Goal: Task Accomplishment & Management: Use online tool/utility

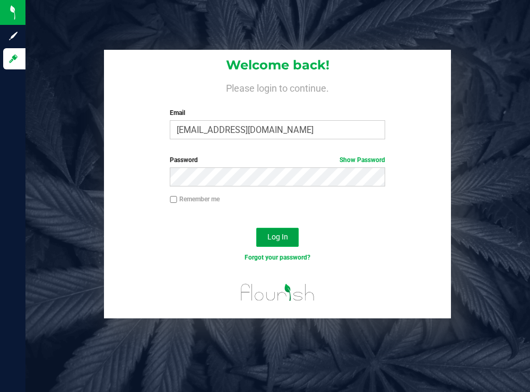
click at [287, 238] on span "Log In" at bounding box center [277, 237] width 21 height 8
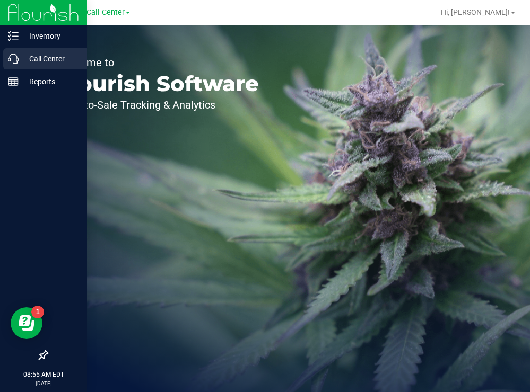
click at [39, 62] on p "Call Center" at bounding box center [51, 59] width 64 height 13
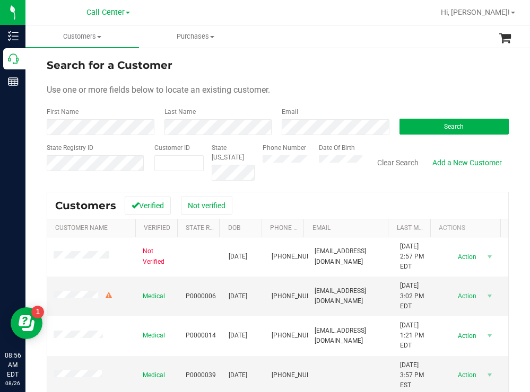
click at [369, 37] on ul "Customers All customers Add a new customer All physicians Purchases All purchas…" at bounding box center [290, 36] width 530 height 23
click at [431, 121] on button "Search" at bounding box center [454, 127] width 110 height 16
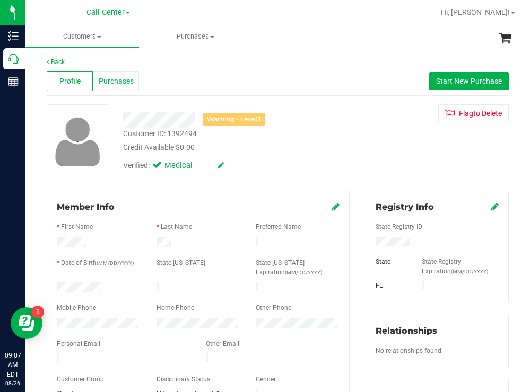
click at [110, 81] on span "Purchases" at bounding box center [116, 81] width 35 height 11
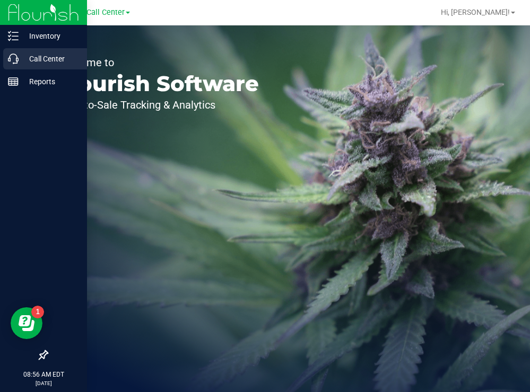
click at [40, 56] on p "Call Center" at bounding box center [51, 59] width 64 height 13
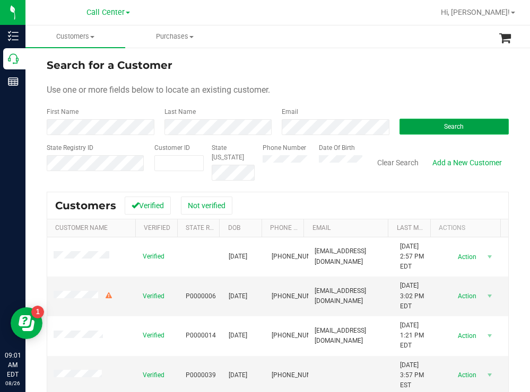
click at [413, 120] on button "Search" at bounding box center [454, 127] width 110 height 16
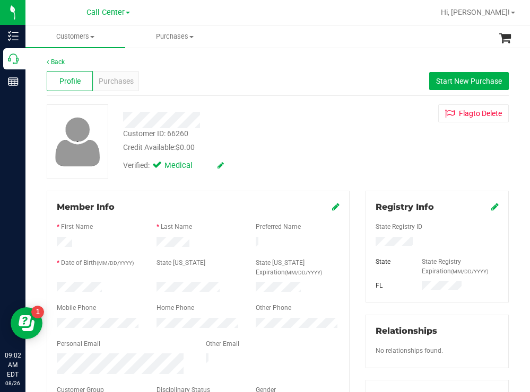
drag, startPoint x: 103, startPoint y: 287, endPoint x: 54, endPoint y: 289, distance: 49.9
click at [54, 289] on div at bounding box center [99, 288] width 100 height 13
drag, startPoint x: 421, startPoint y: 242, endPoint x: 367, endPoint y: 243, distance: 54.1
click at [368, 243] on div at bounding box center [437, 243] width 139 height 12
click at [312, 132] on div "Customer ID: 66260 Credit Available: $0.00" at bounding box center [234, 140] width 239 height 25
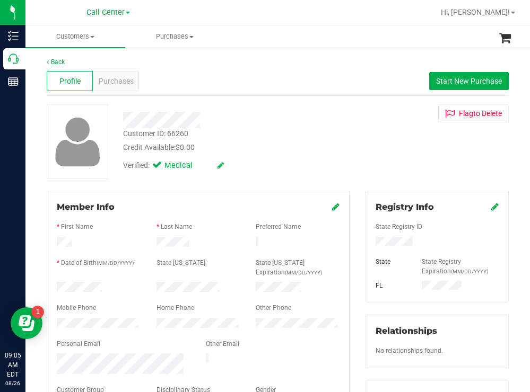
click at [284, 144] on div "Credit Available: $0.00" at bounding box center [234, 147] width 223 height 11
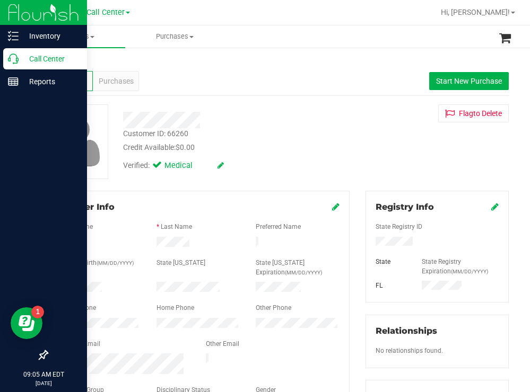
click at [43, 58] on p "Call Center" at bounding box center [51, 59] width 64 height 13
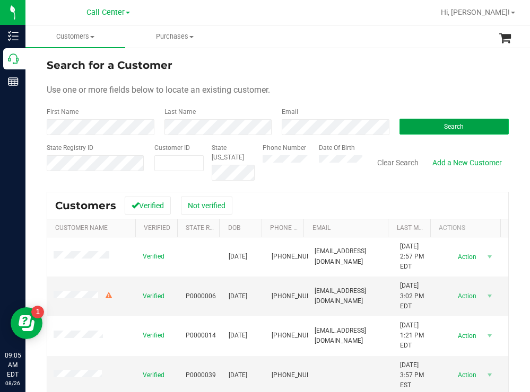
click at [408, 133] on button "Search" at bounding box center [454, 127] width 110 height 16
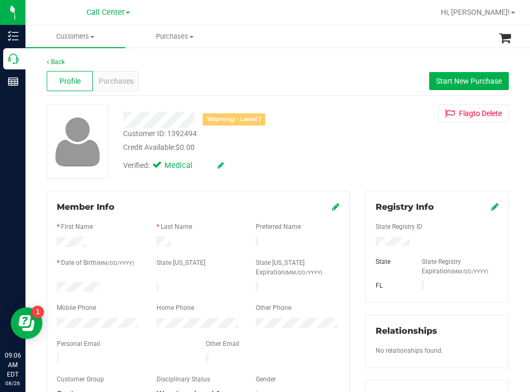
drag, startPoint x: 102, startPoint y: 284, endPoint x: 55, endPoint y: 286, distance: 47.2
click at [55, 286] on div at bounding box center [99, 288] width 100 height 13
drag, startPoint x: 404, startPoint y: 242, endPoint x: 361, endPoint y: 245, distance: 43.1
click at [365, 245] on div "Registry Info State Registry ID State State Registry Expiration (MM/DD/YYYY) FL" at bounding box center [436, 247] width 143 height 112
click at [301, 149] on div "Credit Available: $0.00" at bounding box center [234, 147] width 223 height 11
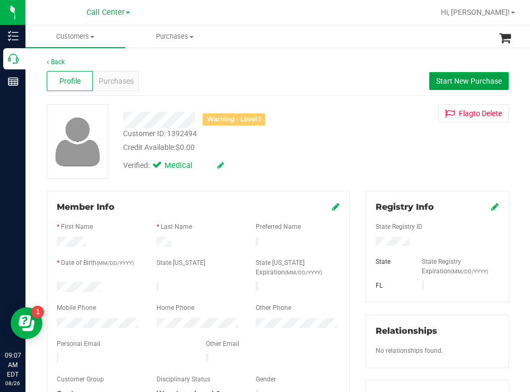
click at [447, 83] on span "Start New Purchase" at bounding box center [469, 81] width 66 height 8
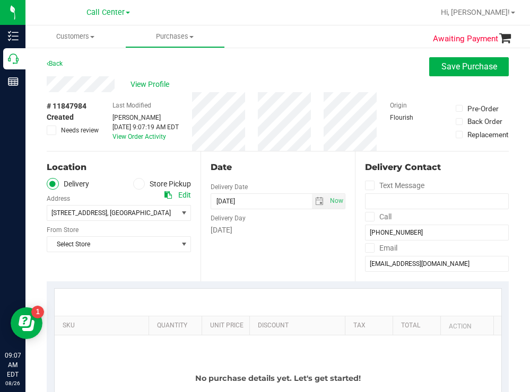
click at [140, 185] on span at bounding box center [139, 184] width 12 height 12
click at [0, 0] on input "Store Pickup" at bounding box center [0, 0] width 0 height 0
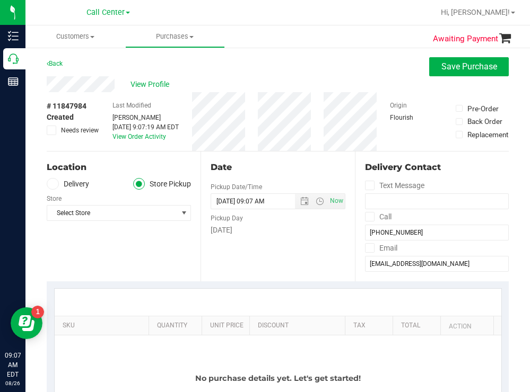
click at [261, 120] on div "# 11847984 Created Needs review Last Modified Todd Mather Aug 26, 2025 9:07:19 …" at bounding box center [278, 121] width 462 height 59
click at [109, 215] on span "Select Store" at bounding box center [112, 213] width 130 height 15
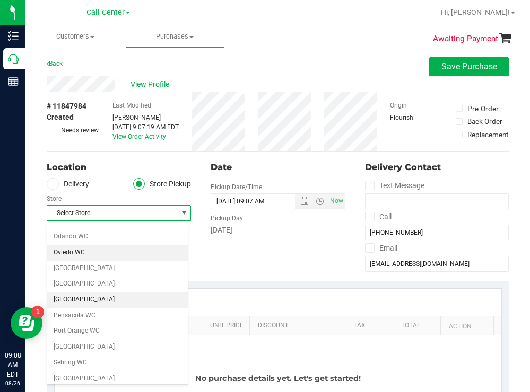
scroll to position [583, 0]
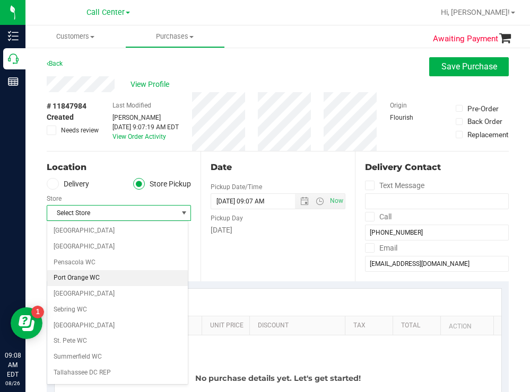
click at [76, 277] on li "Port Orange WC" at bounding box center [117, 278] width 141 height 16
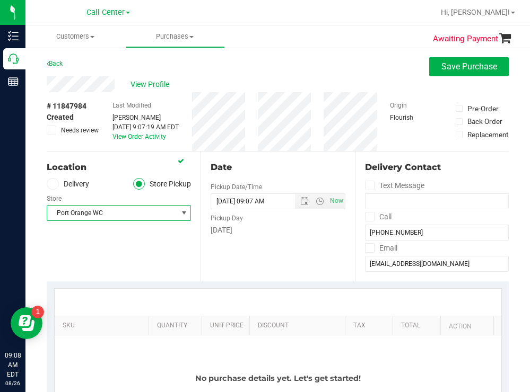
scroll to position [159, 0]
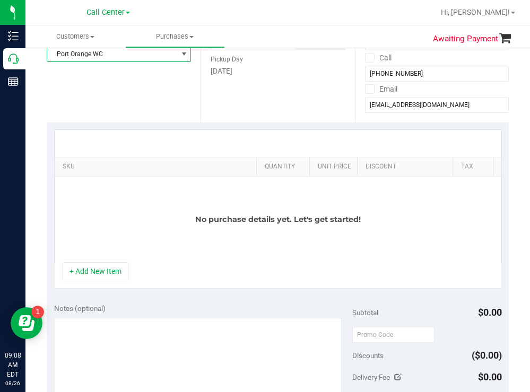
drag, startPoint x: 142, startPoint y: 162, endPoint x: 369, endPoint y: 149, distance: 227.4
click at [369, 149] on div "SKU Quantity Unit Price Discount Tax Total Action No purchase details yet. Let'…" at bounding box center [278, 195] width 448 height 133
drag, startPoint x: 93, startPoint y: 280, endPoint x: 104, endPoint y: 250, distance: 31.7
click at [93, 279] on button "+ Add New Item" at bounding box center [96, 272] width 66 height 18
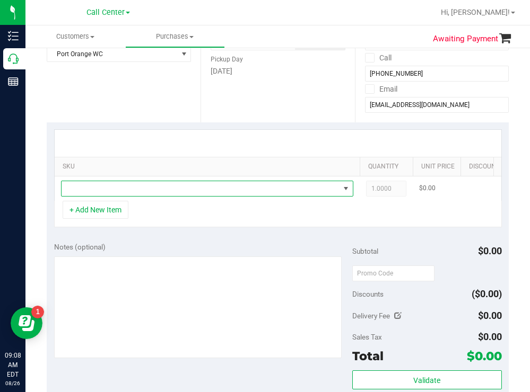
click at [125, 189] on span "NO DATA FOUND" at bounding box center [201, 188] width 278 height 15
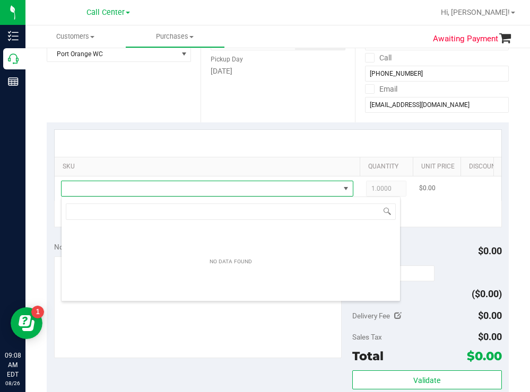
scroll to position [16, 292]
type input "cakez"
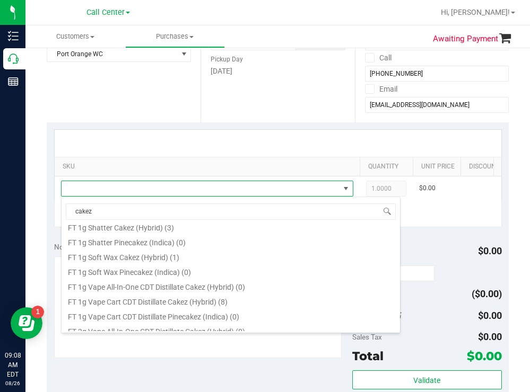
scroll to position [424, 0]
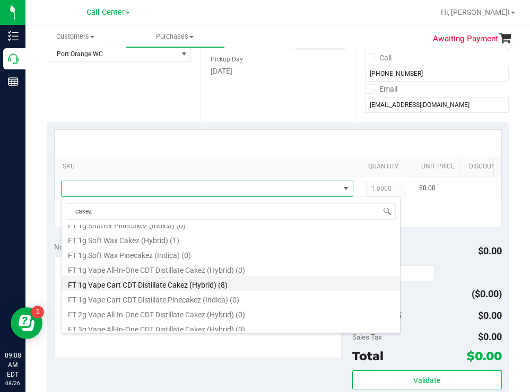
click at [208, 281] on li "FT 1g Vape Cart CDT Distillate Cakez (Hybrid) (8)" at bounding box center [231, 283] width 338 height 15
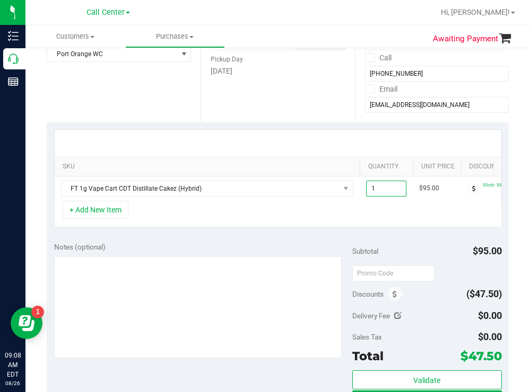
click at [382, 187] on span "1.00 1" at bounding box center [386, 189] width 40 height 16
type input "2"
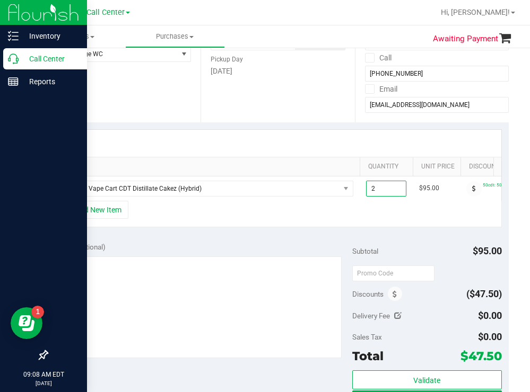
type input "2.00"
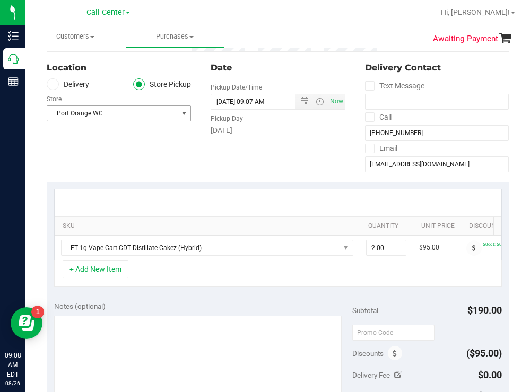
scroll to position [106, 0]
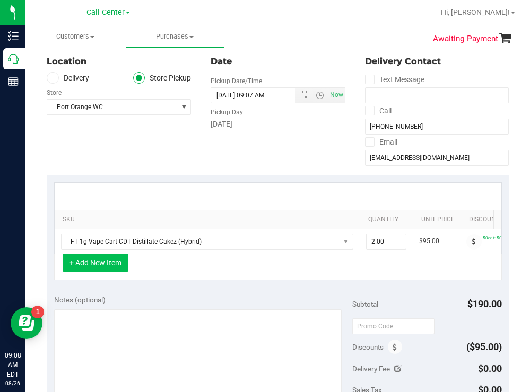
click at [94, 272] on button "+ Add New Item" at bounding box center [96, 263] width 66 height 18
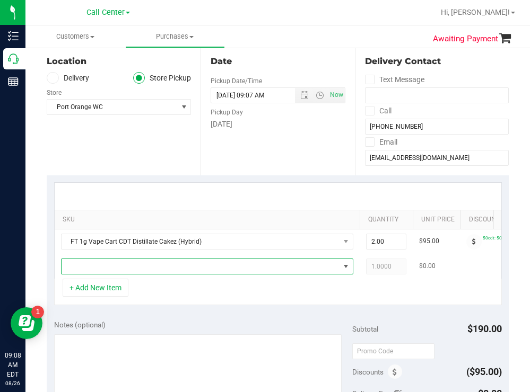
click at [100, 269] on span "NO DATA FOUND" at bounding box center [201, 266] width 278 height 15
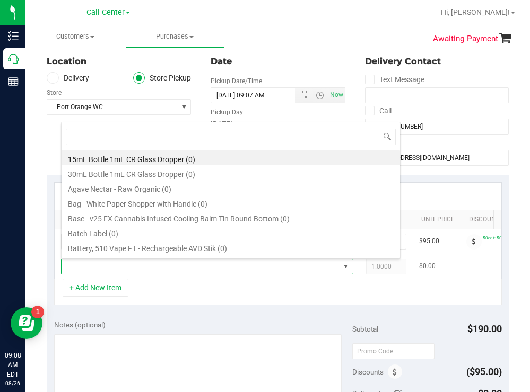
scroll to position [16, 292]
type input "pk"
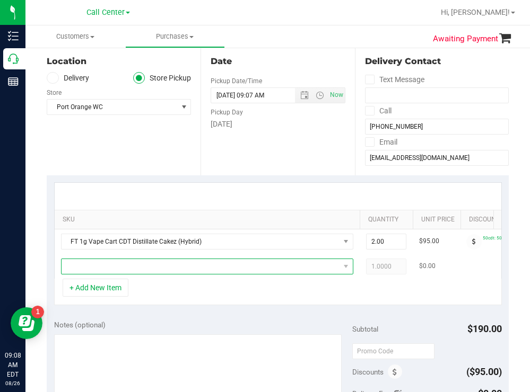
click at [142, 267] on span "NO DATA FOUND" at bounding box center [201, 266] width 278 height 15
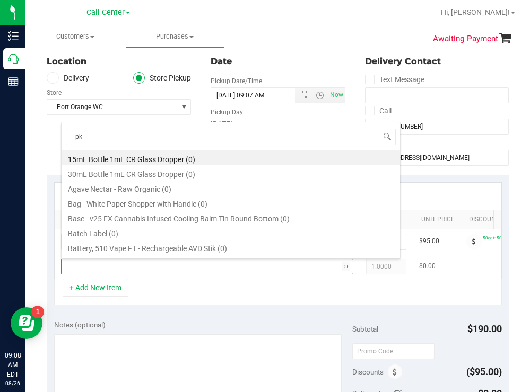
type input "pk t"
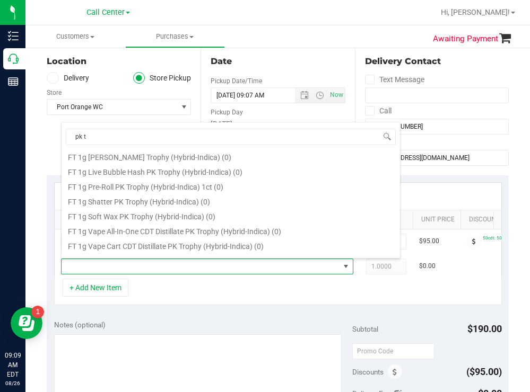
scroll to position [159, 0]
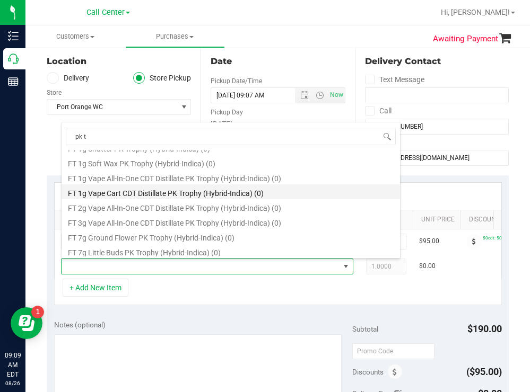
click at [223, 193] on li "FT 1g Vape Cart CDT Distillate PK Trophy (Hybrid-Indica) (0)" at bounding box center [231, 192] width 338 height 15
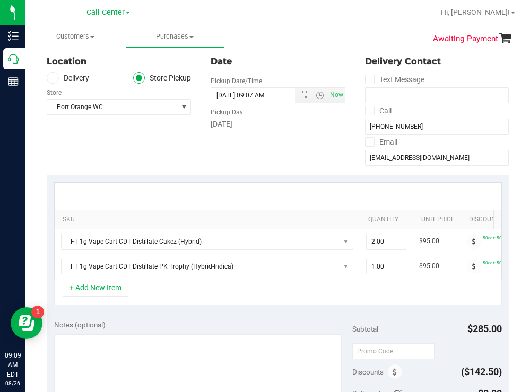
scroll to position [0, 219]
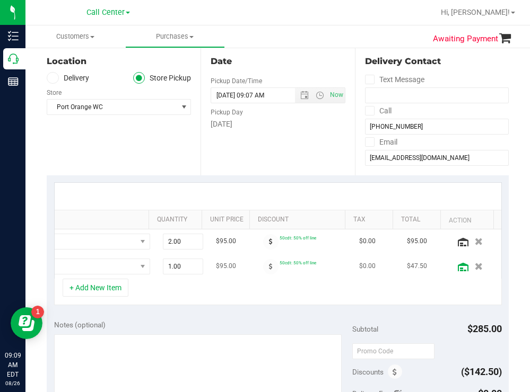
click at [458, 265] on icon at bounding box center [463, 267] width 11 height 8
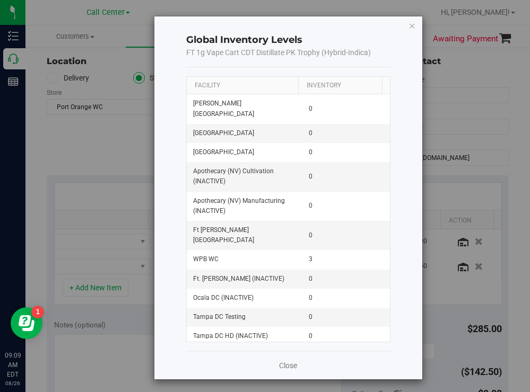
click at [233, 84] on th "Facility" at bounding box center [242, 86] width 111 height 18
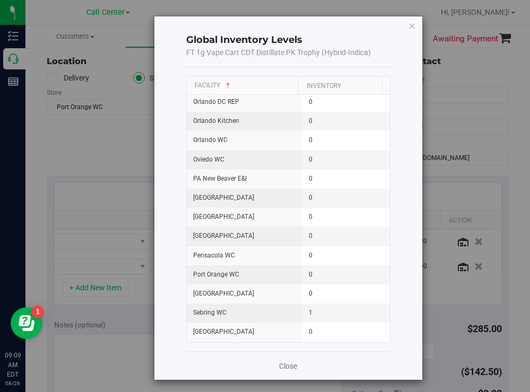
scroll to position [1061, 0]
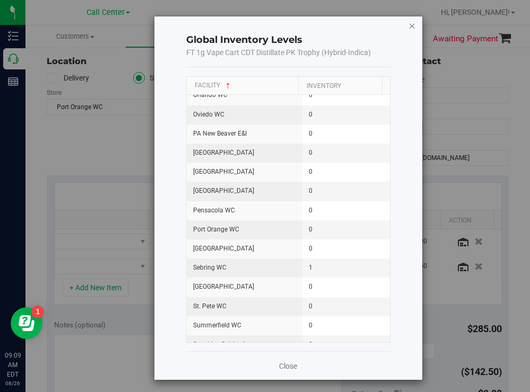
click at [408, 25] on icon "button" at bounding box center [411, 25] width 7 height 13
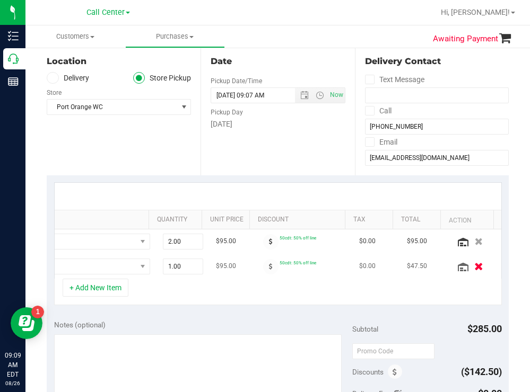
click at [474, 268] on icon "button" at bounding box center [478, 267] width 9 height 8
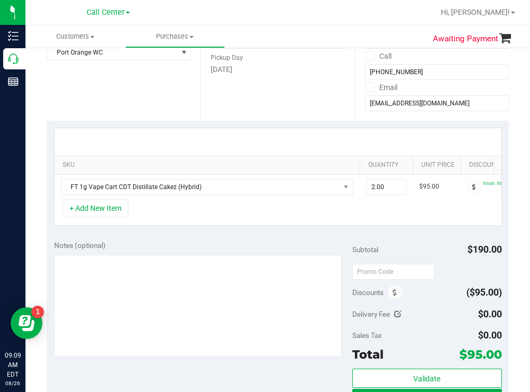
scroll to position [212, 0]
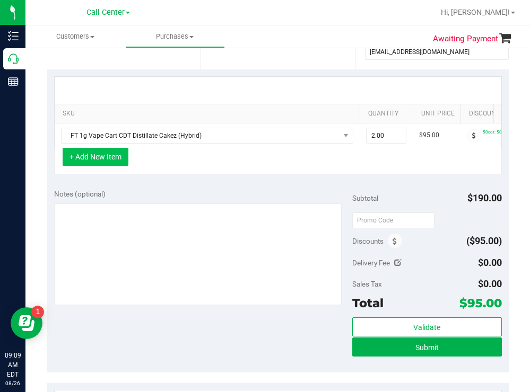
click at [115, 166] on button "+ Add New Item" at bounding box center [96, 157] width 66 height 18
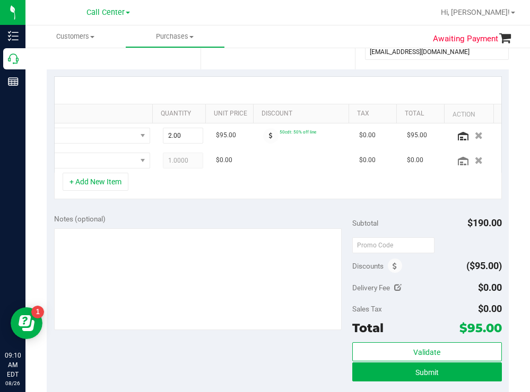
scroll to position [0, 219]
click at [474, 160] on icon "button" at bounding box center [478, 160] width 9 height 8
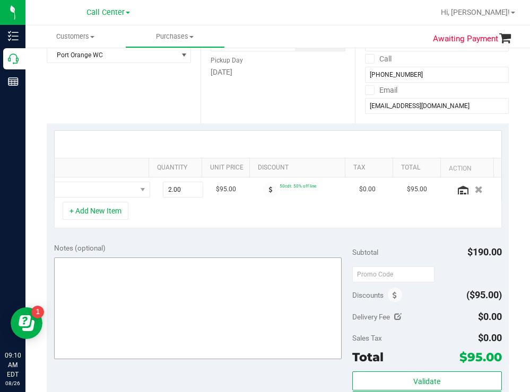
scroll to position [159, 0]
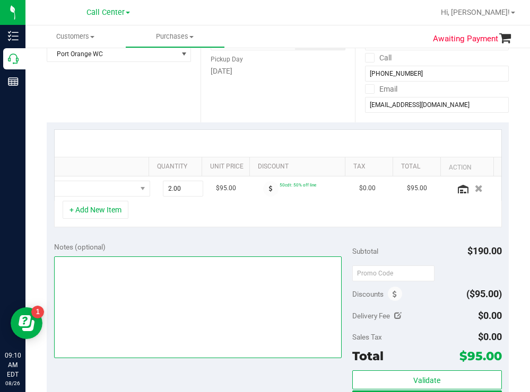
click at [133, 299] on textarea at bounding box center [198, 308] width 288 height 102
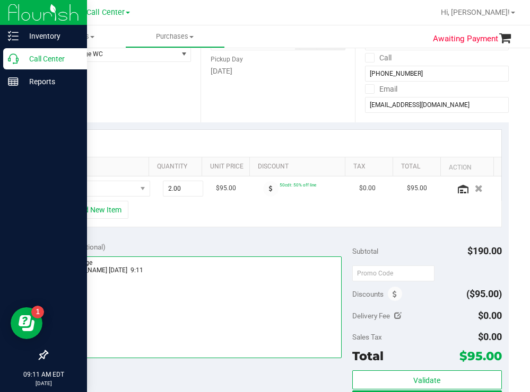
type textarea "port orange todd 8/26 9:11"
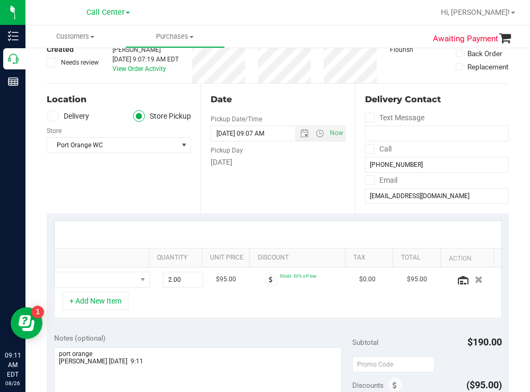
scroll to position [53, 0]
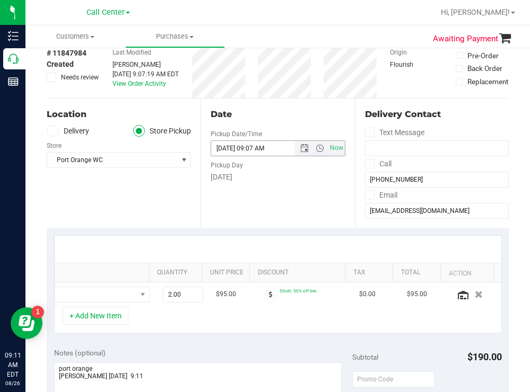
click at [265, 149] on input "08/26/2025 09:07 AM" at bounding box center [261, 148] width 101 height 15
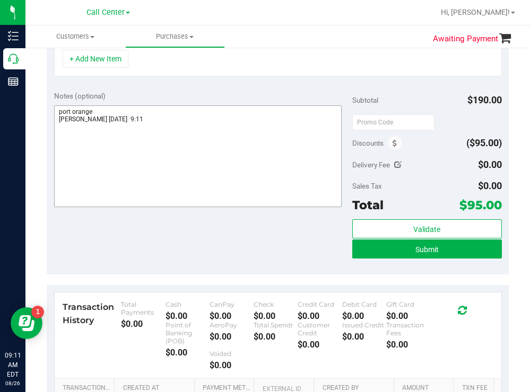
scroll to position [318, 0]
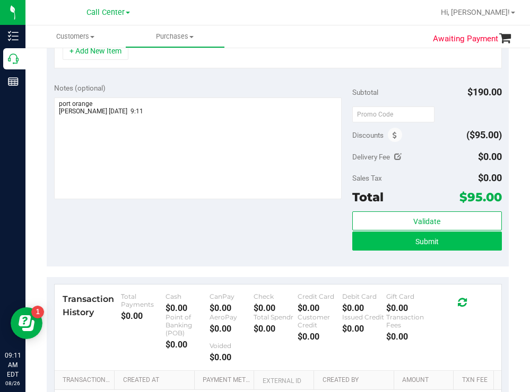
type input "08/26/2025 09:45 AM"
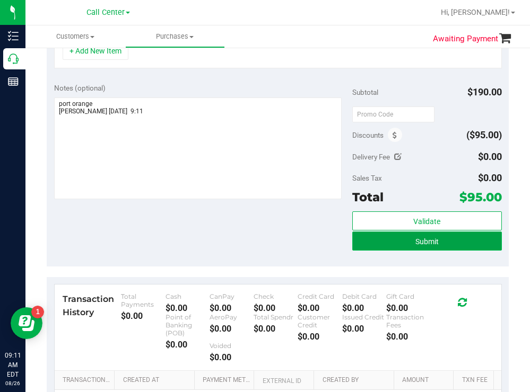
click at [370, 249] on button "Submit" at bounding box center [426, 241] width 149 height 19
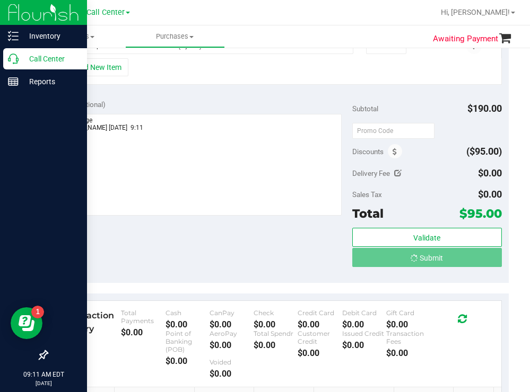
scroll to position [304, 0]
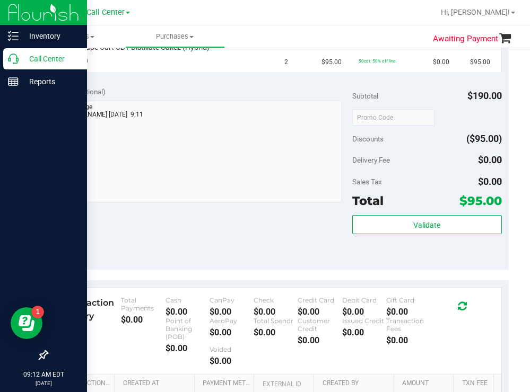
click at [47, 60] on p "Call Center" at bounding box center [51, 59] width 64 height 13
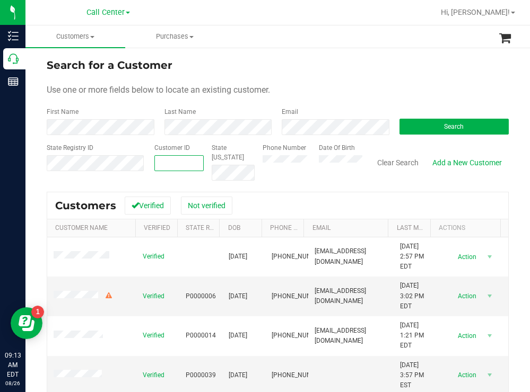
paste input "3952"
type input "3952"
click at [411, 129] on button "Search" at bounding box center [454, 127] width 110 height 16
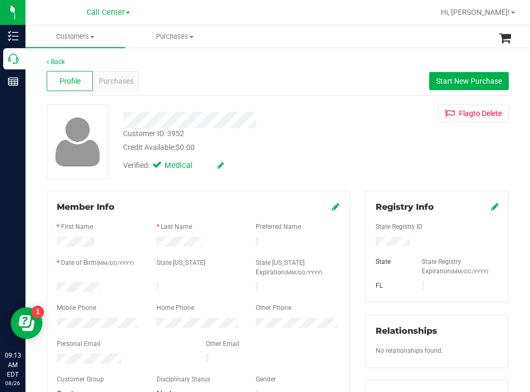
drag, startPoint x: 106, startPoint y: 285, endPoint x: 56, endPoint y: 284, distance: 49.3
click at [56, 284] on div at bounding box center [99, 288] width 100 height 13
drag, startPoint x: 413, startPoint y: 240, endPoint x: 368, endPoint y: 241, distance: 45.6
click at [368, 241] on div at bounding box center [437, 243] width 139 height 12
click at [311, 129] on div "Customer ID: 3952 Credit Available: $0.00" at bounding box center [234, 140] width 239 height 25
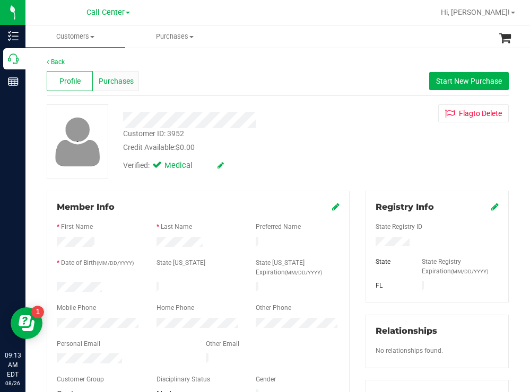
click at [117, 79] on span "Purchases" at bounding box center [116, 81] width 35 height 11
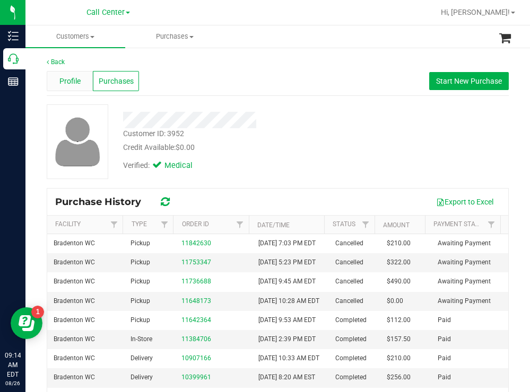
click at [72, 75] on div "Profile" at bounding box center [70, 81] width 46 height 20
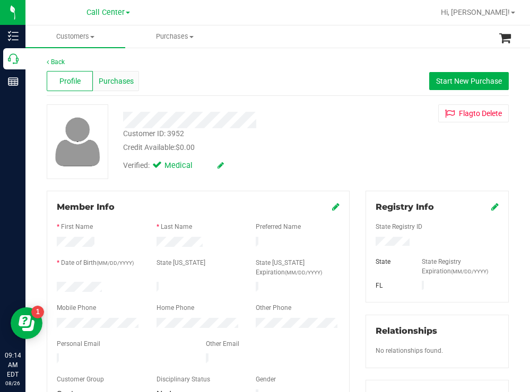
click at [120, 77] on span "Purchases" at bounding box center [116, 81] width 35 height 11
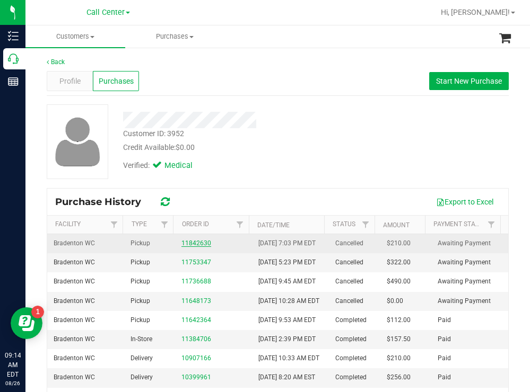
click at [199, 247] on link "11842630" at bounding box center [196, 243] width 30 height 7
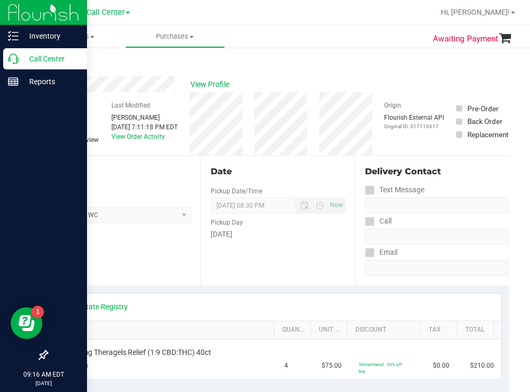
click at [27, 56] on p "Call Center" at bounding box center [51, 59] width 64 height 13
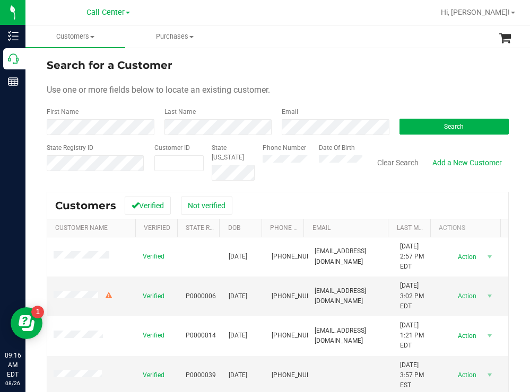
drag, startPoint x: 291, startPoint y: 68, endPoint x: 238, endPoint y: 49, distance: 56.4
click at [291, 67] on div "Search for a Customer" at bounding box center [278, 65] width 462 height 16
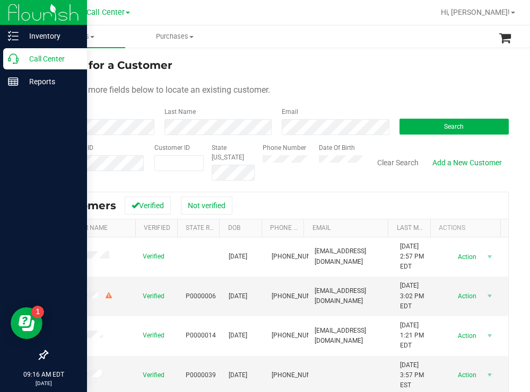
click at [24, 54] on p "Call Center" at bounding box center [51, 59] width 64 height 13
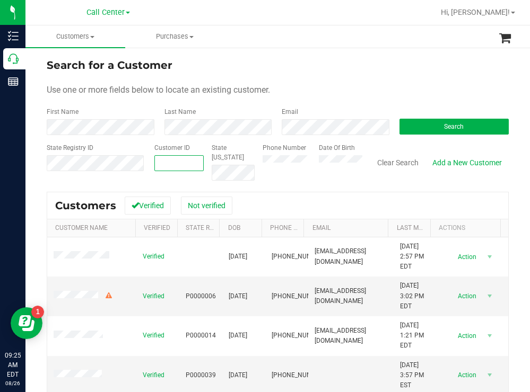
paste input "535473"
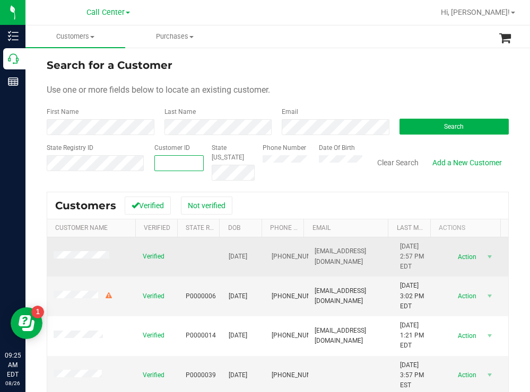
type input "535473"
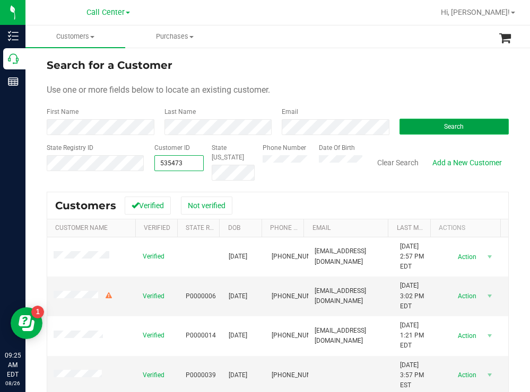
type input "535473"
click at [410, 125] on button "Search" at bounding box center [454, 127] width 110 height 16
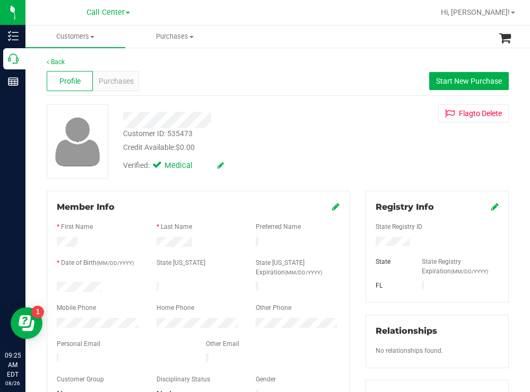
drag, startPoint x: 324, startPoint y: 123, endPoint x: 338, endPoint y: 132, distance: 16.8
click at [324, 124] on div "Customer ID: 535473 Credit Available: $0.00 Verified: Medical" at bounding box center [234, 140] width 239 height 72
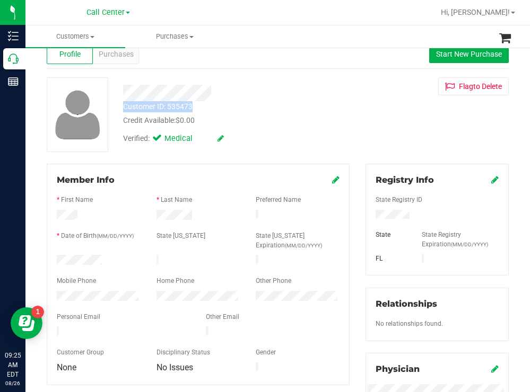
scroll to position [53, 0]
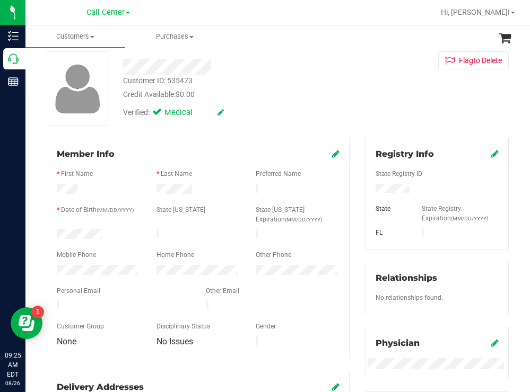
click at [371, 191] on div at bounding box center [437, 190] width 139 height 12
click at [295, 109] on div "Verified: Medical" at bounding box center [234, 111] width 239 height 23
drag, startPoint x: 107, startPoint y: 225, endPoint x: 60, endPoint y: 225, distance: 46.7
click at [60, 227] on div at bounding box center [198, 228] width 283 height 3
drag, startPoint x: 111, startPoint y: 233, endPoint x: 55, endPoint y: 231, distance: 55.7
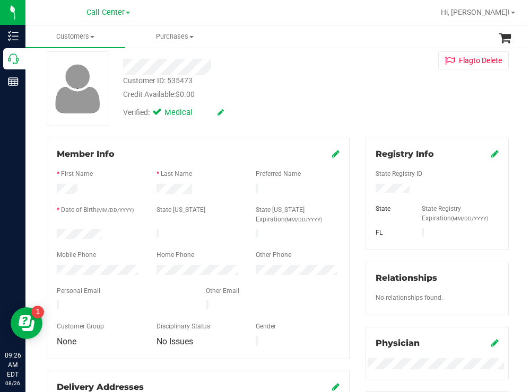
click at [55, 231] on div at bounding box center [99, 235] width 100 height 13
drag, startPoint x: 415, startPoint y: 193, endPoint x: 361, endPoint y: 189, distance: 53.7
click at [365, 189] on div "Registry Info State Registry ID State State Registry Expiration (MM/DD/YYYY) FL" at bounding box center [436, 194] width 143 height 112
click at [334, 101] on div "Verified: Medical" at bounding box center [234, 111] width 239 height 23
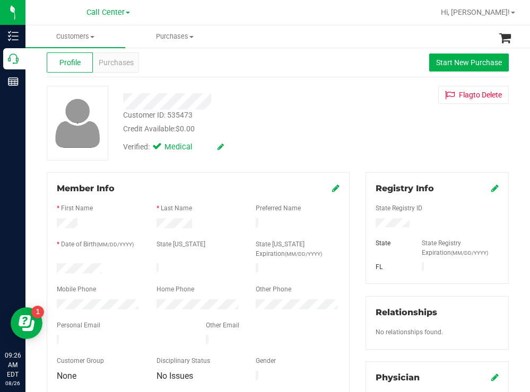
scroll to position [0, 0]
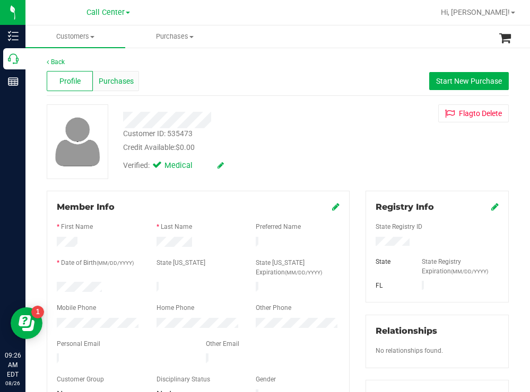
click at [118, 84] on span "Purchases" at bounding box center [116, 81] width 35 height 11
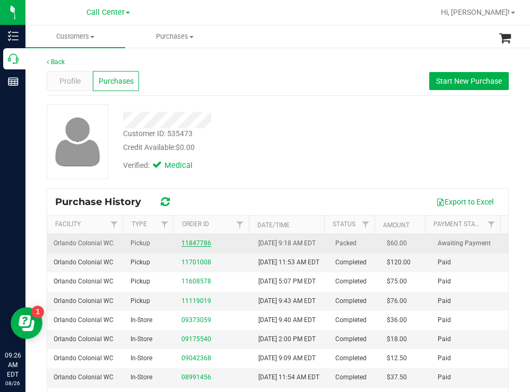
click at [190, 247] on link "11847786" at bounding box center [196, 243] width 30 height 7
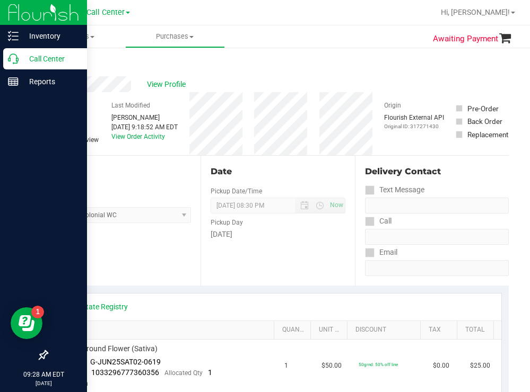
click at [45, 56] on p "Call Center" at bounding box center [51, 59] width 64 height 13
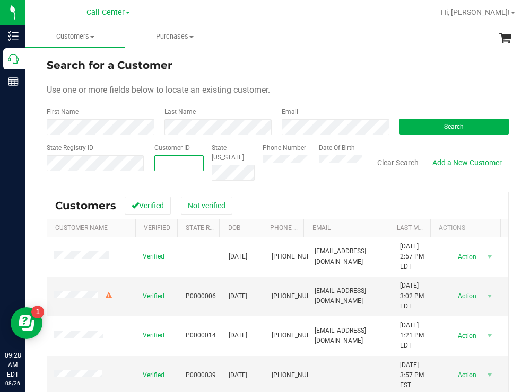
paste input "1513336"
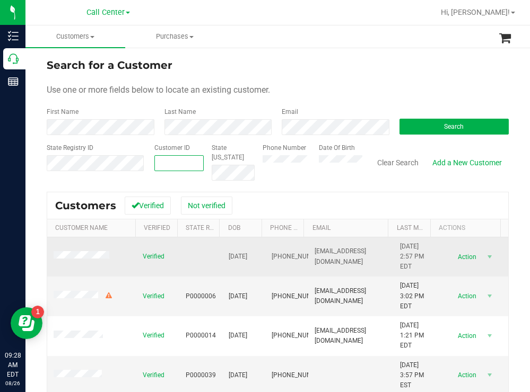
type input "1513336"
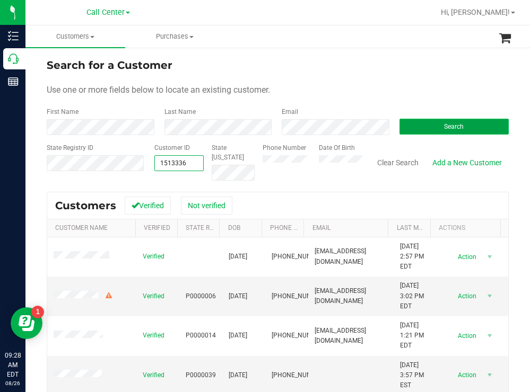
type input "1513336"
drag, startPoint x: 432, startPoint y: 121, endPoint x: 390, endPoint y: 122, distance: 41.4
click at [430, 121] on button "Search" at bounding box center [454, 127] width 110 height 16
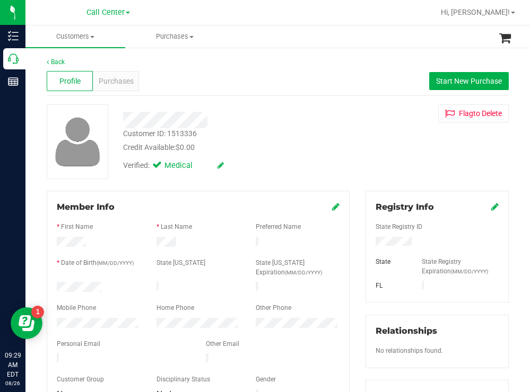
drag, startPoint x: 104, startPoint y: 287, endPoint x: 54, endPoint y: 287, distance: 50.9
click at [54, 287] on div at bounding box center [99, 288] width 100 height 13
click at [371, 244] on div at bounding box center [437, 243] width 139 height 12
click at [331, 136] on div "Customer ID: 1513336 Credit Available: $0.00" at bounding box center [234, 140] width 239 height 25
click at [56, 325] on div at bounding box center [99, 324] width 100 height 13
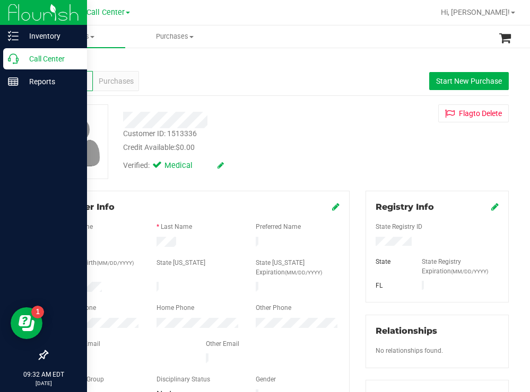
click at [43, 63] on p "Call Center" at bounding box center [51, 59] width 64 height 13
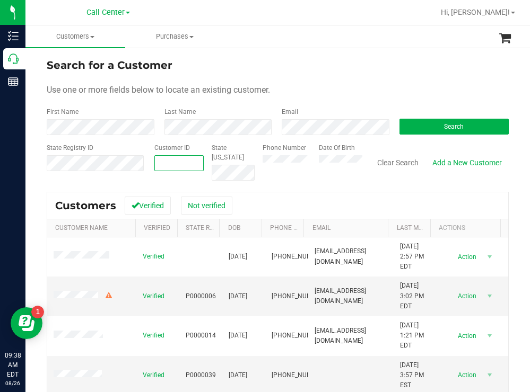
paste input "599000"
type input "599000"
click at [406, 128] on button "Search" at bounding box center [454, 127] width 110 height 16
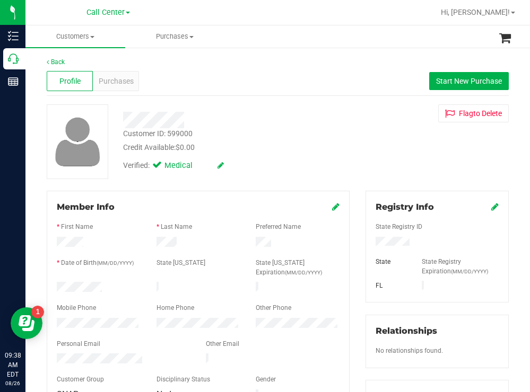
click at [58, 284] on div at bounding box center [99, 288] width 100 height 13
drag, startPoint x: 404, startPoint y: 240, endPoint x: 370, endPoint y: 246, distance: 34.9
click at [369, 246] on div at bounding box center [437, 243] width 139 height 12
click at [302, 150] on div "Credit Available: $0.00" at bounding box center [234, 147] width 223 height 11
click at [50, 321] on div at bounding box center [99, 324] width 100 height 13
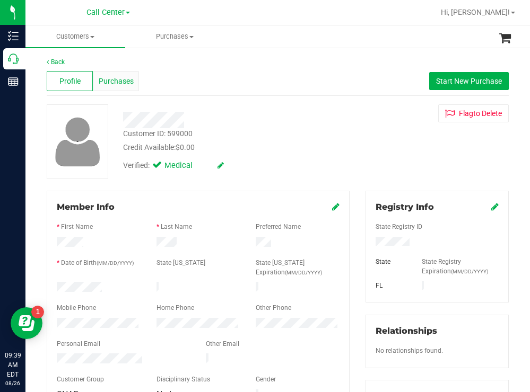
click at [115, 82] on span "Purchases" at bounding box center [116, 81] width 35 height 11
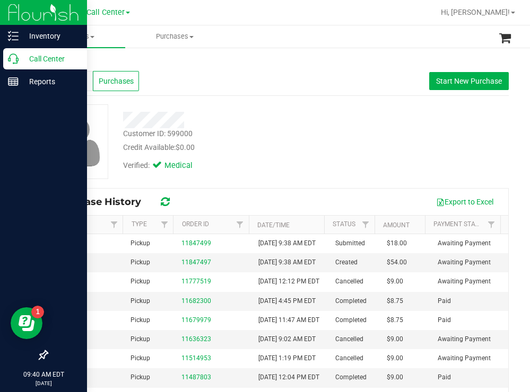
click at [43, 54] on p "Call Center" at bounding box center [51, 59] width 64 height 13
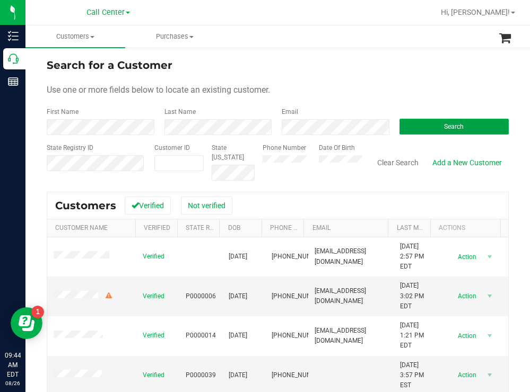
click at [404, 127] on button "Search" at bounding box center [454, 127] width 110 height 16
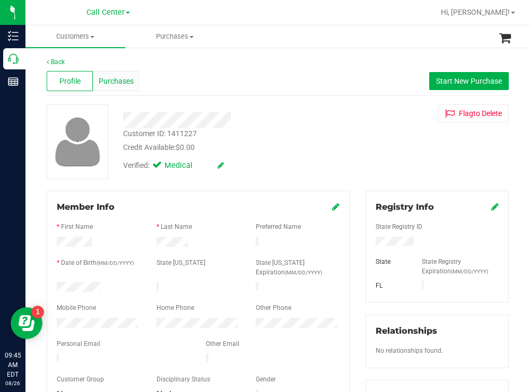
click at [126, 84] on span "Purchases" at bounding box center [116, 81] width 35 height 11
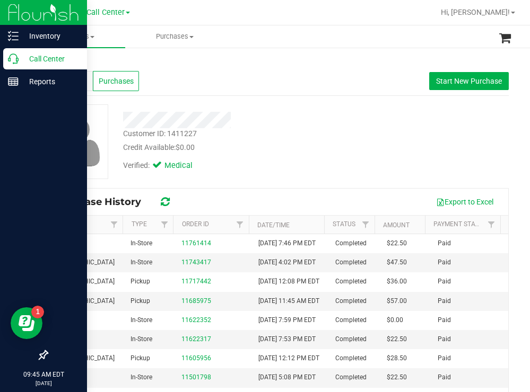
click at [42, 56] on p "Call Center" at bounding box center [51, 59] width 64 height 13
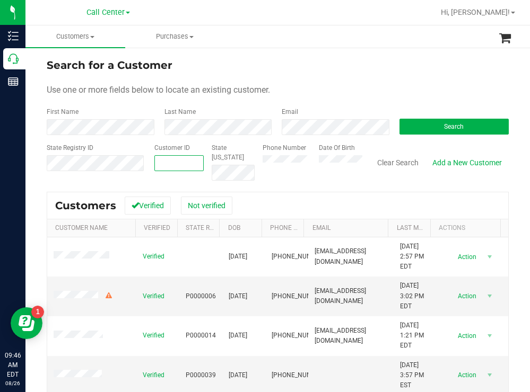
paste input "544243"
type input "544243"
click at [404, 125] on button "Search" at bounding box center [454, 127] width 110 height 16
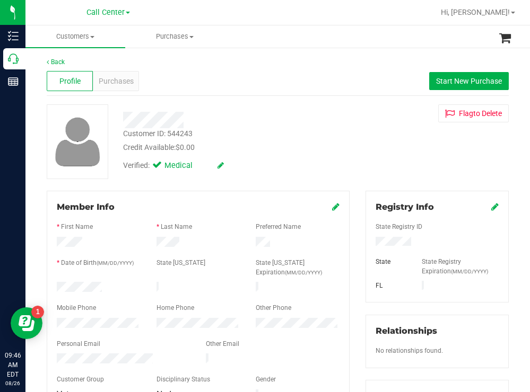
click at [327, 139] on div "Customer ID: 544243 Credit Available: $0.00" at bounding box center [234, 140] width 239 height 25
drag, startPoint x: 412, startPoint y: 243, endPoint x: 370, endPoint y: 243, distance: 41.9
click at [370, 243] on div at bounding box center [437, 243] width 139 height 12
click at [310, 141] on div "Customer ID: 544243 Credit Available: $0.00" at bounding box center [234, 140] width 239 height 25
click at [57, 285] on div at bounding box center [99, 288] width 100 height 13
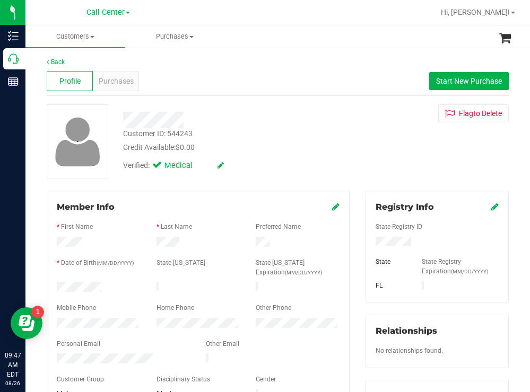
click at [281, 112] on div at bounding box center [234, 120] width 239 height 16
click at [120, 86] on span "Purchases" at bounding box center [116, 81] width 35 height 11
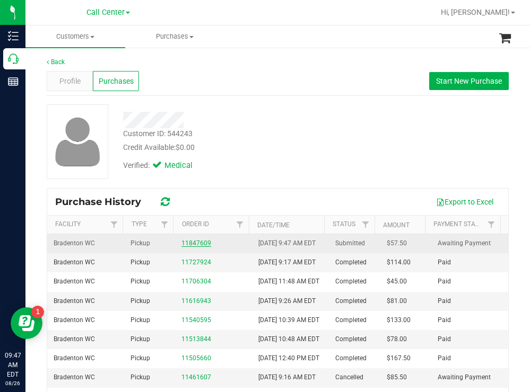
click at [189, 247] on link "11847609" at bounding box center [196, 243] width 30 height 7
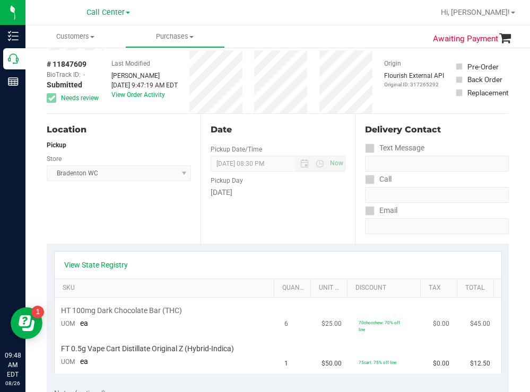
scroll to position [159, 0]
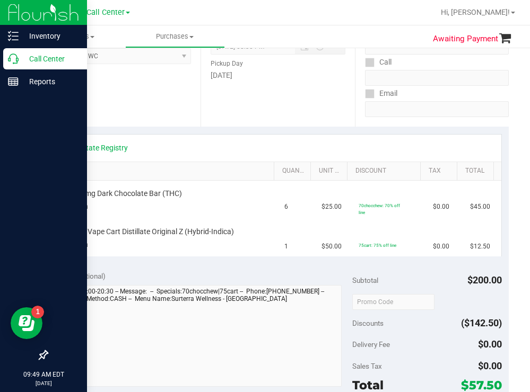
drag, startPoint x: 58, startPoint y: 62, endPoint x: 52, endPoint y: 62, distance: 5.8
click at [58, 62] on p "Call Center" at bounding box center [51, 59] width 64 height 13
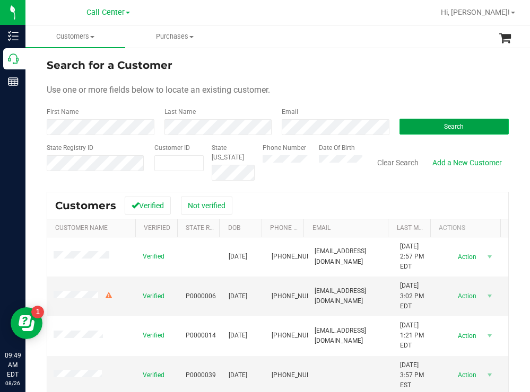
click at [416, 120] on button "Search" at bounding box center [454, 127] width 110 height 16
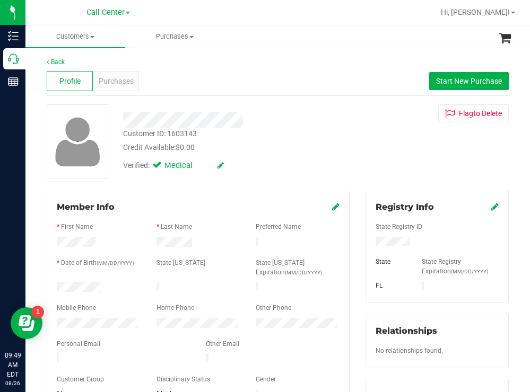
drag, startPoint x: 322, startPoint y: 139, endPoint x: 322, endPoint y: 156, distance: 16.4
click at [322, 139] on div "Customer ID: 1603143 Credit Available: $0.00" at bounding box center [234, 140] width 239 height 25
drag, startPoint x: 407, startPoint y: 243, endPoint x: 365, endPoint y: 243, distance: 41.9
click at [368, 243] on div at bounding box center [437, 243] width 139 height 12
click at [325, 158] on div "Verified: Medical" at bounding box center [234, 164] width 239 height 23
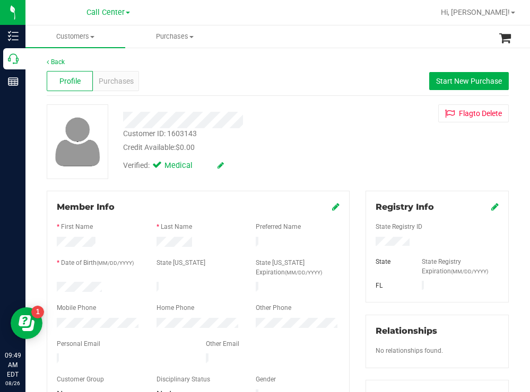
drag, startPoint x: 104, startPoint y: 283, endPoint x: 55, endPoint y: 285, distance: 49.4
click at [55, 285] on div at bounding box center [99, 288] width 100 height 13
click at [261, 133] on div "Customer ID: 1603143 Credit Available: $0.00" at bounding box center [234, 140] width 239 height 25
click at [118, 76] on span "Purchases" at bounding box center [116, 81] width 35 height 11
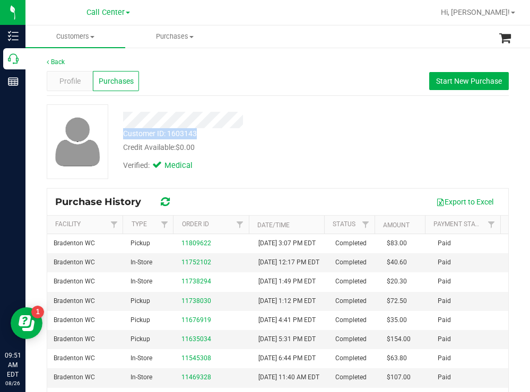
drag, startPoint x: 202, startPoint y: 132, endPoint x: 125, endPoint y: 135, distance: 77.0
click at [125, 135] on div "Customer ID: 1603143 Credit Available: $0.00" at bounding box center [234, 140] width 239 height 25
copy div "Customer ID: 1603143"
click at [75, 81] on span "Profile" at bounding box center [69, 81] width 21 height 11
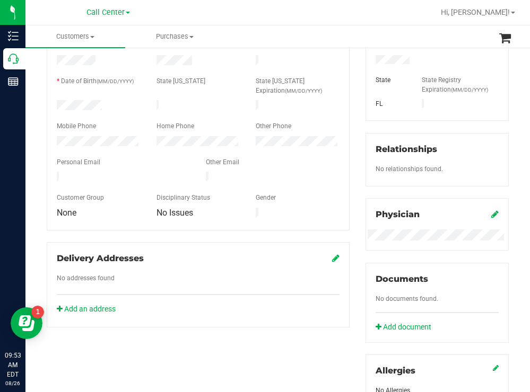
scroll to position [66, 0]
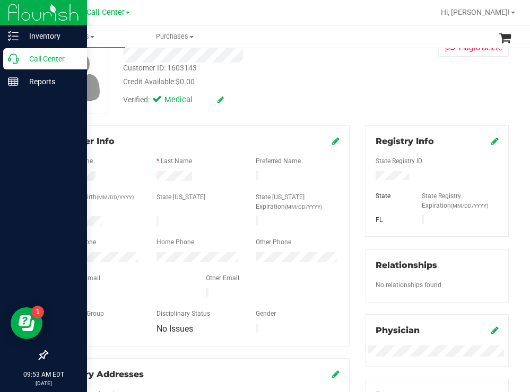
click at [58, 60] on p "Call Center" at bounding box center [51, 59] width 64 height 13
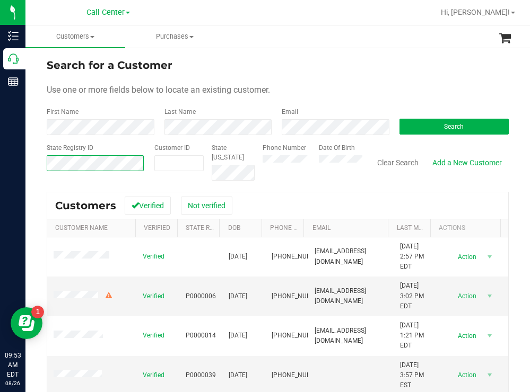
click at [36, 162] on div "Search for a Customer Use one or more fields below to locate an existing custom…" at bounding box center [277, 285] width 504 height 477
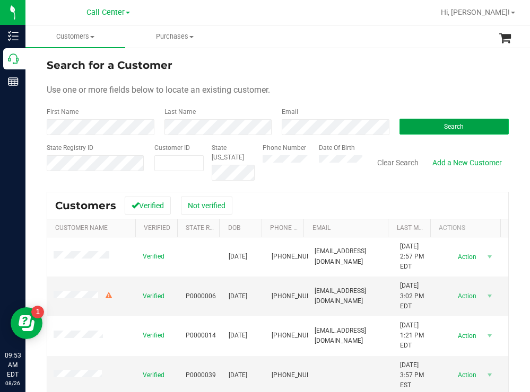
click at [415, 129] on button "Search" at bounding box center [454, 127] width 110 height 16
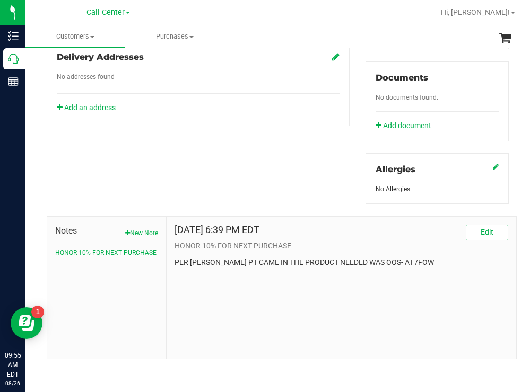
scroll to position [384, 0]
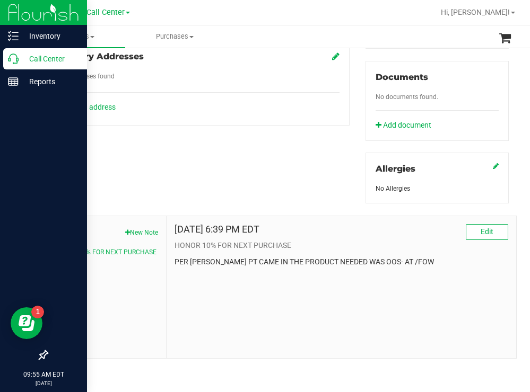
click at [42, 56] on p "Call Center" at bounding box center [51, 59] width 64 height 13
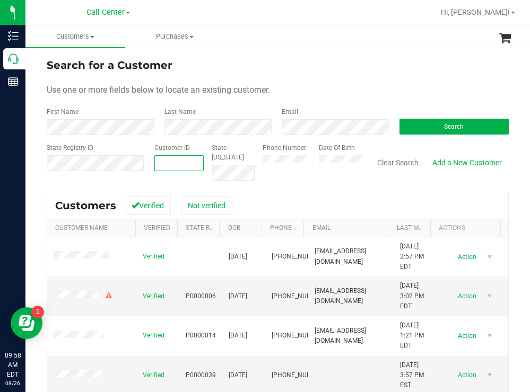
paste input "408074"
type input "408074"
click at [426, 127] on button "Search" at bounding box center [454, 127] width 110 height 16
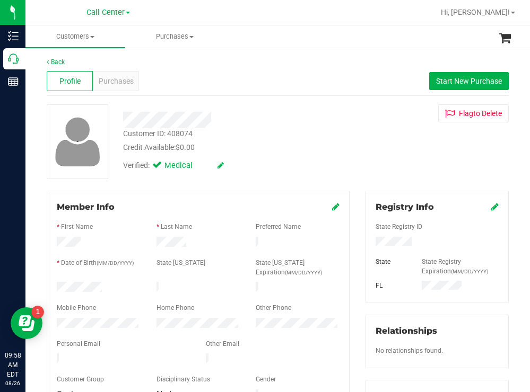
click at [270, 88] on div "Profile Purchases Start New Purchase" at bounding box center [278, 81] width 462 height 29
drag, startPoint x: 110, startPoint y: 285, endPoint x: 56, endPoint y: 285, distance: 54.6
click at [56, 285] on div at bounding box center [99, 288] width 100 height 13
drag, startPoint x: 422, startPoint y: 244, endPoint x: 367, endPoint y: 243, distance: 54.6
click at [368, 243] on div at bounding box center [437, 243] width 139 height 12
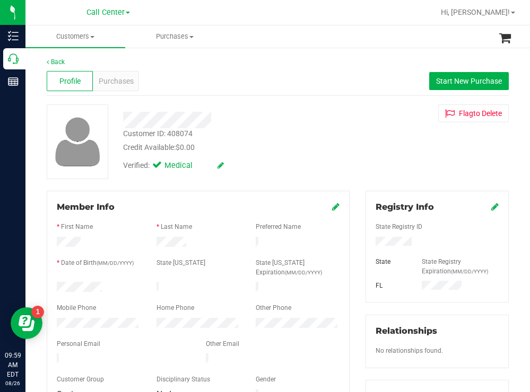
click at [298, 146] on div "Credit Available: $0.00" at bounding box center [234, 147] width 223 height 11
click at [120, 76] on span "Purchases" at bounding box center [116, 81] width 35 height 11
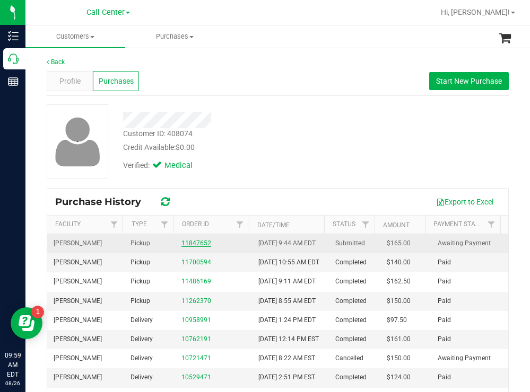
click at [191, 247] on link "11847652" at bounding box center [196, 243] width 30 height 7
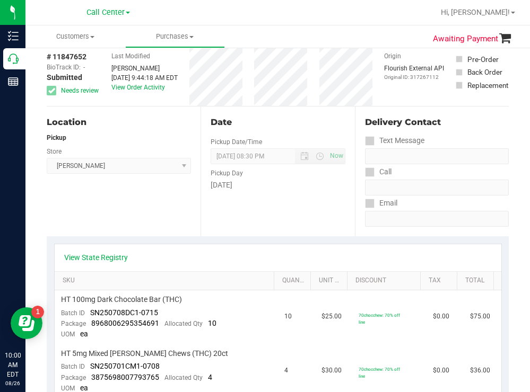
scroll to position [159, 0]
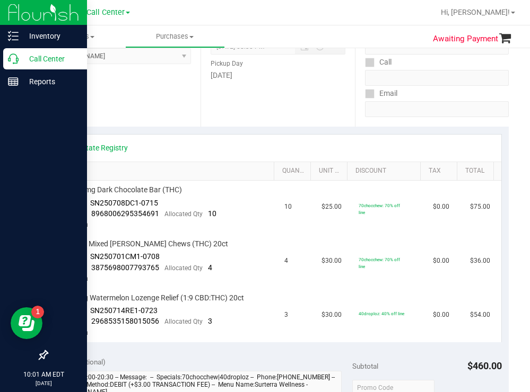
click at [36, 59] on p "Call Center" at bounding box center [51, 59] width 64 height 13
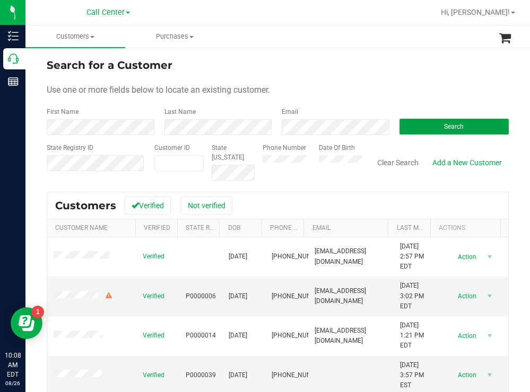
click at [428, 132] on button "Search" at bounding box center [454, 127] width 110 height 16
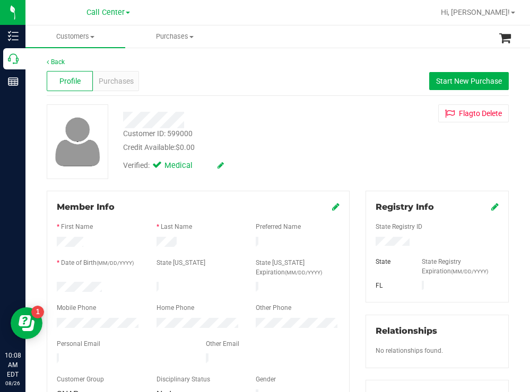
click at [317, 127] on div at bounding box center [234, 120] width 239 height 16
click at [255, 143] on div "Credit Available: $0.00" at bounding box center [234, 147] width 223 height 11
drag, startPoint x: 105, startPoint y: 284, endPoint x: 53, endPoint y: 284, distance: 52.5
click at [53, 284] on div at bounding box center [99, 288] width 100 height 13
drag, startPoint x: 406, startPoint y: 241, endPoint x: 369, endPoint y: 241, distance: 37.1
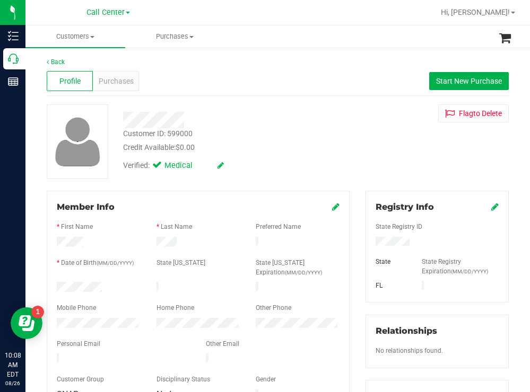
click at [369, 241] on div at bounding box center [437, 243] width 139 height 12
drag, startPoint x: 364, startPoint y: 155, endPoint x: 252, endPoint y: 129, distance: 115.0
click at [362, 155] on div "Customer ID: 599000 Credit Available: $0.00 Verified: Medical Flag to Delete" at bounding box center [278, 141] width 478 height 75
click at [127, 82] on span "Purchases" at bounding box center [116, 81] width 35 height 11
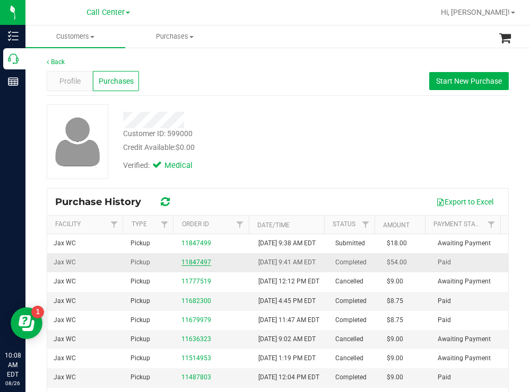
click at [197, 266] on link "11847497" at bounding box center [196, 262] width 30 height 7
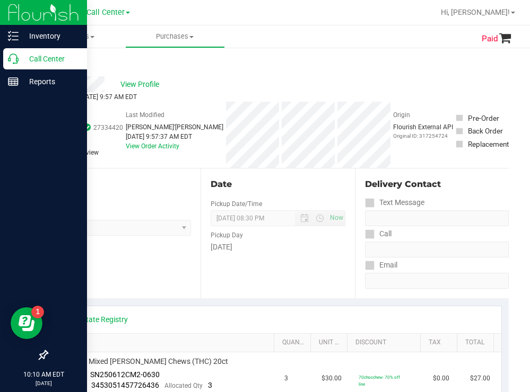
click at [37, 56] on p "Call Center" at bounding box center [51, 59] width 64 height 13
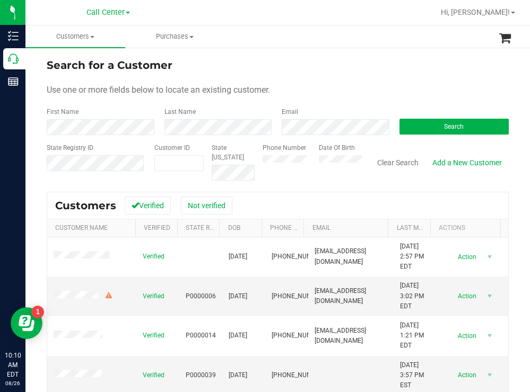
click at [338, 71] on div "Search for a Customer" at bounding box center [278, 65] width 462 height 16
drag, startPoint x: 418, startPoint y: 125, endPoint x: 387, endPoint y: 127, distance: 31.3
click at [416, 126] on button "Search" at bounding box center [454, 127] width 110 height 16
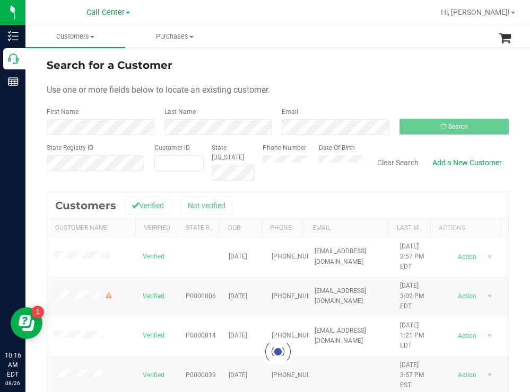
click at [360, 80] on form "Search for a Customer Use one or more fields below to locate an existing custom…" at bounding box center [278, 119] width 462 height 124
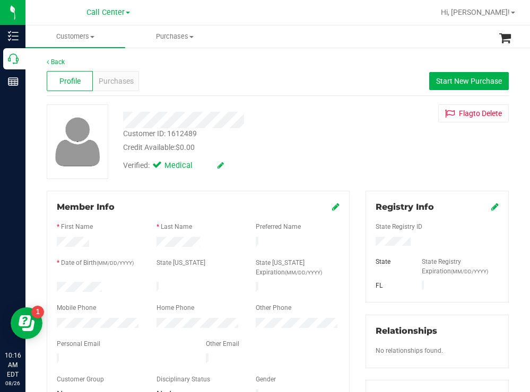
drag, startPoint x: 109, startPoint y: 282, endPoint x: 53, endPoint y: 284, distance: 56.3
click at [53, 284] on div at bounding box center [99, 288] width 100 height 13
drag, startPoint x: 413, startPoint y: 240, endPoint x: 358, endPoint y: 246, distance: 55.0
click at [358, 246] on div "Registry Info State Registry ID State State Registry Expiration (MM/DD/YYYY) FL…" at bounding box center [436, 389] width 159 height 397
drag, startPoint x: 302, startPoint y: 142, endPoint x: 169, endPoint y: 93, distance: 141.6
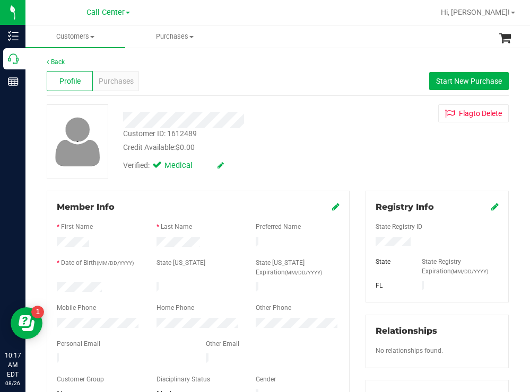
click at [292, 141] on div "Customer ID: 1612489 Credit Available: $0.00" at bounding box center [234, 140] width 239 height 25
click at [120, 78] on span "Purchases" at bounding box center [116, 81] width 35 height 11
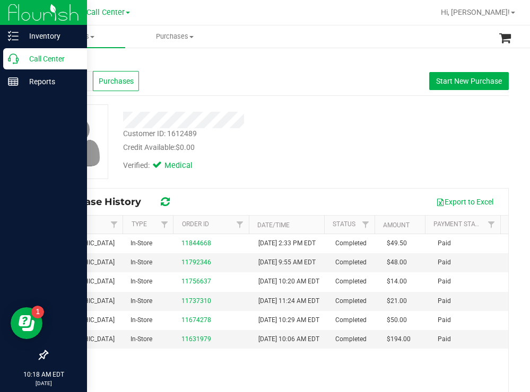
click at [51, 56] on p "Call Center" at bounding box center [51, 59] width 64 height 13
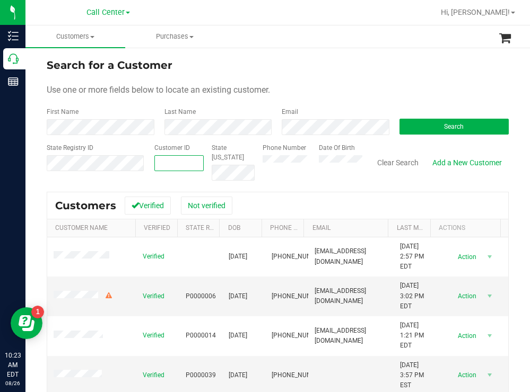
paste input "316277"
type input "316277"
click at [412, 122] on button "Search" at bounding box center [454, 127] width 110 height 16
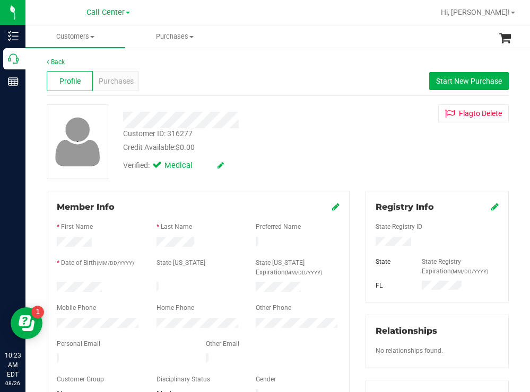
drag, startPoint x: 410, startPoint y: 242, endPoint x: 358, endPoint y: 242, distance: 52.0
click at [358, 242] on div "Registry Info State Registry ID State State Registry Expiration (MM/DD/YYYY) FL…" at bounding box center [436, 390] width 159 height 398
click at [325, 141] on div "Customer ID: 316277 Credit Available: $0.00" at bounding box center [234, 140] width 239 height 25
drag, startPoint x: 106, startPoint y: 283, endPoint x: 50, endPoint y: 280, distance: 55.2
click at [50, 282] on div at bounding box center [99, 288] width 100 height 13
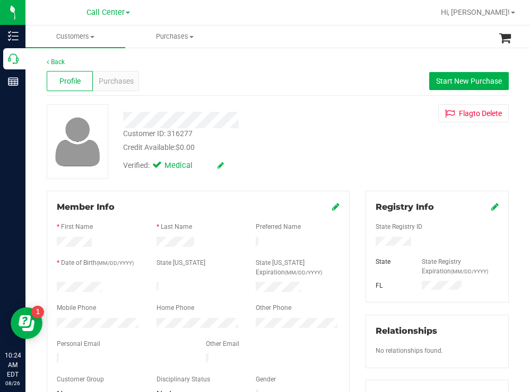
click at [347, 155] on div "Verified: Medical" at bounding box center [234, 164] width 239 height 23
click at [121, 81] on span "Purchases" at bounding box center [116, 81] width 35 height 11
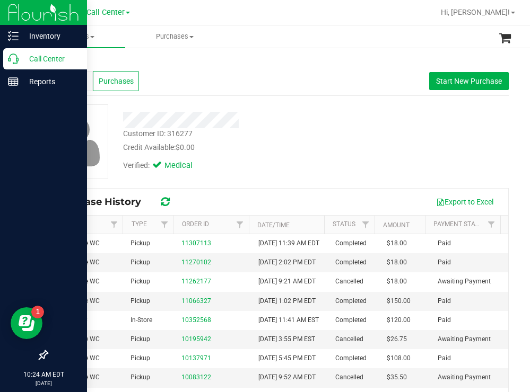
click at [38, 58] on p "Call Center" at bounding box center [51, 59] width 64 height 13
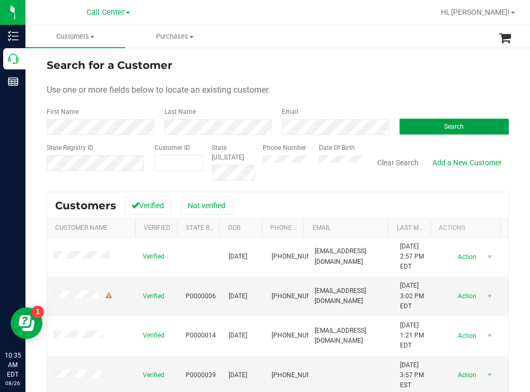
drag, startPoint x: 414, startPoint y: 129, endPoint x: 338, endPoint y: 99, distance: 81.6
click at [414, 129] on button "Search" at bounding box center [454, 127] width 110 height 16
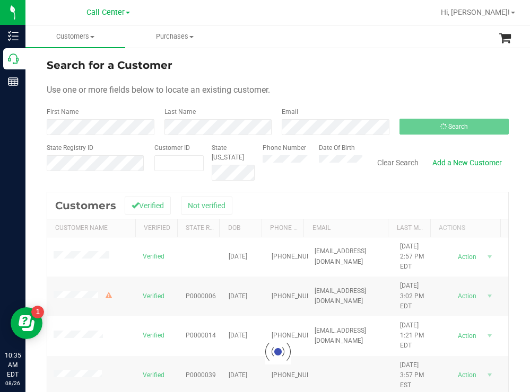
click at [299, 98] on form "Search for a Customer Use one or more fields below to locate an existing custom…" at bounding box center [278, 119] width 462 height 124
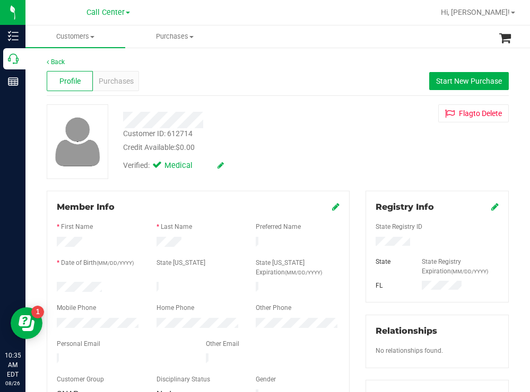
drag, startPoint x: 364, startPoint y: 139, endPoint x: 324, endPoint y: 137, distance: 40.3
click at [363, 139] on div "Customer ID: 612714 Credit Available: $0.00 Verified: Medical Flag to Delete" at bounding box center [278, 141] width 478 height 75
click at [106, 73] on div "Purchases" at bounding box center [116, 81] width 46 height 20
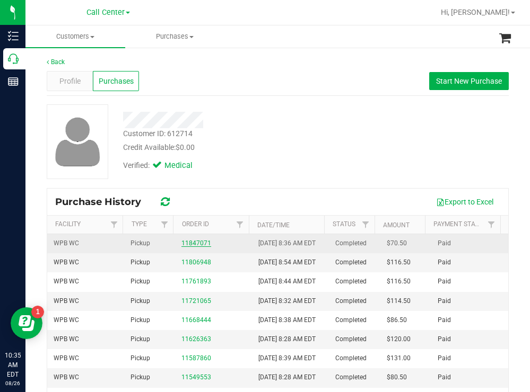
click at [188, 246] on link "11847071" at bounding box center [196, 243] width 30 height 7
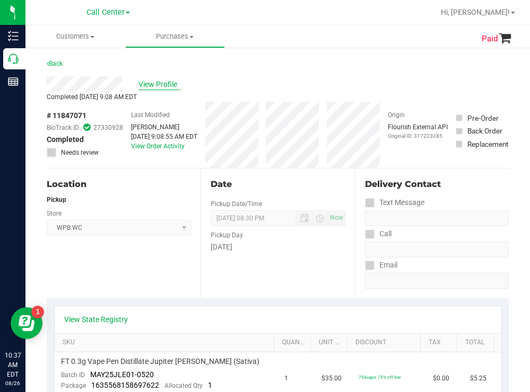
click at [165, 81] on span "View Profile" at bounding box center [159, 84] width 42 height 11
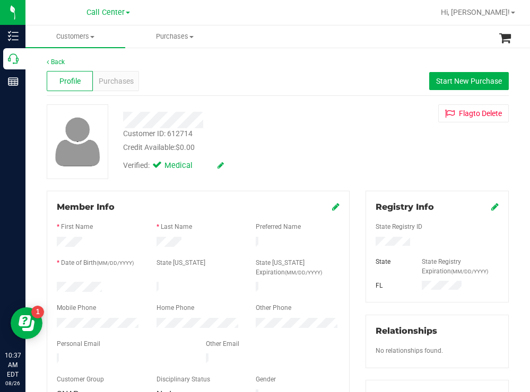
click at [47, 316] on div "Member Info * First Name * Last Name Preferred Name * Date of Birth (MM/DD/YYYY…" at bounding box center [198, 302] width 303 height 222
click at [115, 80] on span "Purchases" at bounding box center [116, 81] width 35 height 11
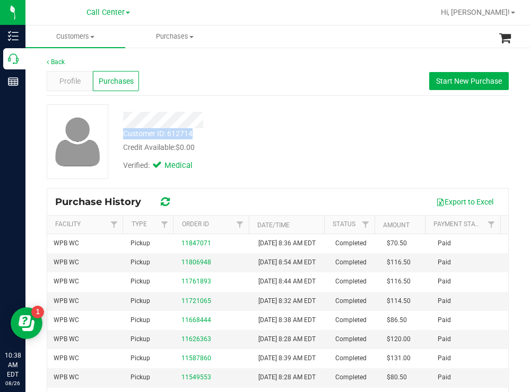
drag, startPoint x: 198, startPoint y: 131, endPoint x: 122, endPoint y: 135, distance: 76.0
click at [122, 135] on div "Customer ID: 612714 Credit Available: $0.00" at bounding box center [234, 140] width 239 height 25
copy div "Customer ID: 612714"
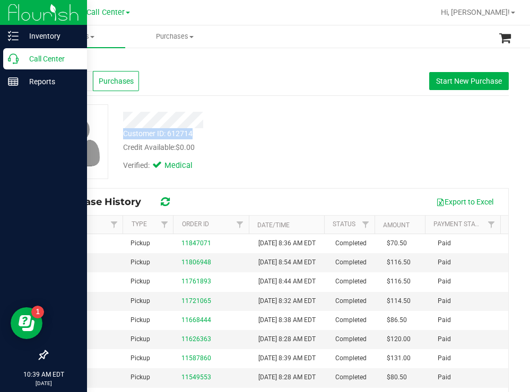
drag, startPoint x: 48, startPoint y: 59, endPoint x: 43, endPoint y: 58, distance: 5.4
click at [48, 59] on p "Call Center" at bounding box center [51, 59] width 64 height 13
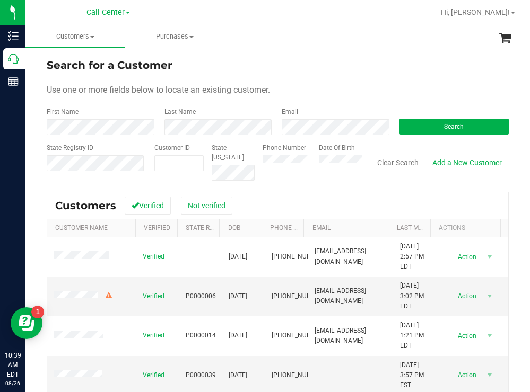
click at [382, 76] on form "Search for a Customer Use one or more fields below to locate an existing custom…" at bounding box center [278, 119] width 462 height 124
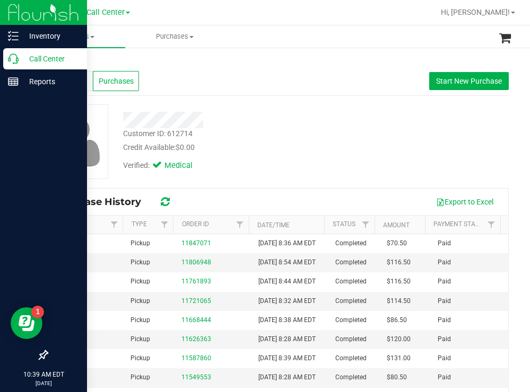
click at [38, 61] on p "Call Center" at bounding box center [51, 59] width 64 height 13
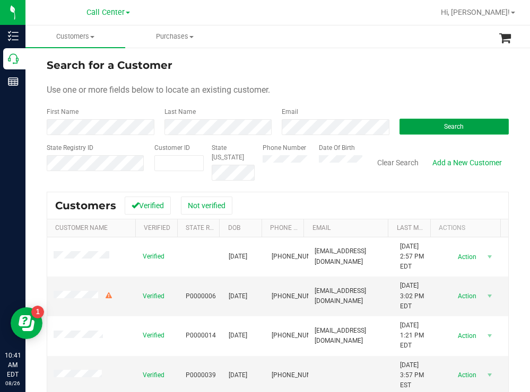
drag, startPoint x: 409, startPoint y: 129, endPoint x: 393, endPoint y: 113, distance: 22.9
click at [409, 129] on button "Search" at bounding box center [454, 127] width 110 height 16
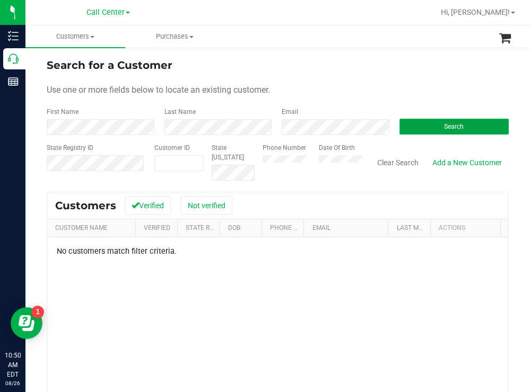
click at [406, 126] on button "Search" at bounding box center [454, 127] width 110 height 16
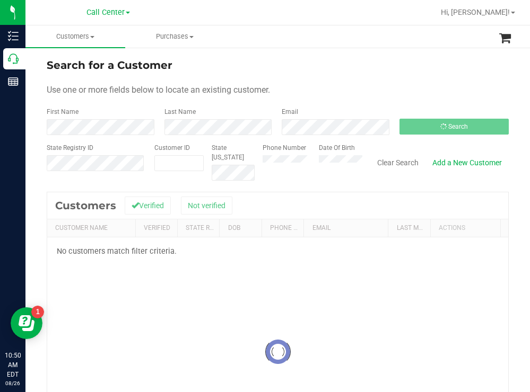
click at [340, 84] on div "Use one or more fields below to locate an existing customer." at bounding box center [278, 90] width 462 height 13
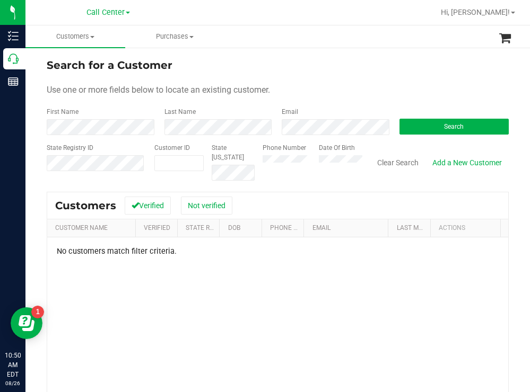
click at [305, 158] on div "Phone Number Date Of Birth" at bounding box center [309, 162] width 108 height 38
drag, startPoint x: 399, startPoint y: 129, endPoint x: 306, endPoint y: 97, distance: 98.1
click at [399, 128] on button "Search" at bounding box center [454, 127] width 110 height 16
click at [353, 77] on form "Search for a Customer Use one or more fields below to locate an existing custom…" at bounding box center [278, 119] width 462 height 124
click at [305, 158] on div "Phone Number Date Of Birth" at bounding box center [309, 162] width 108 height 38
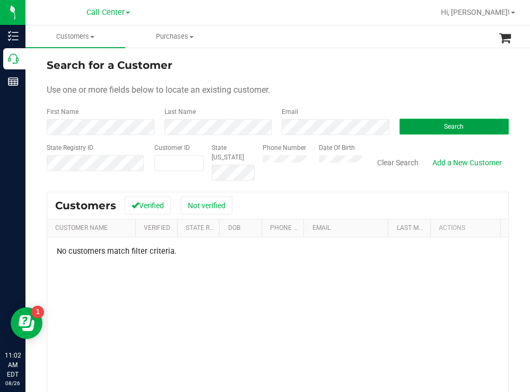
click at [409, 127] on button "Search" at bounding box center [454, 127] width 110 height 16
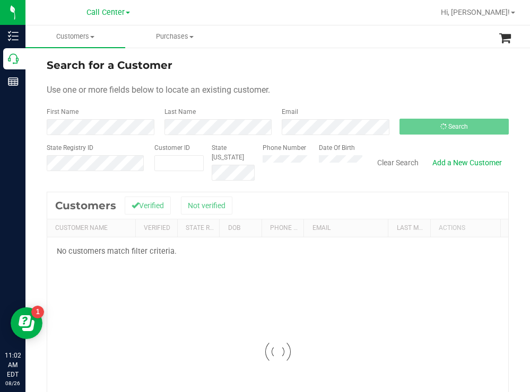
drag, startPoint x: 375, startPoint y: 86, endPoint x: 349, endPoint y: 74, distance: 29.0
click at [373, 84] on div "Use one or more fields below to locate an existing customer." at bounding box center [278, 90] width 462 height 13
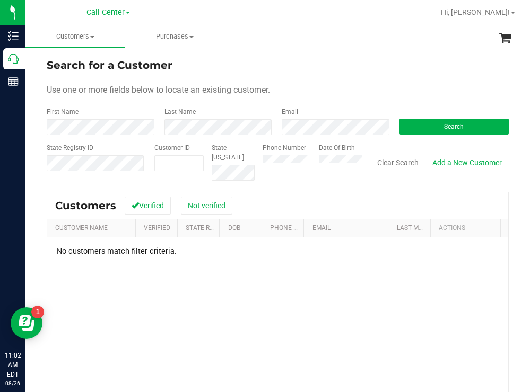
click at [306, 167] on div "Phone Number Date Of Birth" at bounding box center [309, 162] width 108 height 38
click at [433, 123] on button "Search" at bounding box center [454, 127] width 110 height 16
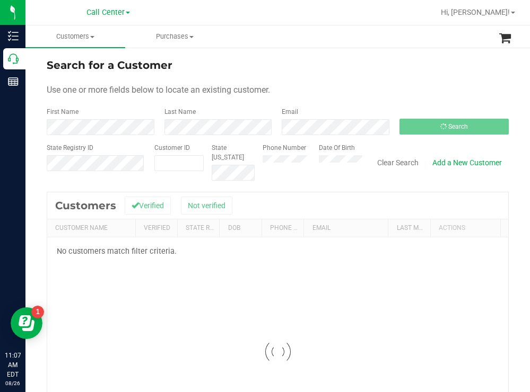
click at [361, 100] on form "Search for a Customer Use one or more fields below to locate an existing custom…" at bounding box center [278, 119] width 462 height 124
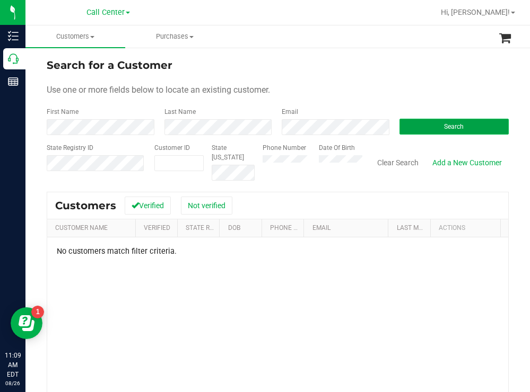
click at [417, 128] on button "Search" at bounding box center [454, 127] width 110 height 16
click at [409, 123] on button "Search" at bounding box center [454, 127] width 110 height 16
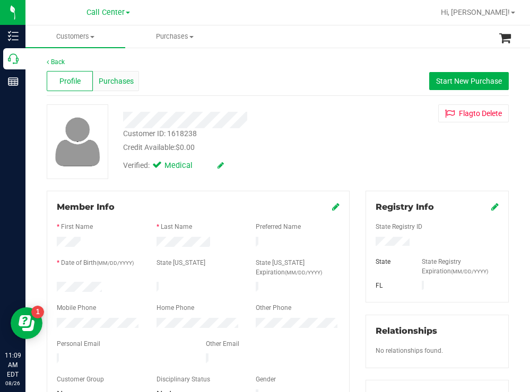
click at [123, 81] on span "Purchases" at bounding box center [116, 81] width 35 height 11
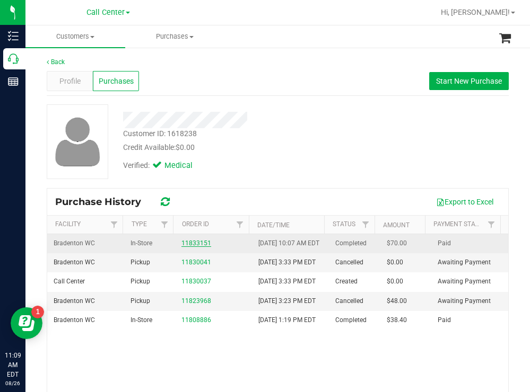
click at [196, 247] on link "11833151" at bounding box center [196, 243] width 30 height 7
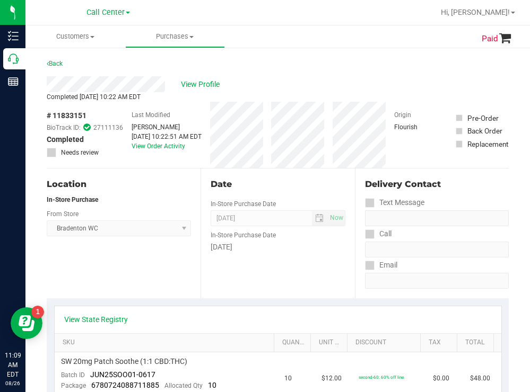
scroll to position [159, 0]
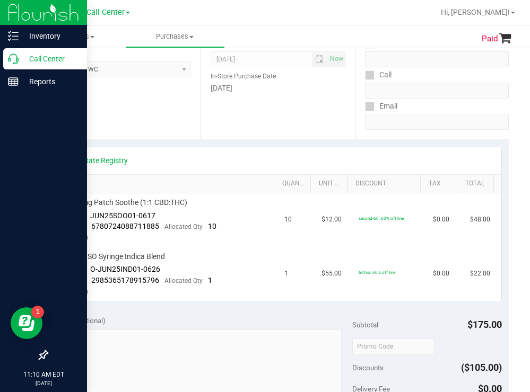
click at [62, 54] on p "Call Center" at bounding box center [51, 59] width 64 height 13
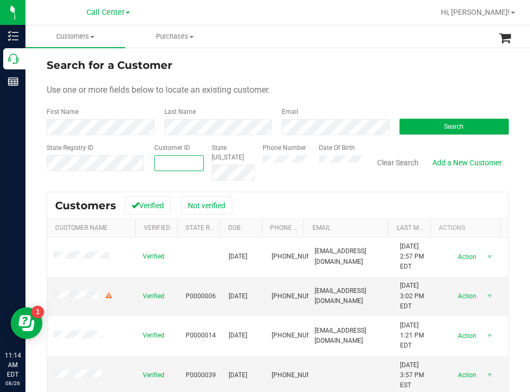
paste input "408990"
type input "408990"
click at [424, 124] on button "Search" at bounding box center [454, 127] width 110 height 16
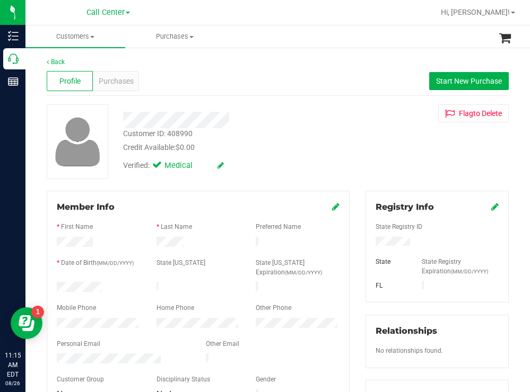
drag, startPoint x: 121, startPoint y: 285, endPoint x: 54, endPoint y: 279, distance: 67.6
click at [54, 279] on div "Member Info * First Name * Last Name Preferred Name * Date of Birth (MM/DD/YYYY…" at bounding box center [198, 302] width 303 height 222
drag, startPoint x: 423, startPoint y: 237, endPoint x: 364, endPoint y: 239, distance: 58.9
click at [368, 237] on div at bounding box center [437, 243] width 139 height 12
click at [352, 156] on div "Customer ID: 408990 Credit Available: $0.00 Verified: Medical Flag to Delete" at bounding box center [278, 141] width 478 height 75
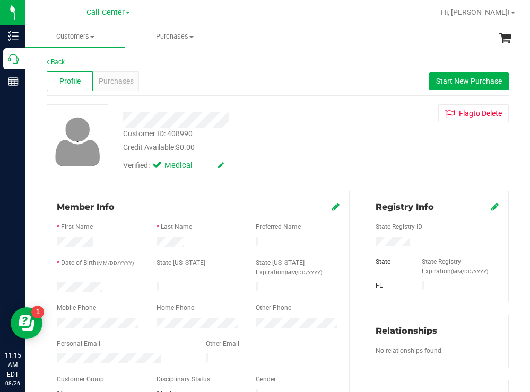
click at [84, 315] on form "Member Info * First Name * Last Name Preferred Name * Date of Birth (MM/DD/YYYY…" at bounding box center [198, 302] width 283 height 202
drag, startPoint x: 126, startPoint y: 313, endPoint x: 51, endPoint y: 319, distance: 75.1
click at [51, 319] on div at bounding box center [99, 324] width 100 height 13
click at [121, 80] on span "Purchases" at bounding box center [116, 81] width 35 height 11
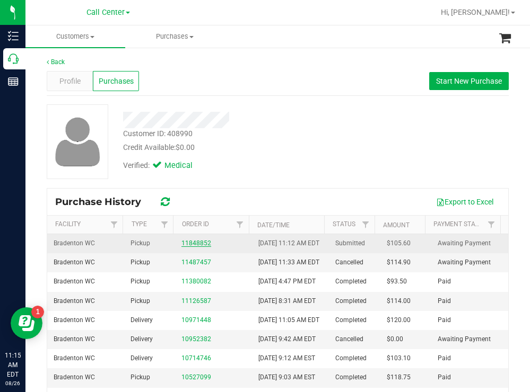
click at [201, 247] on link "11848852" at bounding box center [196, 243] width 30 height 7
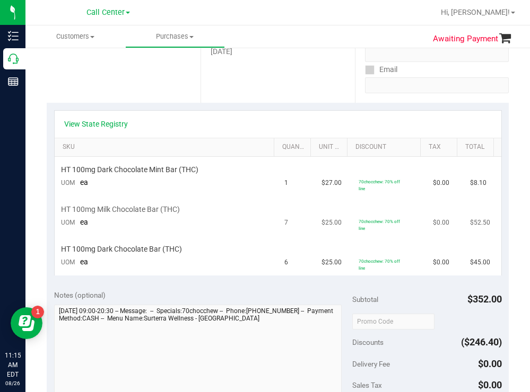
scroll to position [212, 0]
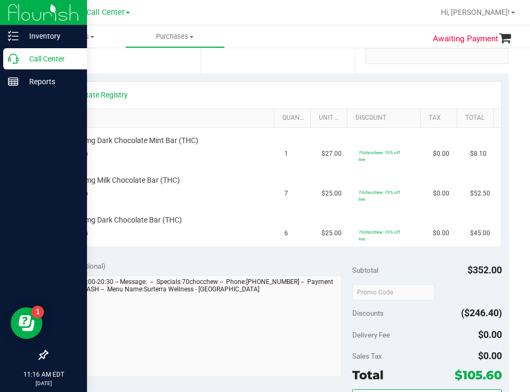
click at [37, 55] on p "Call Center" at bounding box center [51, 59] width 64 height 13
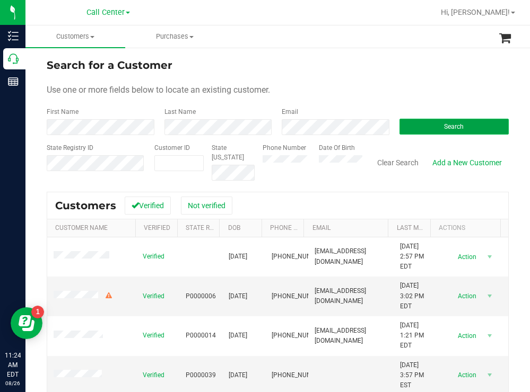
click at [422, 120] on button "Search" at bounding box center [454, 127] width 110 height 16
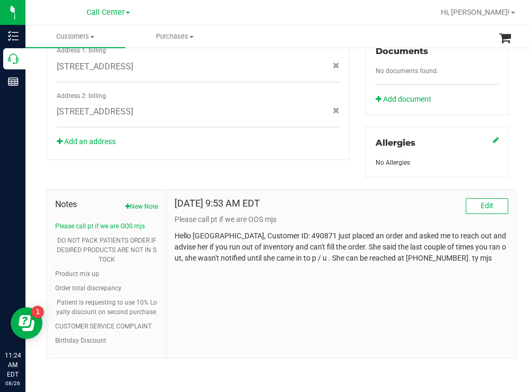
scroll to position [92, 0]
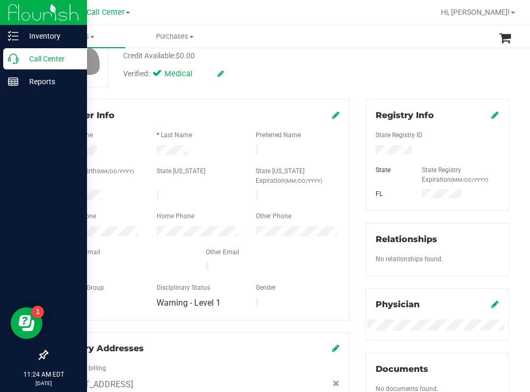
click at [37, 58] on p "Call Center" at bounding box center [51, 59] width 64 height 13
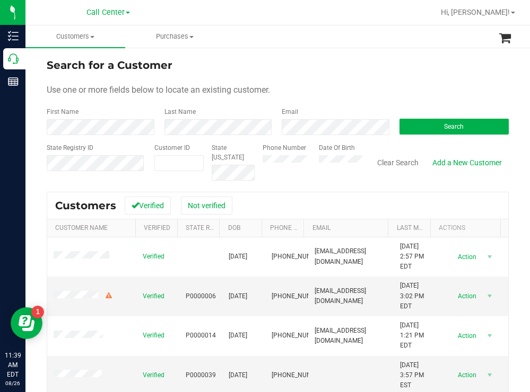
click at [299, 51] on div "Search for a Customer Use one or more fields below to locate an existing custom…" at bounding box center [277, 285] width 504 height 477
paste input "5618561665"
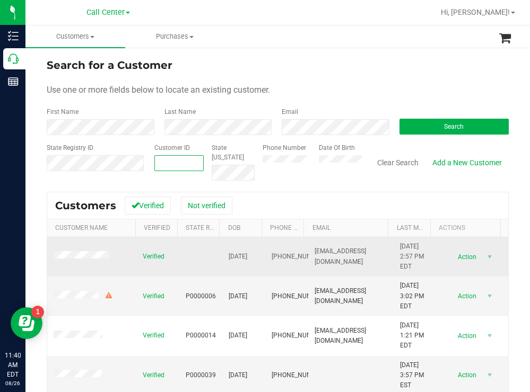
type input "5618561665"
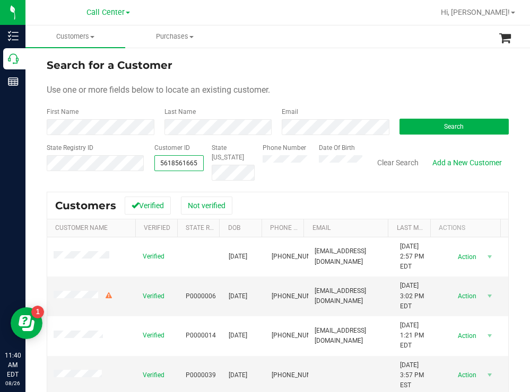
type input "5618561665"
click at [189, 161] on span "5618561665 5618561665" at bounding box center [178, 163] width 49 height 16
click at [129, 164] on div "State Registry ID Customer ID 5618561665 5618561665 State ID Phone Number Date …" at bounding box center [278, 162] width 462 height 38
click at [444, 126] on span "Search" at bounding box center [454, 126] width 20 height 7
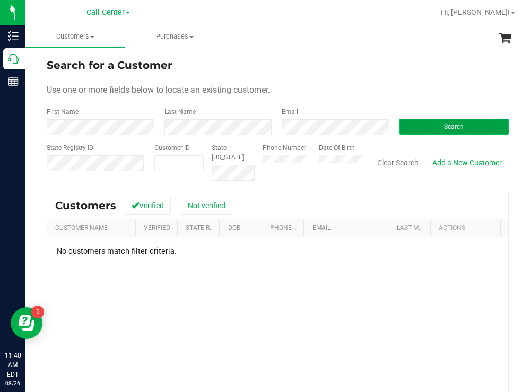
click at [453, 128] on span "Search" at bounding box center [454, 126] width 20 height 7
click at [304, 161] on div "Phone Number Date Of Birth" at bounding box center [309, 162] width 108 height 38
click at [411, 130] on button "Search" at bounding box center [454, 127] width 110 height 16
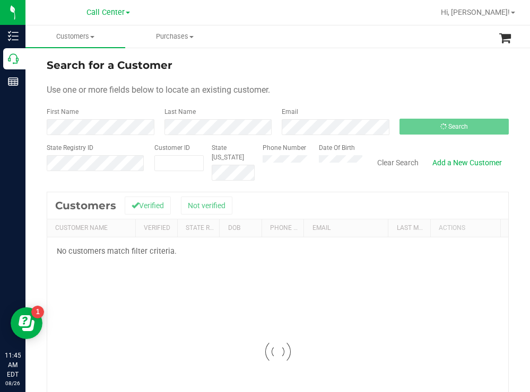
drag, startPoint x: 331, startPoint y: 73, endPoint x: 285, endPoint y: 75, distance: 45.7
click at [331, 73] on div "Search for a Customer" at bounding box center [278, 65] width 462 height 16
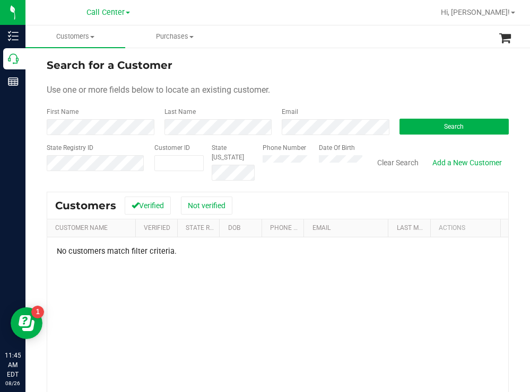
click at [379, 63] on div "Search for a Customer" at bounding box center [278, 65] width 462 height 16
click at [302, 160] on div "Phone Number Date Of Birth" at bounding box center [309, 162] width 108 height 38
click at [399, 127] on button "Search" at bounding box center [454, 127] width 110 height 16
click at [311, 72] on div "Search for a Customer" at bounding box center [278, 65] width 462 height 16
click at [322, 81] on form "Search for a Customer Use one or more fields below to locate an existing custom…" at bounding box center [278, 119] width 462 height 124
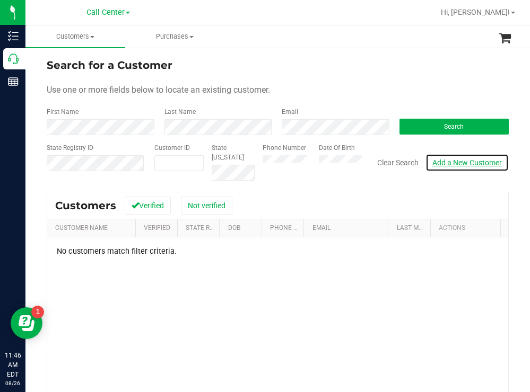
click at [453, 161] on link "Add a New Customer" at bounding box center [466, 163] width 83 height 18
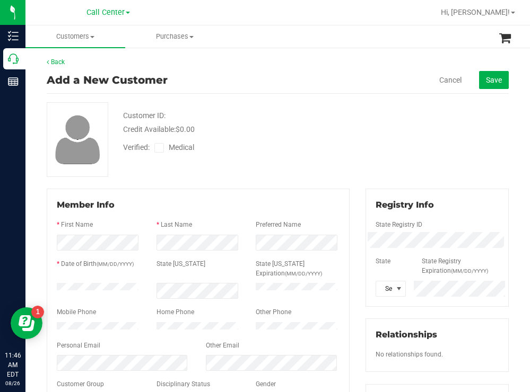
click at [313, 112] on div "Customer ID: Credit Available: $0.00" at bounding box center [234, 122] width 239 height 25
click at [395, 290] on span at bounding box center [399, 289] width 8 height 8
click at [389, 238] on li "FL" at bounding box center [385, 238] width 29 height 18
drag, startPoint x: 276, startPoint y: 138, endPoint x: 259, endPoint y: 149, distance: 20.0
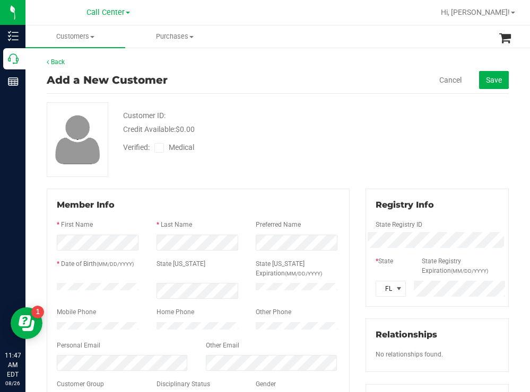
click at [276, 139] on div "Verified: Medical" at bounding box center [234, 146] width 239 height 23
drag, startPoint x: 281, startPoint y: 150, endPoint x: 265, endPoint y: 156, distance: 16.6
click at [281, 150] on div "Verified: Medical" at bounding box center [234, 146] width 239 height 23
click at [308, 146] on div "Verified: Medical" at bounding box center [234, 146] width 239 height 23
click at [161, 148] on icon at bounding box center [159, 148] width 7 height 0
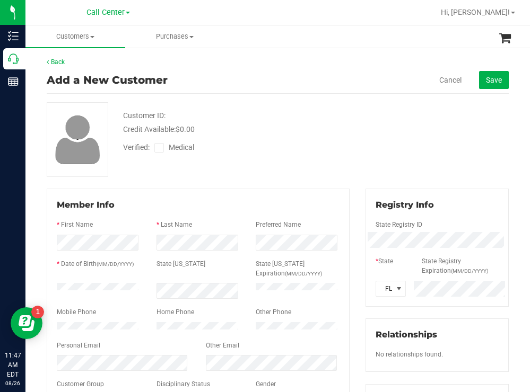
click at [0, 0] on input "Medical" at bounding box center [0, 0] width 0 height 0
click at [485, 75] on button "Save" at bounding box center [494, 80] width 30 height 18
click at [95, 272] on div "* Date of Birth (MM/DD/YYYY) State ID State ID Expiration (MM/DD/YYYY)" at bounding box center [198, 270] width 299 height 22
click at [486, 79] on span "Save" at bounding box center [494, 80] width 16 height 8
click at [486, 81] on span "Save" at bounding box center [494, 80] width 16 height 8
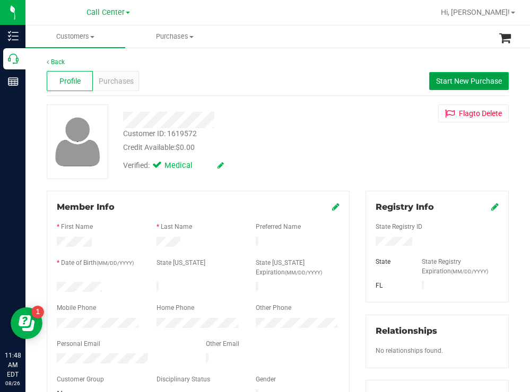
click at [448, 81] on span "Start New Purchase" at bounding box center [469, 81] width 66 height 8
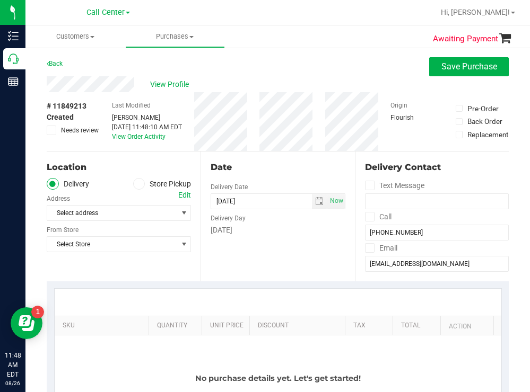
click at [141, 183] on span at bounding box center [139, 184] width 12 height 12
click at [0, 0] on input "Store Pickup" at bounding box center [0, 0] width 0 height 0
click at [112, 215] on span "Select Store" at bounding box center [112, 213] width 130 height 15
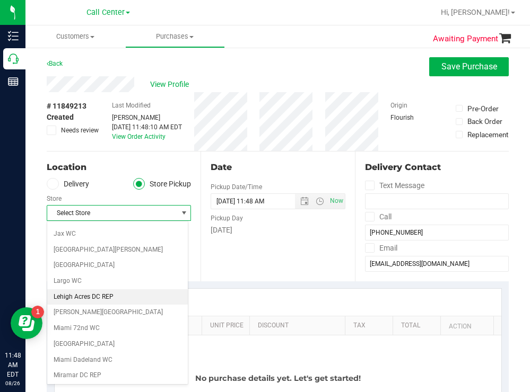
scroll to position [371, 0]
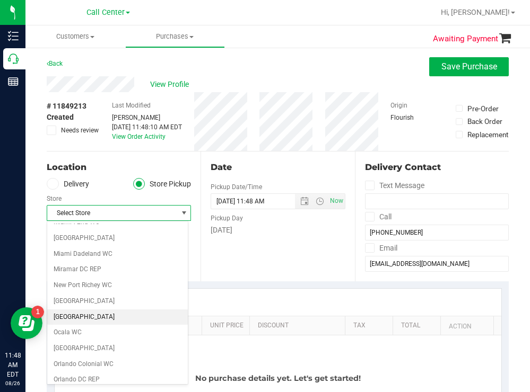
click at [84, 312] on li "[GEOGRAPHIC_DATA]" at bounding box center [117, 318] width 141 height 16
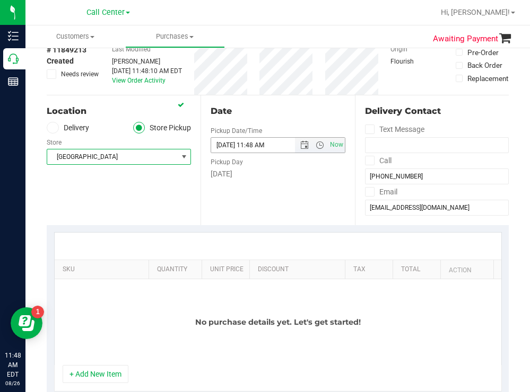
scroll to position [53, 0]
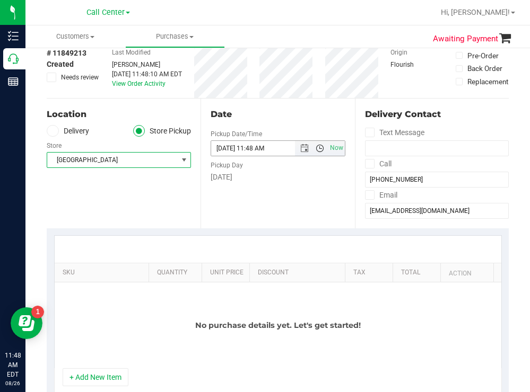
click at [316, 151] on span "Open the time view" at bounding box center [320, 148] width 8 height 8
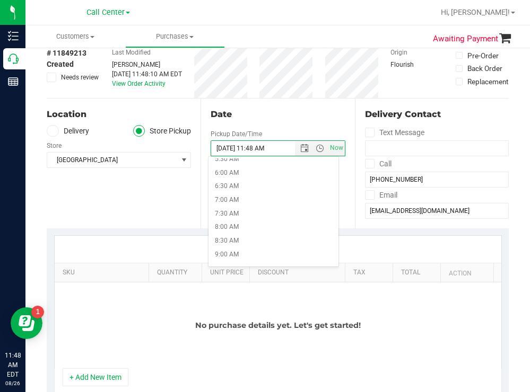
scroll to position [265, 0]
click at [238, 234] on li "12:30 PM" at bounding box center [272, 241] width 129 height 14
type input "08/26/2025 12:30 PM"
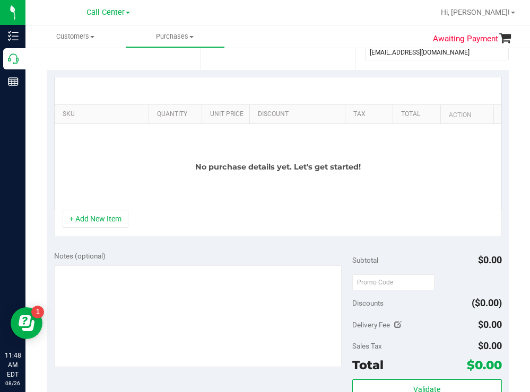
scroll to position [212, 0]
drag, startPoint x: 139, startPoint y: 110, endPoint x: 311, endPoint y: 103, distance: 172.5
click at [311, 103] on div "SKU Quantity Unit Price Discount Tax Total Action No purchase details yet. Let'…" at bounding box center [278, 142] width 448 height 133
drag, startPoint x: 91, startPoint y: 226, endPoint x: 123, endPoint y: 181, distance: 54.7
click at [93, 223] on button "+ Add New Item" at bounding box center [96, 218] width 66 height 18
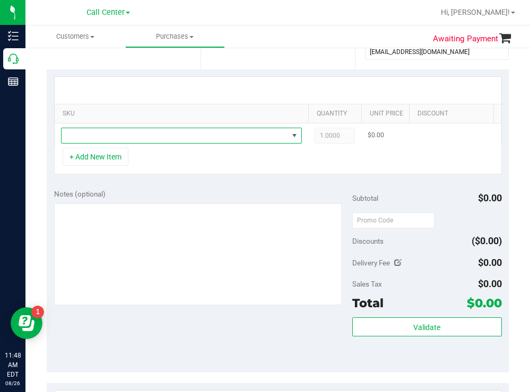
click at [143, 140] on span "NO DATA FOUND" at bounding box center [175, 135] width 226 height 15
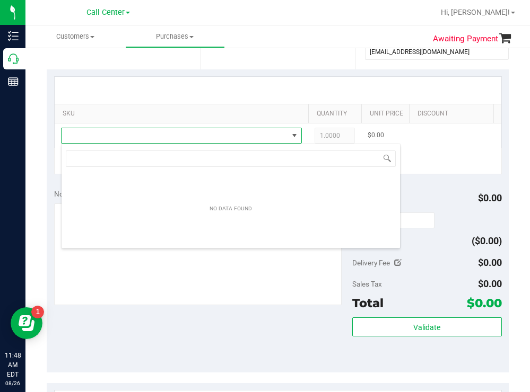
scroll to position [16, 241]
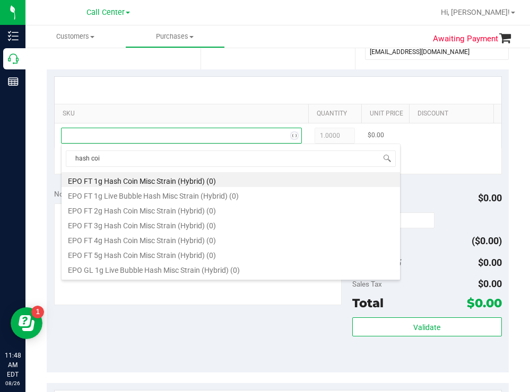
type input "hash coin"
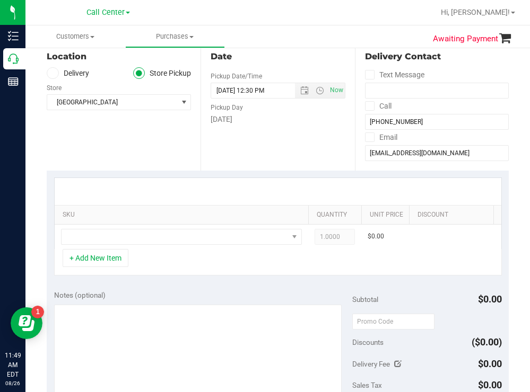
scroll to position [106, 0]
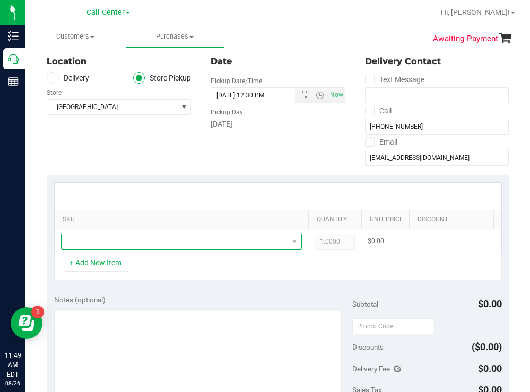
click at [123, 245] on span "NO DATA FOUND" at bounding box center [175, 241] width 226 height 15
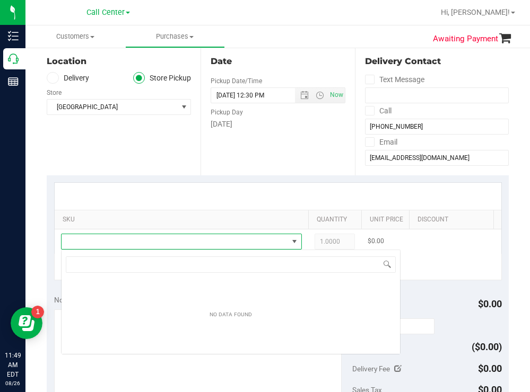
scroll to position [16, 241]
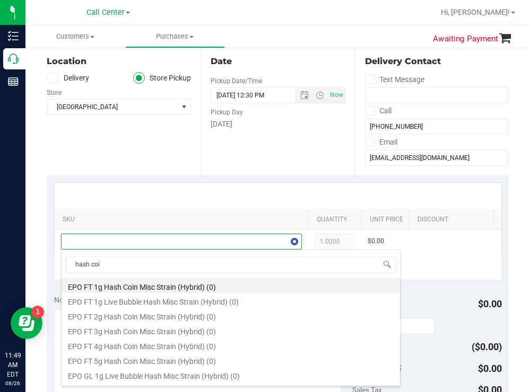
type input "hash coin"
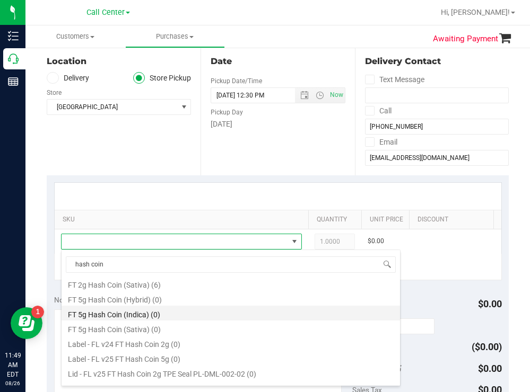
scroll to position [53, 0]
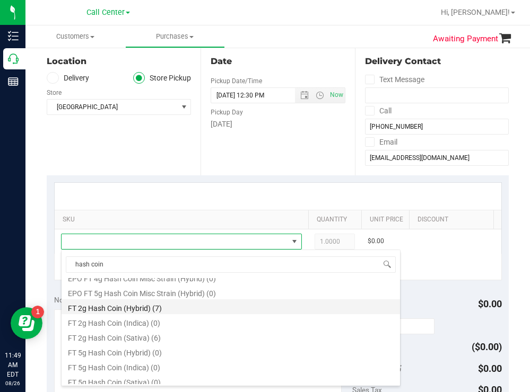
click at [149, 310] on li "FT 2g Hash Coin (Hybrid) (7)" at bounding box center [231, 307] width 338 height 15
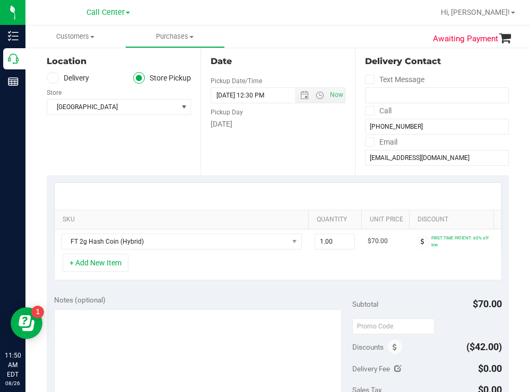
scroll to position [0, 168]
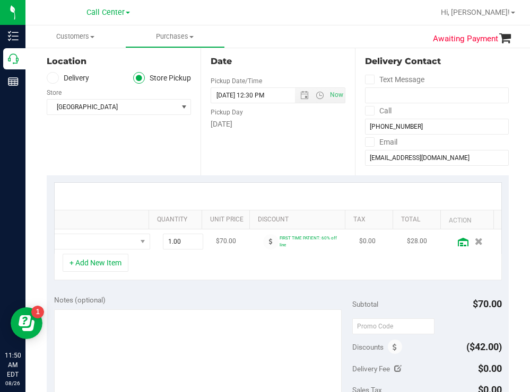
click at [458, 241] on icon at bounding box center [463, 242] width 11 height 8
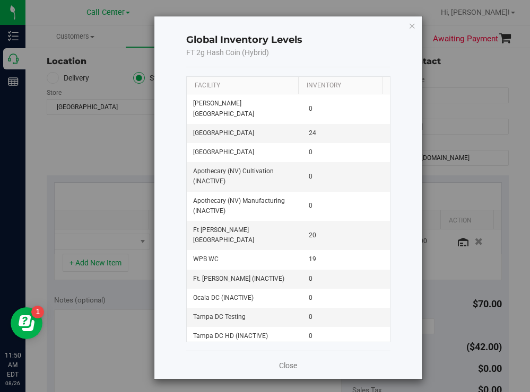
click at [244, 85] on th "Facility" at bounding box center [242, 86] width 111 height 18
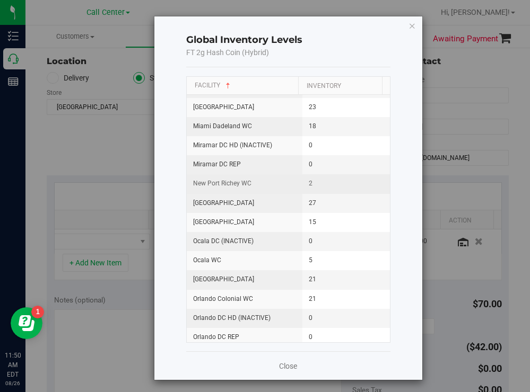
scroll to position [796, 0]
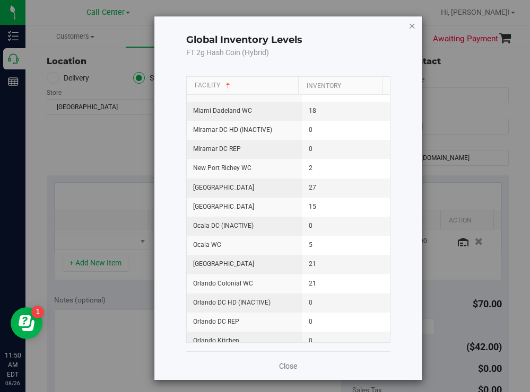
click at [408, 24] on icon "button" at bounding box center [411, 25] width 7 height 13
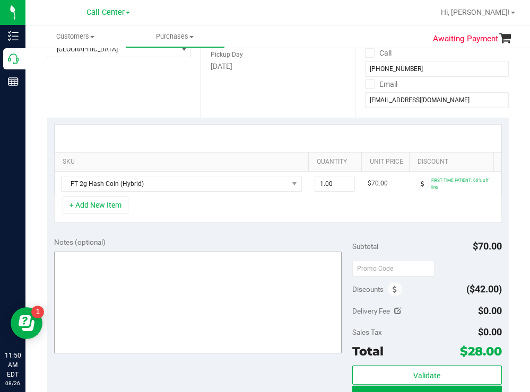
scroll to position [159, 0]
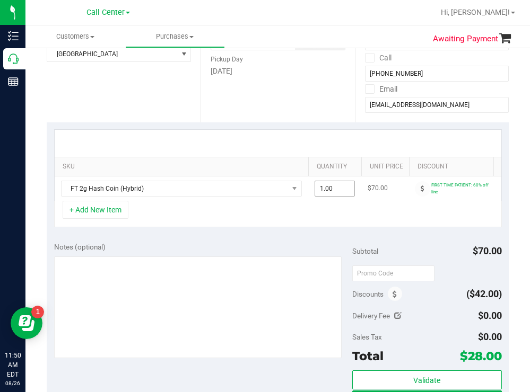
click at [340, 188] on span "1.00 1" at bounding box center [335, 189] width 40 height 16
type input "15"
type input "15.00"
click at [223, 235] on div "SKU Quantity Unit Price Discount Tax Total Action FT 2g Hash Coin (Hybrid) 15.0…" at bounding box center [278, 179] width 462 height 112
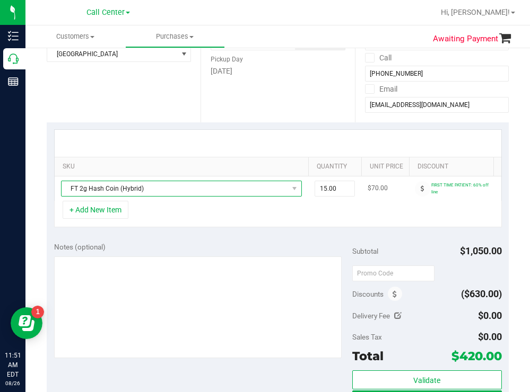
click at [172, 187] on span "FT 2g Hash Coin (Hybrid)" at bounding box center [175, 188] width 226 height 15
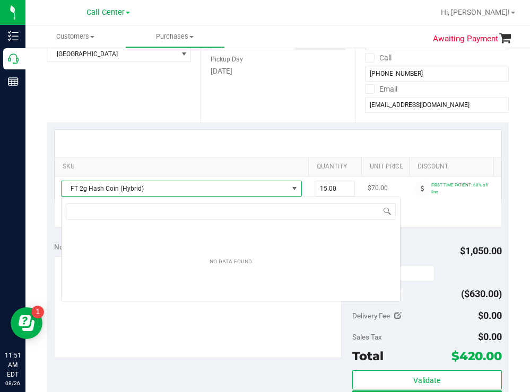
scroll to position [16, 241]
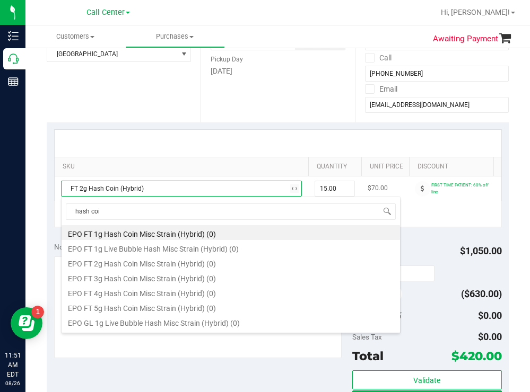
type input "hash coin"
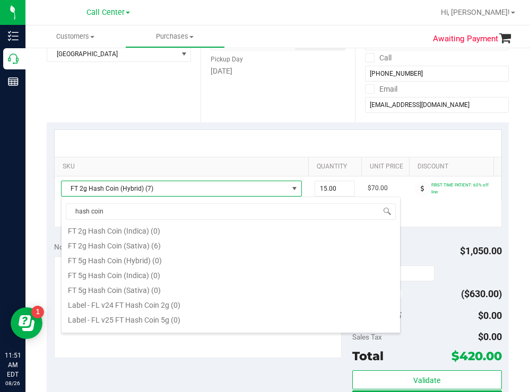
scroll to position [106, 0]
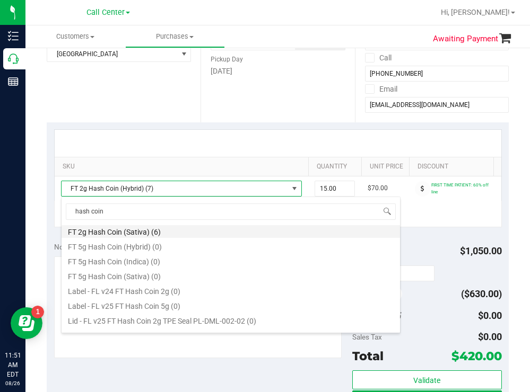
click at [139, 234] on li "FT 2g Hash Coin (Sativa) (6)" at bounding box center [231, 230] width 338 height 15
type input "1.00"
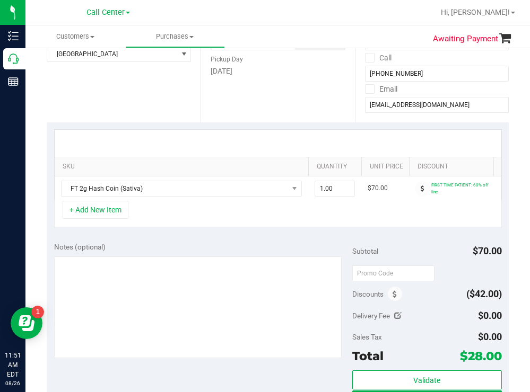
scroll to position [0, 168]
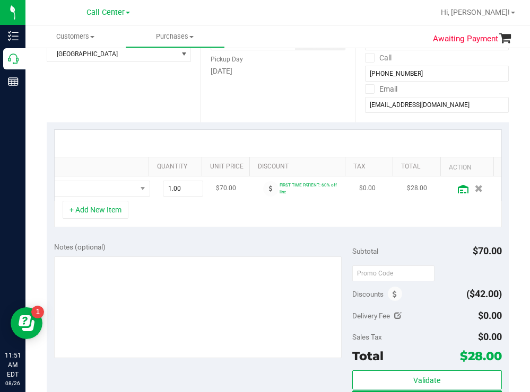
click at [458, 189] on icon at bounding box center [463, 189] width 11 height 8
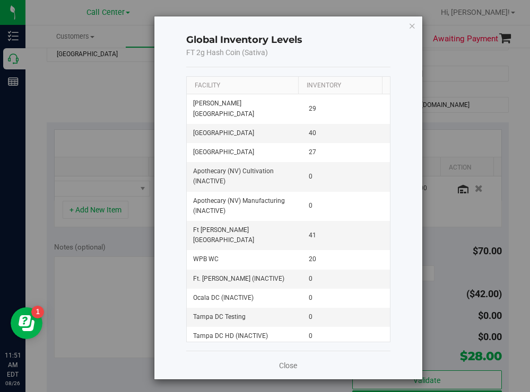
click at [244, 88] on th "Facility" at bounding box center [242, 86] width 111 height 18
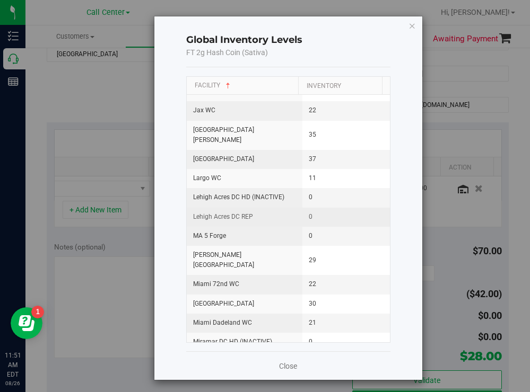
scroll to position [689, 0]
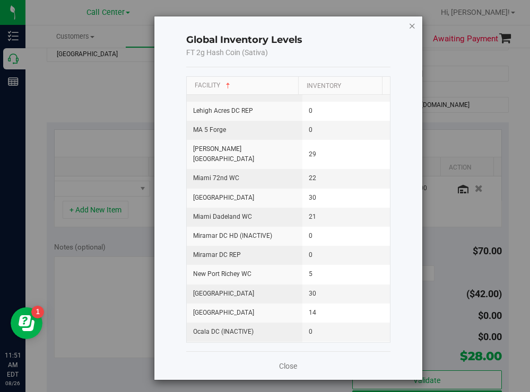
click at [408, 27] on icon "button" at bounding box center [411, 25] width 7 height 13
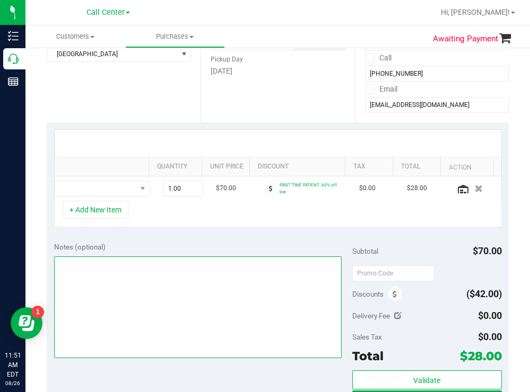
click at [167, 290] on textarea at bounding box center [198, 308] width 288 height 102
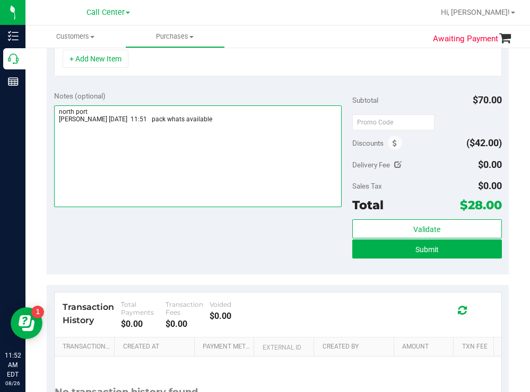
scroll to position [318, 0]
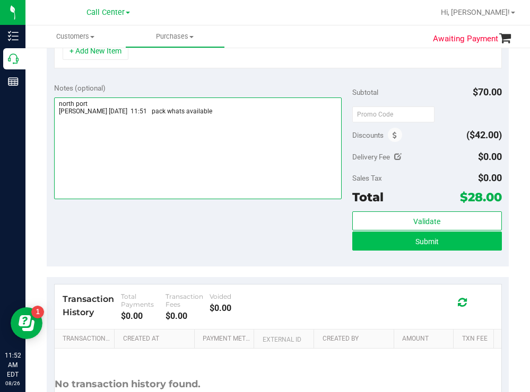
type textarea "north port todd 8/26 11:51 pack whats available"
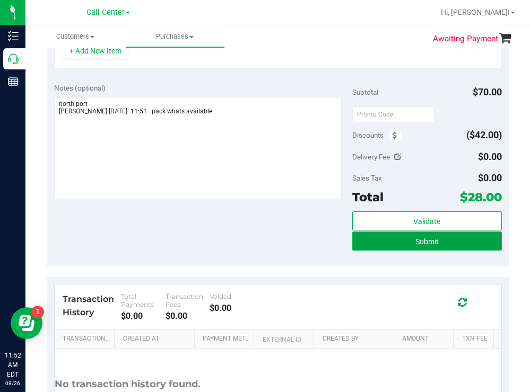
click at [385, 248] on button "Submit" at bounding box center [426, 241] width 149 height 19
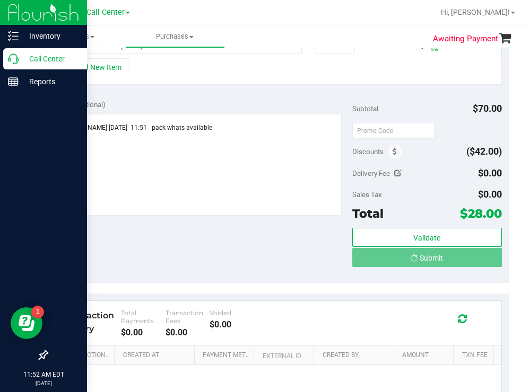
scroll to position [304, 0]
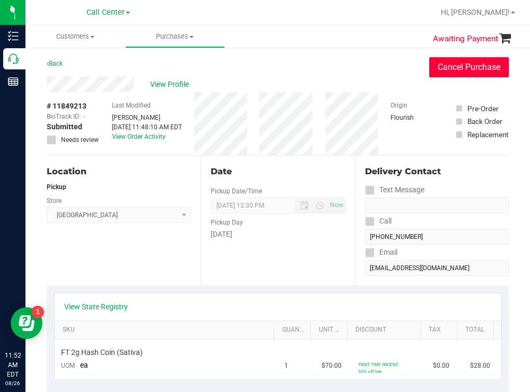
click at [459, 70] on button "Cancel Purchase" at bounding box center [469, 67] width 80 height 20
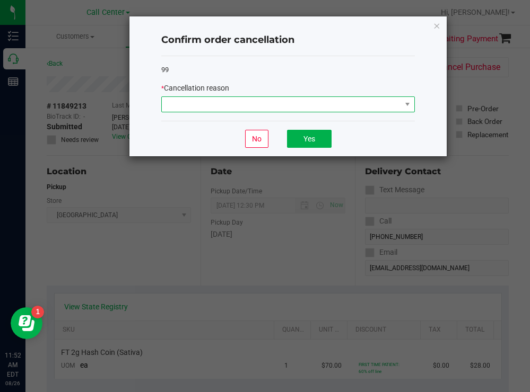
click at [198, 105] on span at bounding box center [281, 104] width 239 height 15
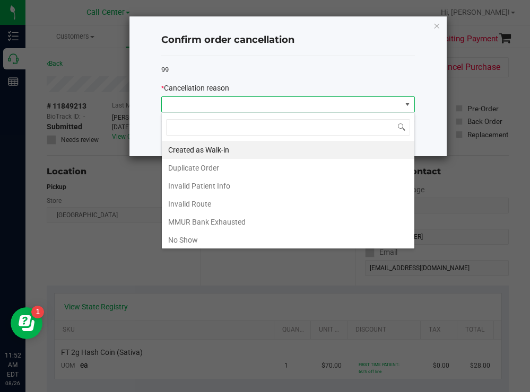
scroll to position [56, 0]
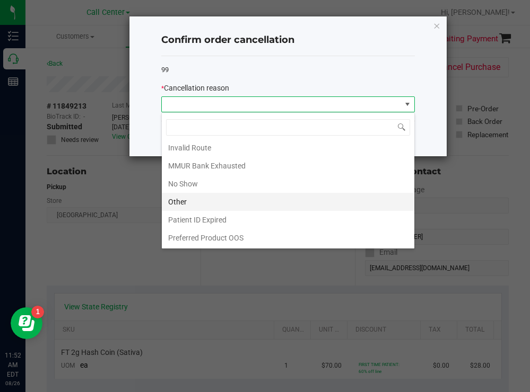
click at [185, 203] on li "Other" at bounding box center [288, 202] width 252 height 18
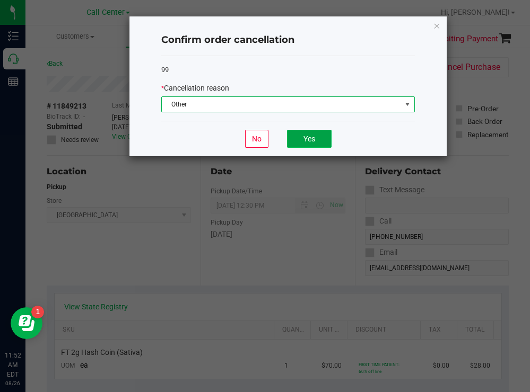
click at [306, 134] on button "Yes" at bounding box center [309, 139] width 45 height 18
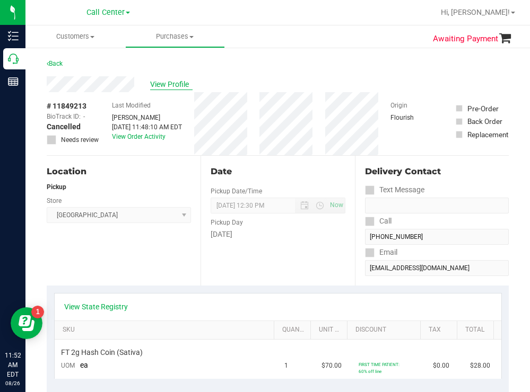
click at [180, 86] on span "View Profile" at bounding box center [171, 84] width 42 height 11
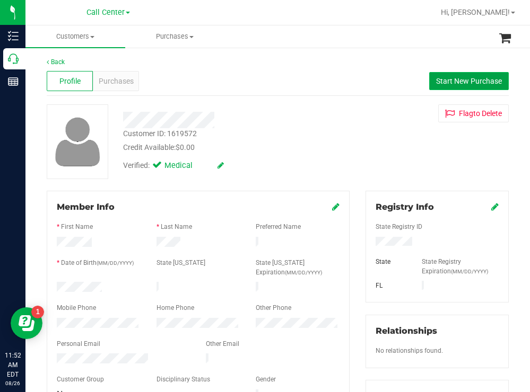
click at [453, 77] on span "Start New Purchase" at bounding box center [469, 81] width 66 height 8
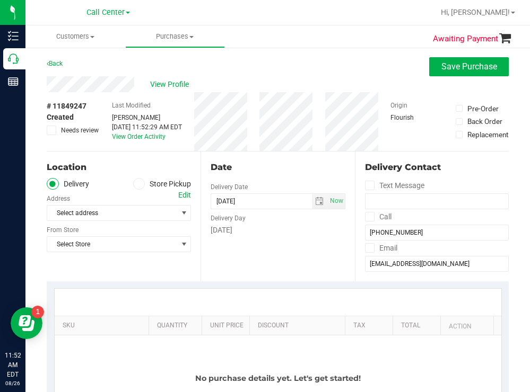
click at [143, 185] on label "Store Pickup" at bounding box center [162, 184] width 58 height 12
click at [0, 0] on input "Store Pickup" at bounding box center [0, 0] width 0 height 0
click at [120, 208] on span "Select Store" at bounding box center [112, 213] width 130 height 15
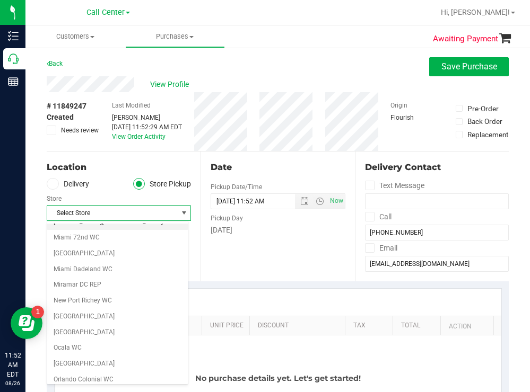
scroll to position [371, 0]
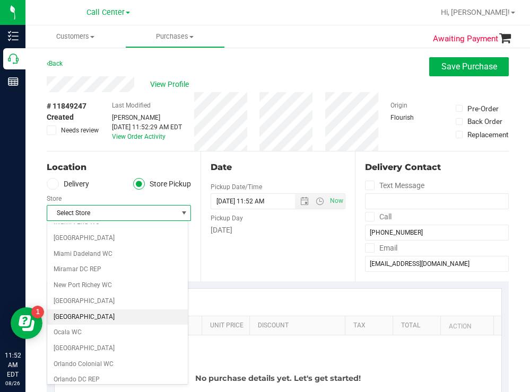
click at [84, 317] on li "[GEOGRAPHIC_DATA]" at bounding box center [117, 318] width 141 height 16
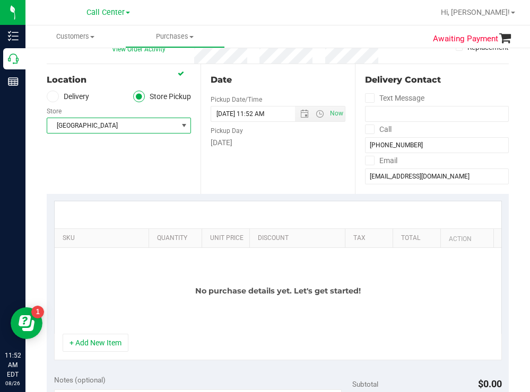
scroll to position [159, 0]
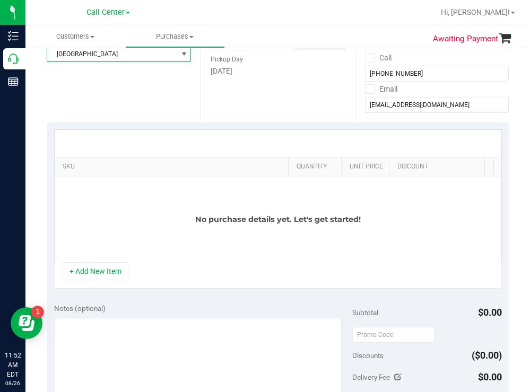
drag, startPoint x: 138, startPoint y: 166, endPoint x: 287, endPoint y: 147, distance: 150.2
click at [287, 147] on div "SKU Quantity Unit Price Discount Tax Total Action No purchase details yet. Let'…" at bounding box center [278, 195] width 448 height 133
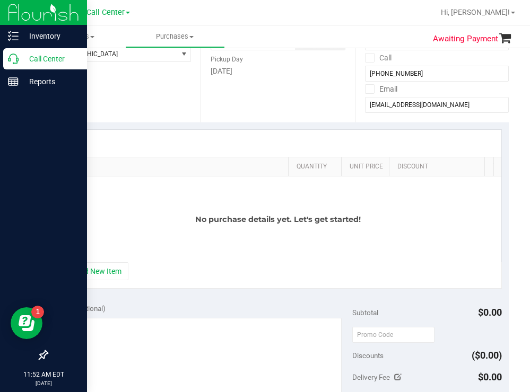
drag, startPoint x: 86, startPoint y: 274, endPoint x: 21, endPoint y: 248, distance: 69.9
click at [85, 274] on button "+ Add New Item" at bounding box center [96, 272] width 66 height 18
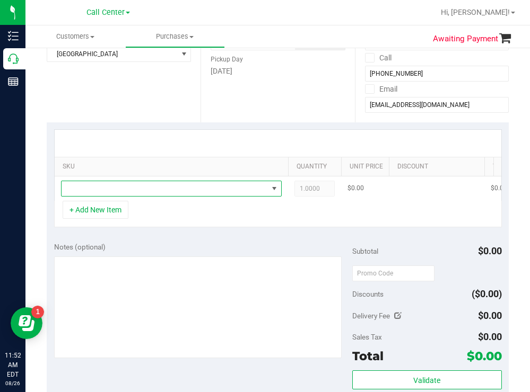
click at [126, 186] on span "NO DATA FOUND" at bounding box center [165, 188] width 206 height 15
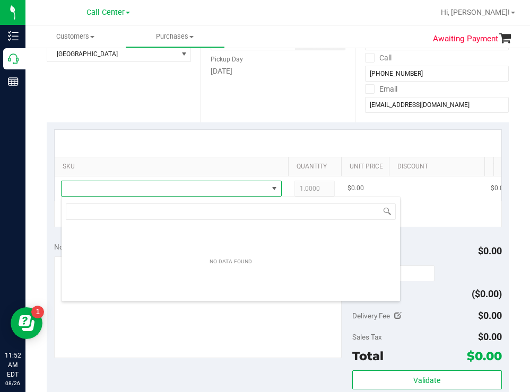
scroll to position [16, 221]
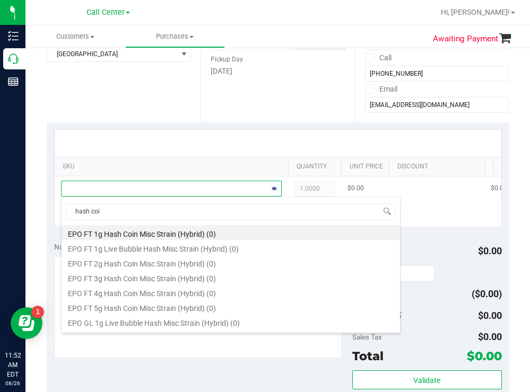
type input "hash coin"
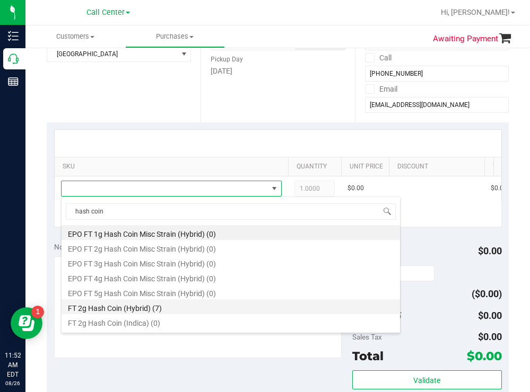
click at [154, 305] on li "FT 2g Hash Coin (Hybrid) (7)" at bounding box center [231, 307] width 338 height 15
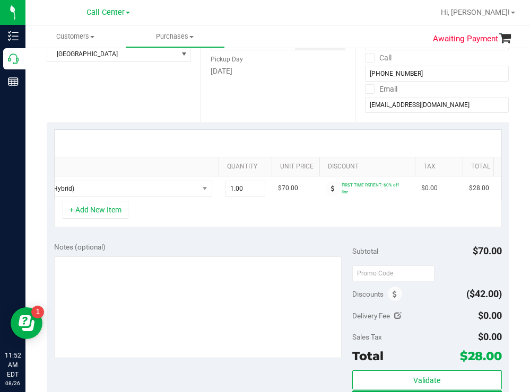
scroll to position [0, 147]
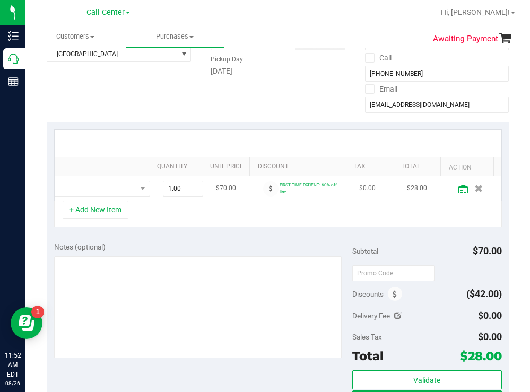
click at [458, 186] on icon at bounding box center [463, 189] width 11 height 8
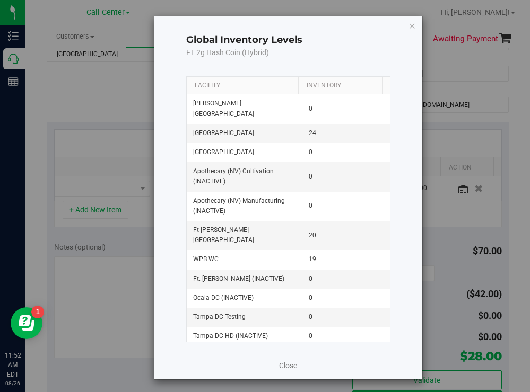
click at [244, 89] on th "Facility" at bounding box center [242, 86] width 111 height 18
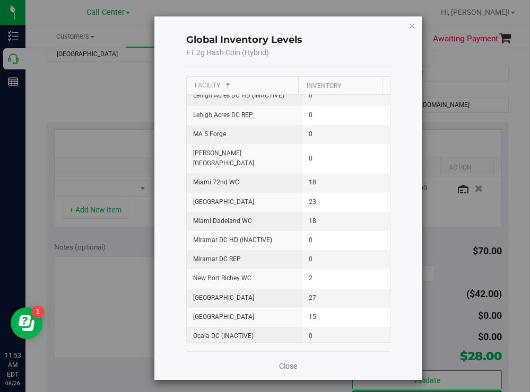
scroll to position [743, 0]
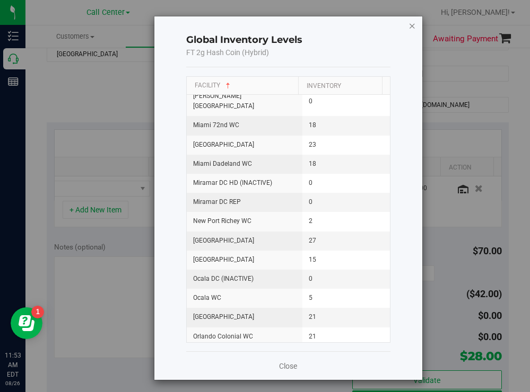
click at [409, 24] on icon "button" at bounding box center [411, 25] width 7 height 13
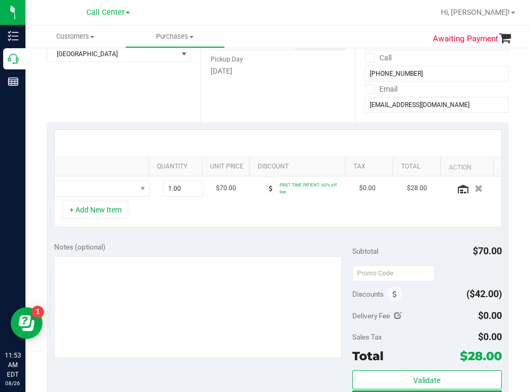
scroll to position [0, 0]
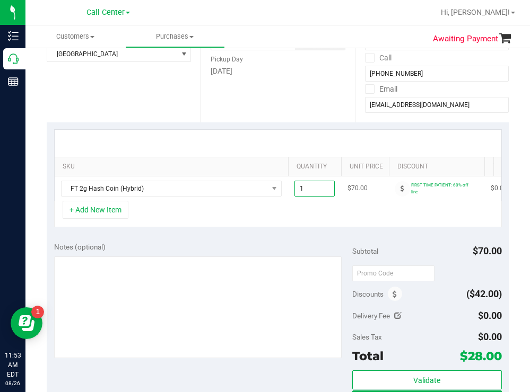
click at [314, 191] on span "1.00 1" at bounding box center [314, 189] width 40 height 16
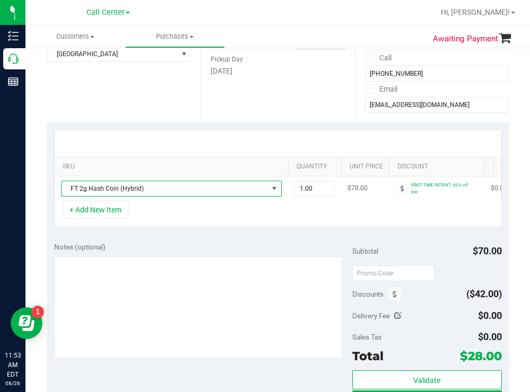
click at [200, 183] on span "FT 2g Hash Coin (Hybrid)" at bounding box center [165, 188] width 206 height 15
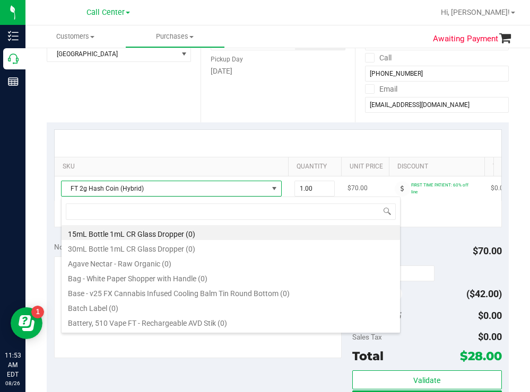
scroll to position [16, 221]
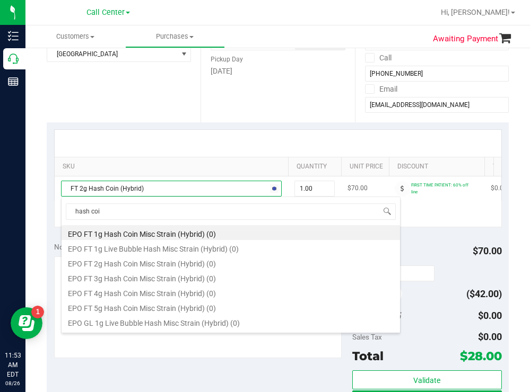
type input "hash coin"
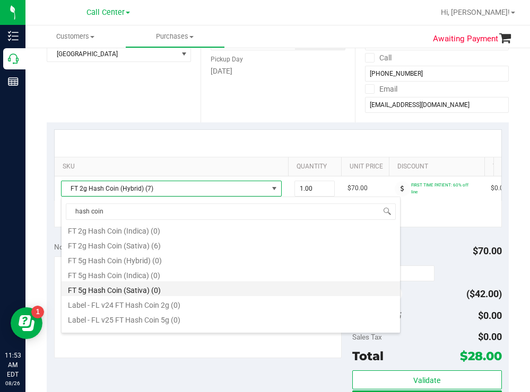
scroll to position [106, 0]
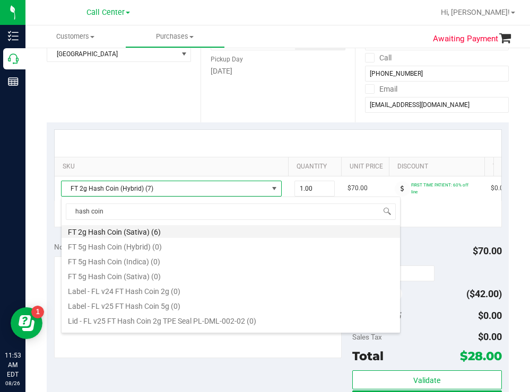
click at [143, 234] on li "FT 2g Hash Coin (Sativa) (6)" at bounding box center [231, 230] width 338 height 15
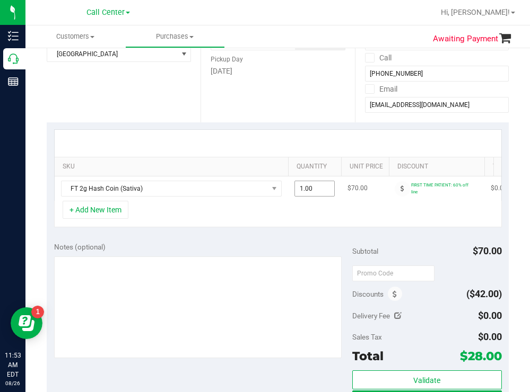
click at [316, 189] on span "1.00 1" at bounding box center [314, 189] width 40 height 16
type input "14"
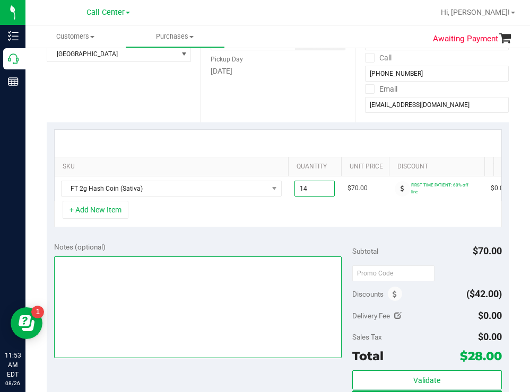
type input "14.00"
click at [196, 292] on textarea at bounding box center [198, 308] width 288 height 102
type textarea "pa"
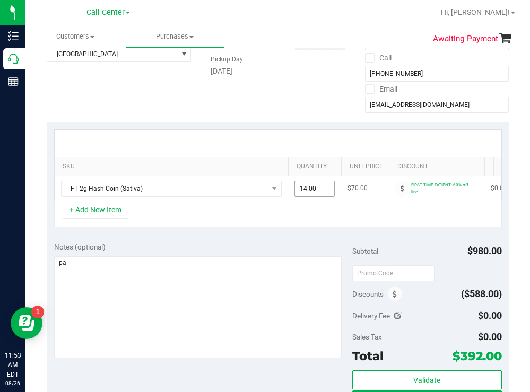
click at [318, 185] on span "14.00 14" at bounding box center [314, 189] width 40 height 16
type input "15"
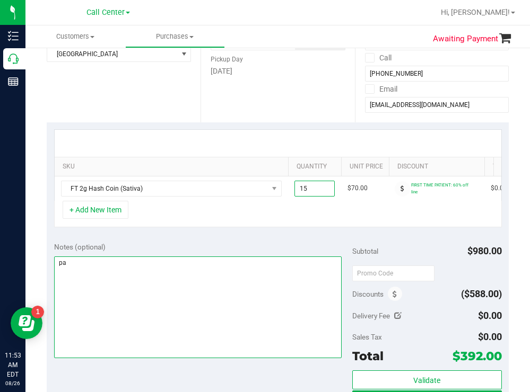
type input "15.00"
click at [115, 280] on textarea at bounding box center [198, 308] width 288 height 102
click at [58, 273] on textarea at bounding box center [198, 308] width 288 height 102
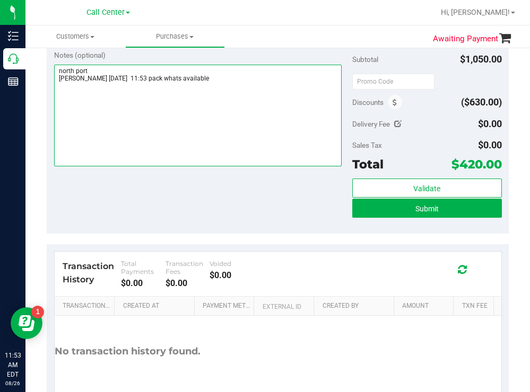
scroll to position [371, 0]
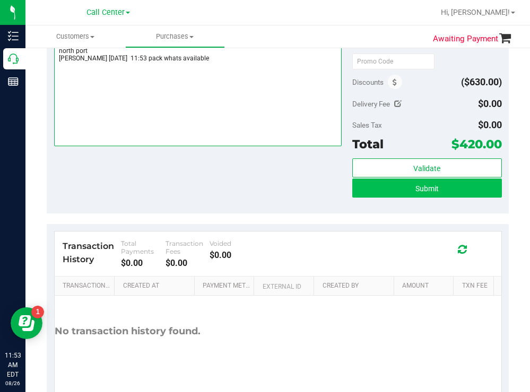
type textarea "north port todd 8/26 11:53 pack whats available"
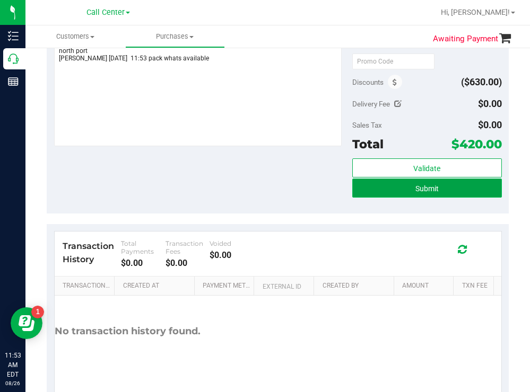
click at [374, 197] on button "Submit" at bounding box center [426, 188] width 149 height 19
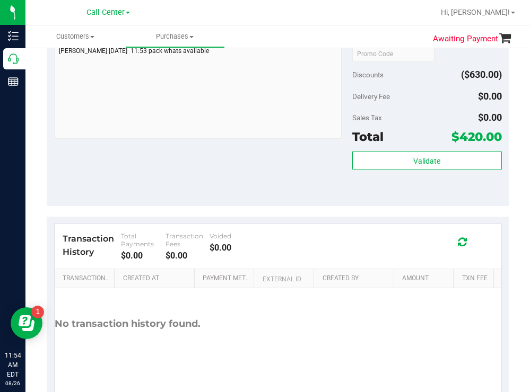
click at [266, 172] on div "Notes (optional) Subtotal $1,050.00 Discounts ($630.00) Delivery Fee $0.00 Sale…" at bounding box center [278, 110] width 462 height 191
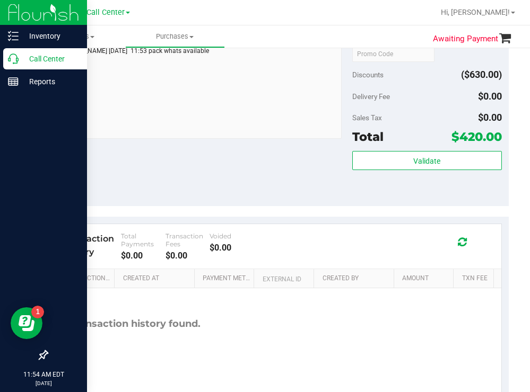
click at [34, 63] on p "Call Center" at bounding box center [51, 59] width 64 height 13
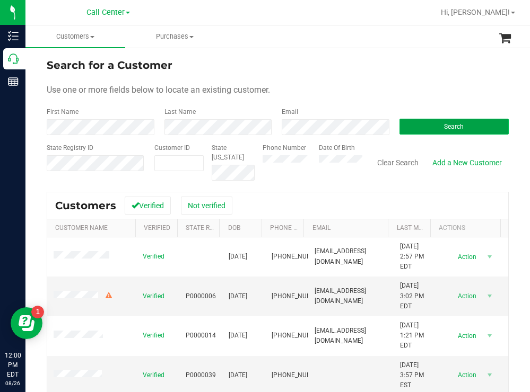
click at [423, 125] on button "Search" at bounding box center [454, 127] width 110 height 16
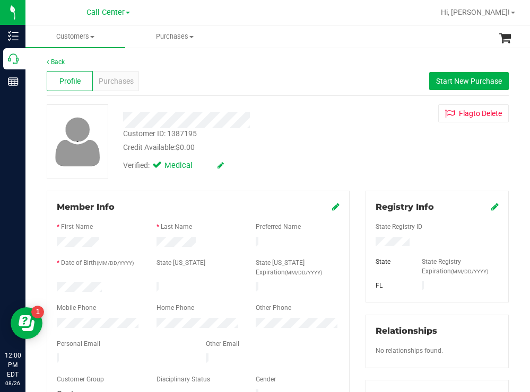
click at [308, 135] on div "Customer ID: 1387195 Credit Available: $0.00" at bounding box center [234, 140] width 239 height 25
drag, startPoint x: 418, startPoint y: 243, endPoint x: 364, endPoint y: 241, distance: 54.7
click at [368, 241] on div at bounding box center [437, 243] width 139 height 12
click at [370, 139] on div "Customer ID: 1387195 Credit Available: $0.00 Verified: Medical Flag to Delete" at bounding box center [278, 141] width 478 height 75
drag, startPoint x: 103, startPoint y: 289, endPoint x: 49, endPoint y: 282, distance: 54.5
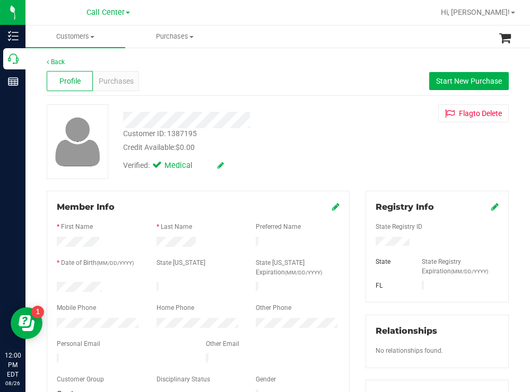
click at [49, 282] on div at bounding box center [99, 288] width 100 height 13
click at [440, 77] on span "Start New Purchase" at bounding box center [469, 81] width 66 height 8
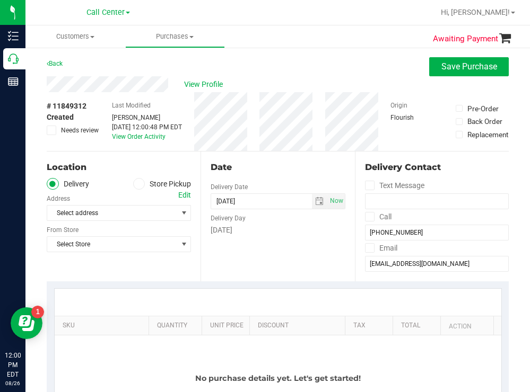
drag, startPoint x: 269, startPoint y: 66, endPoint x: 251, endPoint y: 81, distance: 23.8
click at [269, 66] on div "Back Save Purchase" at bounding box center [278, 66] width 462 height 19
click at [142, 184] on label "Store Pickup" at bounding box center [162, 184] width 58 height 12
click at [0, 0] on input "Store Pickup" at bounding box center [0, 0] width 0 height 0
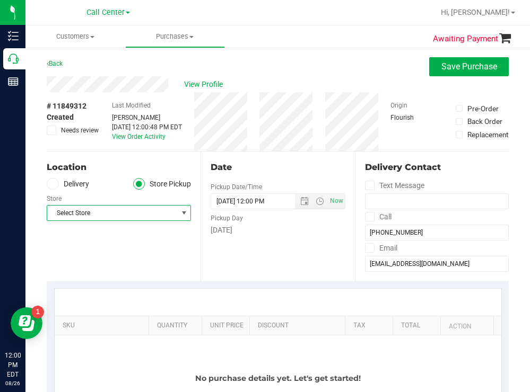
click at [107, 211] on span "Select Store" at bounding box center [112, 213] width 130 height 15
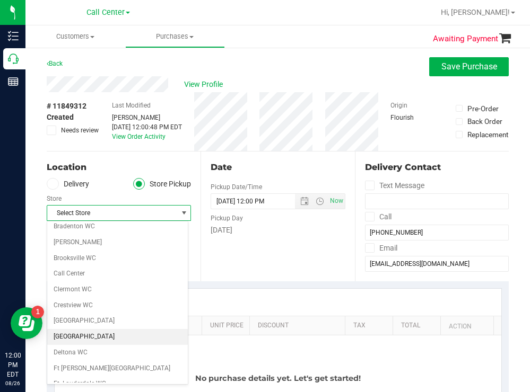
scroll to position [53, 0]
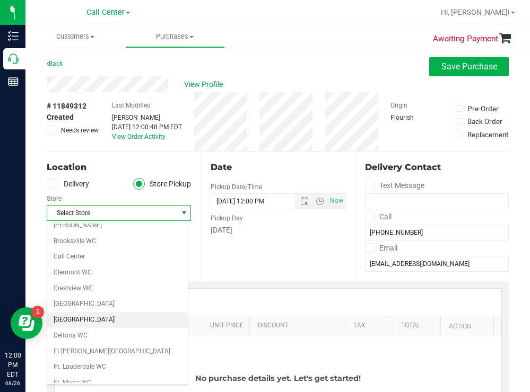
click at [85, 320] on li "[GEOGRAPHIC_DATA]" at bounding box center [117, 320] width 141 height 16
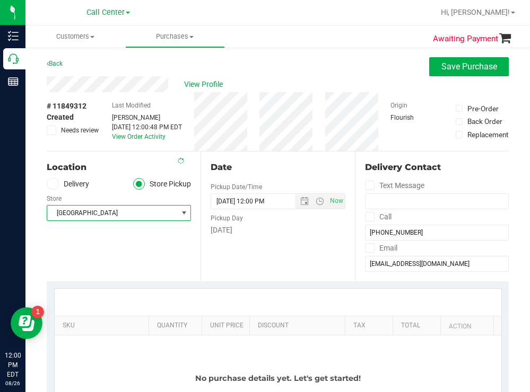
scroll to position [159, 0]
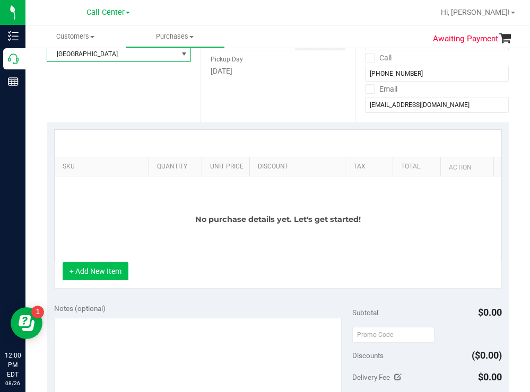
click at [100, 269] on button "+ Add New Item" at bounding box center [96, 272] width 66 height 18
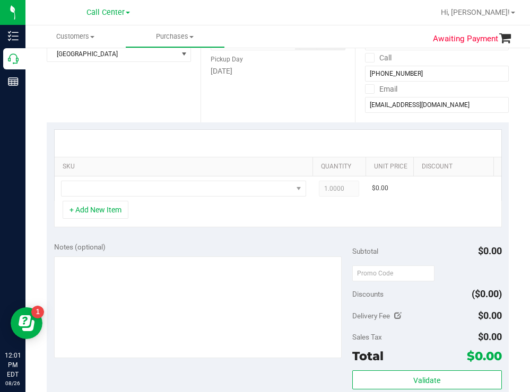
drag, startPoint x: 140, startPoint y: 162, endPoint x: 319, endPoint y: 161, distance: 178.7
click at [319, 161] on div "SKU Quantity Unit Price Discount Tax Total Action" at bounding box center [274, 167] width 439 height 19
click at [199, 186] on span "NO DATA FOUND" at bounding box center [177, 188] width 231 height 15
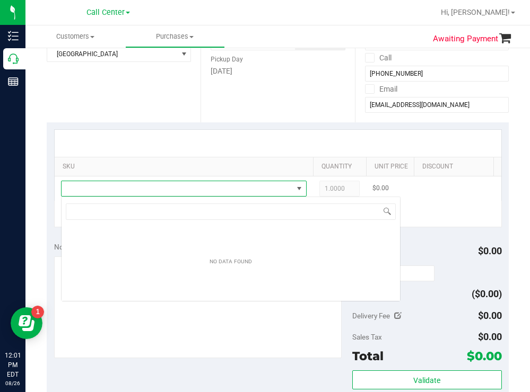
scroll to position [16, 246]
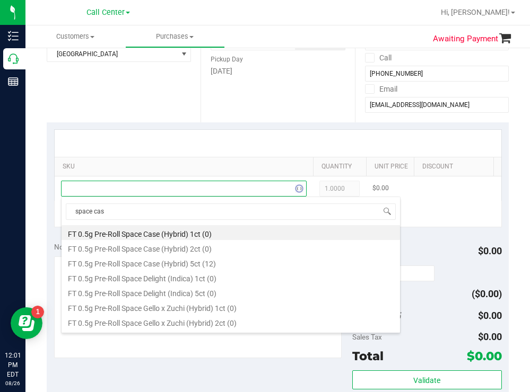
type input "space case"
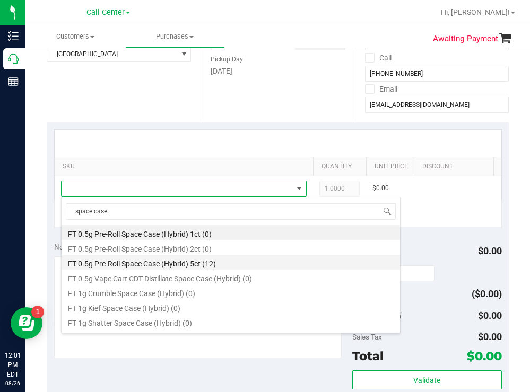
click at [188, 266] on li "FT 0.5g Pre-Roll Space Case (Hybrid) 5ct (12)" at bounding box center [231, 262] width 338 height 15
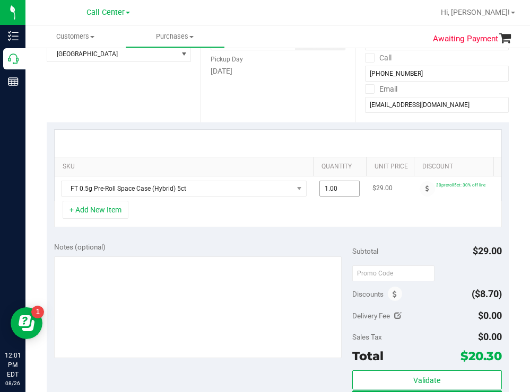
click at [343, 189] on span "1.00 1" at bounding box center [339, 189] width 40 height 16
type input "3"
type input "3.00"
click at [284, 119] on div "Date Pickup Date/Time 08/26/2025 Now 08/26/2025 12:00 PM Now Pickup Day Tuesday" at bounding box center [277, 58] width 154 height 130
click at [111, 219] on button "+ Add New Item" at bounding box center [96, 210] width 66 height 18
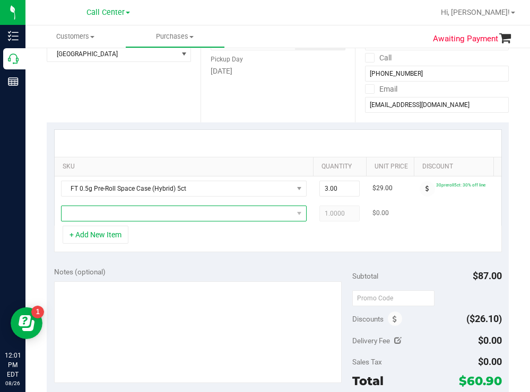
click at [129, 214] on span "NO DATA FOUND" at bounding box center [177, 213] width 231 height 15
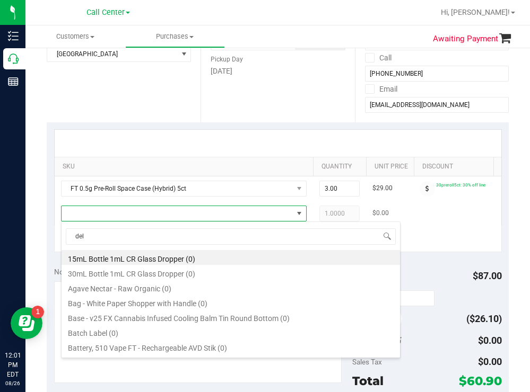
type input "delu"
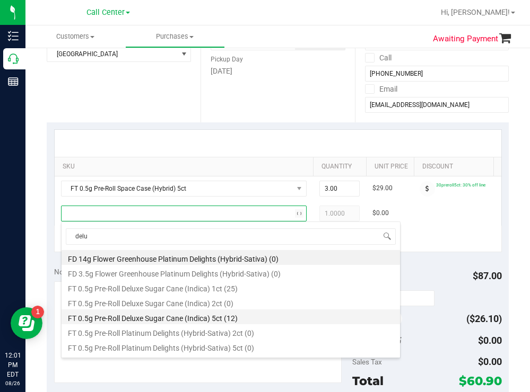
click at [219, 316] on li "FT 0.5g Pre-Roll Deluxe Sugar Cane (Indica) 5ct (12)" at bounding box center [231, 317] width 338 height 15
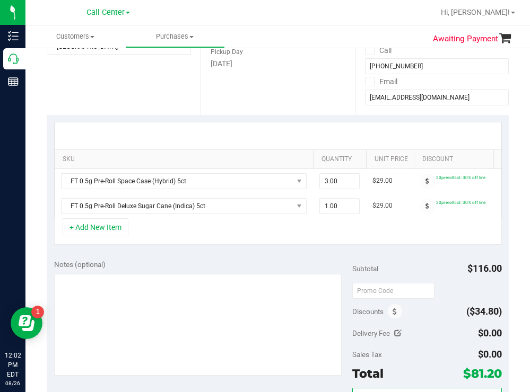
scroll to position [159, 0]
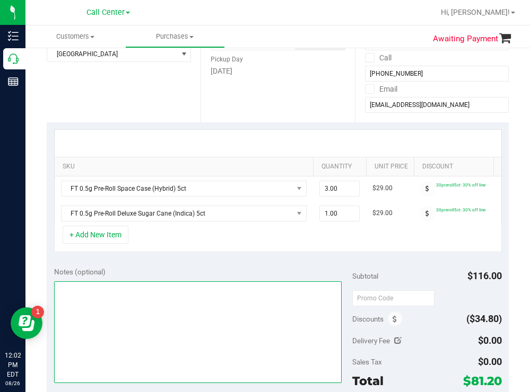
click at [138, 318] on textarea at bounding box center [198, 333] width 288 height 102
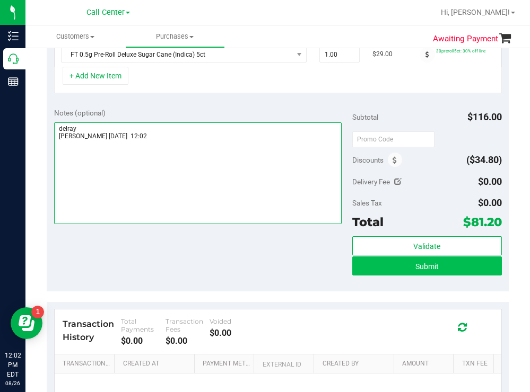
type textarea "delray todd 8/26 12:02"
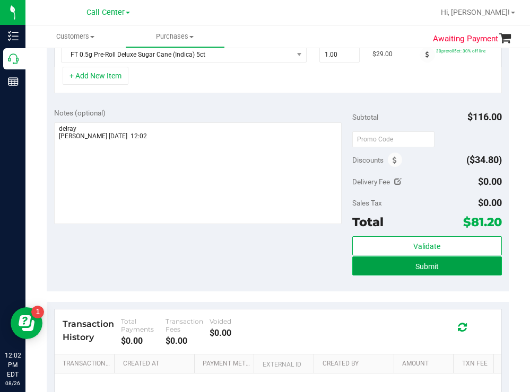
click at [360, 276] on button "Submit" at bounding box center [426, 266] width 149 height 19
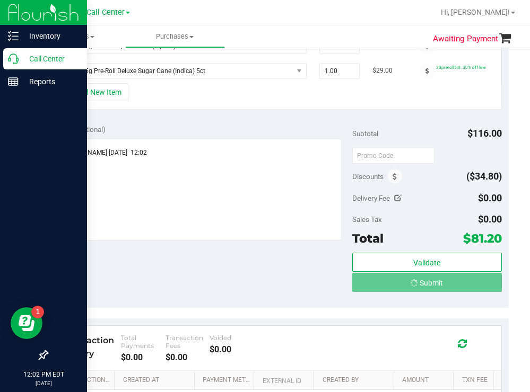
scroll to position [304, 0]
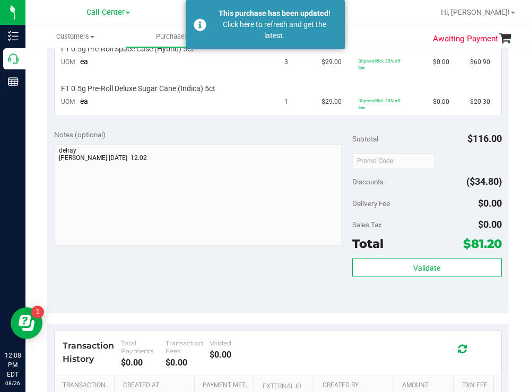
click at [396, 22] on div at bounding box center [312, 12] width 244 height 21
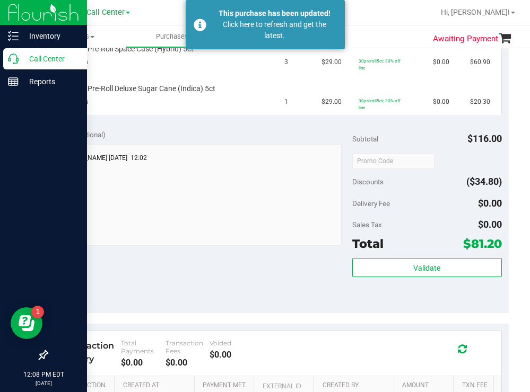
click at [33, 58] on p "Call Center" at bounding box center [51, 59] width 64 height 13
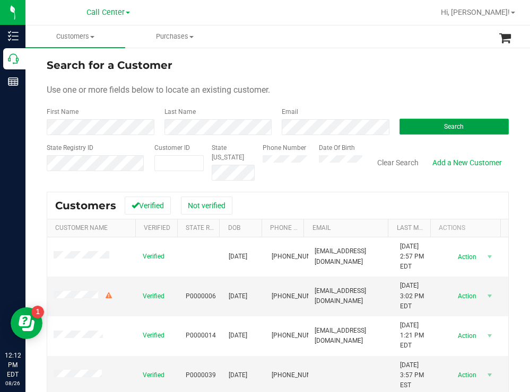
click at [433, 126] on button "Search" at bounding box center [454, 127] width 110 height 16
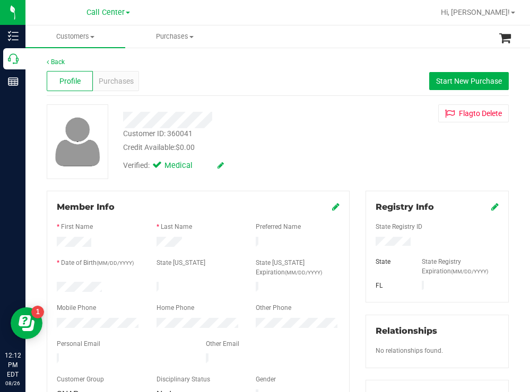
click at [58, 285] on div at bounding box center [99, 288] width 100 height 13
drag, startPoint x: 406, startPoint y: 241, endPoint x: 365, endPoint y: 243, distance: 40.9
click at [368, 243] on div at bounding box center [437, 243] width 139 height 12
click at [348, 154] on div "Verified: Medical" at bounding box center [234, 164] width 239 height 23
click at [95, 81] on div "Purchases" at bounding box center [116, 81] width 46 height 20
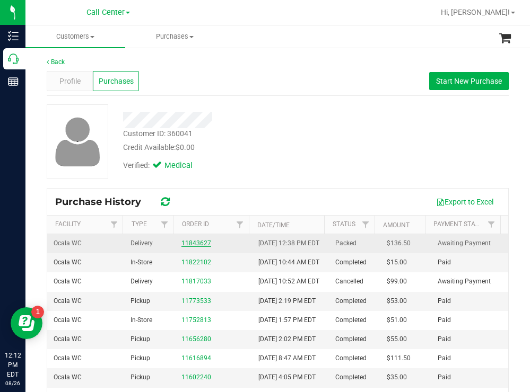
click at [191, 247] on link "11843627" at bounding box center [196, 243] width 30 height 7
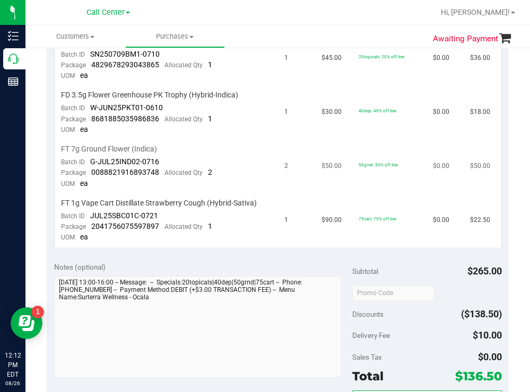
scroll to position [318, 0]
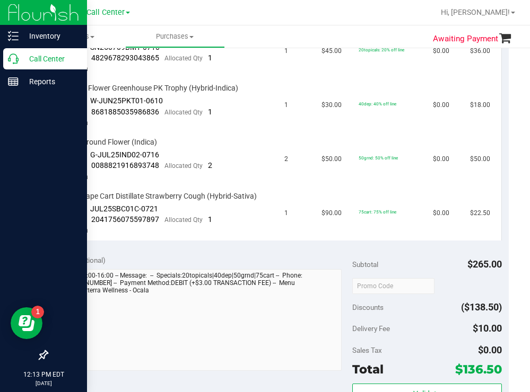
click at [40, 57] on p "Call Center" at bounding box center [51, 59] width 64 height 13
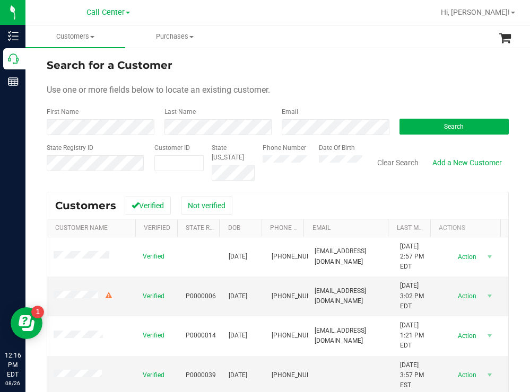
click at [432, 115] on div "Search" at bounding box center [450, 121] width 118 height 28
click at [426, 128] on button "Search" at bounding box center [454, 127] width 110 height 16
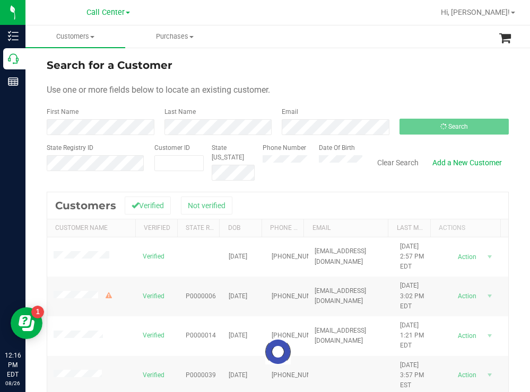
drag, startPoint x: 365, startPoint y: 61, endPoint x: 313, endPoint y: 61, distance: 52.0
click at [362, 61] on div "Search for a Customer" at bounding box center [278, 65] width 462 height 16
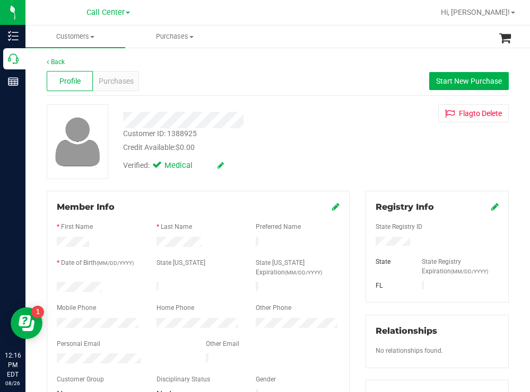
click at [61, 285] on div at bounding box center [99, 288] width 100 height 13
click at [108, 282] on div at bounding box center [99, 288] width 100 height 13
drag, startPoint x: 108, startPoint y: 282, endPoint x: 54, endPoint y: 285, distance: 54.7
click at [54, 285] on div at bounding box center [99, 288] width 100 height 13
drag, startPoint x: 409, startPoint y: 240, endPoint x: 369, endPoint y: 245, distance: 40.7
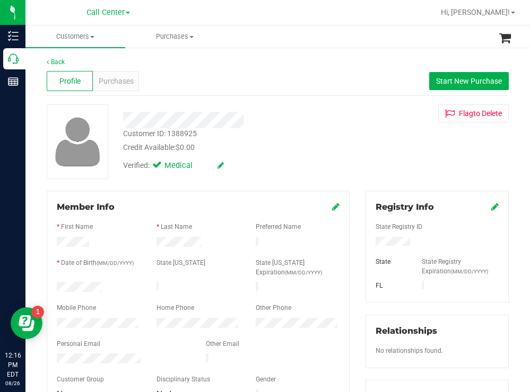
click at [369, 245] on div at bounding box center [437, 243] width 139 height 12
click at [453, 82] on span "Start New Purchase" at bounding box center [469, 81] width 66 height 8
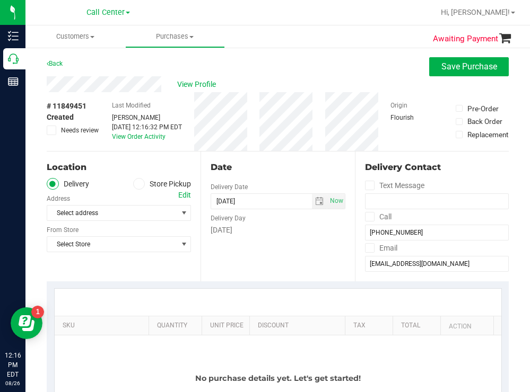
click at [283, 64] on div "Back Save Purchase" at bounding box center [278, 66] width 462 height 19
click at [139, 183] on span at bounding box center [139, 184] width 12 height 12
click at [0, 0] on input "Store Pickup" at bounding box center [0, 0] width 0 height 0
click at [100, 211] on span "Select Store" at bounding box center [112, 213] width 130 height 15
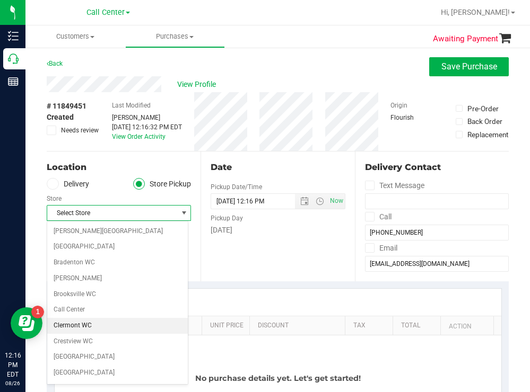
click at [88, 325] on li "Clermont WC" at bounding box center [117, 326] width 141 height 16
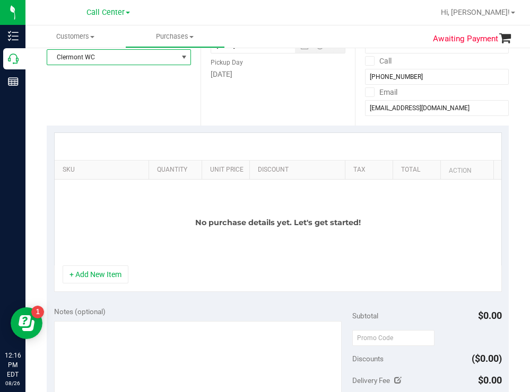
scroll to position [159, 0]
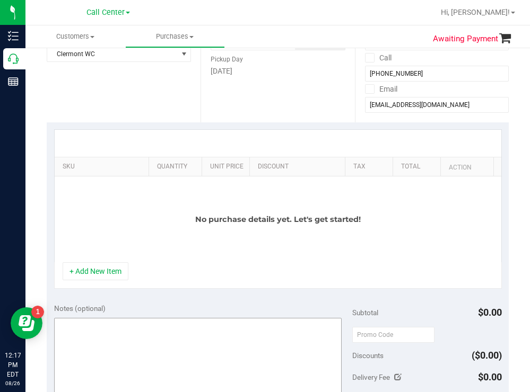
drag, startPoint x: 102, startPoint y: 269, endPoint x: 103, endPoint y: 264, distance: 5.3
click at [102, 269] on button "+ Add New Item" at bounding box center [96, 272] width 66 height 18
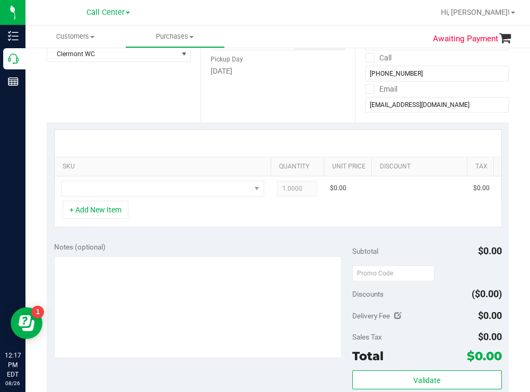
drag, startPoint x: 140, startPoint y: 161, endPoint x: 304, endPoint y: 156, distance: 164.5
click at [304, 156] on div "SKU Quantity Unit Price Discount Tax Total Action 1.0000 1 $0.00 $0.00 $0.00" at bounding box center [278, 165] width 448 height 72
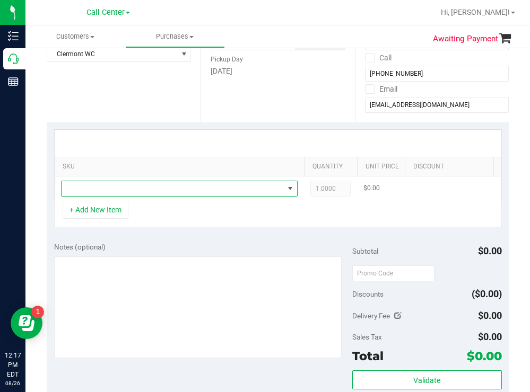
click at [171, 190] on span "NO DATA FOUND" at bounding box center [173, 188] width 222 height 15
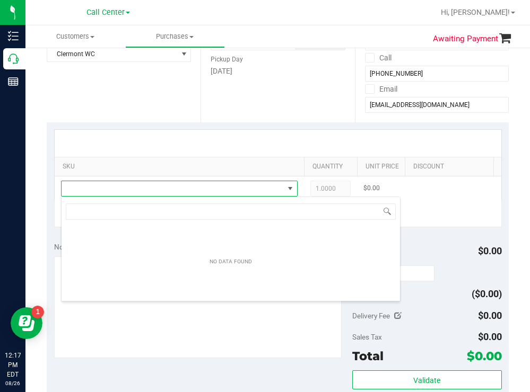
scroll to position [16, 237]
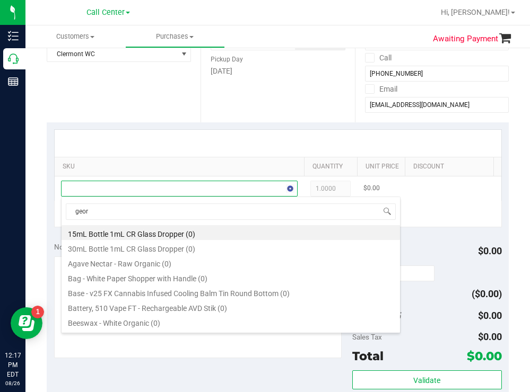
type input "georg"
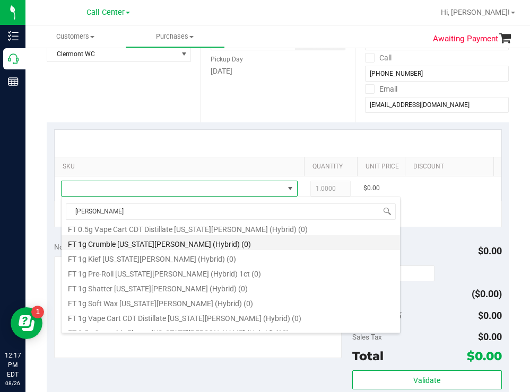
scroll to position [53, 0]
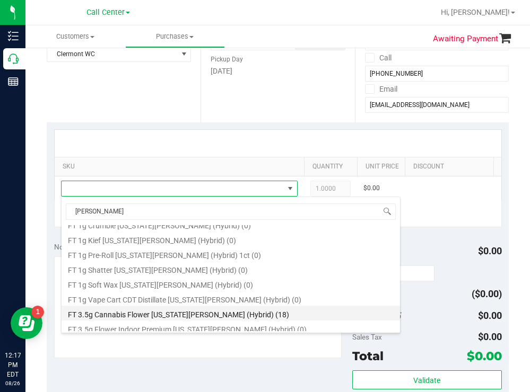
click at [217, 313] on li "FT 3.5g Cannabis Flower Georgia Runtz (Hybrid) (18)" at bounding box center [231, 313] width 338 height 15
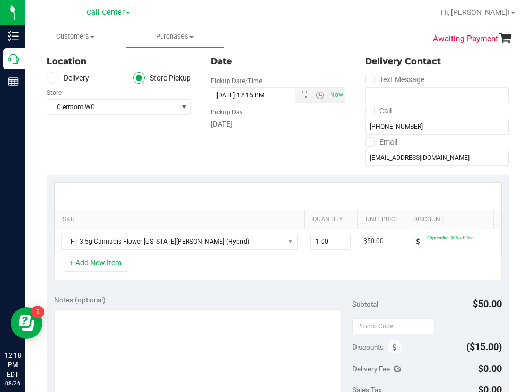
scroll to position [212, 0]
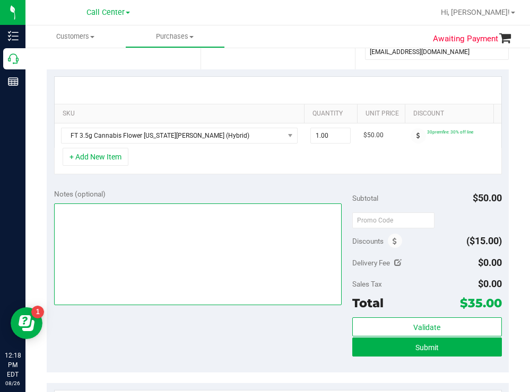
click at [156, 221] on textarea at bounding box center [198, 255] width 288 height 102
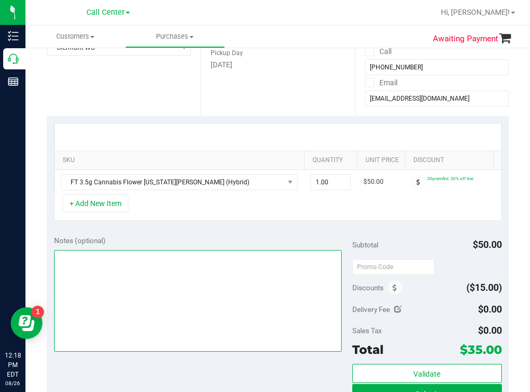
scroll to position [106, 0]
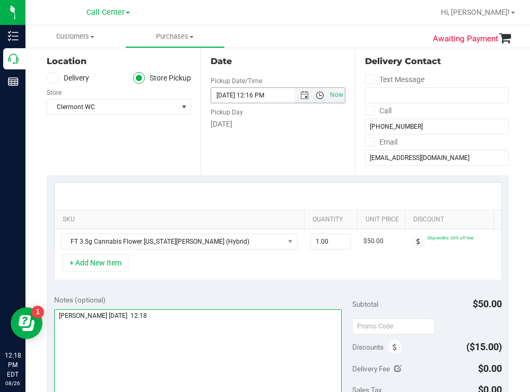
click at [316, 98] on span "Open the time view" at bounding box center [320, 95] width 8 height 8
type textarea "clermont todd 8/26 12:18"
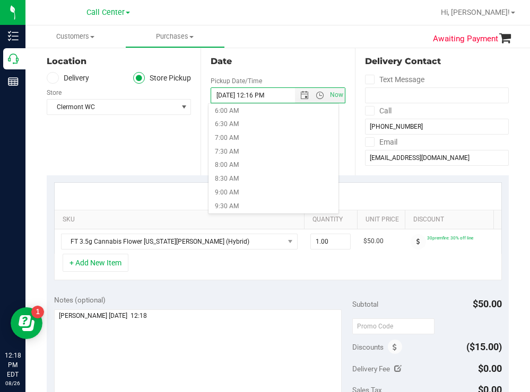
scroll to position [318, 0]
click at [231, 145] on li "1:00 PM" at bounding box center [272, 149] width 129 height 14
type input "08/26/2025 01:00 PM"
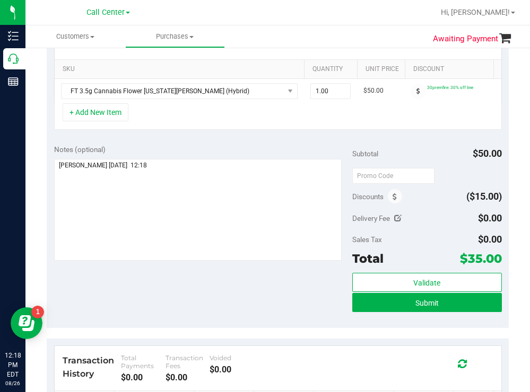
scroll to position [417, 0]
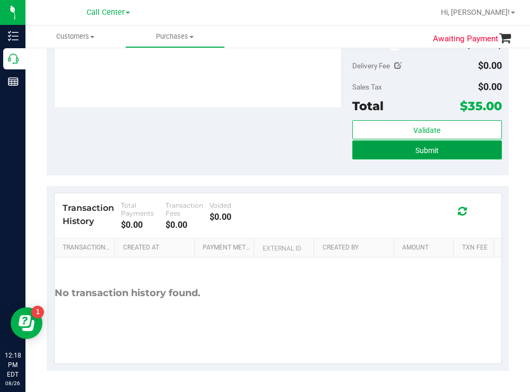
click at [361, 150] on button "Submit" at bounding box center [426, 150] width 149 height 19
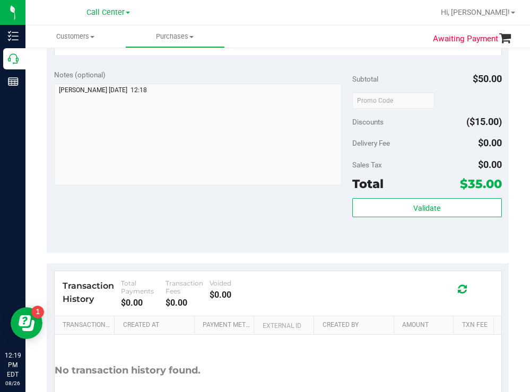
scroll to position [243, 0]
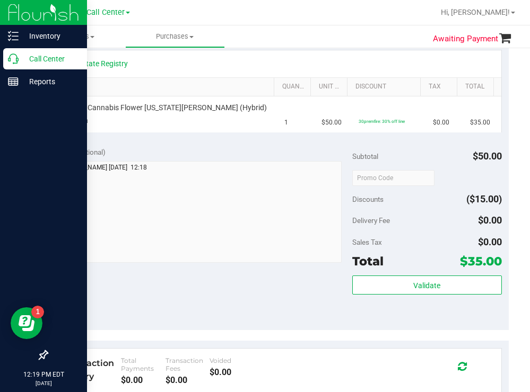
click at [65, 58] on p "Call Center" at bounding box center [51, 59] width 64 height 13
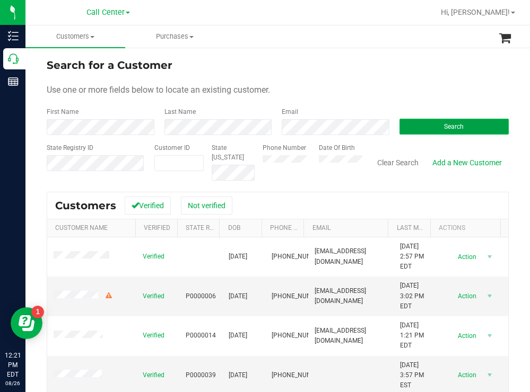
click at [419, 130] on button "Search" at bounding box center [454, 127] width 110 height 16
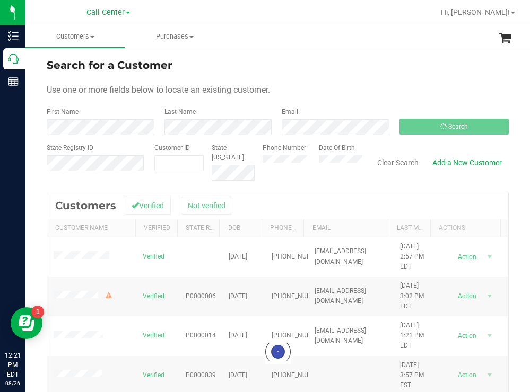
click at [348, 76] on form "Search for a Customer Use one or more fields below to locate an existing custom…" at bounding box center [278, 119] width 462 height 124
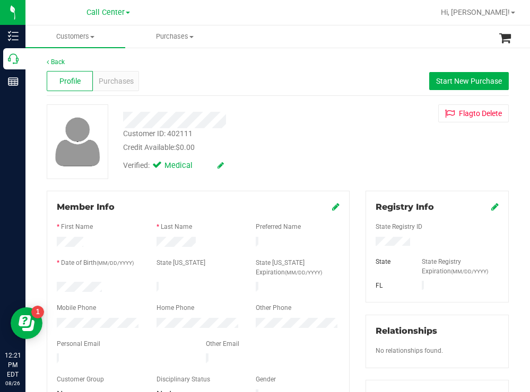
click at [317, 143] on div "Credit Available: $0.00" at bounding box center [234, 147] width 223 height 11
drag, startPoint x: 406, startPoint y: 245, endPoint x: 369, endPoint y: 244, distance: 37.1
click at [369, 244] on div at bounding box center [437, 243] width 139 height 12
click at [295, 159] on div "Verified: Medical" at bounding box center [234, 164] width 239 height 23
click at [57, 285] on div at bounding box center [99, 288] width 100 height 13
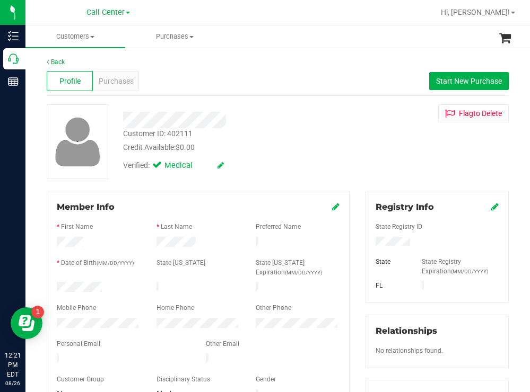
drag, startPoint x: 373, startPoint y: 160, endPoint x: 318, endPoint y: 110, distance: 74.3
click at [371, 160] on div "Customer ID: 402111 Credit Available: $0.00 Verified: Medical Flag to Delete" at bounding box center [278, 141] width 478 height 75
click at [111, 83] on span "Purchases" at bounding box center [116, 81] width 35 height 11
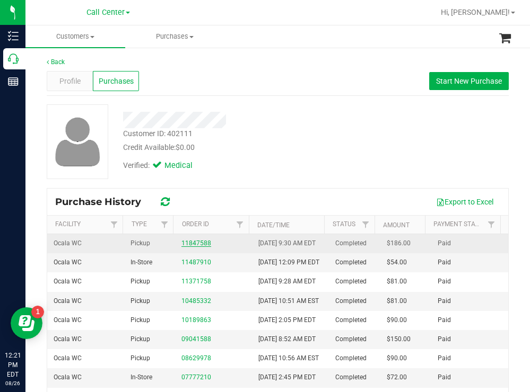
click at [195, 247] on link "11847588" at bounding box center [196, 243] width 30 height 7
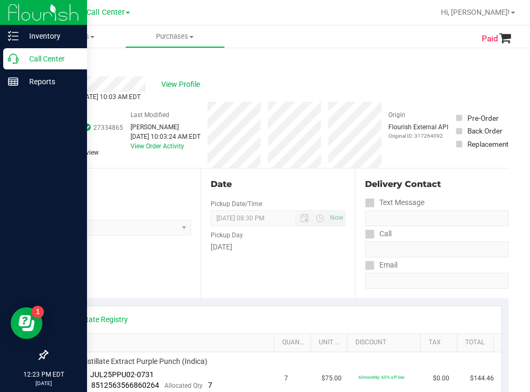
click at [45, 58] on p "Call Center" at bounding box center [51, 59] width 64 height 13
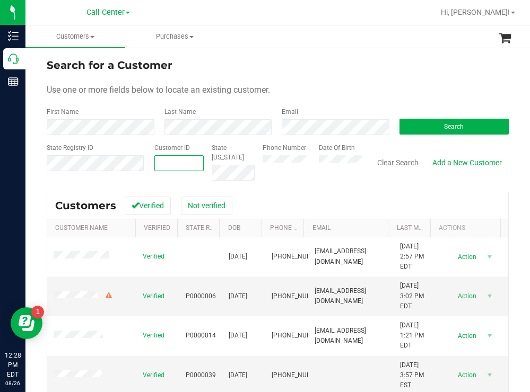
paste input "1440909"
type input "1440909"
click at [405, 124] on button "Search" at bounding box center [454, 127] width 110 height 16
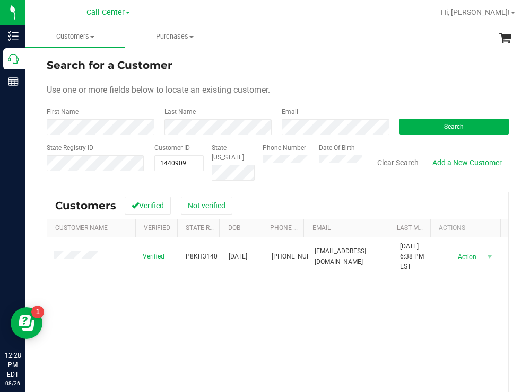
click at [366, 72] on div "Search for a Customer" at bounding box center [278, 65] width 462 height 16
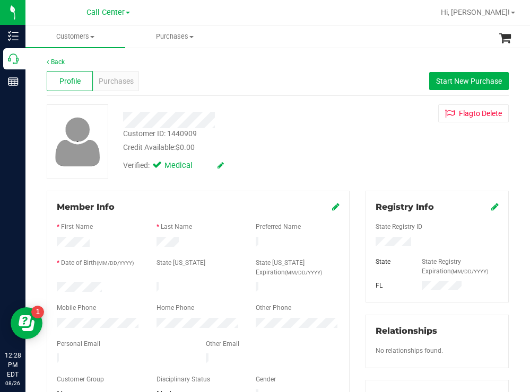
drag, startPoint x: 104, startPoint y: 283, endPoint x: 55, endPoint y: 284, distance: 49.9
click at [53, 282] on div at bounding box center [99, 288] width 100 height 13
click at [371, 242] on div at bounding box center [437, 243] width 139 height 12
click at [333, 140] on div "Customer ID: 1440909 Credit Available: $0.00" at bounding box center [234, 140] width 239 height 25
click at [122, 78] on span "Purchases" at bounding box center [116, 81] width 35 height 11
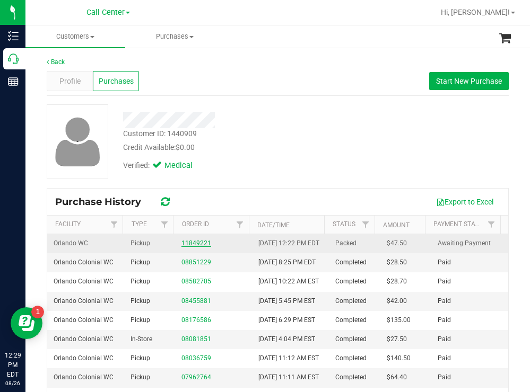
click at [194, 247] on link "11849221" at bounding box center [196, 243] width 30 height 7
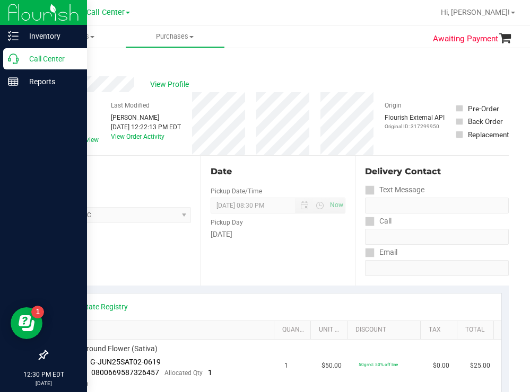
click at [34, 58] on p "Call Center" at bounding box center [51, 59] width 64 height 13
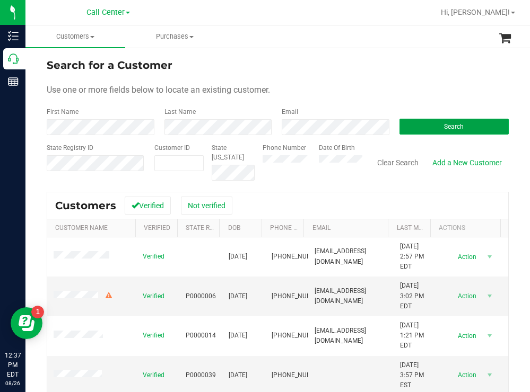
drag, startPoint x: 417, startPoint y: 133, endPoint x: 379, endPoint y: 113, distance: 42.9
click at [416, 132] on button "Search" at bounding box center [454, 127] width 110 height 16
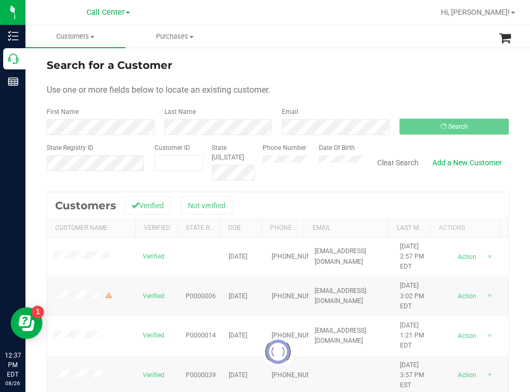
drag, startPoint x: 405, startPoint y: 38, endPoint x: 399, endPoint y: 40, distance: 6.4
click at [403, 39] on ul "Customers All customers Add a new customer All physicians Purchases All purchas…" at bounding box center [290, 36] width 530 height 23
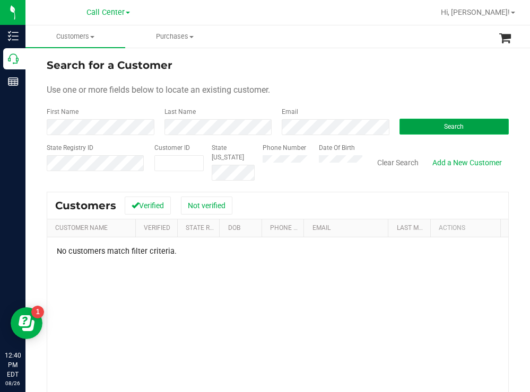
click at [417, 120] on button "Search" at bounding box center [454, 127] width 110 height 16
click at [302, 162] on div "Phone Number Date Of Birth" at bounding box center [309, 162] width 108 height 38
click at [412, 123] on button "Search" at bounding box center [454, 127] width 110 height 16
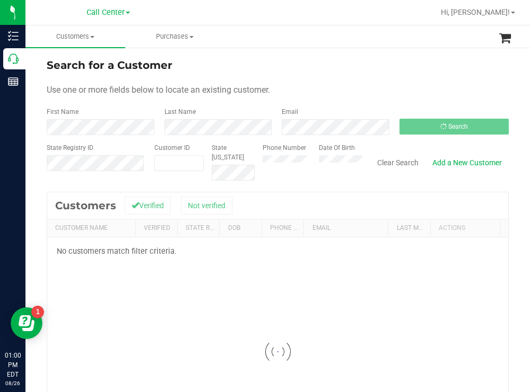
drag, startPoint x: 357, startPoint y: 74, endPoint x: 303, endPoint y: 77, distance: 54.2
click at [356, 74] on form "Search for a Customer Use one or more fields below to locate an existing custom…" at bounding box center [278, 119] width 462 height 124
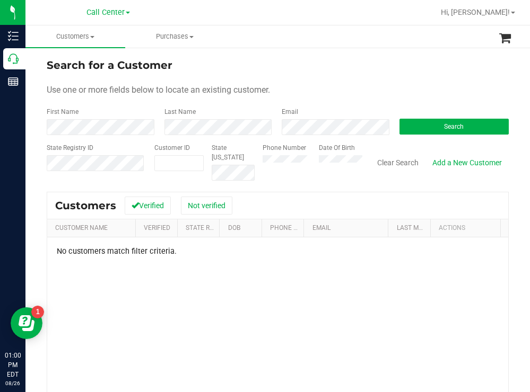
click at [432, 77] on form "Search for a Customer Use one or more fields below to locate an existing custom…" at bounding box center [278, 119] width 462 height 124
click at [333, 57] on div "Search for a Customer" at bounding box center [278, 65] width 462 height 16
click at [430, 126] on button "Search" at bounding box center [454, 127] width 110 height 16
click at [428, 118] on div "Search" at bounding box center [450, 121] width 118 height 28
click at [411, 128] on button "Search" at bounding box center [454, 127] width 110 height 16
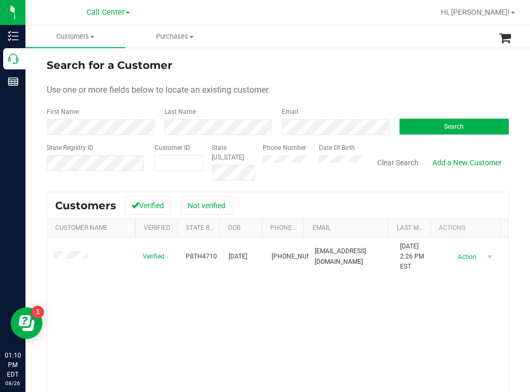
click at [360, 80] on form "Search for a Customer Use one or more fields below to locate an existing custom…" at bounding box center [278, 119] width 462 height 124
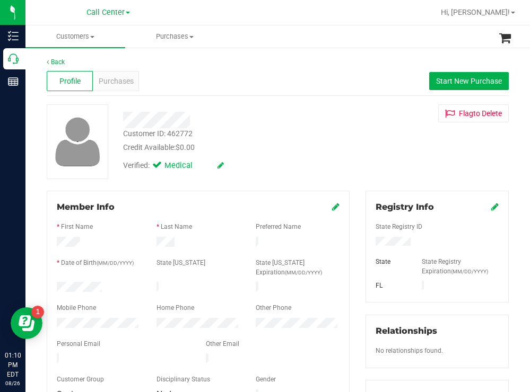
drag, startPoint x: 117, startPoint y: 285, endPoint x: 46, endPoint y: 286, distance: 70.5
click at [46, 286] on div "Member Info * First Name * Last Name Preferred Name * Date of Birth (MM/DD/YYYY…" at bounding box center [198, 350] width 319 height 319
drag, startPoint x: 407, startPoint y: 240, endPoint x: 366, endPoint y: 240, distance: 40.8
click at [368, 240] on div at bounding box center [437, 243] width 139 height 12
click at [409, 143] on div "Customer ID: 462772 Credit Available: $0.00 Verified: Medical Flag to Delete" at bounding box center [278, 141] width 478 height 75
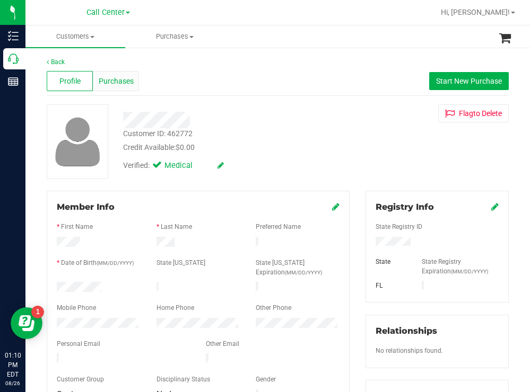
click at [126, 76] on span "Purchases" at bounding box center [116, 81] width 35 height 11
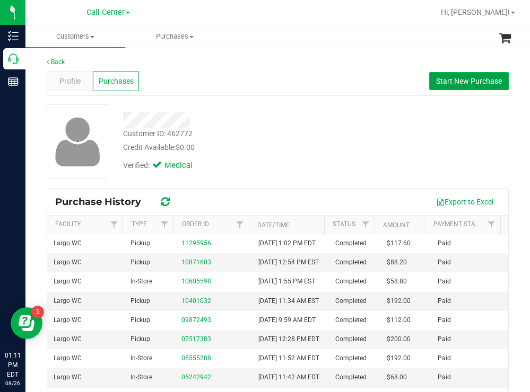
drag, startPoint x: 459, startPoint y: 81, endPoint x: 452, endPoint y: 83, distance: 7.2
click at [459, 81] on span "Start New Purchase" at bounding box center [469, 81] width 66 height 8
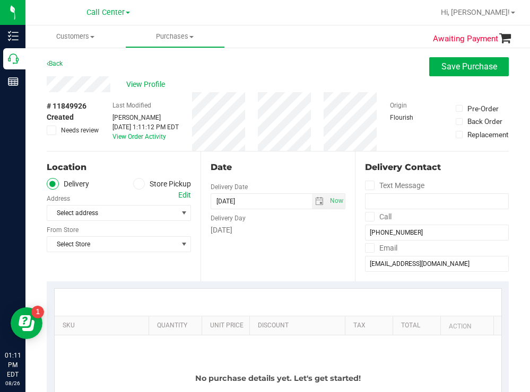
click at [136, 184] on icon at bounding box center [139, 184] width 6 height 0
click at [0, 0] on input "Store Pickup" at bounding box center [0, 0] width 0 height 0
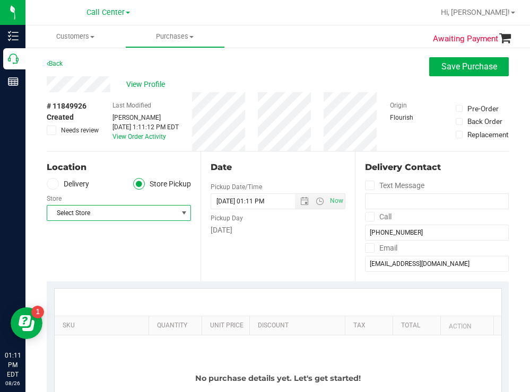
click at [116, 212] on span "Select Store" at bounding box center [112, 213] width 130 height 15
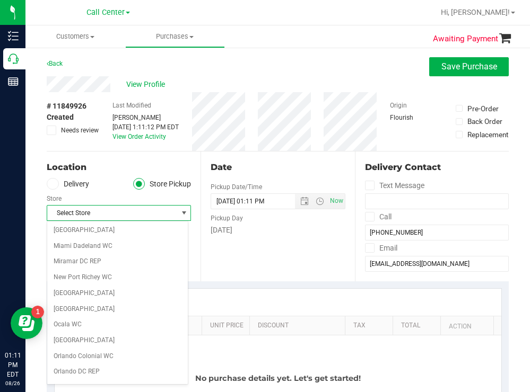
scroll to position [318, 0]
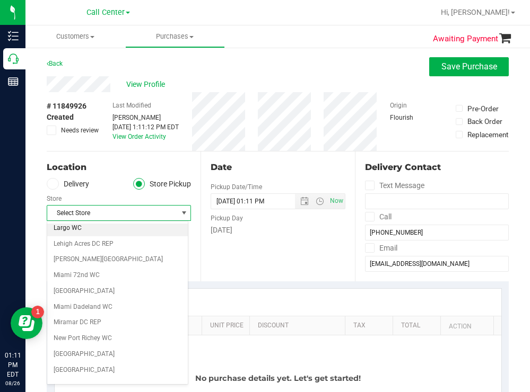
click at [76, 228] on li "Largo WC" at bounding box center [117, 229] width 141 height 16
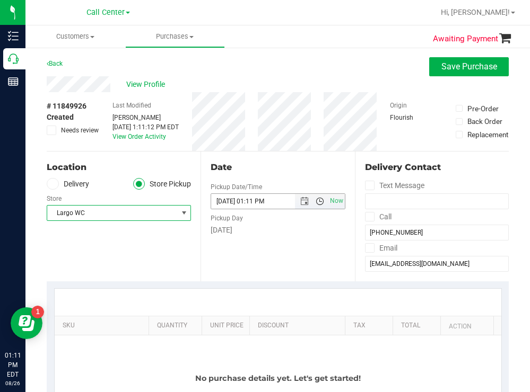
click at [316, 199] on span "Open the time view" at bounding box center [320, 201] width 8 height 8
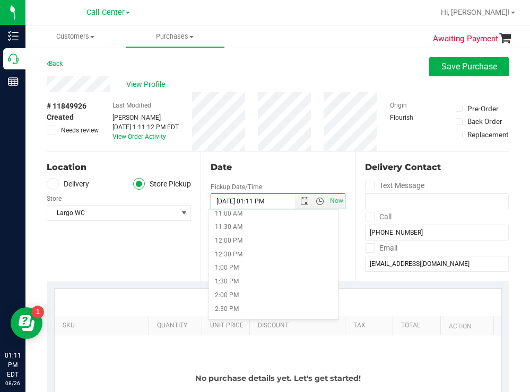
scroll to position [318, 0]
click at [231, 277] on li "2:00 PM" at bounding box center [272, 282] width 129 height 14
type input "08/26/2025 02:00 PM"
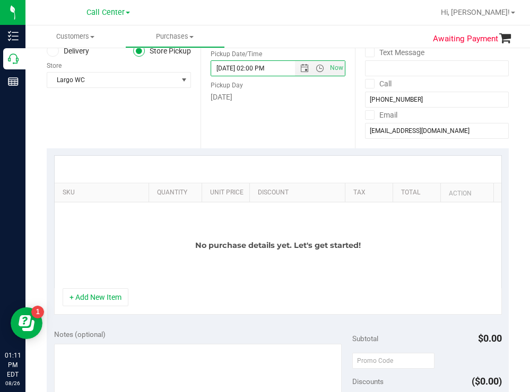
scroll to position [159, 0]
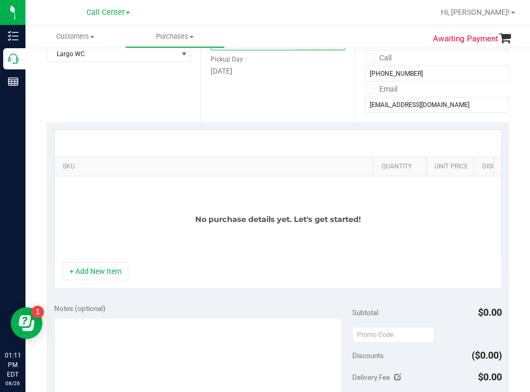
drag, startPoint x: 138, startPoint y: 163, endPoint x: 372, endPoint y: 155, distance: 234.6
click at [372, 155] on div "SKU Quantity Unit Price Discount Tax Total Action No purchase details yet. Let'…" at bounding box center [278, 195] width 448 height 133
click at [107, 276] on button "+ Add New Item" at bounding box center [96, 272] width 66 height 18
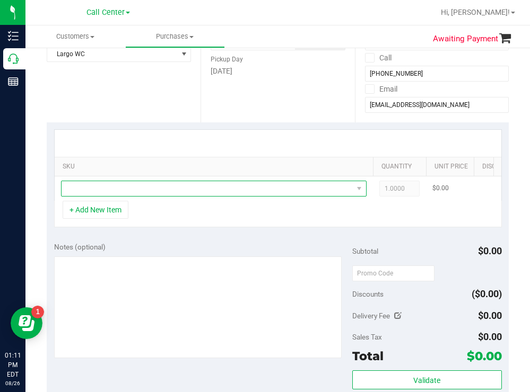
click at [179, 190] on span "NO DATA FOUND" at bounding box center [207, 188] width 291 height 15
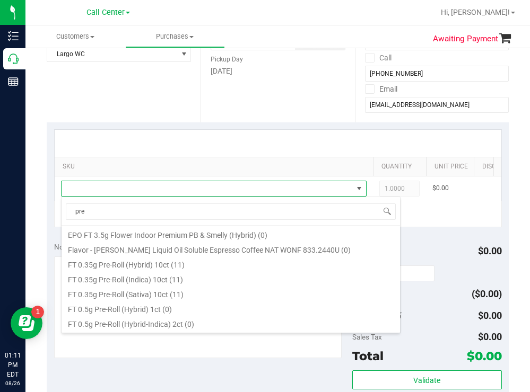
scroll to position [106, 0]
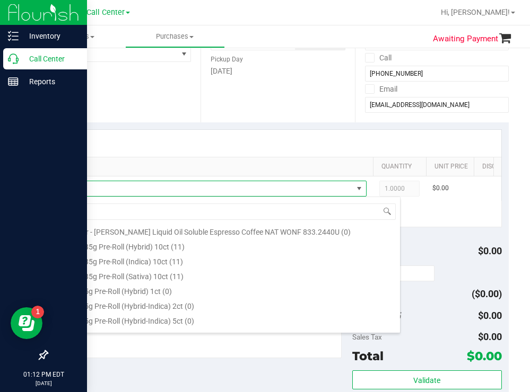
type input "pre"
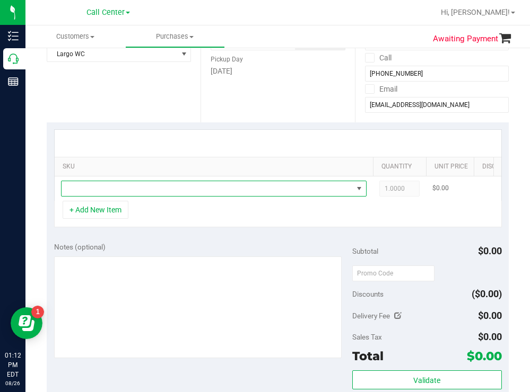
click at [159, 190] on span "NO DATA FOUND" at bounding box center [207, 188] width 291 height 15
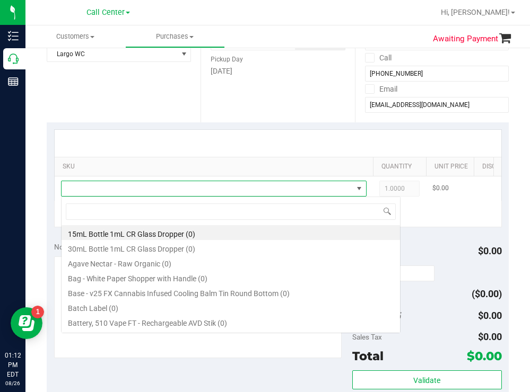
scroll to position [16, 305]
type input "pre"
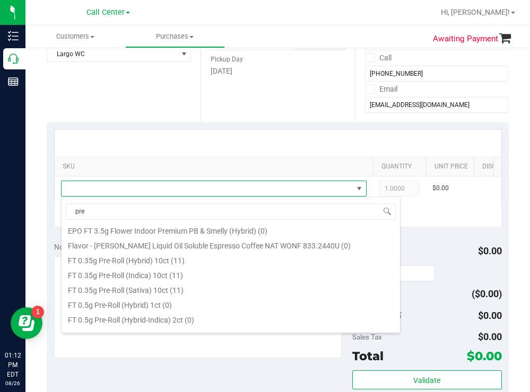
scroll to position [106, 0]
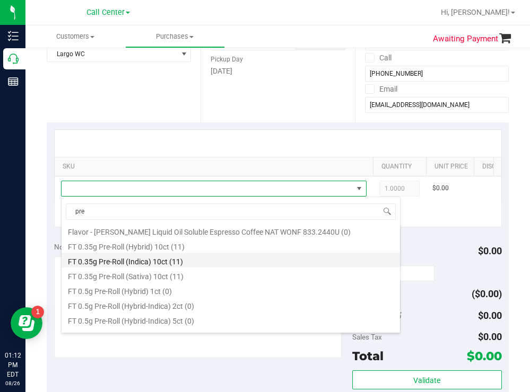
click at [146, 263] on li "FT 0.35g Pre-Roll (Indica) 10ct (11)" at bounding box center [231, 260] width 338 height 15
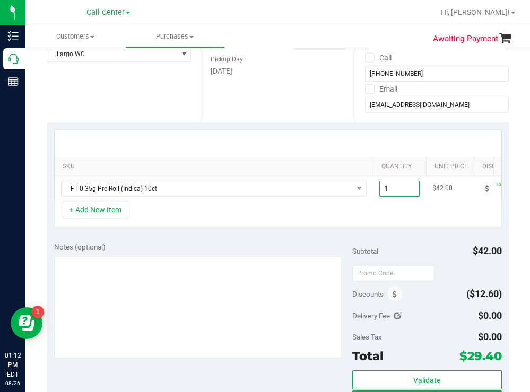
click at [401, 187] on span "1.00 1" at bounding box center [399, 189] width 40 height 16
type input "5"
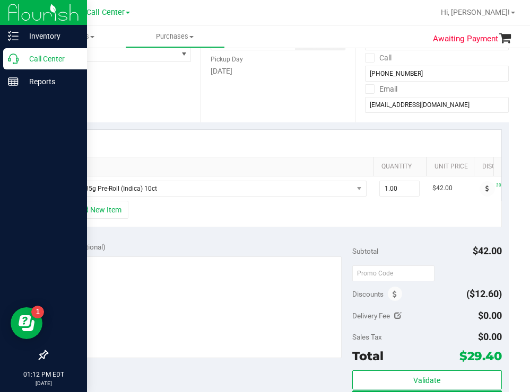
type input "5.00"
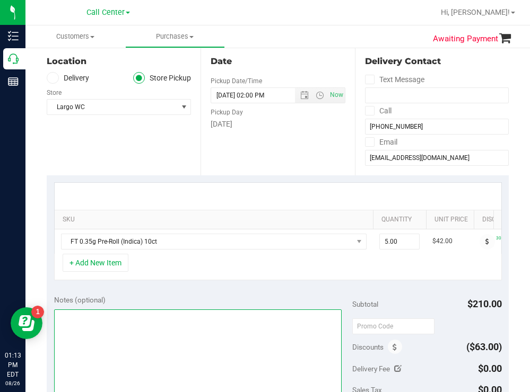
click at [95, 337] on textarea at bounding box center [198, 361] width 288 height 102
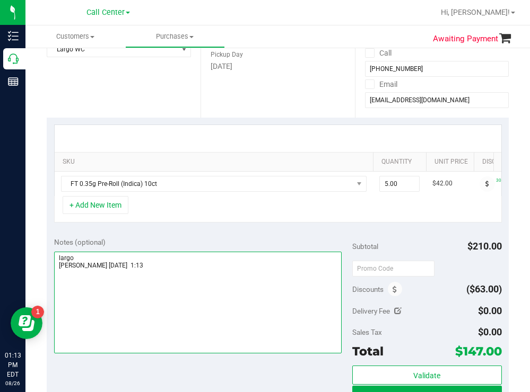
scroll to position [265, 0]
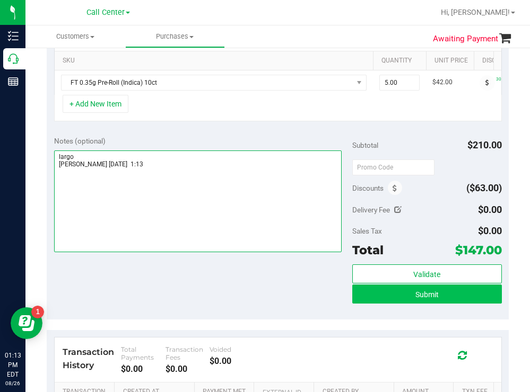
type textarea "largo todd 8/26 1:13"
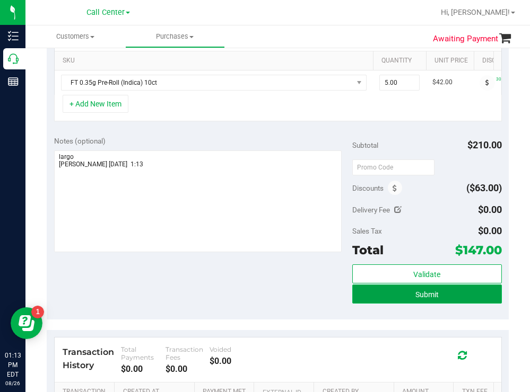
click at [382, 304] on button "Submit" at bounding box center [426, 294] width 149 height 19
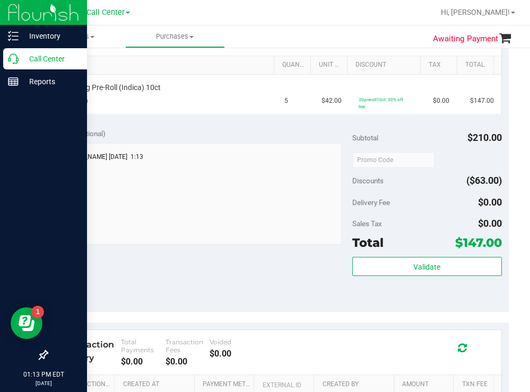
click at [35, 56] on p "Call Center" at bounding box center [51, 59] width 64 height 13
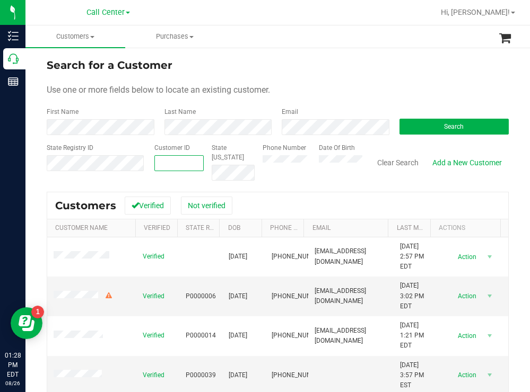
paste input "59988"
type input "59988"
click at [419, 128] on button "Search" at bounding box center [454, 127] width 110 height 16
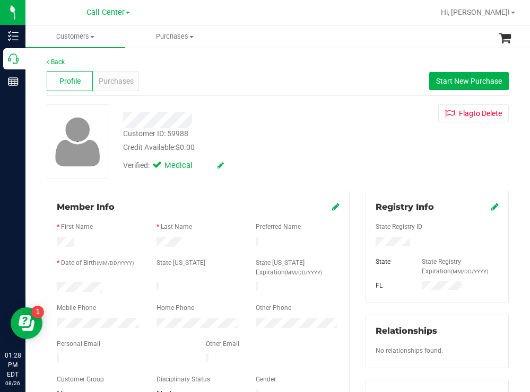
click at [317, 152] on div "Credit Available: $0.00" at bounding box center [234, 147] width 223 height 11
click at [372, 243] on div at bounding box center [437, 243] width 139 height 12
click at [373, 134] on div "Customer ID: 59988 Credit Available: $0.00 Verified: Medical Flag to Delete" at bounding box center [278, 141] width 478 height 75
drag, startPoint x: 113, startPoint y: 284, endPoint x: 47, endPoint y: 286, distance: 65.8
click at [47, 286] on div "Member Info * First Name * Last Name Preferred Name * Date of Birth (MM/DD/YYYY…" at bounding box center [198, 302] width 303 height 222
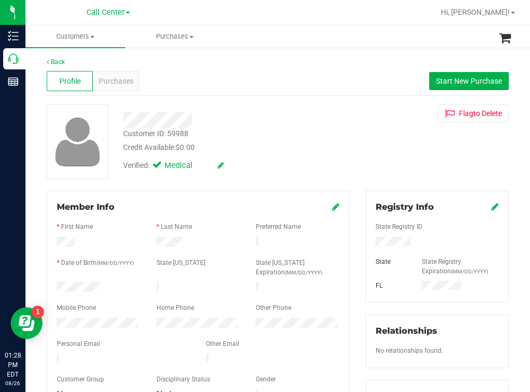
click at [313, 132] on div "Customer ID: 59988 Credit Available: $0.00" at bounding box center [234, 140] width 239 height 25
click at [53, 326] on div "Member Info * First Name * Last Name Preferred Name * Date of Birth (MM/DD/YYYY…" at bounding box center [198, 302] width 303 height 222
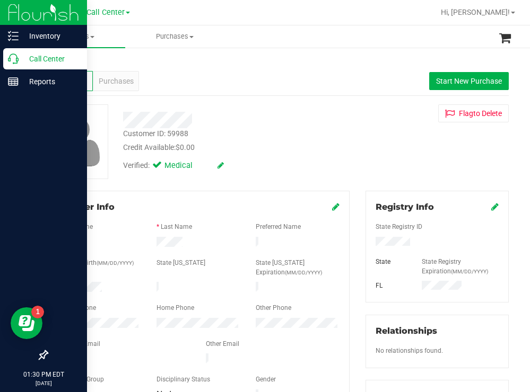
click at [27, 51] on div "Call Center" at bounding box center [45, 58] width 84 height 21
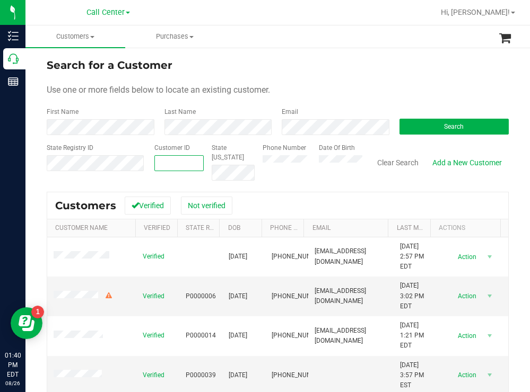
paste input "1609379"
type input "1609379"
click at [444, 127] on span "Search" at bounding box center [454, 126] width 20 height 7
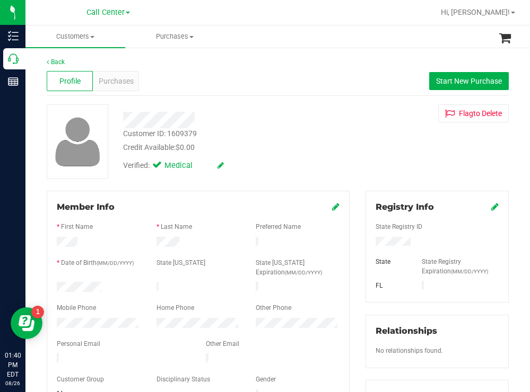
drag, startPoint x: 108, startPoint y: 284, endPoint x: 54, endPoint y: 284, distance: 54.6
click at [54, 284] on div at bounding box center [99, 288] width 100 height 13
drag, startPoint x: 416, startPoint y: 243, endPoint x: 368, endPoint y: 240, distance: 48.4
click at [368, 240] on div at bounding box center [437, 243] width 139 height 12
click at [344, 137] on div "Customer ID: 1609379 Credit Available: $0.00" at bounding box center [234, 140] width 239 height 25
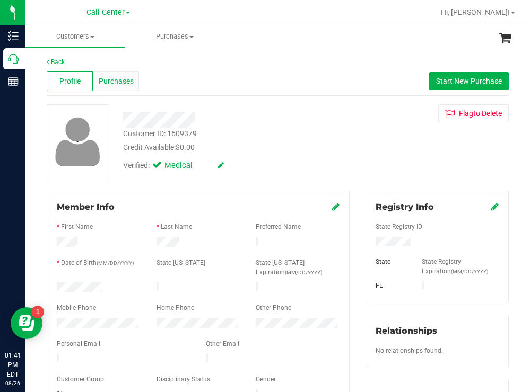
click at [109, 80] on span "Purchases" at bounding box center [116, 81] width 35 height 11
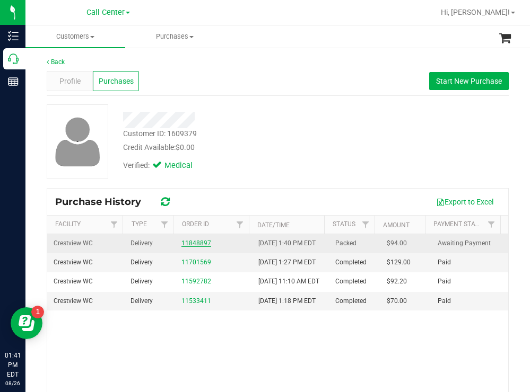
click at [197, 247] on link "11848897" at bounding box center [196, 243] width 30 height 7
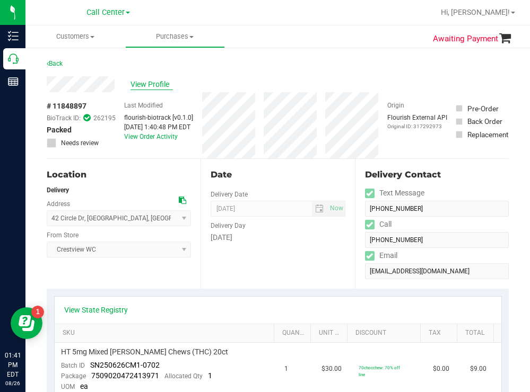
click at [165, 85] on span "View Profile" at bounding box center [151, 84] width 42 height 11
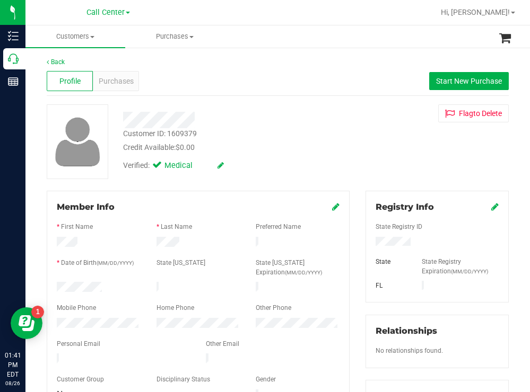
click at [51, 319] on div at bounding box center [99, 324] width 100 height 13
click at [120, 82] on span "Purchases" at bounding box center [116, 81] width 35 height 11
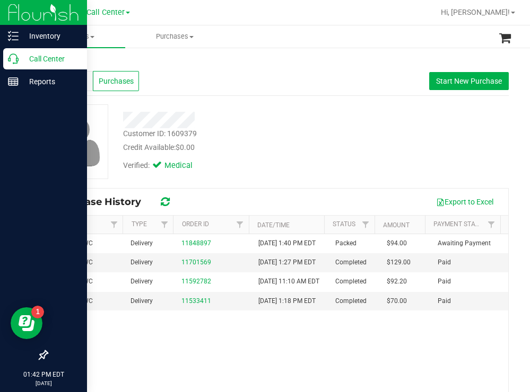
click at [37, 58] on p "Call Center" at bounding box center [51, 59] width 64 height 13
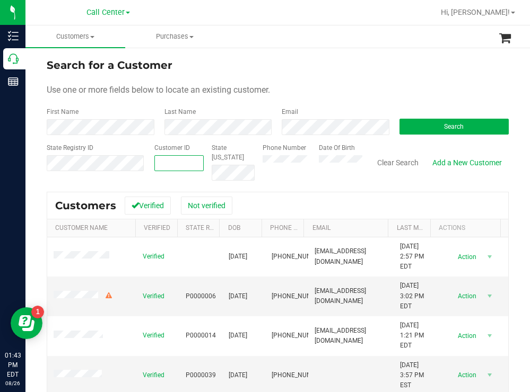
paste input "1614339"
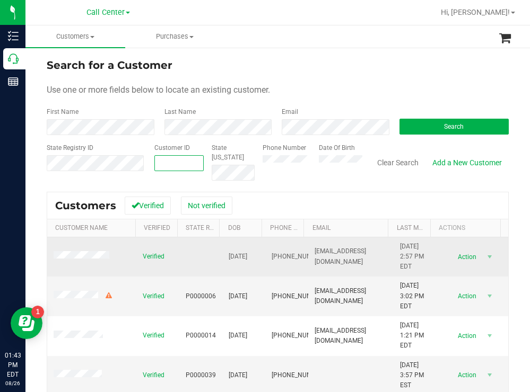
type input "1614339"
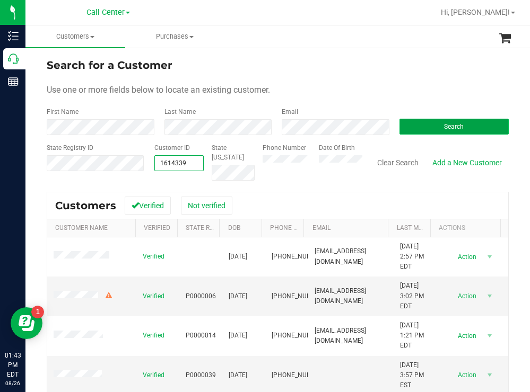
type input "1614339"
click at [416, 124] on button "Search" at bounding box center [454, 127] width 110 height 16
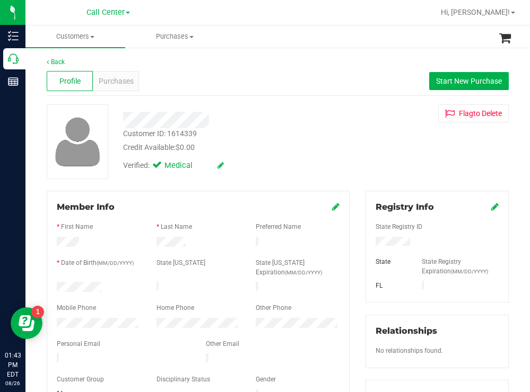
click at [57, 288] on div at bounding box center [99, 288] width 100 height 13
drag, startPoint x: 405, startPoint y: 244, endPoint x: 357, endPoint y: 244, distance: 47.7
click at [357, 244] on div "Registry Info State Registry ID State State Registry Expiration (MM/DD/YYYY) FL…" at bounding box center [436, 389] width 159 height 397
drag, startPoint x: 324, startPoint y: 124, endPoint x: 304, endPoint y: 132, distance: 21.0
click at [323, 124] on div at bounding box center [234, 120] width 239 height 16
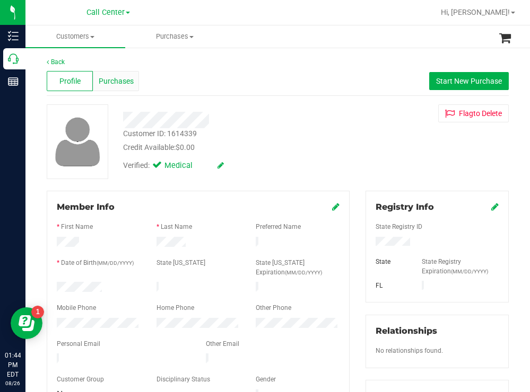
click at [124, 81] on span "Purchases" at bounding box center [116, 81] width 35 height 11
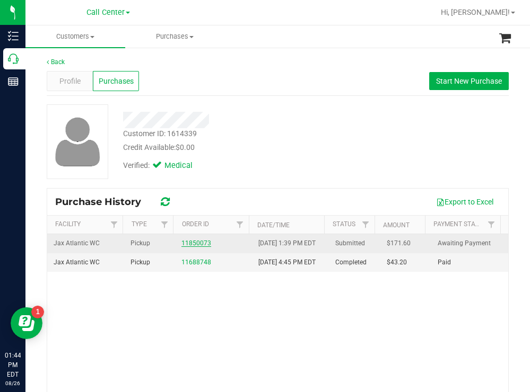
click at [194, 247] on link "11850073" at bounding box center [196, 243] width 30 height 7
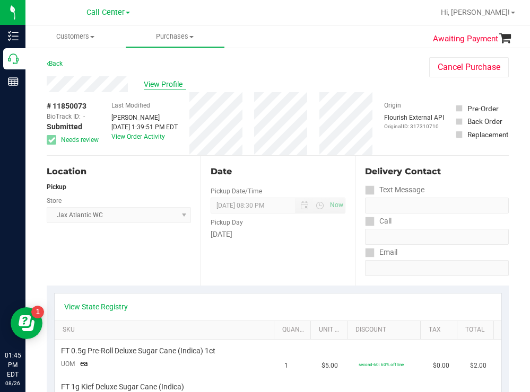
click at [162, 86] on span "View Profile" at bounding box center [165, 84] width 42 height 11
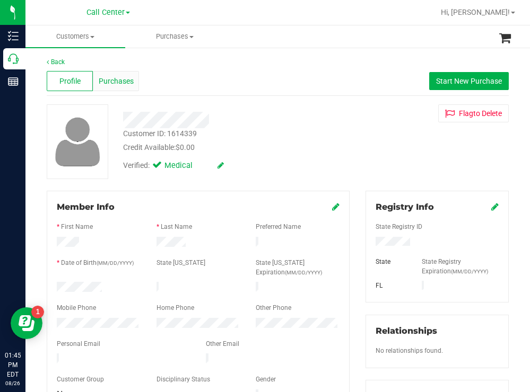
click at [121, 80] on span "Purchases" at bounding box center [116, 81] width 35 height 11
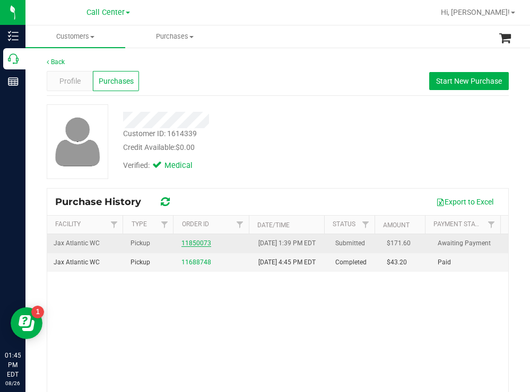
click at [196, 247] on link "11850073" at bounding box center [196, 243] width 30 height 7
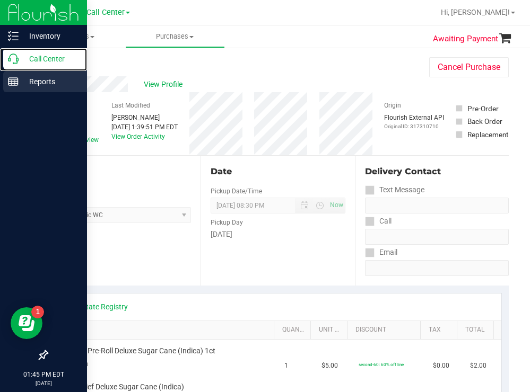
drag, startPoint x: 48, startPoint y: 58, endPoint x: 38, endPoint y: 72, distance: 17.2
click at [48, 58] on p "Call Center" at bounding box center [51, 59] width 64 height 13
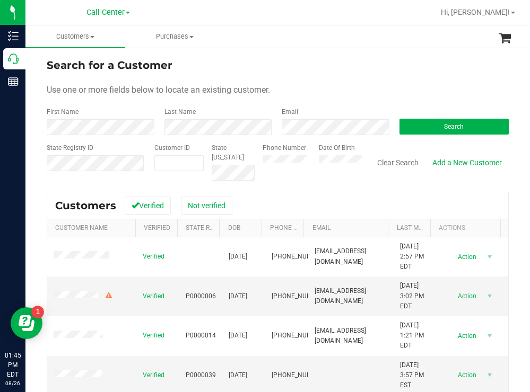
click at [334, 72] on div "Search for a Customer" at bounding box center [278, 65] width 462 height 16
paste input "652448"
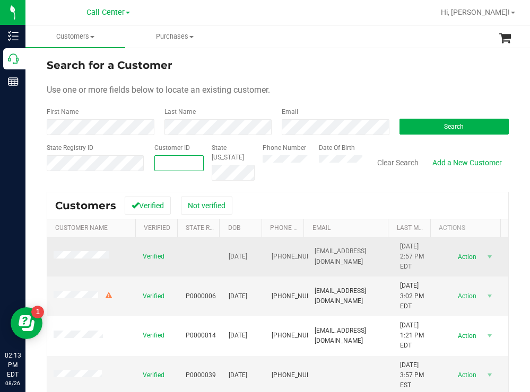
type input "652448"
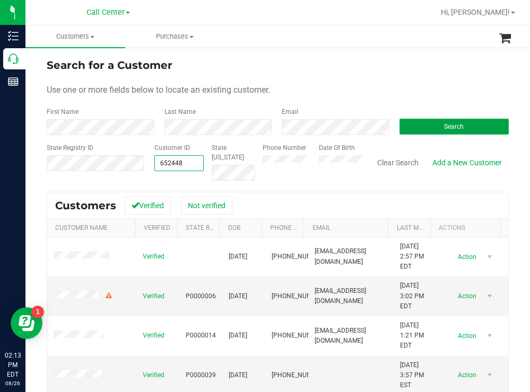
type input "652448"
click at [444, 125] on span "Search" at bounding box center [454, 126] width 20 height 7
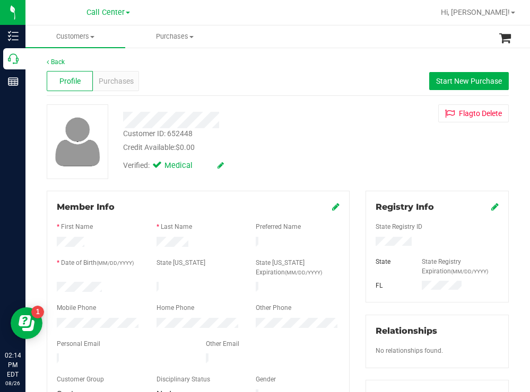
click at [373, 246] on div at bounding box center [437, 243] width 139 height 12
drag, startPoint x: 435, startPoint y: 245, endPoint x: 423, endPoint y: 244, distance: 12.2
click at [434, 246] on div at bounding box center [437, 243] width 139 height 12
click at [413, 244] on div at bounding box center [437, 243] width 139 height 12
click at [372, 244] on div at bounding box center [437, 243] width 139 height 12
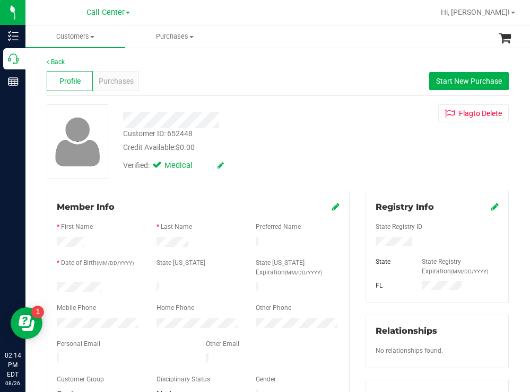
drag, startPoint x: 386, startPoint y: 136, endPoint x: 379, endPoint y: 141, distance: 8.4
click at [382, 141] on div "Customer ID: 652448 Credit Available: $0.00 Verified: Medical Flag to Delete" at bounding box center [278, 141] width 478 height 75
drag, startPoint x: 112, startPoint y: 288, endPoint x: 52, endPoint y: 287, distance: 59.9
click at [52, 287] on div at bounding box center [99, 288] width 100 height 13
click at [313, 159] on div "Verified: Medical" at bounding box center [234, 164] width 239 height 23
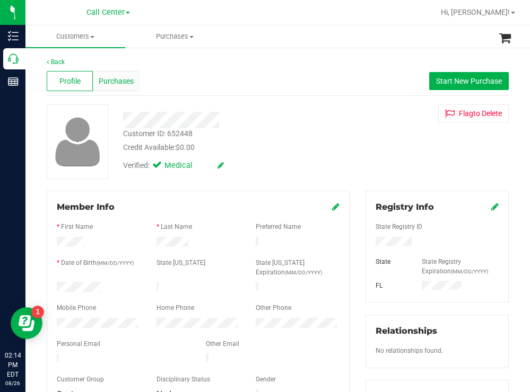
click at [128, 80] on span "Purchases" at bounding box center [116, 81] width 35 height 11
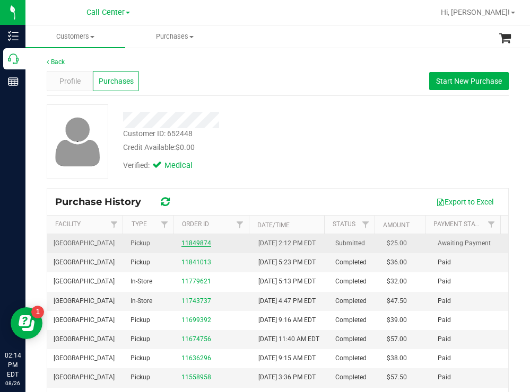
click at [193, 247] on link "11849874" at bounding box center [196, 243] width 30 height 7
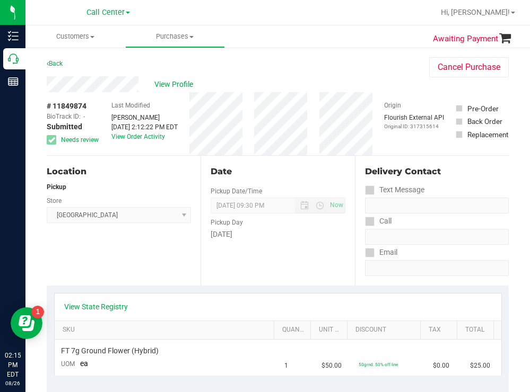
click at [254, 75] on div "Back Cancel Purchase" at bounding box center [278, 66] width 462 height 19
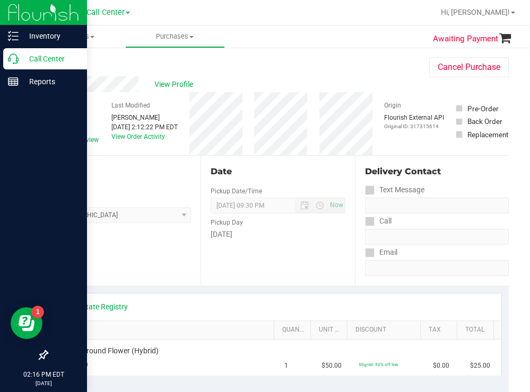
click at [44, 64] on p "Call Center" at bounding box center [51, 59] width 64 height 13
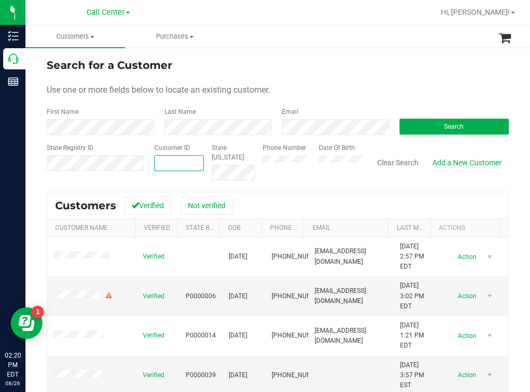
paste input "1578241"
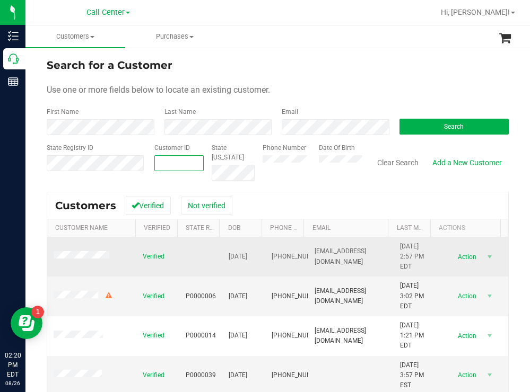
type input "1578241"
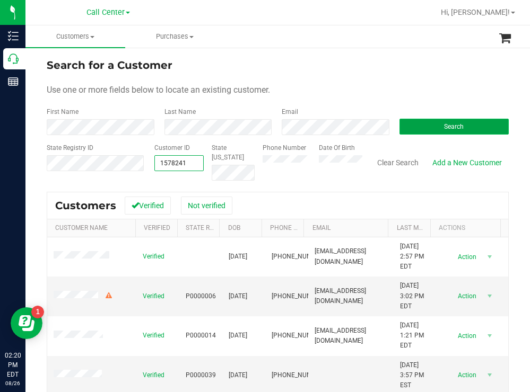
type input "1578241"
click at [430, 125] on button "Search" at bounding box center [454, 127] width 110 height 16
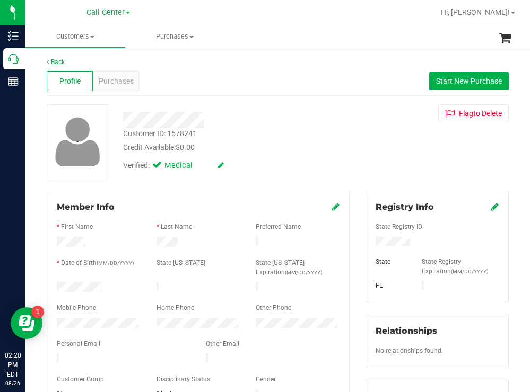
click at [58, 288] on div at bounding box center [99, 288] width 100 height 13
drag, startPoint x: 413, startPoint y: 243, endPoint x: 360, endPoint y: 242, distance: 53.6
click at [365, 242] on div "Registry Info State Registry ID State State Registry Expiration (MM/DD/YYYY) FL" at bounding box center [436, 247] width 143 height 112
click at [273, 176] on div "Verified: Medical" at bounding box center [234, 164] width 239 height 23
click at [124, 76] on span "Purchases" at bounding box center [116, 81] width 35 height 11
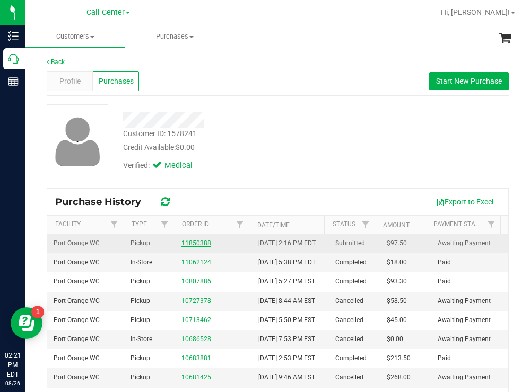
click at [195, 247] on link "11850388" at bounding box center [196, 243] width 30 height 7
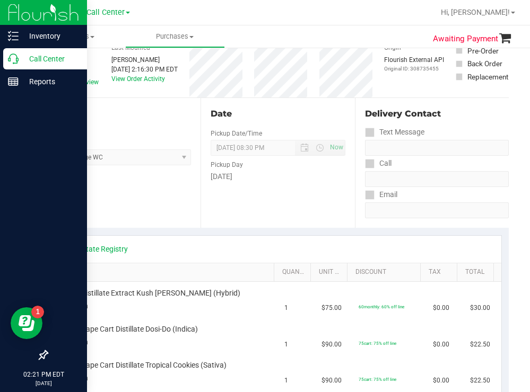
scroll to position [53, 0]
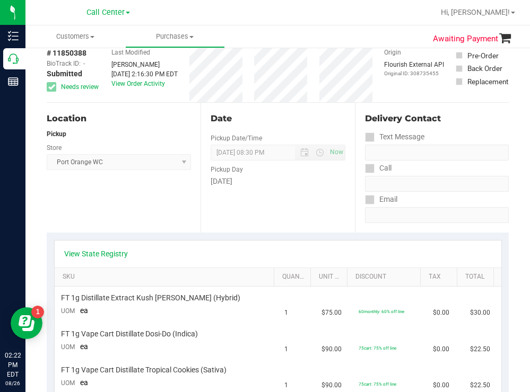
click at [315, 25] on nav "Call Center Hi, Todd!" at bounding box center [277, 12] width 504 height 25
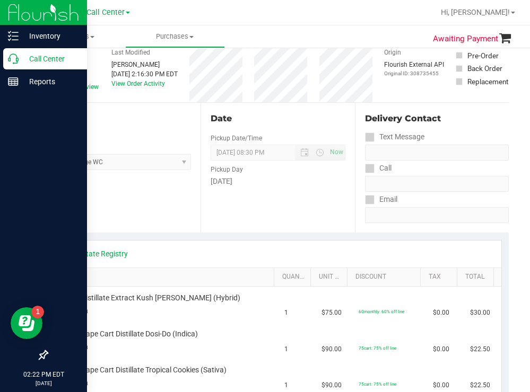
click at [28, 56] on p "Call Center" at bounding box center [51, 59] width 64 height 13
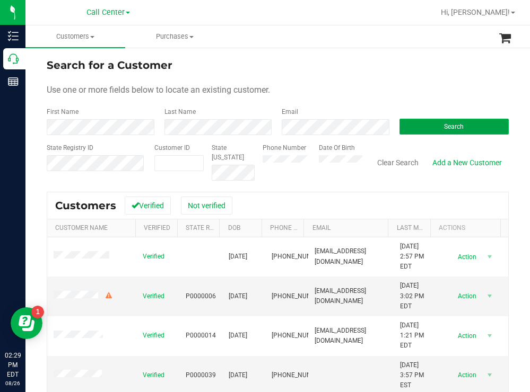
drag, startPoint x: 432, startPoint y: 127, endPoint x: 420, endPoint y: 121, distance: 13.8
click at [431, 127] on button "Search" at bounding box center [454, 127] width 110 height 16
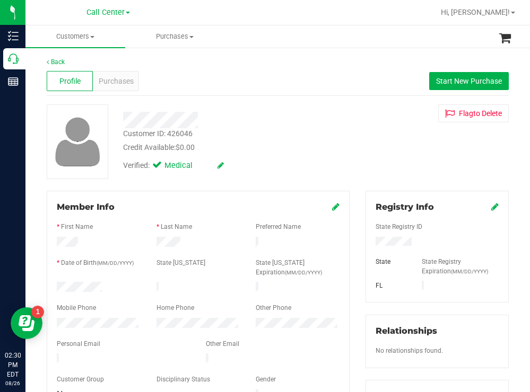
click at [344, 140] on div "Customer ID: 426046 Credit Available: $0.00" at bounding box center [234, 140] width 239 height 25
drag, startPoint x: 111, startPoint y: 286, endPoint x: 56, endPoint y: 284, distance: 54.7
click at [56, 284] on div at bounding box center [99, 288] width 100 height 13
drag, startPoint x: 414, startPoint y: 240, endPoint x: 366, endPoint y: 242, distance: 48.3
click at [357, 241] on div "Registry Info State Registry ID State State Registry Expiration (MM/DD/YYYY) FL…" at bounding box center [436, 389] width 159 height 397
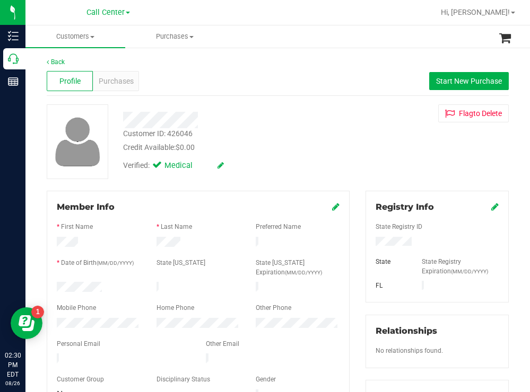
drag, startPoint x: 345, startPoint y: 160, endPoint x: 336, endPoint y: 159, distance: 9.2
click at [345, 160] on div "Verified: Medical" at bounding box center [234, 164] width 239 height 23
click at [122, 78] on span "Purchases" at bounding box center [116, 81] width 35 height 11
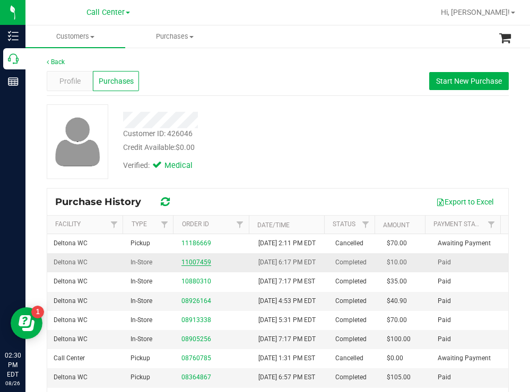
click at [195, 266] on link "11007459" at bounding box center [196, 262] width 30 height 7
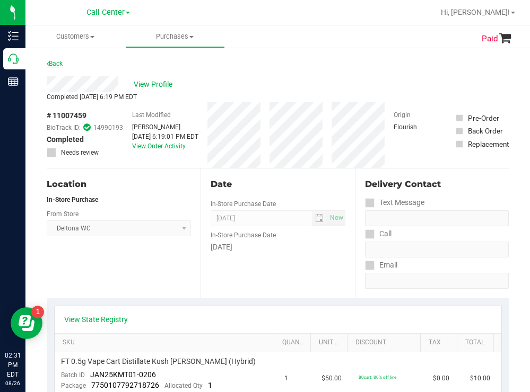
click at [56, 61] on link "Back" at bounding box center [55, 63] width 16 height 7
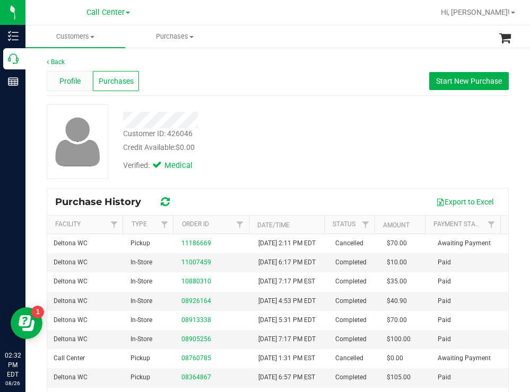
click at [70, 78] on span "Profile" at bounding box center [69, 81] width 21 height 11
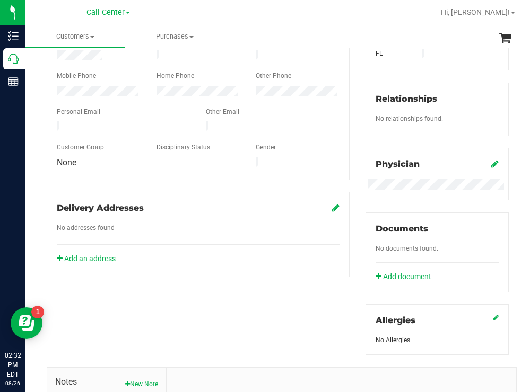
scroll to position [371, 0]
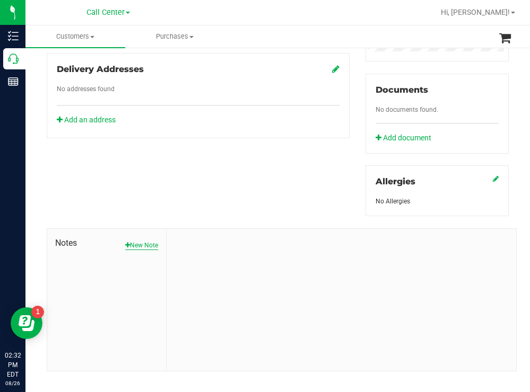
click at [135, 244] on button "New Note" at bounding box center [141, 246] width 33 height 10
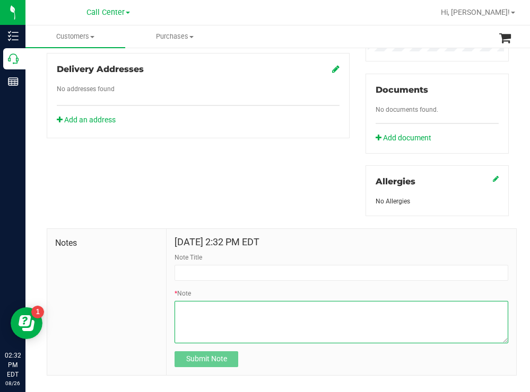
paste textarea "customer needed me to check the registry - said he does not like our dispensary…"
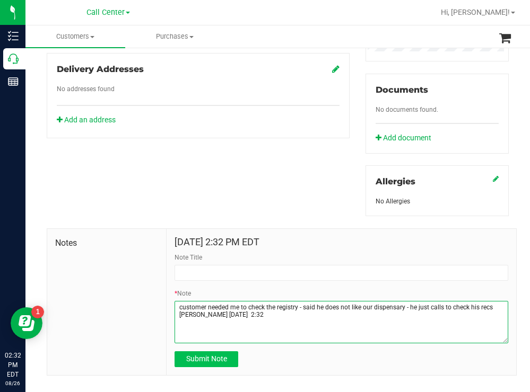
type textarea "customer needed me to check the registry - said he does not like our dispensary…"
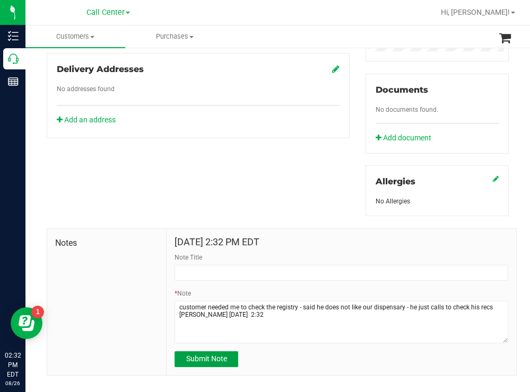
drag, startPoint x: 211, startPoint y: 355, endPoint x: 208, endPoint y: 348, distance: 7.2
click at [209, 352] on button "Submit Note" at bounding box center [206, 360] width 64 height 16
type input "8/26/2025 14:32 PM EDT"
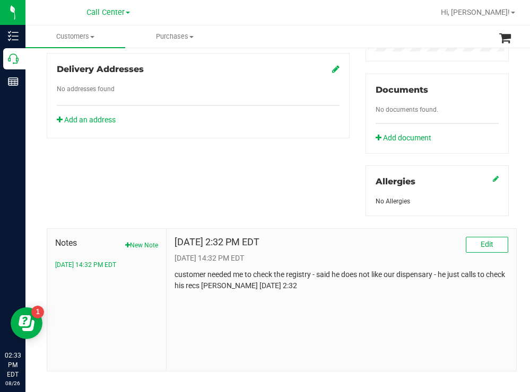
click at [258, 65] on div "Delivery Addresses" at bounding box center [198, 69] width 283 height 13
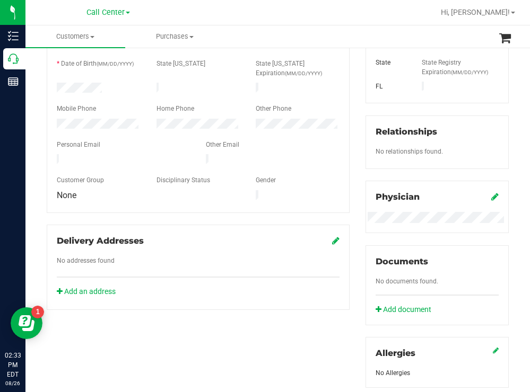
scroll to position [53, 0]
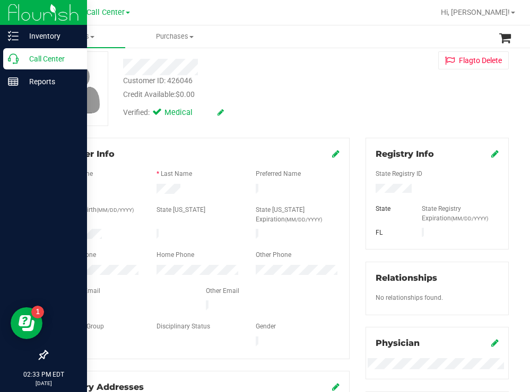
click at [34, 53] on p "Call Center" at bounding box center [51, 59] width 64 height 13
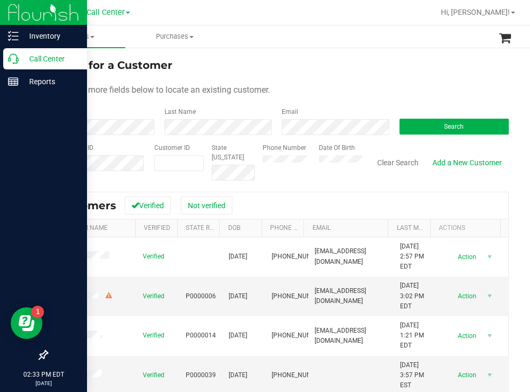
click at [42, 57] on p "Call Center" at bounding box center [51, 59] width 64 height 13
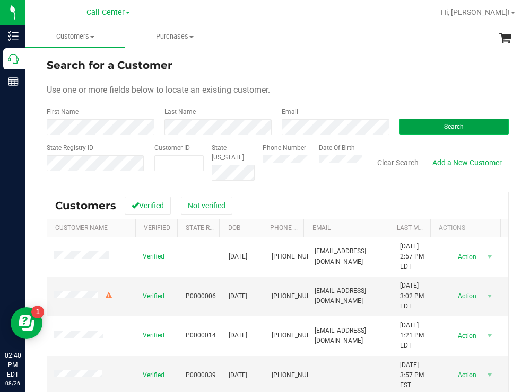
click at [399, 131] on button "Search" at bounding box center [454, 127] width 110 height 16
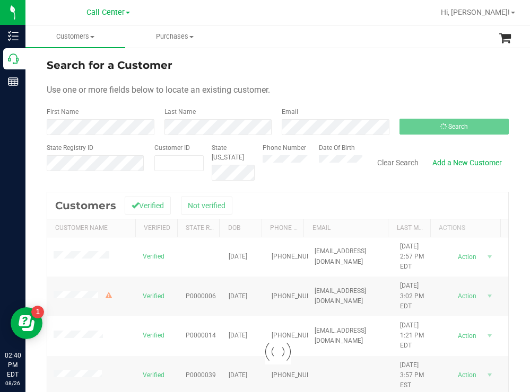
click at [373, 56] on div "Search for a Customer Use one or more fields below to locate an existing custom…" at bounding box center [277, 285] width 504 height 477
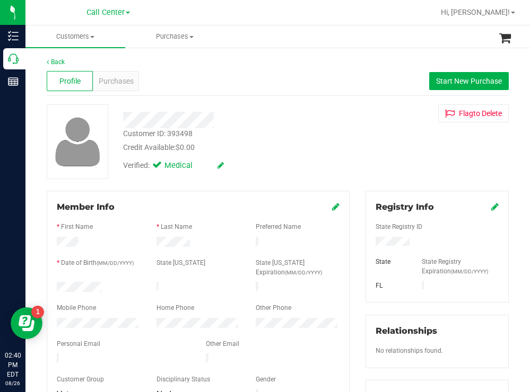
click at [60, 283] on div at bounding box center [99, 288] width 100 height 13
click at [110, 295] on div at bounding box center [198, 299] width 283 height 8
drag, startPoint x: 109, startPoint y: 285, endPoint x: 56, endPoint y: 282, distance: 52.6
click at [56, 282] on div at bounding box center [99, 288] width 100 height 13
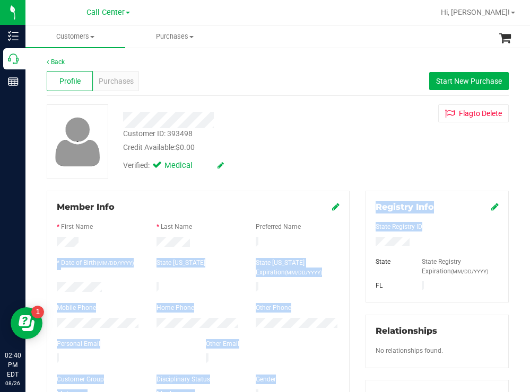
drag, startPoint x: 410, startPoint y: 240, endPoint x: 350, endPoint y: 241, distance: 60.5
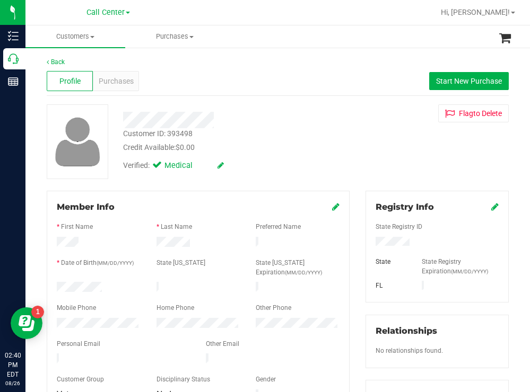
click at [344, 151] on div "Customer ID: 393498 Credit Available: $0.00" at bounding box center [234, 140] width 239 height 25
drag, startPoint x: 413, startPoint y: 243, endPoint x: 366, endPoint y: 241, distance: 46.7
click at [368, 241] on div at bounding box center [437, 243] width 139 height 12
drag, startPoint x: 346, startPoint y: 160, endPoint x: 287, endPoint y: 137, distance: 62.9
click at [345, 160] on div "Verified: Medical" at bounding box center [234, 164] width 239 height 23
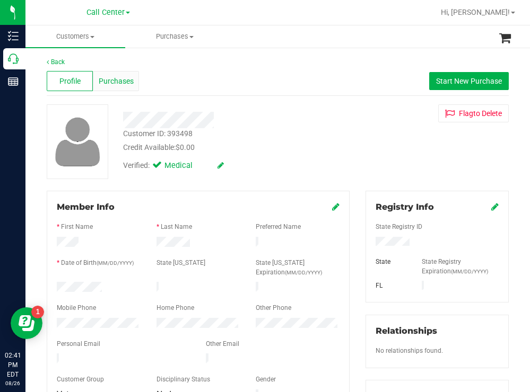
click at [121, 81] on span "Purchases" at bounding box center [116, 81] width 35 height 11
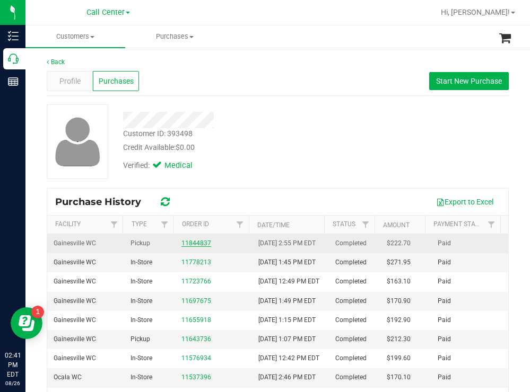
click at [200, 247] on link "11844837" at bounding box center [196, 243] width 30 height 7
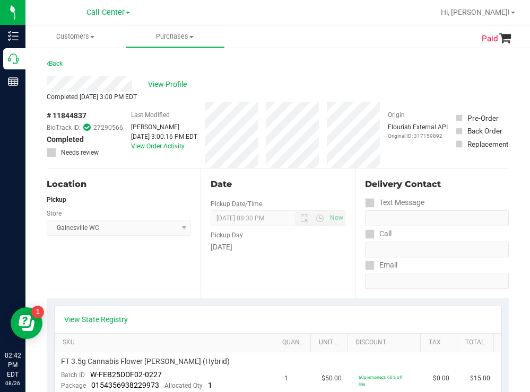
drag, startPoint x: 92, startPoint y: 112, endPoint x: 54, endPoint y: 115, distance: 38.3
click at [54, 115] on div "# 11844837 BioTrack ID: 27290566 Completed Needs review" at bounding box center [85, 133] width 76 height 47
copy div "11844837"
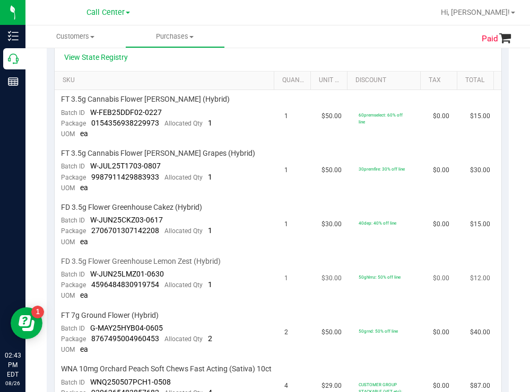
scroll to position [424, 0]
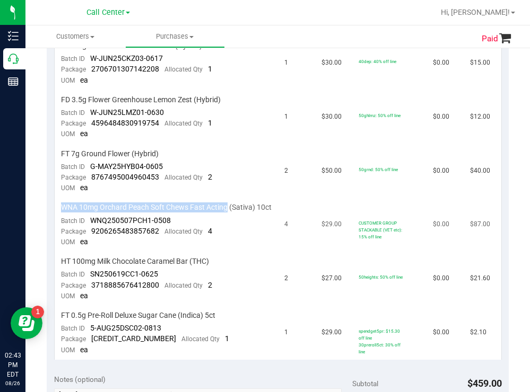
drag, startPoint x: 229, startPoint y: 208, endPoint x: 59, endPoint y: 209, distance: 169.2
click at [59, 209] on td "WNA 10mg Orchard Peach Soft Chews Fast Acting (Sativa) 10ct Batch ID WNQ250507P…" at bounding box center [166, 225] width 223 height 54
copy span "WNA 10mg Orchard Peach Soft Chews Fast Acting"
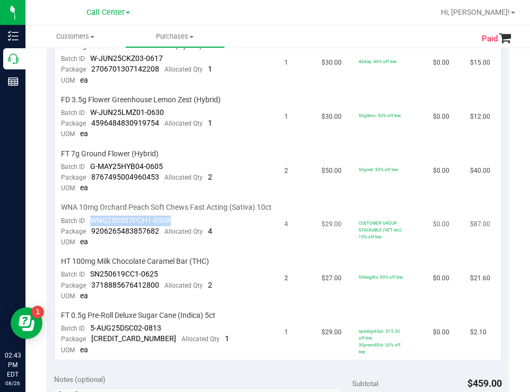
drag, startPoint x: 174, startPoint y: 226, endPoint x: 92, endPoint y: 229, distance: 82.2
click at [92, 229] on td "WNA 10mg Orchard Peach Soft Chews Fast Acting (Sativa) 10ct Batch ID WNQ250507P…" at bounding box center [166, 225] width 223 height 54
copy span "WNQ250507PCH1-0508"
drag, startPoint x: 157, startPoint y: 242, endPoint x: 91, endPoint y: 244, distance: 66.3
click at [91, 237] on div "Package 9206265483857682 Allocated Qty 4" at bounding box center [136, 231] width 151 height 11
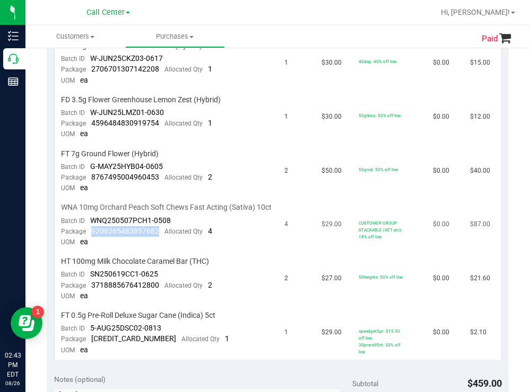
copy span "9206265483857682"
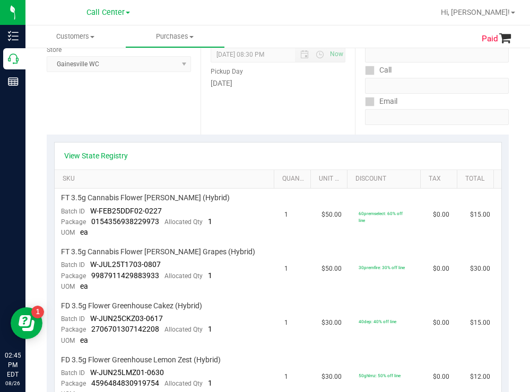
scroll to position [371, 0]
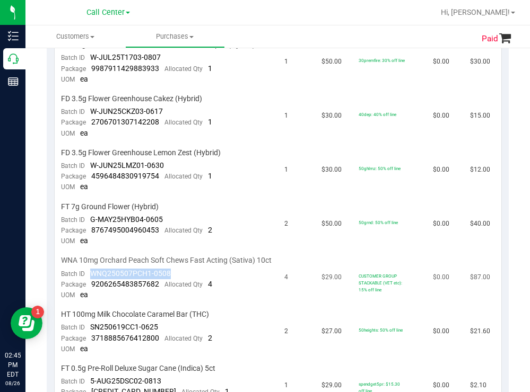
drag, startPoint x: 173, startPoint y: 281, endPoint x: 92, endPoint y: 285, distance: 81.8
click at [92, 285] on td "WNA 10mg Orchard Peach Soft Chews Fast Acting (Sativa) 10ct Batch ID WNQ250507P…" at bounding box center [166, 278] width 223 height 54
copy span "WNQ250507PCH1-0508"
click at [225, 302] on td "WNA 10mg Orchard Peach Soft Chews Fast Acting (Sativa) 10ct Batch ID WNQ250507P…" at bounding box center [166, 278] width 223 height 54
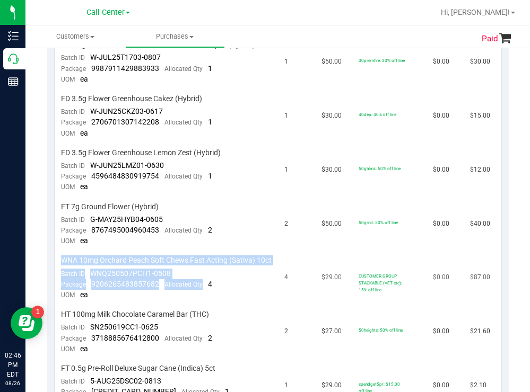
drag, startPoint x: 203, startPoint y: 297, endPoint x: 75, endPoint y: 254, distance: 135.5
click at [75, 254] on td "WNA 10mg Orchard Peach Soft Chews Fast Acting (Sativa) 10ct Batch ID WNQ250507P…" at bounding box center [166, 278] width 223 height 54
copy td "WNA 10mg Orchard Peach Soft Chews Fast Acting (Sativa) 10ct Batch ID WNQ250507P…"
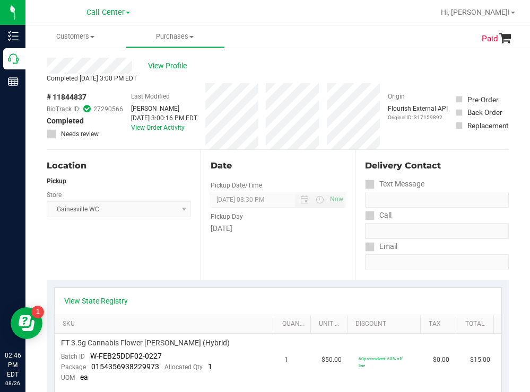
scroll to position [0, 0]
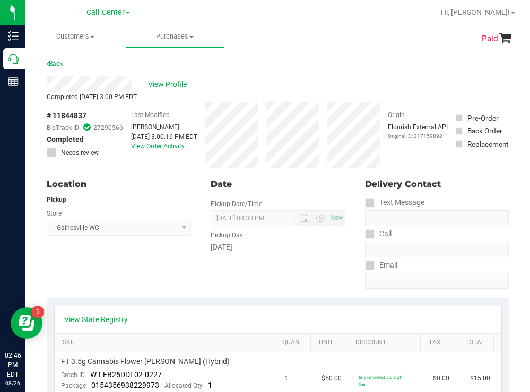
click at [173, 82] on span "View Profile" at bounding box center [169, 84] width 42 height 11
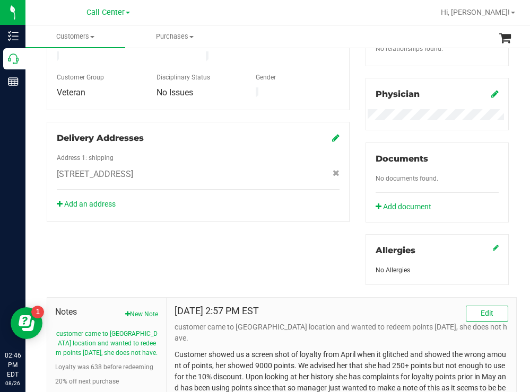
scroll to position [384, 0]
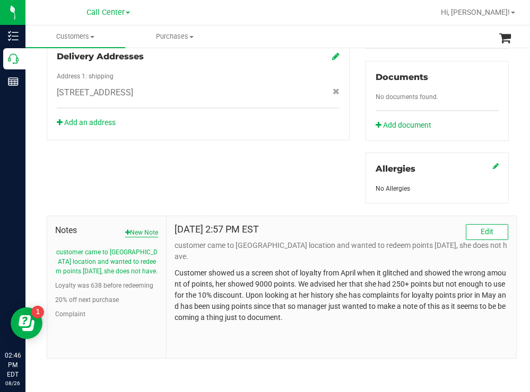
click at [143, 229] on button "New Note" at bounding box center [141, 233] width 33 height 10
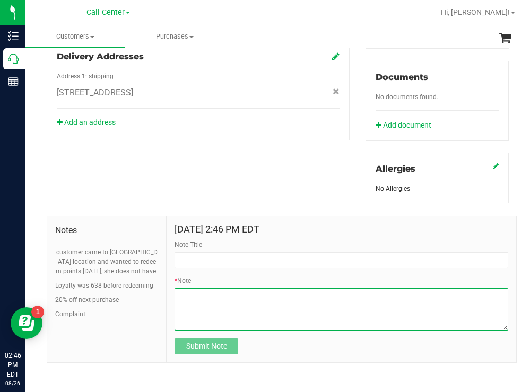
paste textarea "WNA 10mg Orchard Peach Soft Chews Fast Acting (Sativa) 10ct Batch IDWNQ250507PC…"
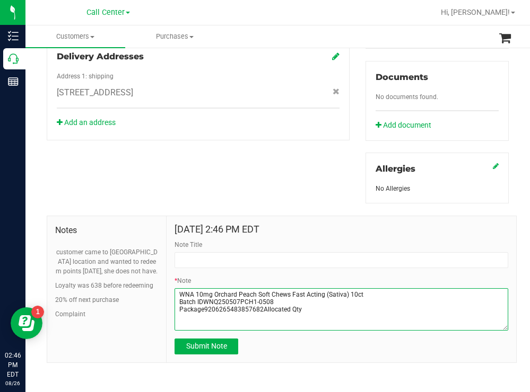
click at [176, 292] on textarea "* Note" at bounding box center [341, 310] width 334 height 42
click at [322, 311] on textarea "* Note" at bounding box center [341, 310] width 334 height 42
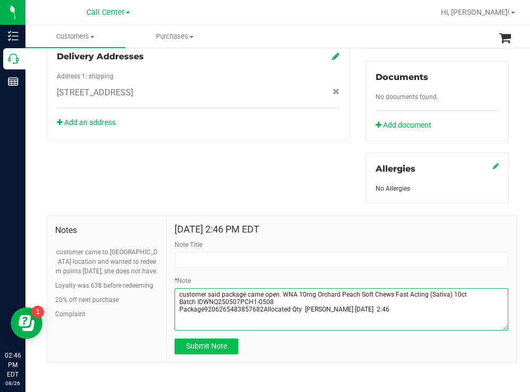
type textarea "customer said package came open. WNA 10mg Orchard Peach Soft Chews Fast Acting …"
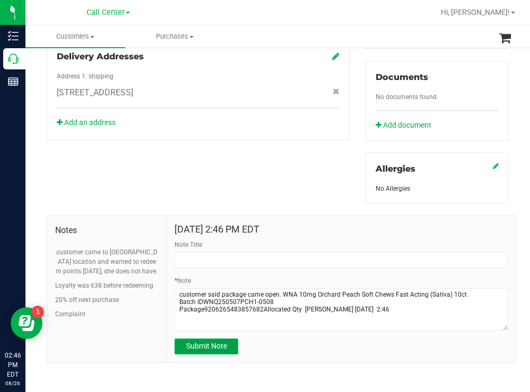
click at [207, 350] on span "Submit Note" at bounding box center [206, 346] width 41 height 8
type input "8/26/2025 14:46 PM EDT"
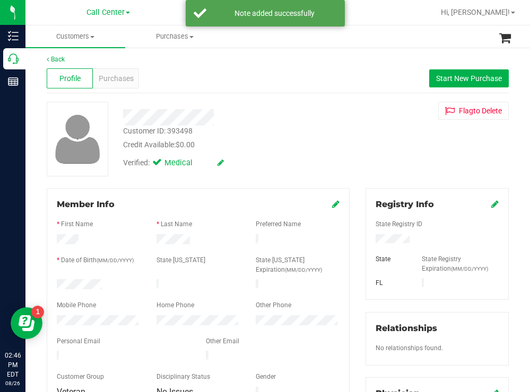
scroll to position [0, 0]
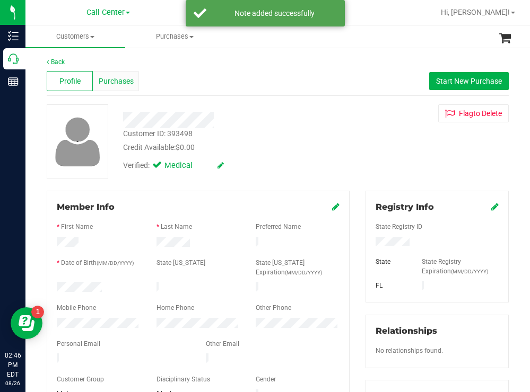
click at [124, 82] on span "Purchases" at bounding box center [116, 81] width 35 height 11
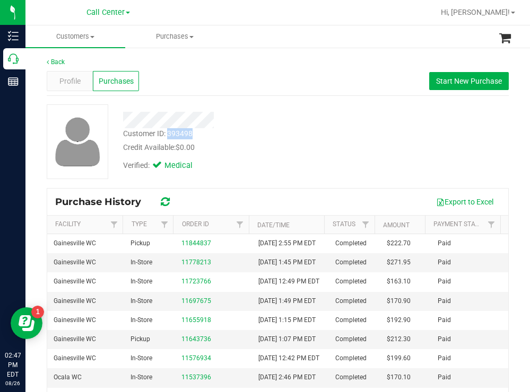
drag, startPoint x: 201, startPoint y: 133, endPoint x: 169, endPoint y: 132, distance: 32.4
click at [169, 132] on div "Customer ID: 393498 Credit Available: $0.00" at bounding box center [234, 140] width 239 height 25
copy div "393498"
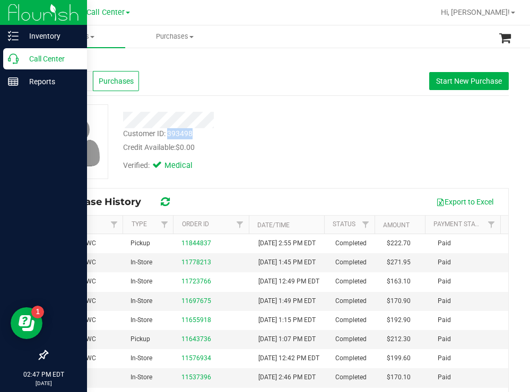
click at [39, 60] on p "Call Center" at bounding box center [51, 59] width 64 height 13
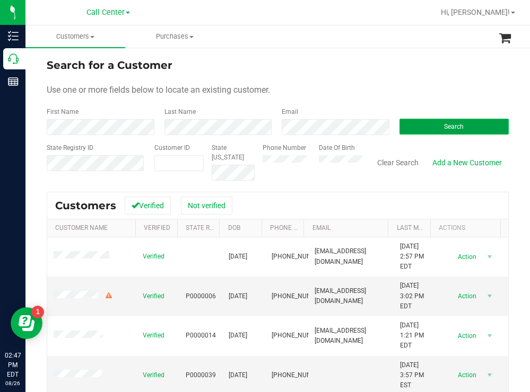
click at [417, 120] on button "Search" at bounding box center [454, 127] width 110 height 16
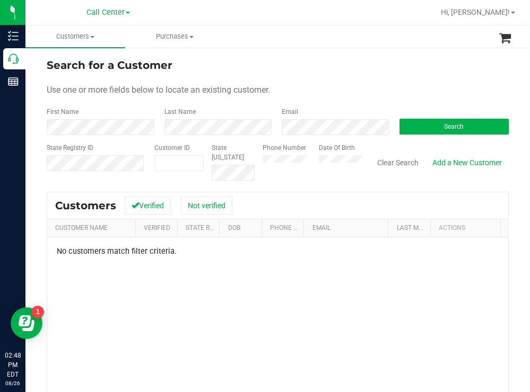
click at [317, 161] on div "Phone Number Date Of Birth" at bounding box center [309, 162] width 108 height 38
click at [414, 127] on button "Search" at bounding box center [454, 127] width 110 height 16
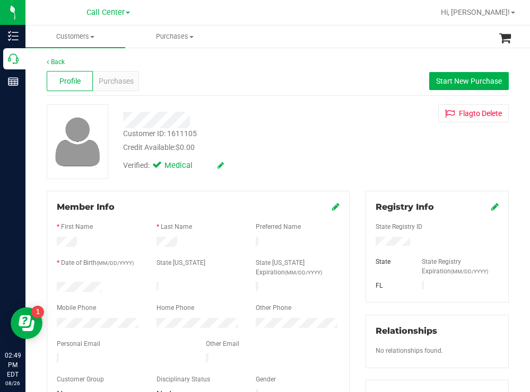
click at [59, 287] on div at bounding box center [99, 288] width 100 height 13
drag, startPoint x: 412, startPoint y: 243, endPoint x: 369, endPoint y: 244, distance: 43.0
click at [369, 244] on div at bounding box center [437, 243] width 139 height 12
click at [300, 151] on div "Credit Available: $0.00" at bounding box center [234, 147] width 223 height 11
click at [117, 83] on span "Purchases" at bounding box center [116, 81] width 35 height 11
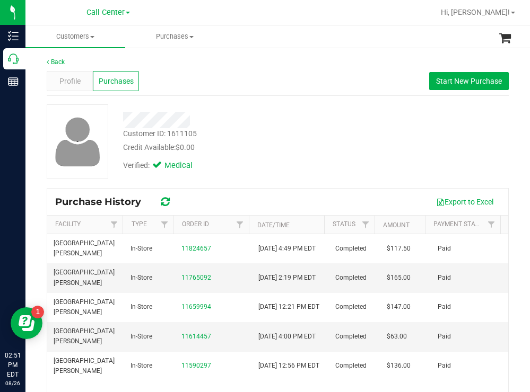
click at [250, 150] on div "Credit Available: $0.00" at bounding box center [234, 147] width 223 height 11
click at [65, 82] on span "Profile" at bounding box center [69, 81] width 21 height 11
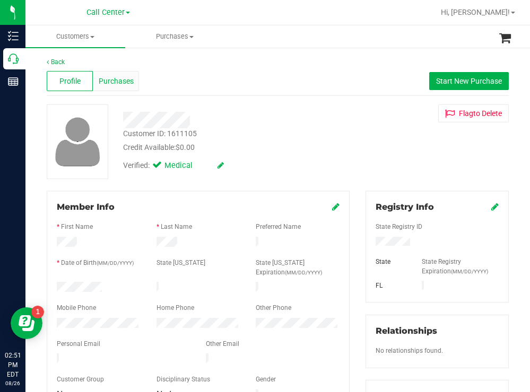
click at [129, 81] on span "Purchases" at bounding box center [116, 81] width 35 height 11
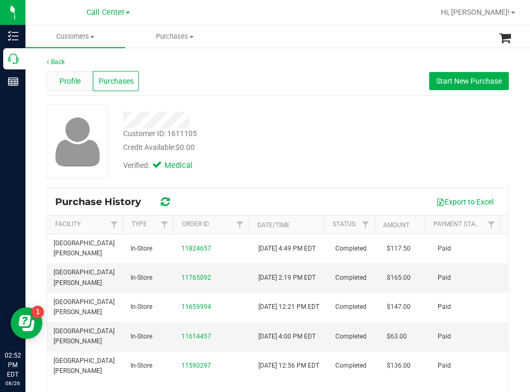
click at [68, 78] on span "Profile" at bounding box center [69, 81] width 21 height 11
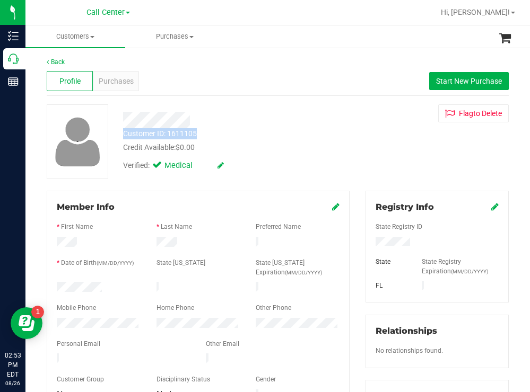
drag, startPoint x: 200, startPoint y: 134, endPoint x: 128, endPoint y: 135, distance: 72.7
click at [120, 136] on div "Customer ID: 1611105 Credit Available: $0.00" at bounding box center [234, 140] width 239 height 25
copy div "Customer ID: 1611105"
click at [370, 242] on div at bounding box center [437, 243] width 139 height 12
click at [113, 78] on span "Purchases" at bounding box center [116, 81] width 35 height 11
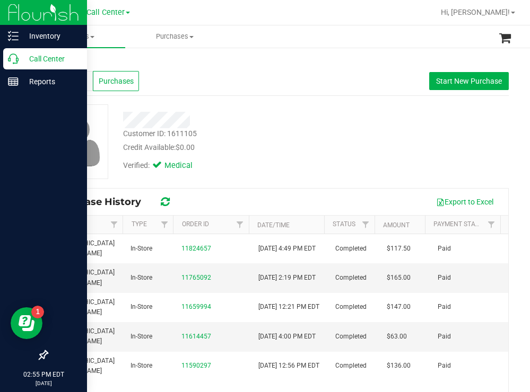
click at [47, 58] on p "Call Center" at bounding box center [51, 59] width 64 height 13
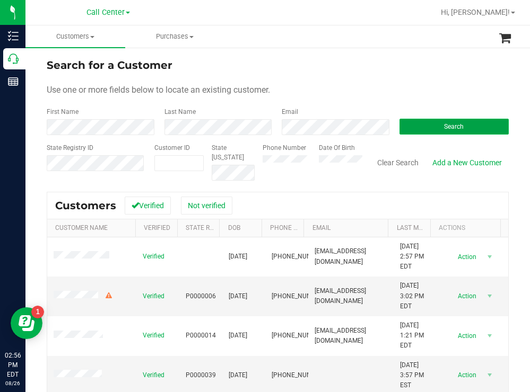
drag, startPoint x: 417, startPoint y: 126, endPoint x: 403, endPoint y: 121, distance: 14.4
click at [417, 126] on button "Search" at bounding box center [454, 127] width 110 height 16
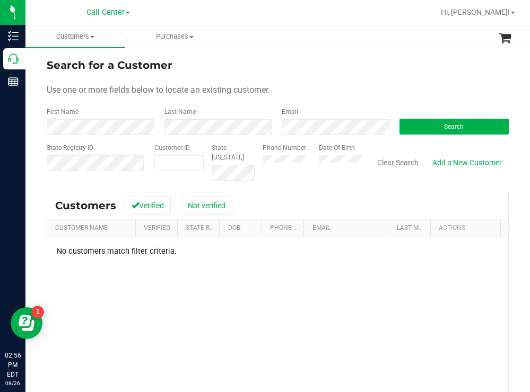
click at [308, 156] on div "Phone Number Date Of Birth" at bounding box center [309, 162] width 108 height 38
paste input "1548037"
type input "1548037"
click at [426, 122] on button "Search" at bounding box center [454, 127] width 110 height 16
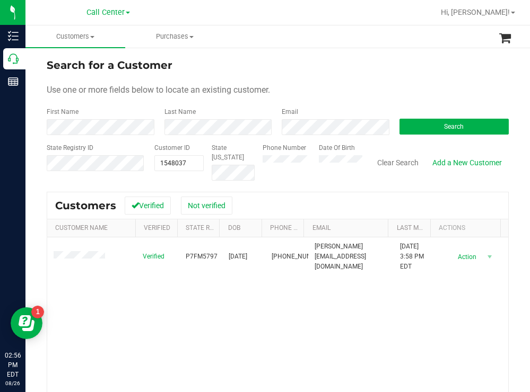
click at [344, 42] on ul "Customers All customers Add a new customer All physicians Purchases All purchas…" at bounding box center [290, 36] width 530 height 23
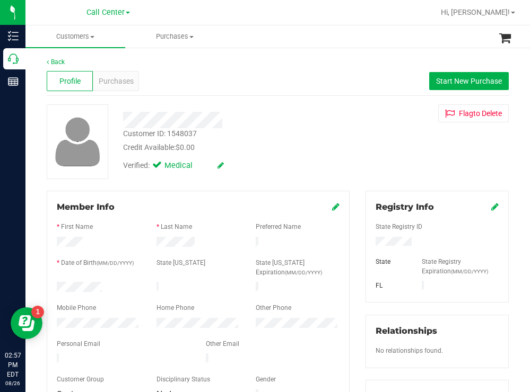
drag, startPoint x: 105, startPoint y: 286, endPoint x: 52, endPoint y: 287, distance: 53.0
click at [52, 287] on div at bounding box center [99, 288] width 100 height 13
drag, startPoint x: 410, startPoint y: 240, endPoint x: 364, endPoint y: 240, distance: 46.1
click at [368, 240] on div at bounding box center [437, 243] width 139 height 12
drag, startPoint x: 290, startPoint y: 128, endPoint x: 278, endPoint y: 142, distance: 17.7
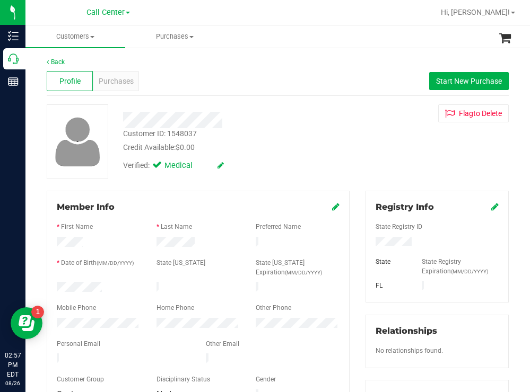
click at [290, 128] on div "Customer ID: 1548037 Credit Available: $0.00" at bounding box center [234, 140] width 239 height 25
click at [327, 146] on div "Credit Available: $0.00" at bounding box center [234, 147] width 223 height 11
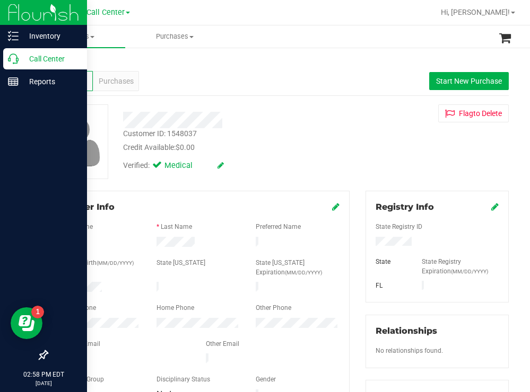
click at [49, 58] on p "Call Center" at bounding box center [51, 59] width 64 height 13
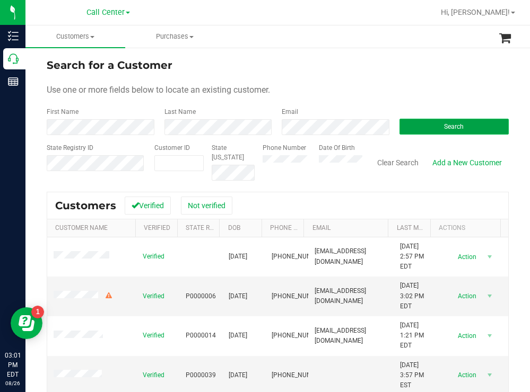
click at [405, 130] on button "Search" at bounding box center [454, 127] width 110 height 16
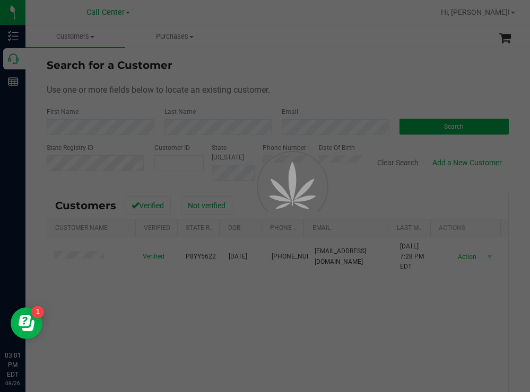
click at [343, 74] on div at bounding box center [265, 196] width 530 height 392
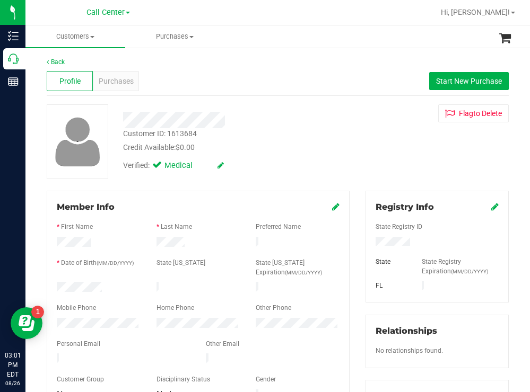
drag, startPoint x: 116, startPoint y: 282, endPoint x: 53, endPoint y: 286, distance: 63.8
click at [53, 286] on div at bounding box center [99, 288] width 100 height 13
drag, startPoint x: 424, startPoint y: 240, endPoint x: 368, endPoint y: 242, distance: 56.2
click at [368, 241] on div at bounding box center [437, 243] width 139 height 12
click at [332, 124] on div at bounding box center [234, 120] width 239 height 16
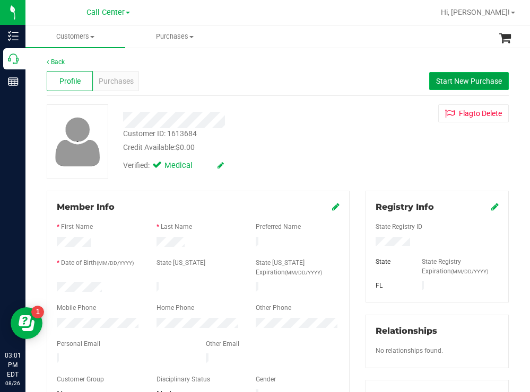
click at [456, 78] on span "Start New Purchase" at bounding box center [469, 81] width 66 height 8
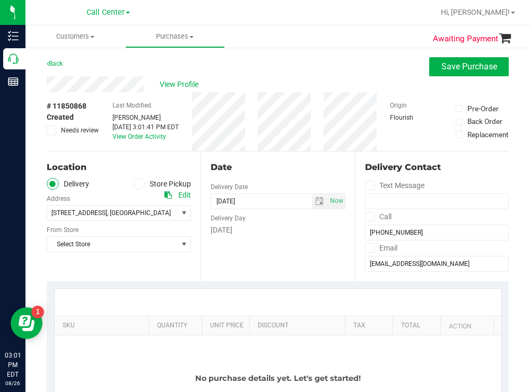
click at [144, 186] on label "Store Pickup" at bounding box center [162, 184] width 58 height 12
click at [0, 0] on input "Store Pickup" at bounding box center [0, 0] width 0 height 0
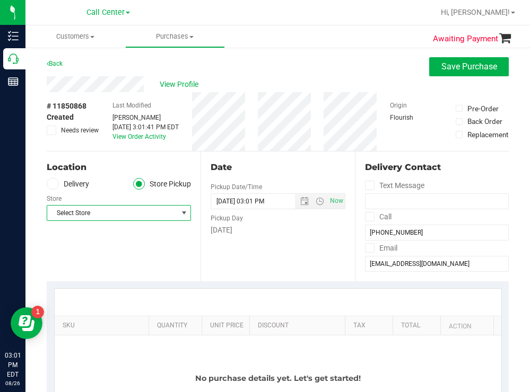
click at [108, 216] on span "Select Store" at bounding box center [112, 213] width 130 height 15
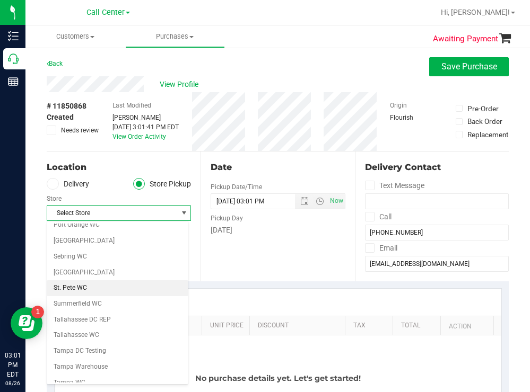
scroll to position [771, 0]
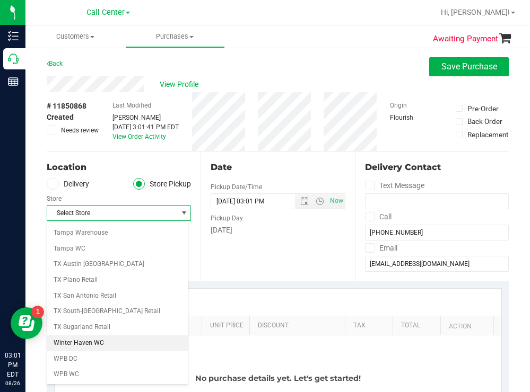
click at [89, 339] on li "Winter Haven WC" at bounding box center [117, 344] width 141 height 16
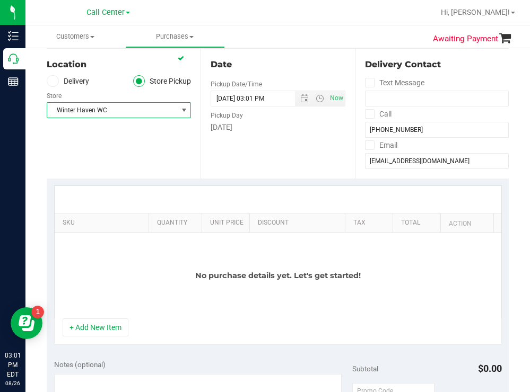
scroll to position [106, 0]
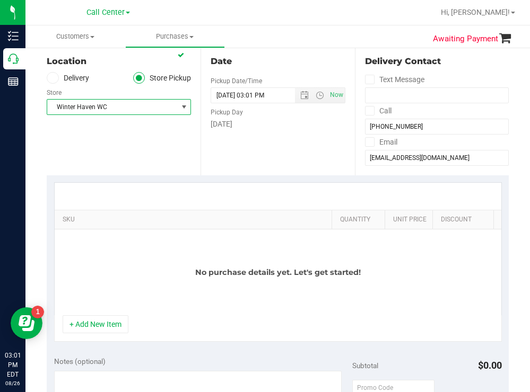
drag, startPoint x: 141, startPoint y: 216, endPoint x: 386, endPoint y: 202, distance: 244.9
click at [386, 202] on div "SKU Quantity Unit Price Discount Tax Total Action No purchase details yet. Let'…" at bounding box center [278, 248] width 448 height 133
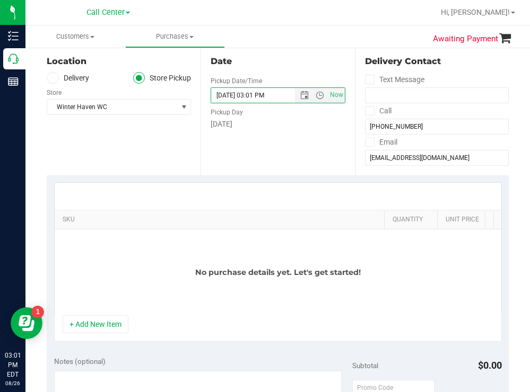
click at [263, 100] on input "08/26/2025 03:01 PM" at bounding box center [261, 95] width 101 height 15
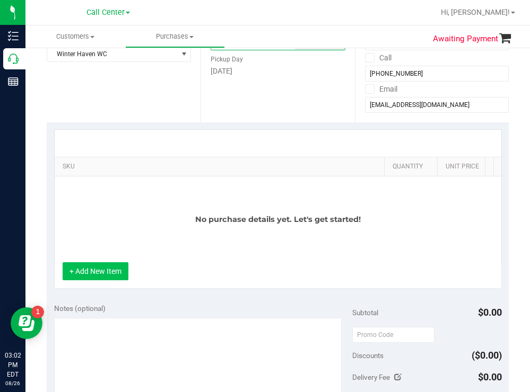
type input "08/26/2025 03:45 PM"
click at [108, 281] on button "+ Add New Item" at bounding box center [96, 272] width 66 height 18
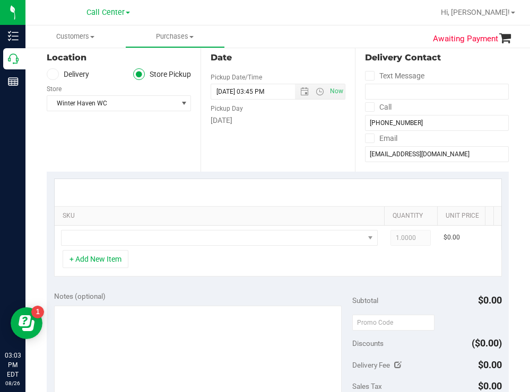
scroll to position [53, 0]
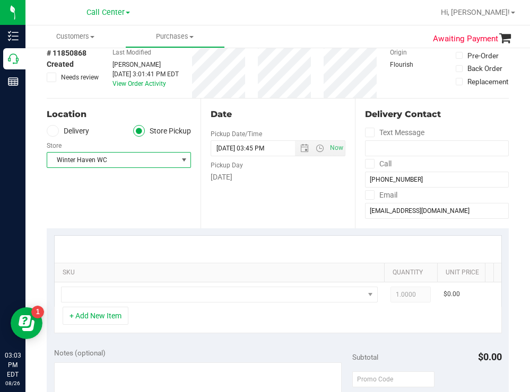
click at [131, 155] on span "Winter Haven WC" at bounding box center [112, 160] width 130 height 15
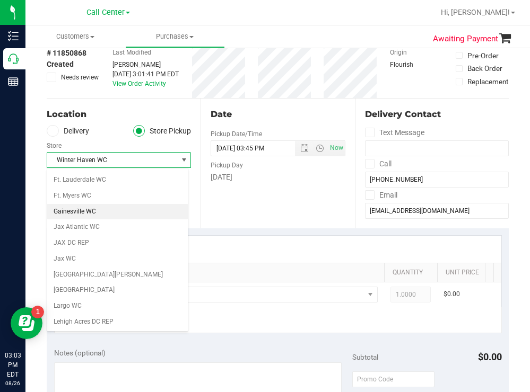
scroll to position [0, 0]
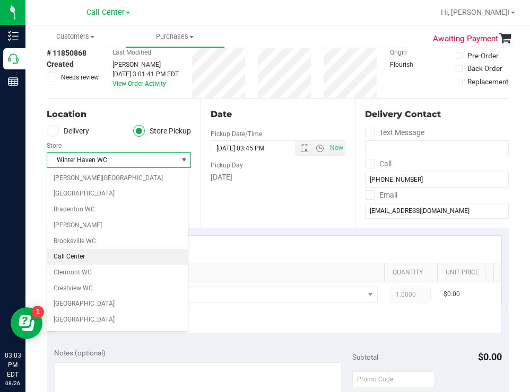
click at [78, 252] on li "Call Center" at bounding box center [117, 257] width 141 height 16
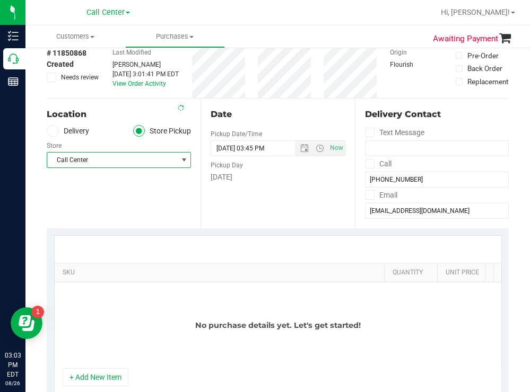
scroll to position [265, 0]
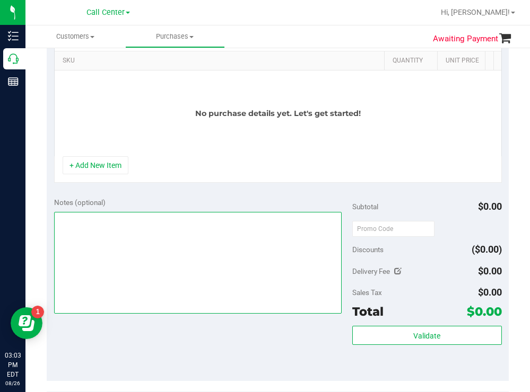
click at [130, 237] on textarea at bounding box center [198, 263] width 288 height 102
click at [120, 243] on textarea at bounding box center [198, 263] width 288 height 102
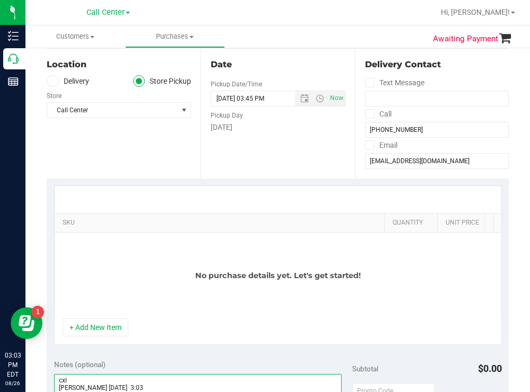
scroll to position [0, 0]
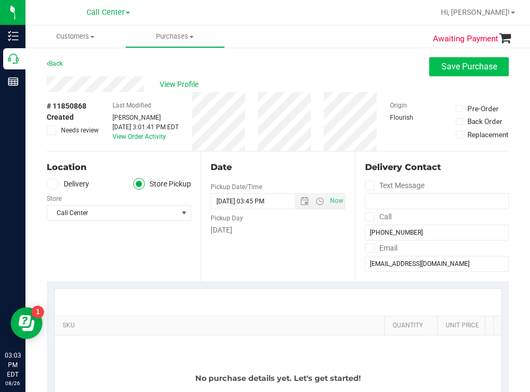
type textarea "cxl todd 8/26 3:03"
click at [457, 63] on span "Save Purchase" at bounding box center [469, 67] width 56 height 10
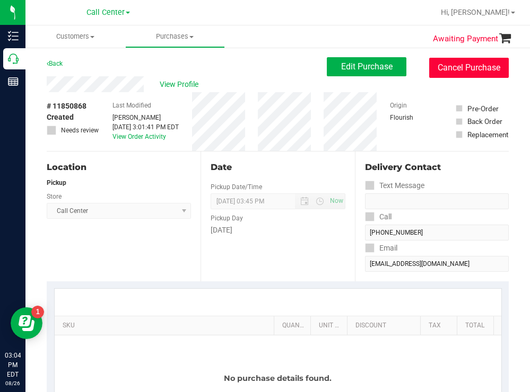
click at [455, 71] on button "Cancel Purchase" at bounding box center [469, 68] width 80 height 20
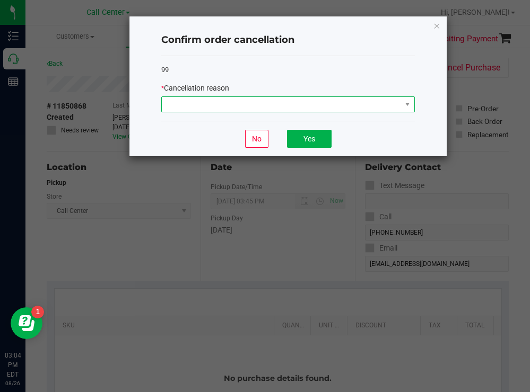
click at [214, 103] on span at bounding box center [281, 104] width 239 height 15
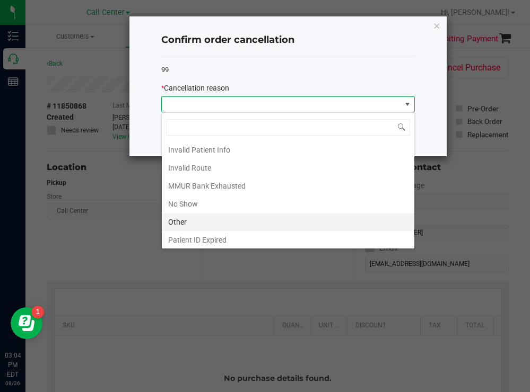
scroll to position [56, 0]
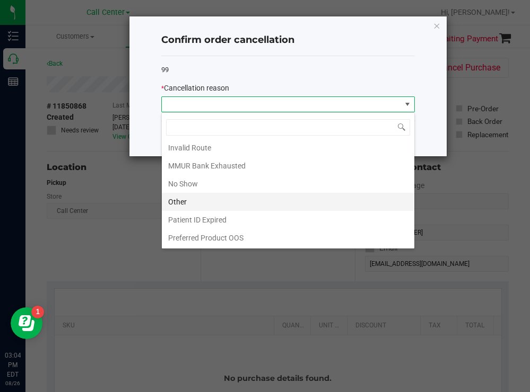
click at [184, 202] on li "Other" at bounding box center [288, 202] width 252 height 18
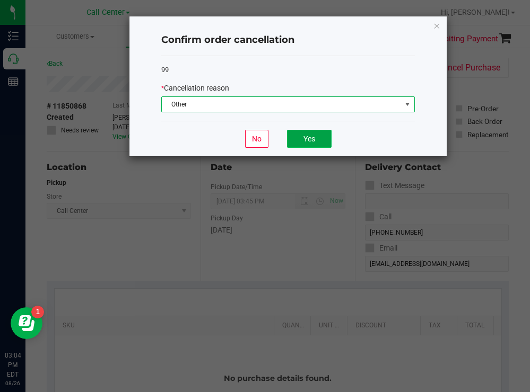
click at [303, 134] on button "Yes" at bounding box center [309, 139] width 45 height 18
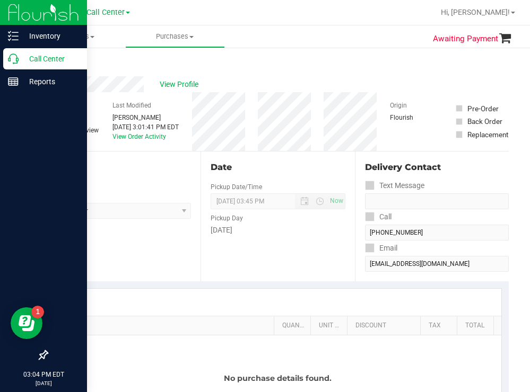
click at [48, 62] on p "Call Center" at bounding box center [51, 59] width 64 height 13
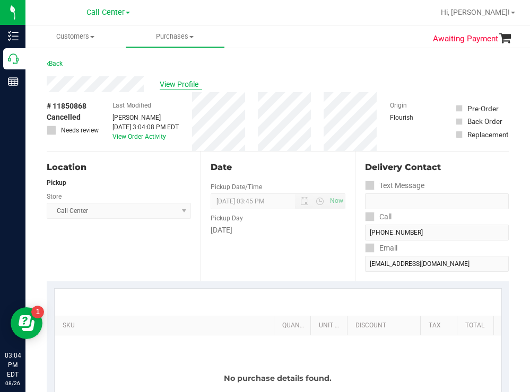
click at [181, 84] on span "View Profile" at bounding box center [181, 84] width 42 height 11
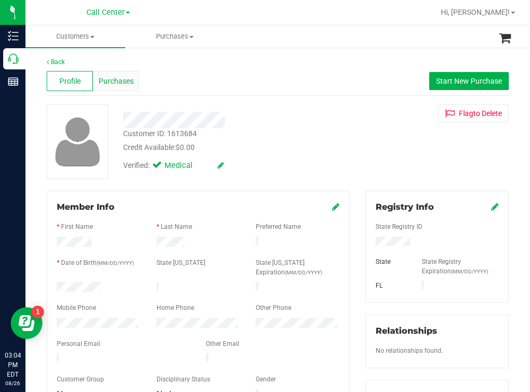
click at [126, 80] on span "Purchases" at bounding box center [116, 81] width 35 height 11
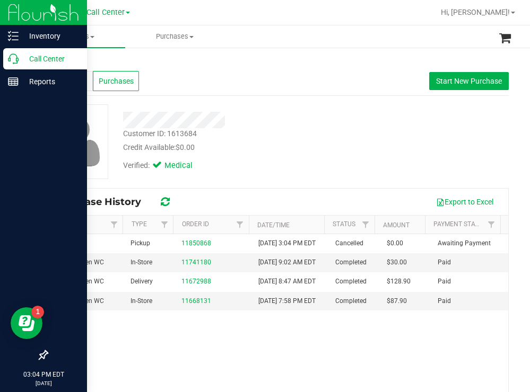
click at [36, 59] on p "Call Center" at bounding box center [51, 59] width 64 height 13
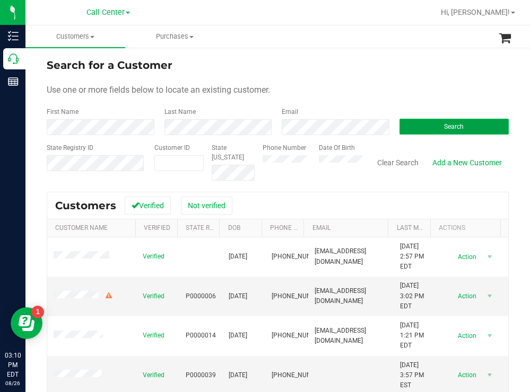
click at [411, 126] on button "Search" at bounding box center [454, 127] width 110 height 16
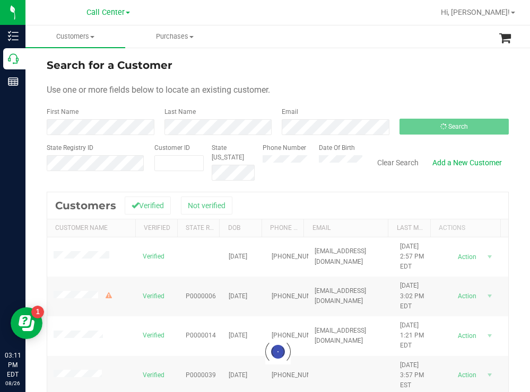
click at [279, 52] on div "Search for a Customer Use one or more fields below to locate an existing custom…" at bounding box center [277, 285] width 504 height 477
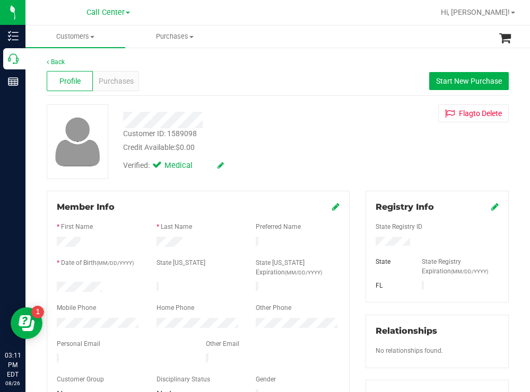
drag, startPoint x: 115, startPoint y: 283, endPoint x: 54, endPoint y: 287, distance: 60.6
click at [54, 287] on div at bounding box center [99, 288] width 100 height 13
drag, startPoint x: 415, startPoint y: 239, endPoint x: 363, endPoint y: 246, distance: 53.0
click at [368, 246] on div at bounding box center [437, 243] width 139 height 12
drag, startPoint x: 287, startPoint y: 147, endPoint x: 247, endPoint y: 103, distance: 58.9
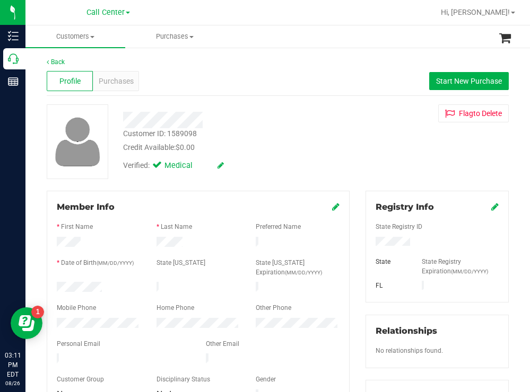
click at [270, 124] on div "Customer ID: 1589098 Credit Available: $0.00 Verified: Medical" at bounding box center [234, 140] width 239 height 72
click at [110, 74] on div "Purchases" at bounding box center [116, 81] width 46 height 20
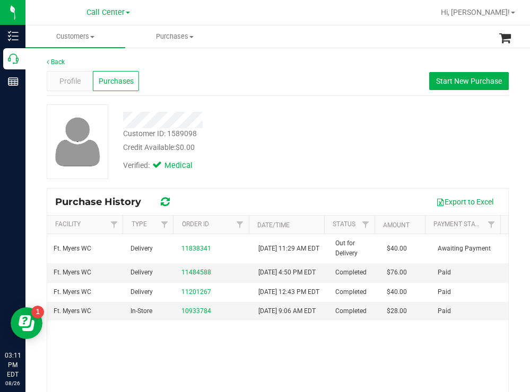
drag, startPoint x: 324, startPoint y: 132, endPoint x: 278, endPoint y: 115, distance: 49.0
click at [322, 132] on div "Customer ID: 1589098 Credit Available: $0.00" at bounding box center [234, 140] width 239 height 25
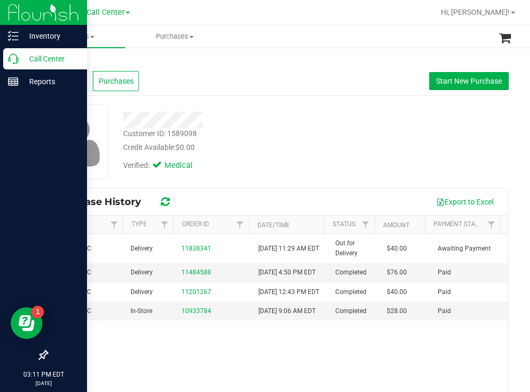
click at [41, 59] on p "Call Center" at bounding box center [51, 59] width 64 height 13
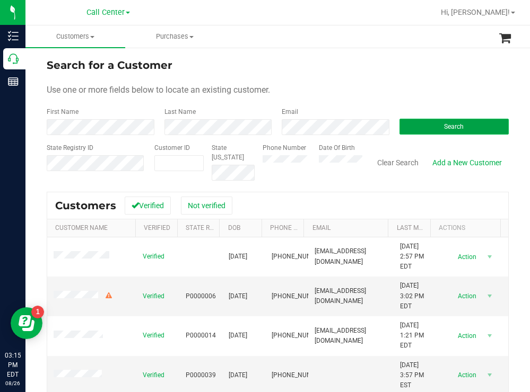
click at [444, 127] on span "Search" at bounding box center [454, 126] width 20 height 7
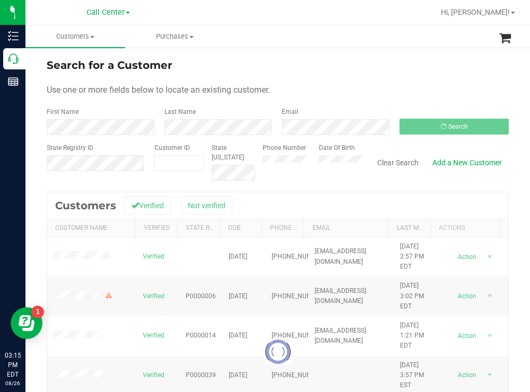
click at [290, 59] on div "Search for a Customer" at bounding box center [278, 65] width 462 height 16
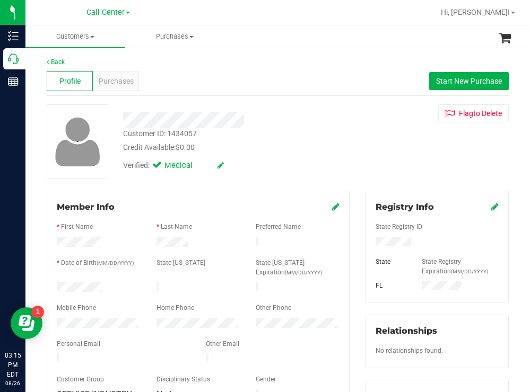
click at [265, 83] on div "Profile Purchases Start New Purchase" at bounding box center [278, 81] width 462 height 29
click at [57, 286] on div at bounding box center [99, 288] width 100 height 13
drag, startPoint x: 425, startPoint y: 233, endPoint x: 408, endPoint y: 242, distance: 18.8
click at [408, 242] on div "State Registry ID State State Registry Expiration (MM/DD/YYYY) FL" at bounding box center [436, 253] width 123 height 79
drag, startPoint x: 292, startPoint y: 146, endPoint x: 281, endPoint y: 141, distance: 12.6
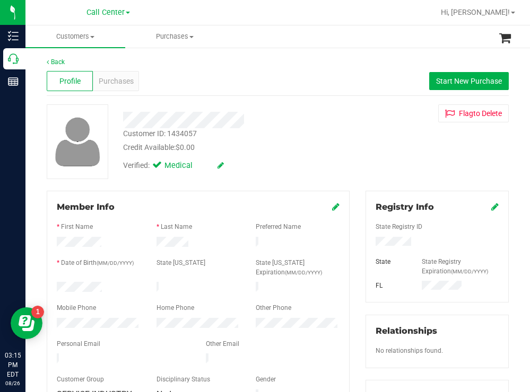
click at [292, 146] on div "Credit Available: $0.00" at bounding box center [234, 147] width 223 height 11
click at [128, 80] on span "Purchases" at bounding box center [116, 81] width 35 height 11
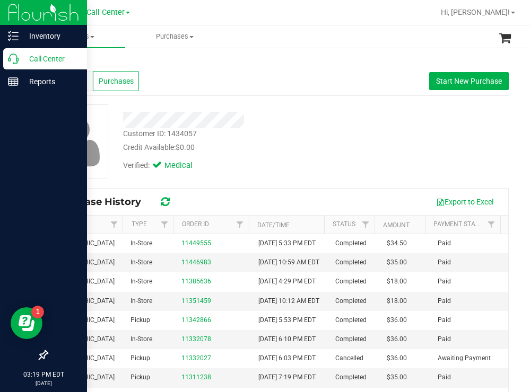
click at [33, 58] on p "Call Center" at bounding box center [51, 59] width 64 height 13
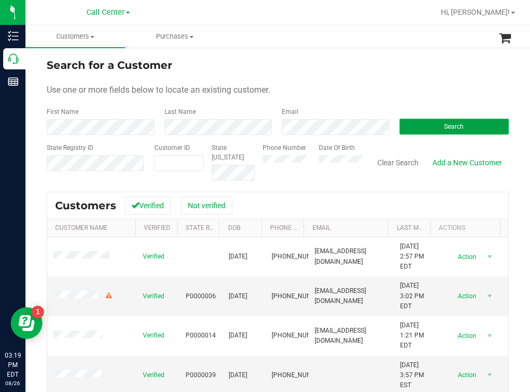
click at [409, 121] on button "Search" at bounding box center [454, 127] width 110 height 16
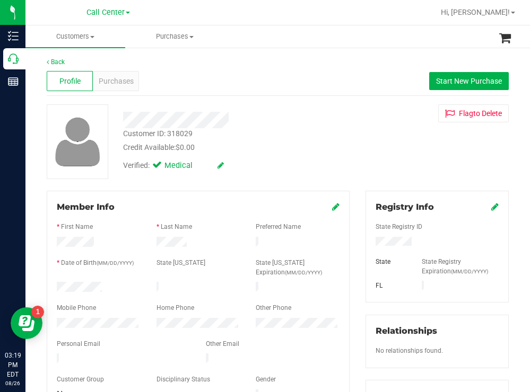
drag, startPoint x: 412, startPoint y: 242, endPoint x: 367, endPoint y: 242, distance: 44.6
click at [368, 242] on div at bounding box center [437, 243] width 139 height 12
click at [290, 151] on div "Credit Available: $0.00" at bounding box center [234, 147] width 223 height 11
drag, startPoint x: 114, startPoint y: 287, endPoint x: 49, endPoint y: 287, distance: 65.2
click at [49, 287] on div at bounding box center [99, 288] width 100 height 13
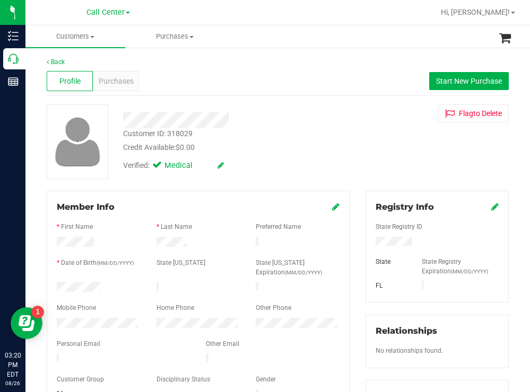
click at [365, 149] on div "Customer ID: 318029 Credit Available: $0.00 Verified: Medical Flag to Delete" at bounding box center [278, 141] width 478 height 75
click at [119, 83] on span "Purchases" at bounding box center [116, 81] width 35 height 11
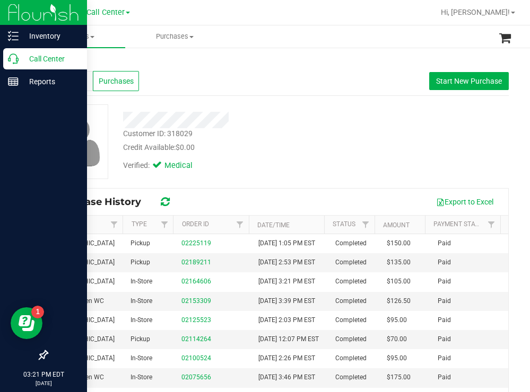
click at [20, 59] on p "Call Center" at bounding box center [51, 59] width 64 height 13
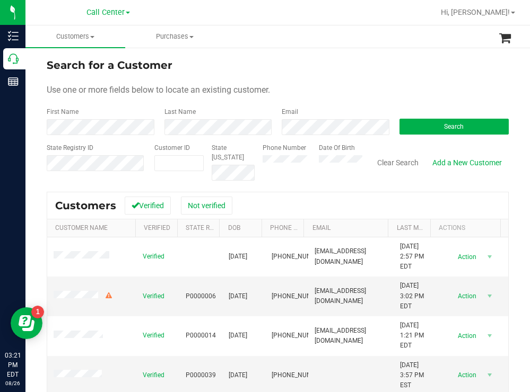
click at [321, 43] on ul "Customers All customers Add a new customer All physicians Purchases All purchas…" at bounding box center [290, 36] width 530 height 23
paste input "8632551998"
type input "8632551998"
drag, startPoint x: 153, startPoint y: 163, endPoint x: 195, endPoint y: 159, distance: 42.6
click at [195, 159] on input "8632551998" at bounding box center [179, 163] width 48 height 15
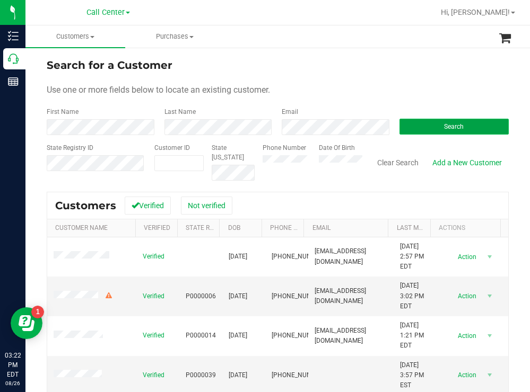
click at [444, 125] on span "Search" at bounding box center [454, 126] width 20 height 7
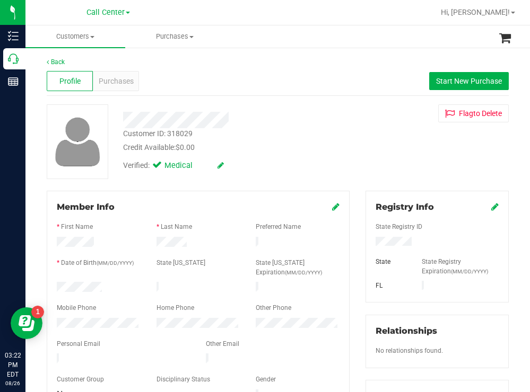
click at [59, 286] on div at bounding box center [99, 288] width 100 height 13
click at [370, 246] on div at bounding box center [437, 243] width 139 height 12
click at [350, 137] on div "Customer ID: 318029 Credit Available: $0.00" at bounding box center [234, 140] width 239 height 25
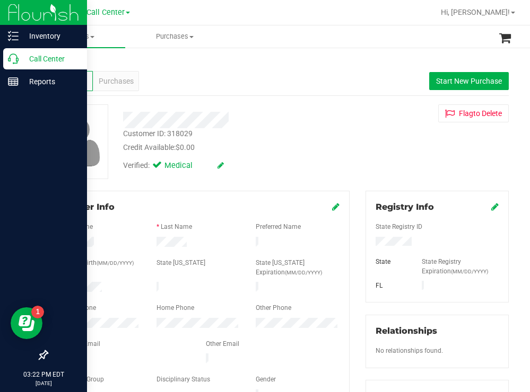
click at [30, 53] on p "Call Center" at bounding box center [51, 59] width 64 height 13
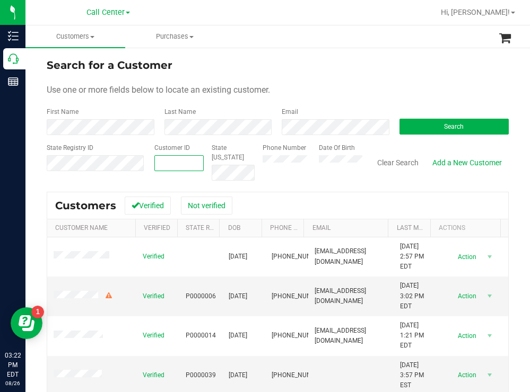
paste input "1439889"
type input "1439889"
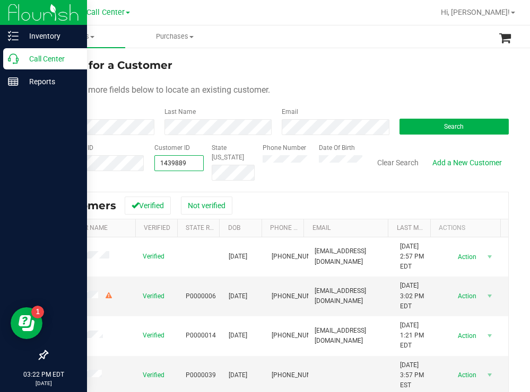
type input "1439889"
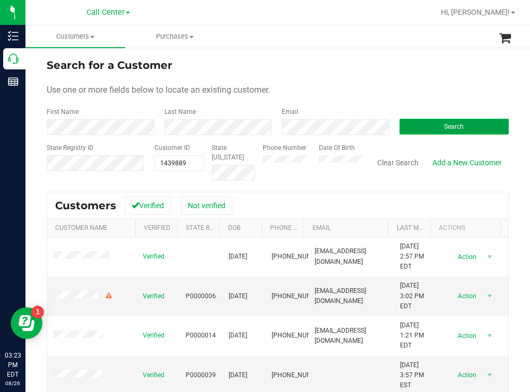
drag, startPoint x: 444, startPoint y: 129, endPoint x: 431, endPoint y: 121, distance: 15.7
click at [444, 129] on span "Search" at bounding box center [454, 126] width 20 height 7
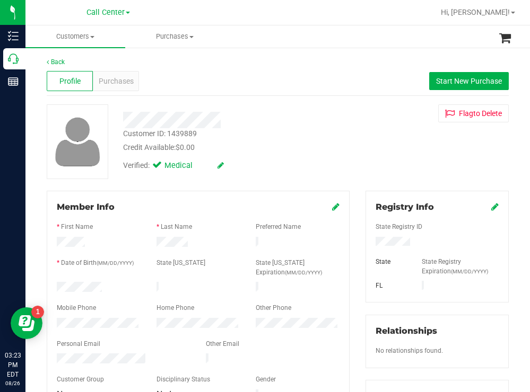
drag, startPoint x: 296, startPoint y: 151, endPoint x: 184, endPoint y: 229, distance: 136.8
click at [295, 151] on div "Credit Available: $0.00" at bounding box center [234, 147] width 223 height 11
drag, startPoint x: 117, startPoint y: 281, endPoint x: 55, endPoint y: 284, distance: 62.7
click at [55, 284] on div at bounding box center [99, 288] width 100 height 13
click at [370, 242] on div at bounding box center [437, 243] width 139 height 12
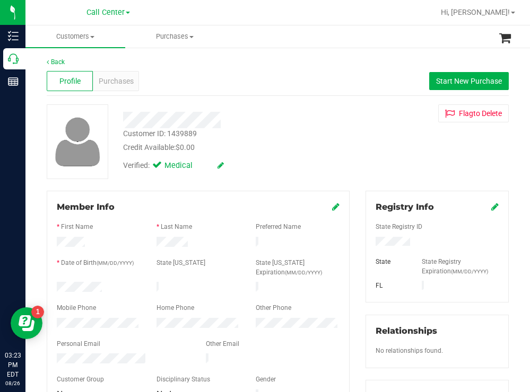
click at [311, 157] on div "Verified: Medical" at bounding box center [234, 164] width 239 height 23
click at [43, 321] on div "Member Info * First Name * Last Name Preferred Name * Date of Birth (MM/DD/YYYY…" at bounding box center [198, 358] width 319 height 334
drag, startPoint x: 322, startPoint y: 154, endPoint x: 161, endPoint y: 75, distance: 179.8
click at [316, 149] on div "Customer ID: 1439889 Credit Available: $0.00 Verified: Medical" at bounding box center [234, 140] width 239 height 72
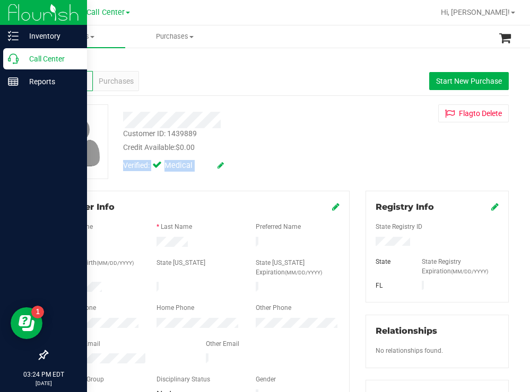
click at [38, 59] on p "Call Center" at bounding box center [51, 59] width 64 height 13
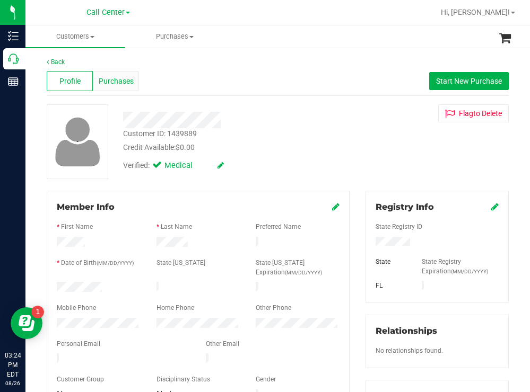
click at [122, 74] on div "Purchases" at bounding box center [116, 81] width 46 height 20
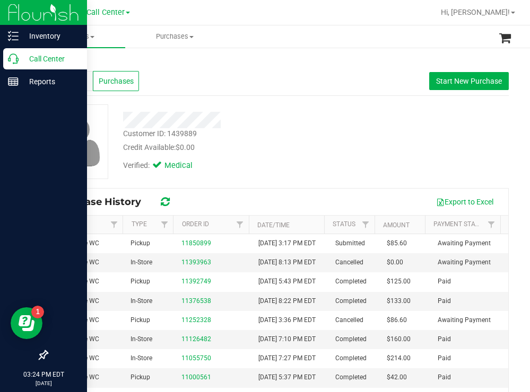
click at [31, 59] on p "Call Center" at bounding box center [51, 59] width 64 height 13
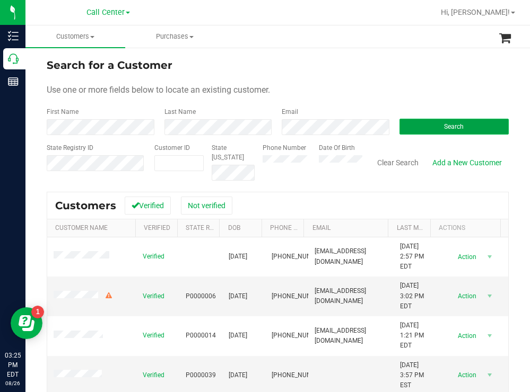
click at [418, 130] on button "Search" at bounding box center [454, 127] width 110 height 16
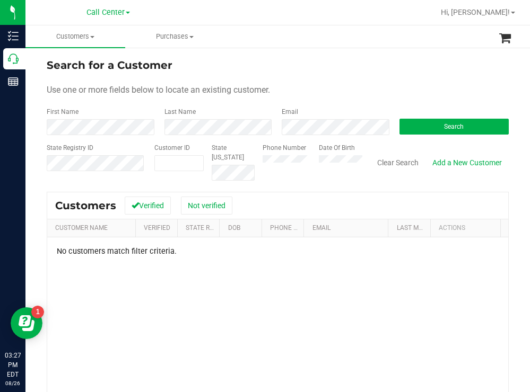
click at [316, 161] on div "Phone Number Date Of Birth" at bounding box center [309, 162] width 108 height 38
paste input "104057"
type input "104057"
click at [418, 121] on button "Search" at bounding box center [454, 127] width 110 height 16
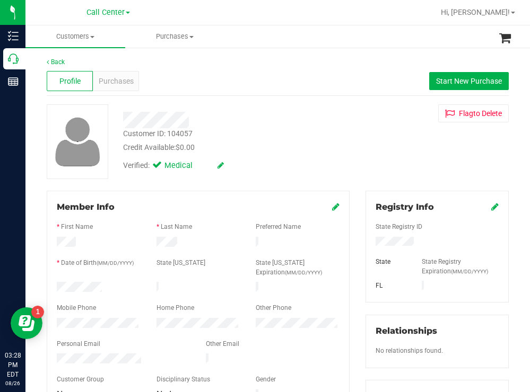
click at [231, 128] on div "Customer ID: 104057 Credit Available: $0.00" at bounding box center [234, 140] width 239 height 25
drag, startPoint x: 102, startPoint y: 283, endPoint x: 56, endPoint y: 282, distance: 45.6
click at [56, 282] on div at bounding box center [99, 288] width 100 height 13
drag, startPoint x: 412, startPoint y: 241, endPoint x: 369, endPoint y: 241, distance: 43.0
click at [368, 239] on div at bounding box center [437, 243] width 139 height 12
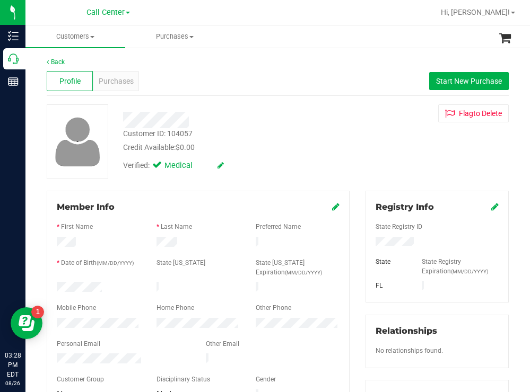
click at [368, 158] on div "Customer ID: 104057 Credit Available: $0.00 Verified: Medical Flag to Delete" at bounding box center [278, 141] width 478 height 75
click at [55, 318] on div at bounding box center [99, 324] width 100 height 13
click at [126, 78] on span "Purchases" at bounding box center [116, 81] width 35 height 11
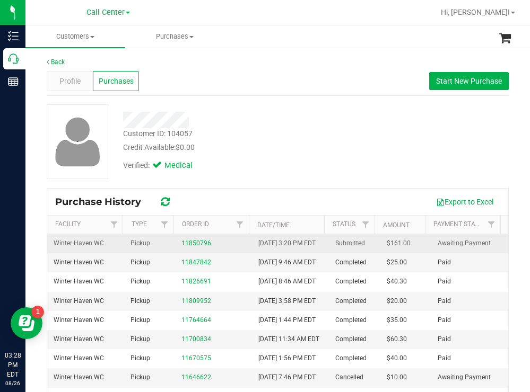
click at [203, 249] on div "11850796" at bounding box center [213, 244] width 64 height 10
click at [198, 247] on link "11850796" at bounding box center [196, 243] width 30 height 7
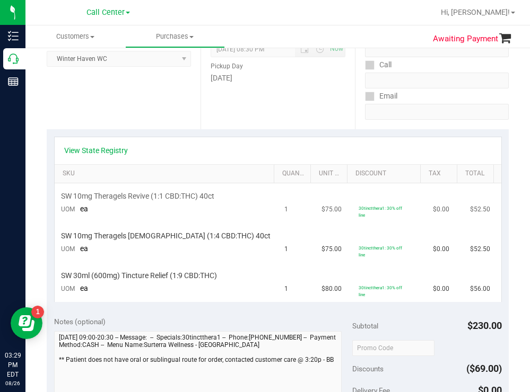
scroll to position [159, 0]
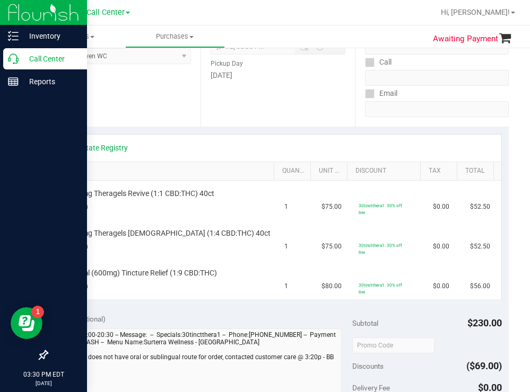
click at [35, 60] on p "Call Center" at bounding box center [51, 59] width 64 height 13
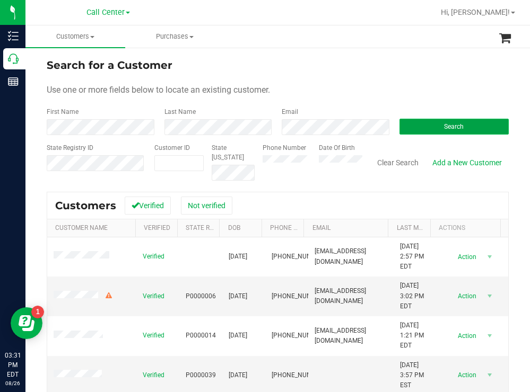
click at [433, 128] on button "Search" at bounding box center [454, 127] width 110 height 16
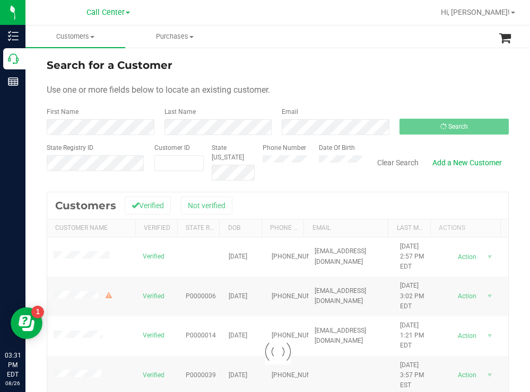
drag, startPoint x: 373, startPoint y: 88, endPoint x: 368, endPoint y: 83, distance: 7.2
click at [373, 88] on div "Use one or more fields below to locate an existing customer." at bounding box center [278, 90] width 462 height 13
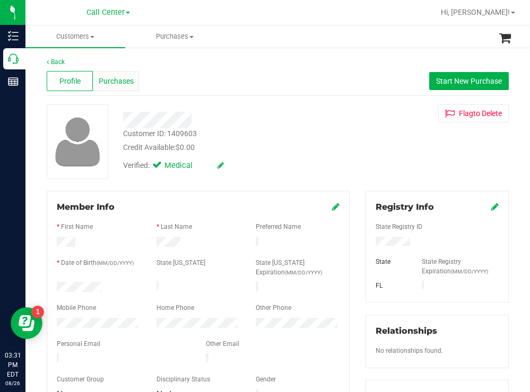
click at [126, 85] on span "Purchases" at bounding box center [116, 81] width 35 height 11
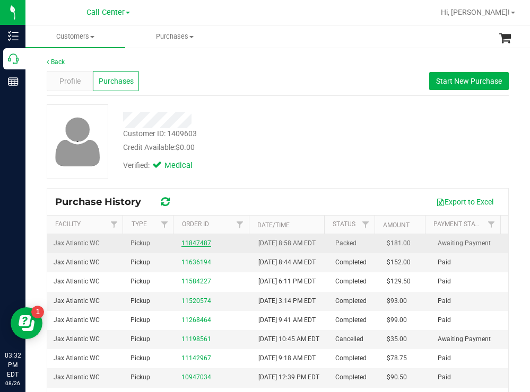
click at [193, 247] on link "11847487" at bounding box center [196, 243] width 30 height 7
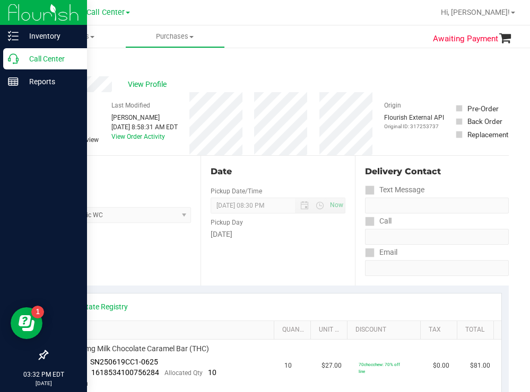
click at [57, 57] on p "Call Center" at bounding box center [51, 59] width 64 height 13
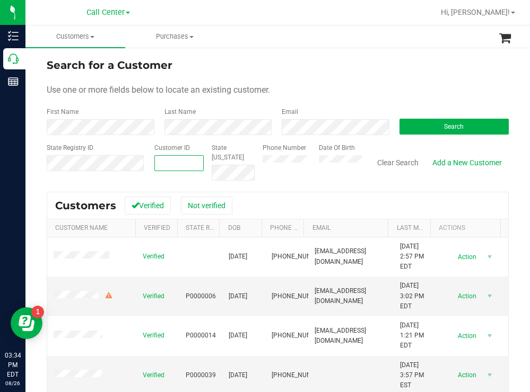
paste input "59927"
type input "59927"
click at [432, 128] on button "Search" at bounding box center [454, 127] width 110 height 16
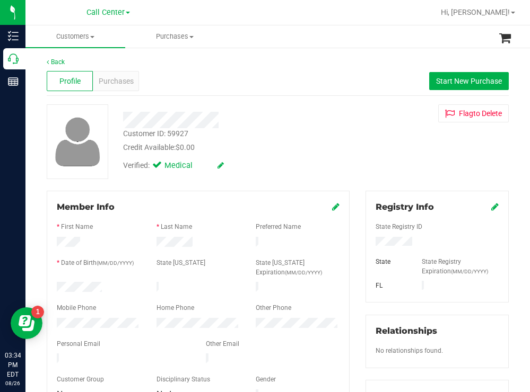
click at [58, 285] on div at bounding box center [99, 288] width 100 height 13
drag, startPoint x: 415, startPoint y: 243, endPoint x: 366, endPoint y: 240, distance: 48.4
click at [368, 240] on div at bounding box center [437, 243] width 139 height 12
click at [230, 154] on div "Verified: Medical" at bounding box center [234, 164] width 239 height 23
drag, startPoint x: 285, startPoint y: 130, endPoint x: 206, endPoint y: 64, distance: 103.6
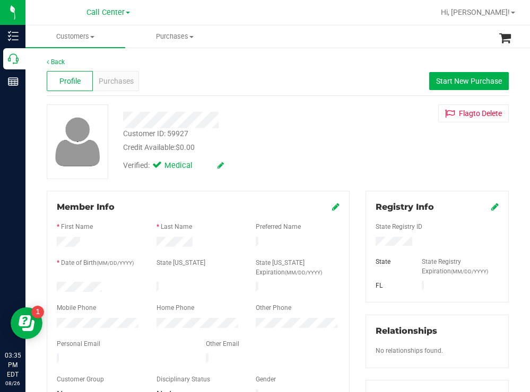
click at [279, 123] on div "Customer ID: 59927 Credit Available: $0.00 Verified: Medical" at bounding box center [234, 140] width 239 height 72
click at [119, 78] on span "Purchases" at bounding box center [116, 81] width 35 height 11
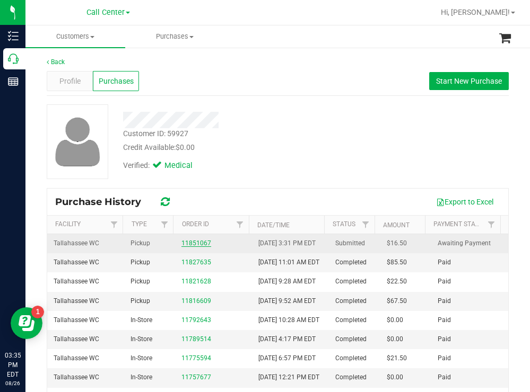
click at [194, 246] on link "11851067" at bounding box center [196, 243] width 30 height 7
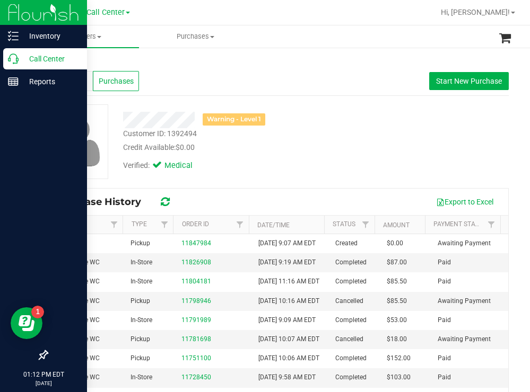
click at [45, 56] on p "Call Center" at bounding box center [51, 59] width 64 height 13
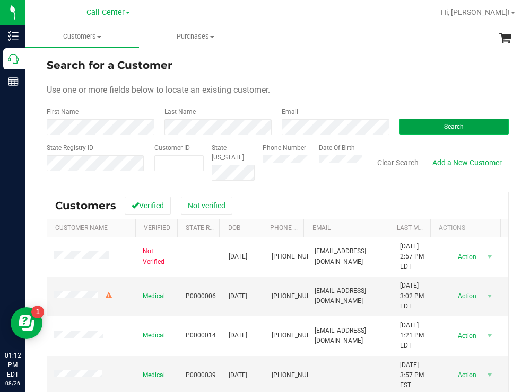
click at [421, 128] on button "Search" at bounding box center [454, 127] width 110 height 16
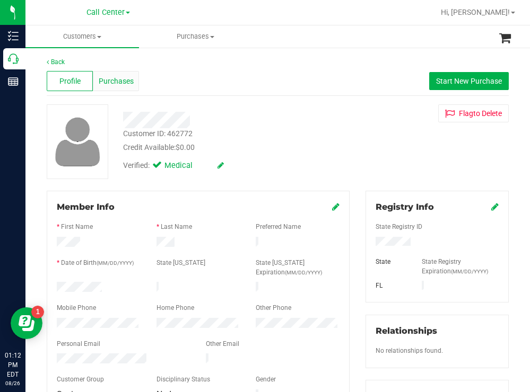
click at [122, 83] on span "Purchases" at bounding box center [116, 81] width 35 height 11
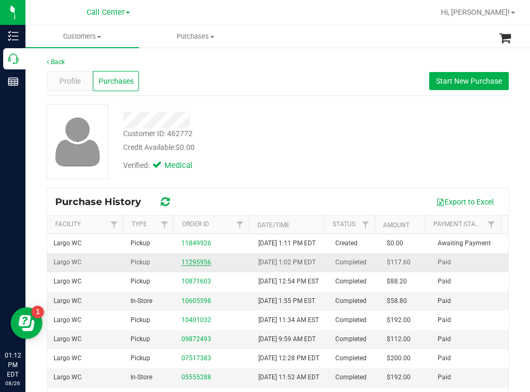
click at [199, 266] on link "11295956" at bounding box center [196, 262] width 30 height 7
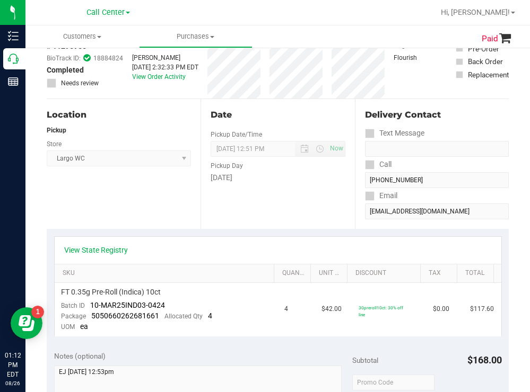
scroll to position [159, 0]
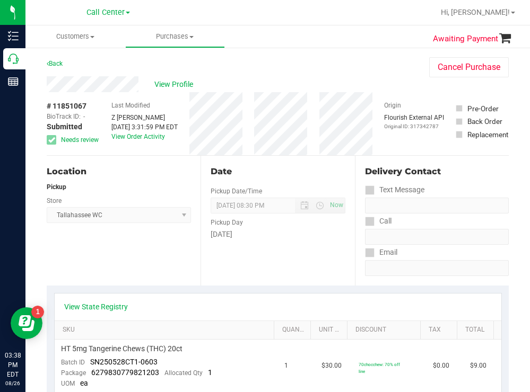
drag, startPoint x: 246, startPoint y: 63, endPoint x: 239, endPoint y: 63, distance: 6.9
click at [246, 63] on div "Back Cancel Purchase" at bounding box center [278, 66] width 462 height 19
click at [303, 69] on div "Back Cancel Purchase" at bounding box center [278, 66] width 462 height 19
click at [182, 85] on span "View Profile" at bounding box center [175, 84] width 42 height 11
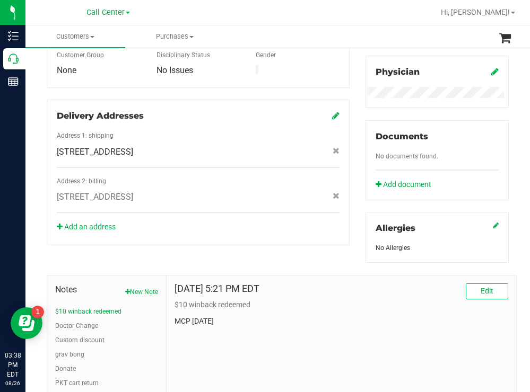
scroll to position [384, 0]
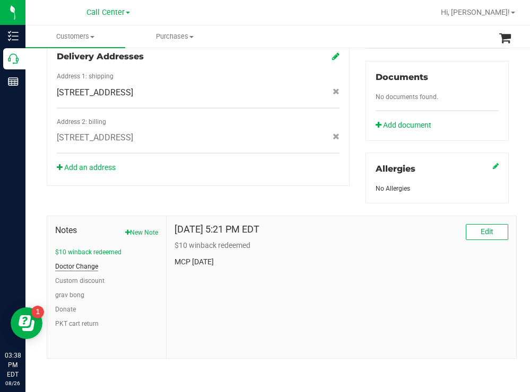
click at [91, 268] on button "Doctor Change" at bounding box center [76, 267] width 43 height 10
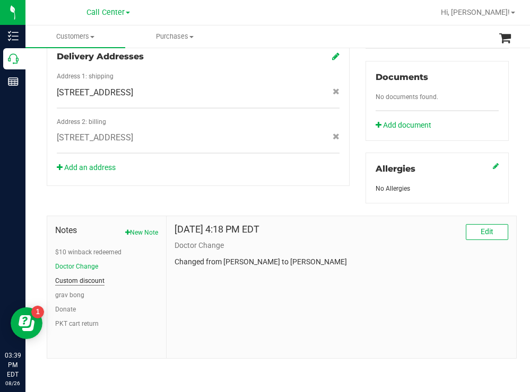
click at [95, 282] on button "Custom discount" at bounding box center [79, 281] width 49 height 10
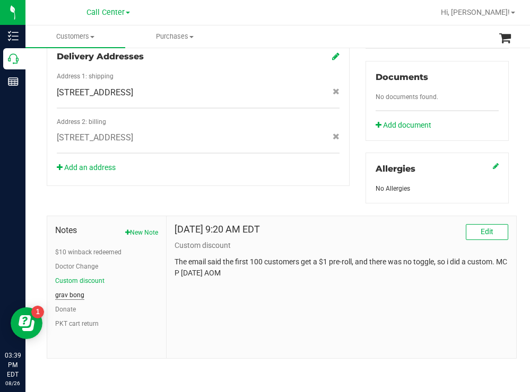
click at [77, 293] on button "grav bong" at bounding box center [69, 296] width 29 height 10
click at [72, 307] on button "Donate" at bounding box center [65, 310] width 21 height 10
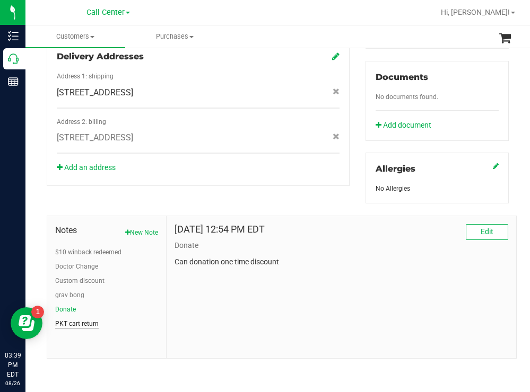
click at [75, 320] on button "PKT cart return" at bounding box center [76, 324] width 43 height 10
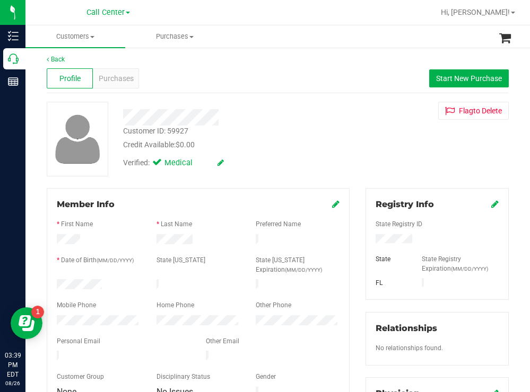
scroll to position [0, 0]
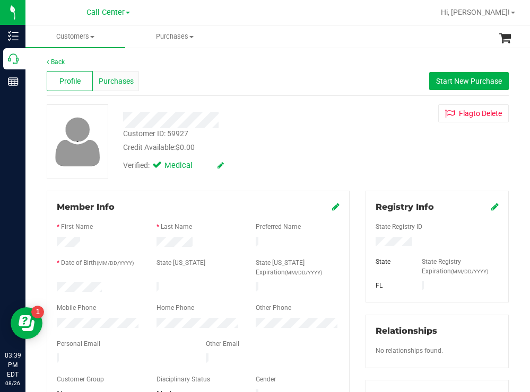
click at [130, 81] on span "Purchases" at bounding box center [116, 81] width 35 height 11
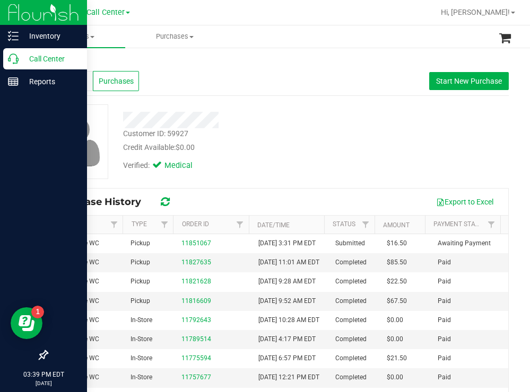
click at [43, 57] on p "Call Center" at bounding box center [51, 59] width 64 height 13
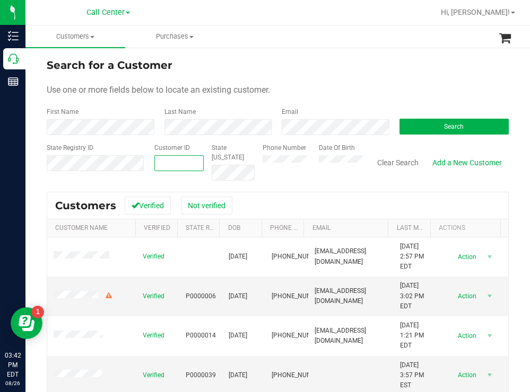
paste input "646373"
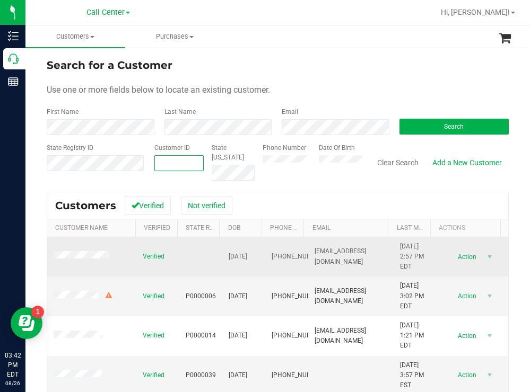
type input "646373"
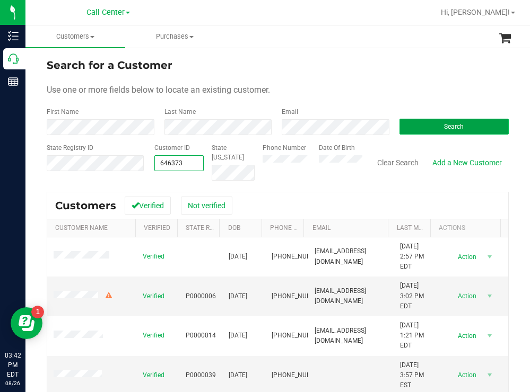
type input "646373"
click at [409, 127] on button "Search" at bounding box center [454, 127] width 110 height 16
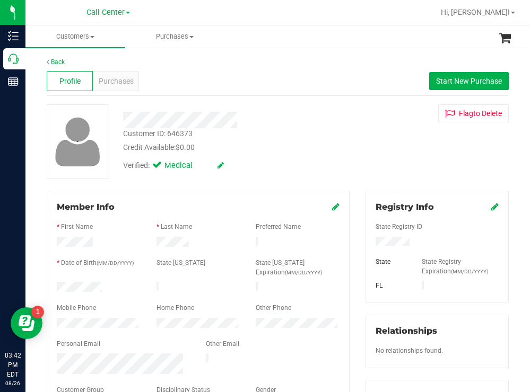
click at [57, 284] on div at bounding box center [99, 288] width 100 height 13
drag, startPoint x: 421, startPoint y: 246, endPoint x: 369, endPoint y: 246, distance: 51.4
click at [369, 246] on div at bounding box center [437, 243] width 139 height 12
drag, startPoint x: 320, startPoint y: 133, endPoint x: 299, endPoint y: 132, distance: 21.2
click at [319, 133] on div "Customer ID: 646373 Credit Available: $0.00" at bounding box center [234, 140] width 239 height 25
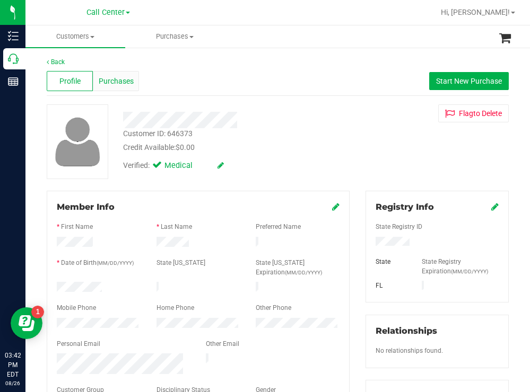
click at [123, 73] on div "Purchases" at bounding box center [116, 81] width 46 height 20
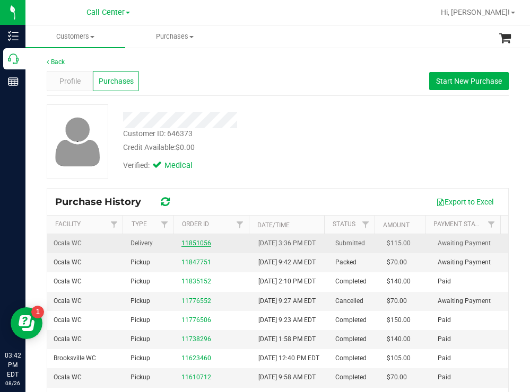
click at [182, 247] on link "11851056" at bounding box center [196, 243] width 30 height 7
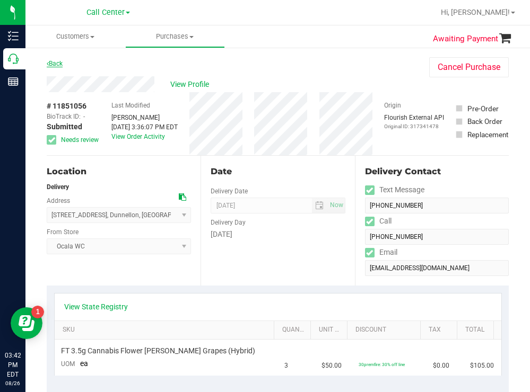
click at [58, 62] on link "Back" at bounding box center [55, 63] width 16 height 7
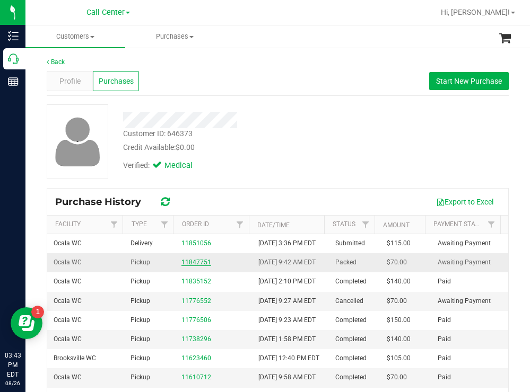
click at [191, 266] on link "11847751" at bounding box center [196, 262] width 30 height 7
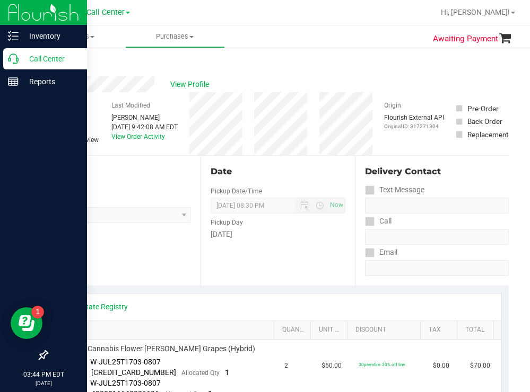
click at [43, 55] on p "Call Center" at bounding box center [51, 59] width 64 height 13
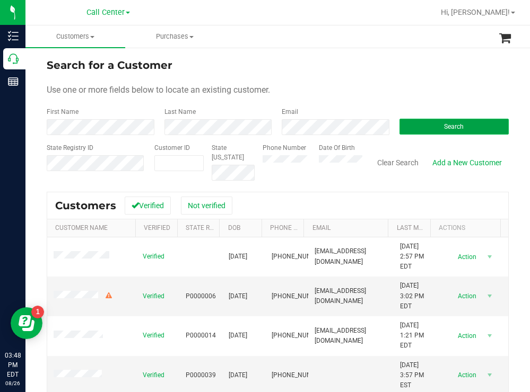
click at [422, 127] on button "Search" at bounding box center [454, 127] width 110 height 16
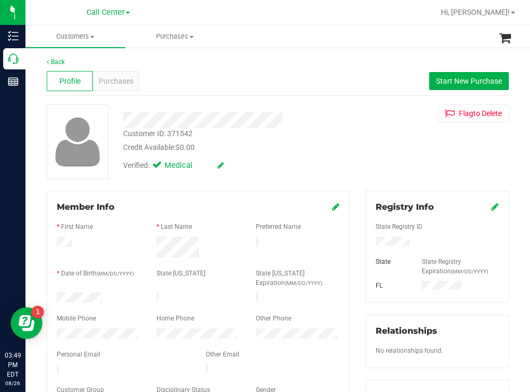
drag, startPoint x: 109, startPoint y: 294, endPoint x: 54, endPoint y: 292, distance: 55.8
click at [54, 293] on div at bounding box center [99, 299] width 100 height 13
drag, startPoint x: 415, startPoint y: 239, endPoint x: 366, endPoint y: 243, distance: 49.5
click at [368, 243] on div at bounding box center [437, 243] width 139 height 12
click at [305, 158] on div "Verified: Medical" at bounding box center [234, 164] width 239 height 23
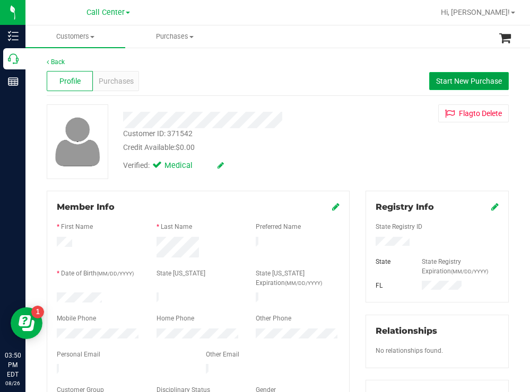
click at [436, 80] on span "Start New Purchase" at bounding box center [469, 81] width 66 height 8
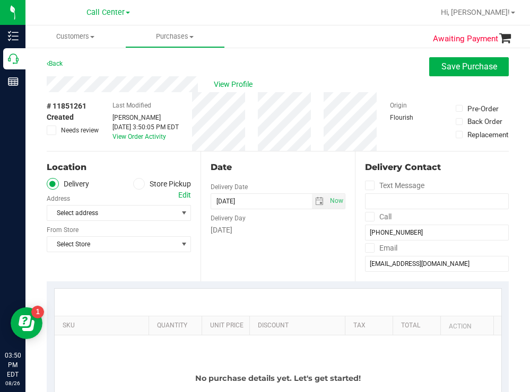
click at [144, 182] on label "Store Pickup" at bounding box center [162, 184] width 58 height 12
click at [0, 0] on input "Store Pickup" at bounding box center [0, 0] width 0 height 0
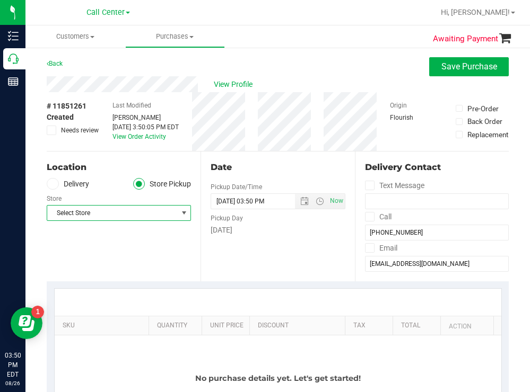
click at [109, 213] on span "Select Store" at bounding box center [112, 213] width 130 height 15
click at [118, 215] on span "Select Store" at bounding box center [112, 213] width 130 height 15
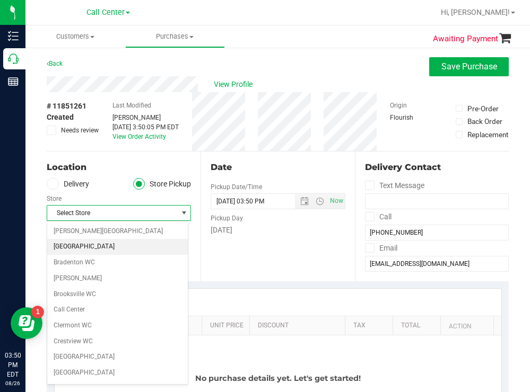
click at [83, 247] on li "[GEOGRAPHIC_DATA]" at bounding box center [117, 247] width 141 height 16
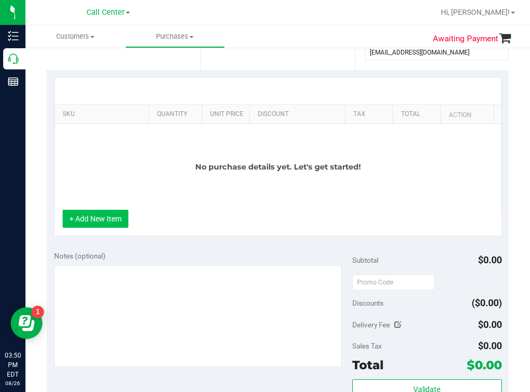
scroll to position [212, 0]
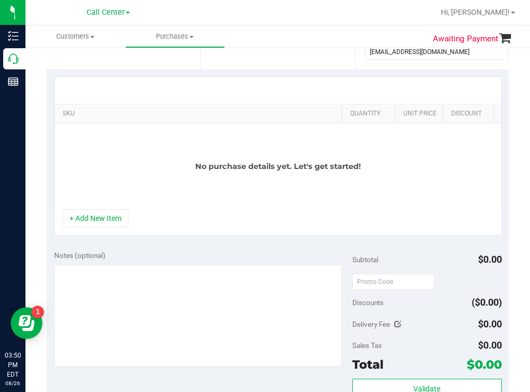
drag, startPoint x: 142, startPoint y: 110, endPoint x: 370, endPoint y: 108, distance: 228.1
click at [370, 108] on div "SKU Quantity Unit Price Discount Tax Total Action" at bounding box center [274, 113] width 439 height 19
click at [90, 228] on button "+ Add New Item" at bounding box center [96, 218] width 66 height 18
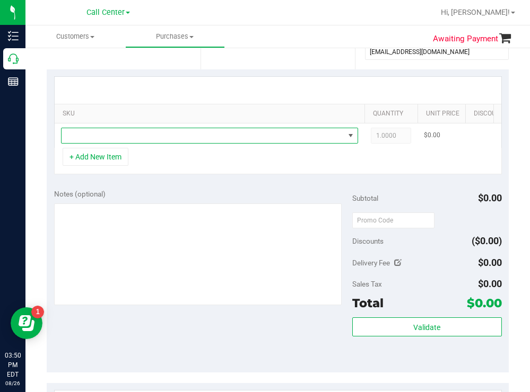
click at [124, 135] on span "NO DATA FOUND" at bounding box center [203, 135] width 283 height 15
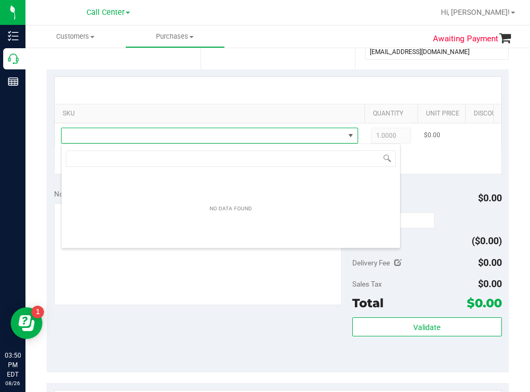
scroll to position [16, 297]
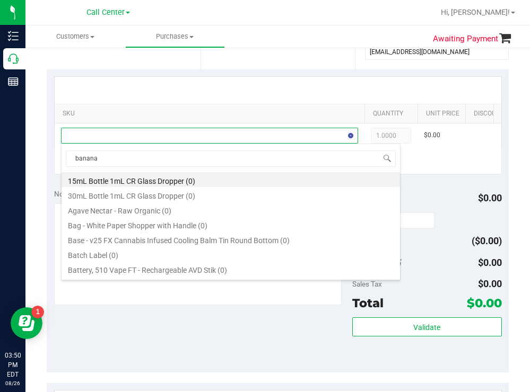
type input "banana r"
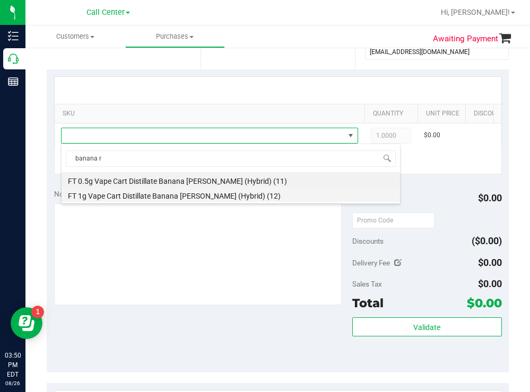
click at [193, 190] on li "FT 1g Vape Cart Distillate Banana Runtz (Hybrid) (12)" at bounding box center [231, 194] width 338 height 15
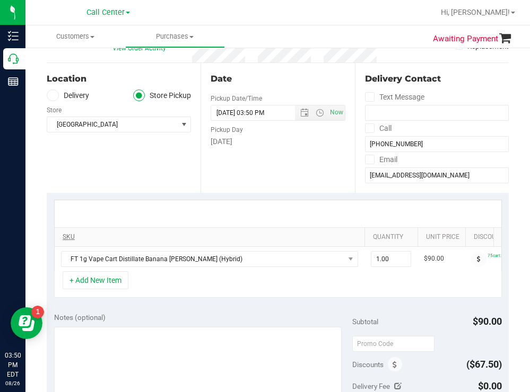
scroll to position [106, 0]
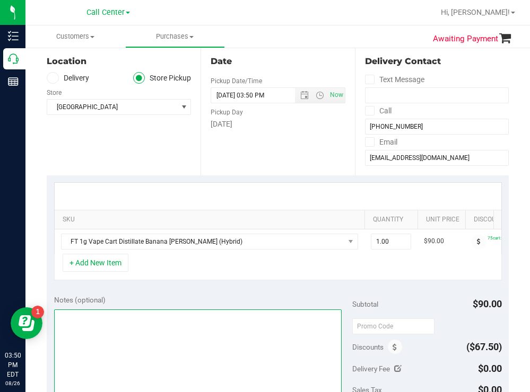
click at [151, 328] on textarea at bounding box center [198, 361] width 288 height 102
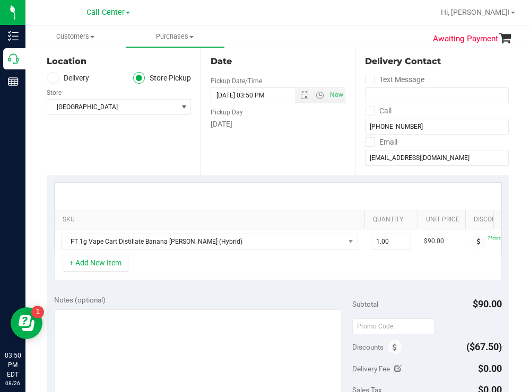
click at [198, 213] on th "SKU" at bounding box center [210, 220] width 310 height 19
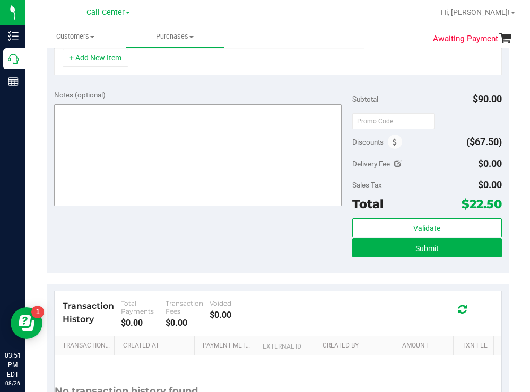
scroll to position [205, 0]
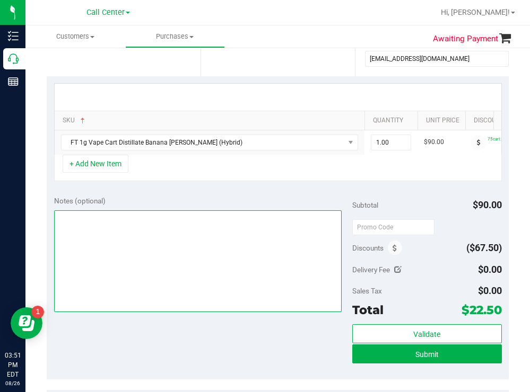
click at [208, 240] on textarea at bounding box center [198, 262] width 288 height 102
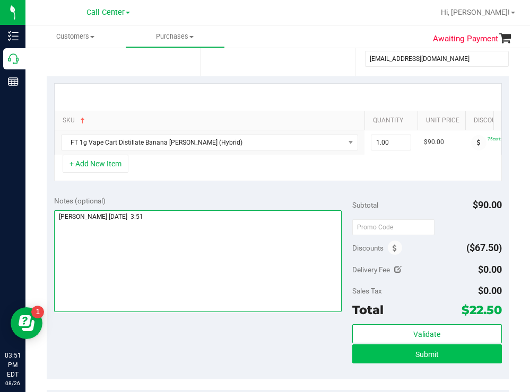
type textarea "boynton todd 8/26 3:51"
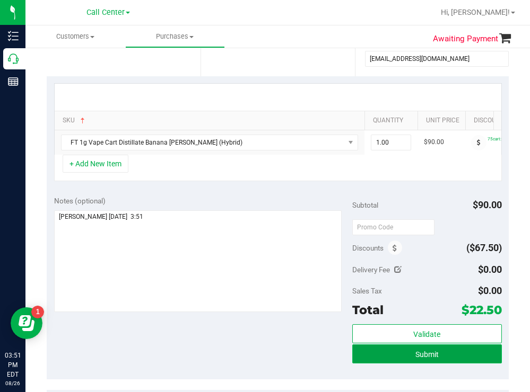
click at [377, 364] on button "Submit" at bounding box center [426, 354] width 149 height 19
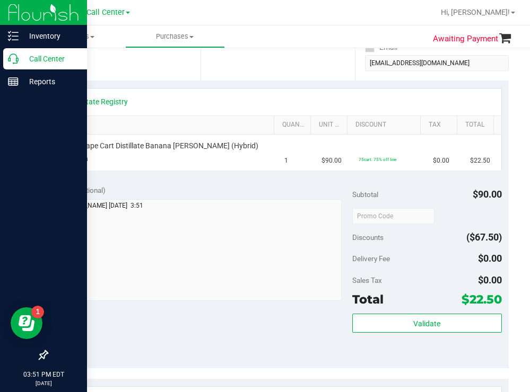
click at [41, 57] on p "Call Center" at bounding box center [51, 59] width 64 height 13
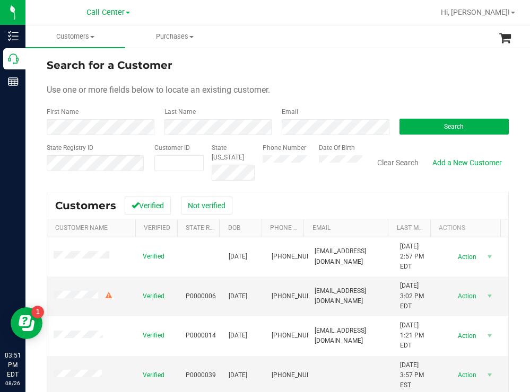
click at [363, 51] on div "Search for a Customer Use one or more fields below to locate an existing custom…" at bounding box center [277, 285] width 504 height 477
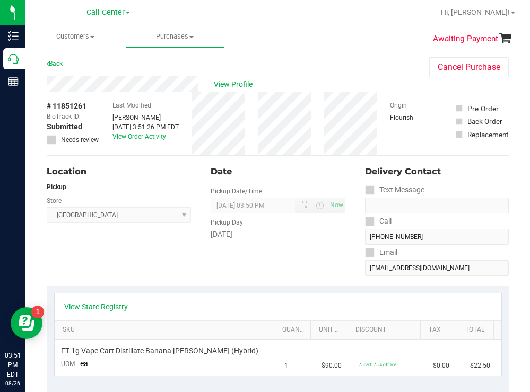
click at [230, 81] on span "View Profile" at bounding box center [235, 84] width 42 height 11
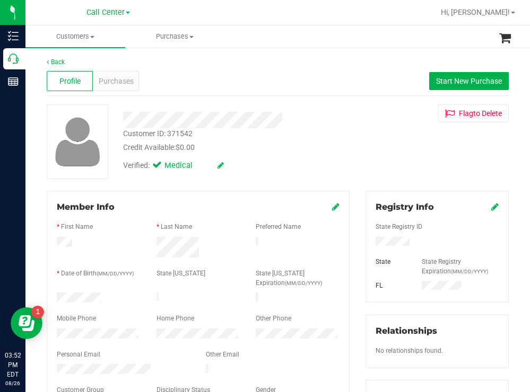
scroll to position [318, 0]
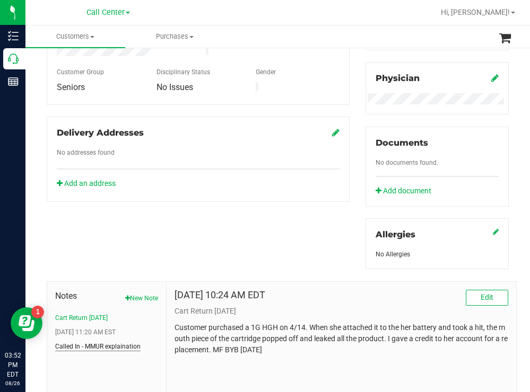
click at [132, 347] on button "Called In - MMUR explaination" at bounding box center [97, 347] width 85 height 10
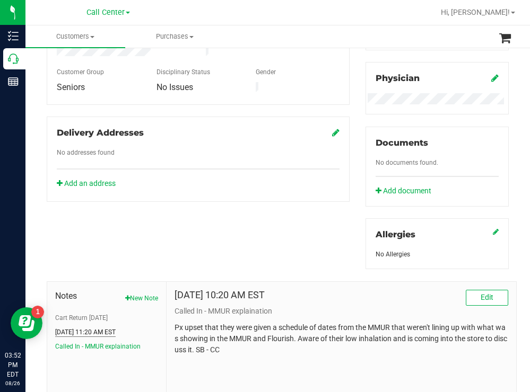
click at [109, 334] on button "2/1/2023 11:20 AM EST" at bounding box center [85, 333] width 60 height 10
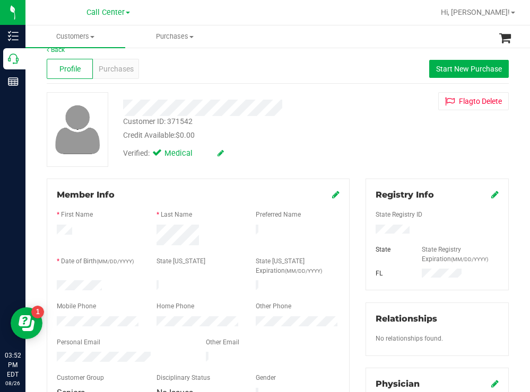
scroll to position [0, 0]
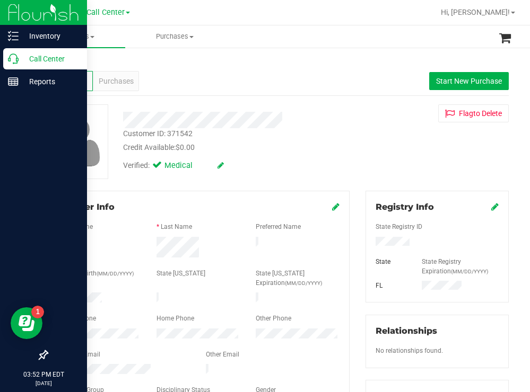
click at [48, 54] on p "Call Center" at bounding box center [51, 59] width 64 height 13
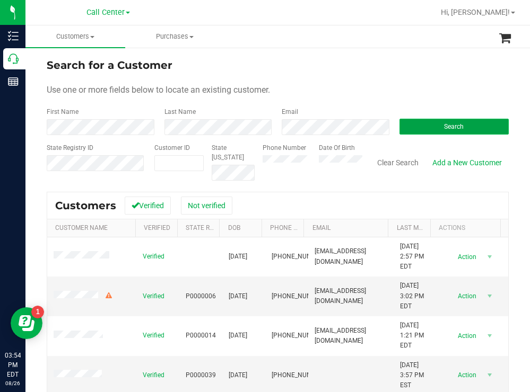
click at [417, 134] on button "Search" at bounding box center [454, 127] width 110 height 16
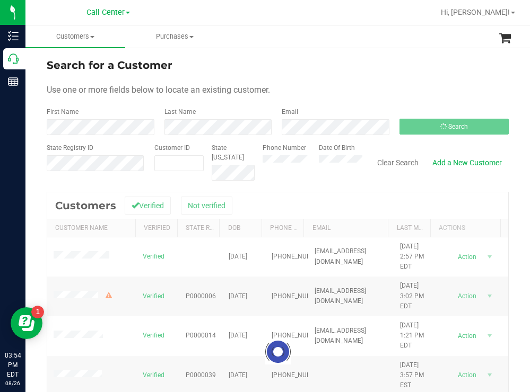
click at [321, 66] on div "Search for a Customer" at bounding box center [278, 65] width 462 height 16
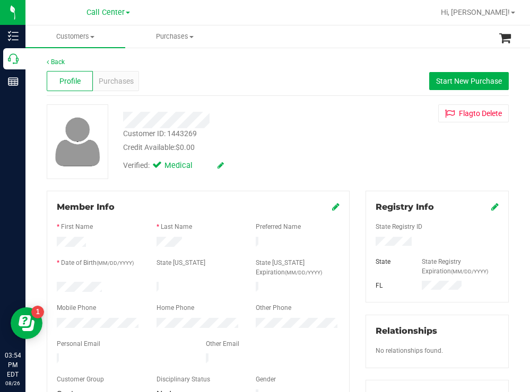
drag, startPoint x: 113, startPoint y: 282, endPoint x: 55, endPoint y: 285, distance: 59.0
click at [55, 285] on div at bounding box center [99, 288] width 100 height 13
drag, startPoint x: 430, startPoint y: 241, endPoint x: 362, endPoint y: 246, distance: 67.6
click at [368, 246] on div at bounding box center [437, 243] width 139 height 12
drag, startPoint x: 290, startPoint y: 142, endPoint x: 287, endPoint y: 137, distance: 5.9
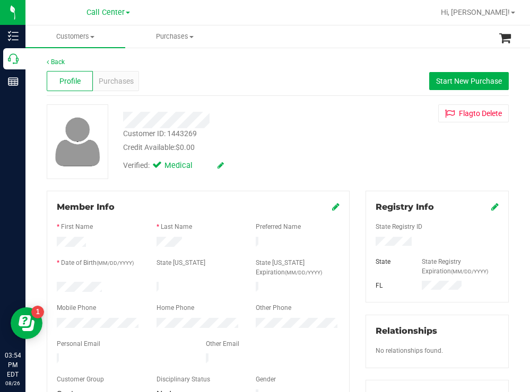
click at [290, 142] on div "Credit Available: $0.00" at bounding box center [234, 147] width 223 height 11
click at [118, 77] on span "Purchases" at bounding box center [116, 81] width 35 height 11
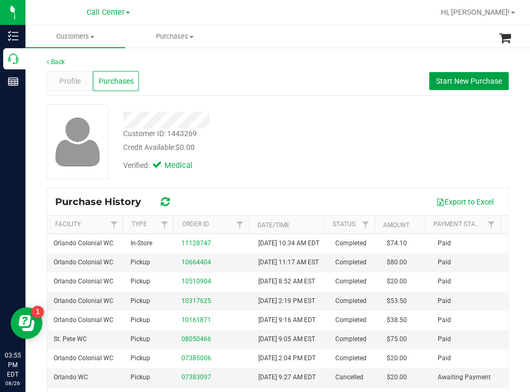
drag, startPoint x: 464, startPoint y: 75, endPoint x: 394, endPoint y: 77, distance: 70.6
click at [461, 75] on button "Start New Purchase" at bounding box center [469, 81] width 80 height 18
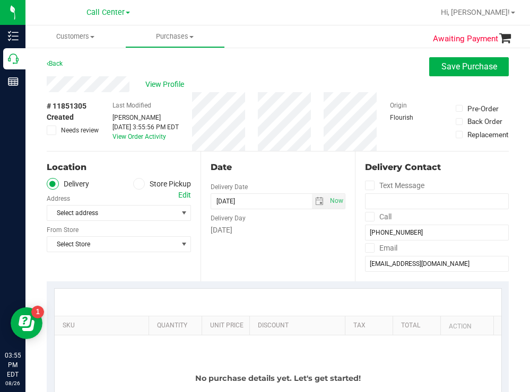
click at [144, 182] on label "Store Pickup" at bounding box center [162, 184] width 58 height 12
click at [0, 0] on input "Store Pickup" at bounding box center [0, 0] width 0 height 0
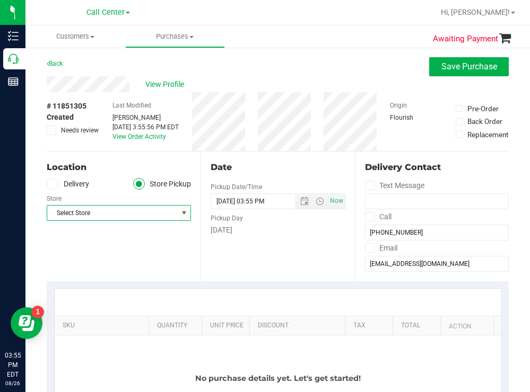
click at [108, 209] on span "Select Store" at bounding box center [112, 213] width 130 height 15
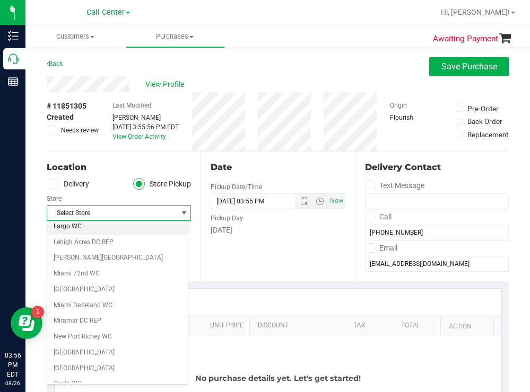
scroll to position [371, 0]
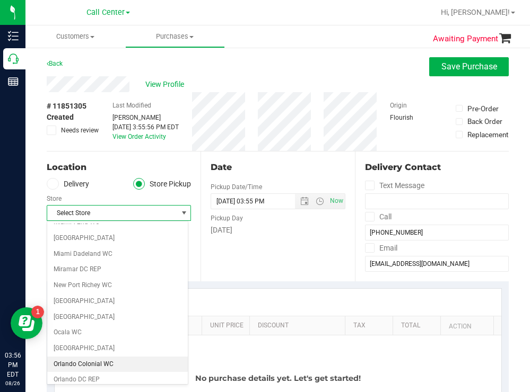
click at [101, 362] on li "Orlando Colonial WC" at bounding box center [117, 365] width 141 height 16
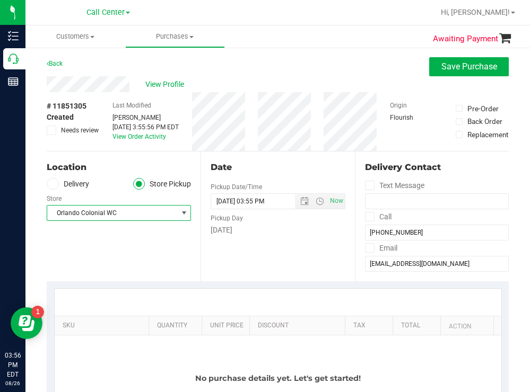
click at [138, 216] on span "Orlando Colonial WC" at bounding box center [112, 213] width 130 height 15
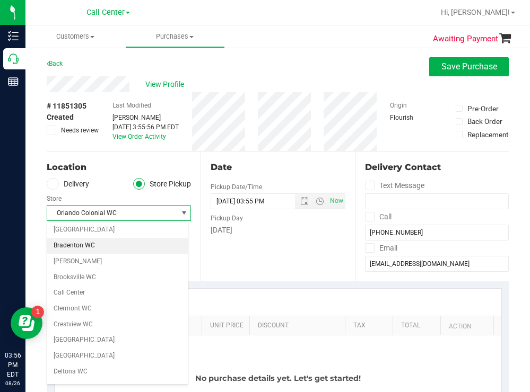
scroll to position [0, 0]
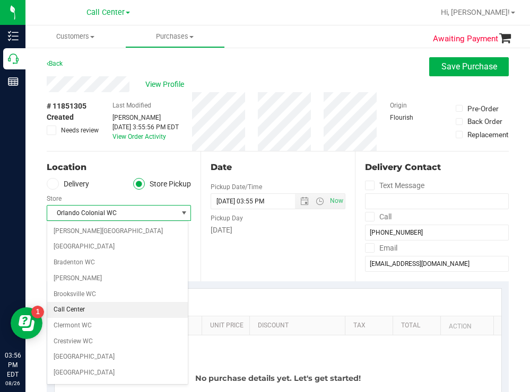
click at [81, 305] on li "Call Center" at bounding box center [117, 310] width 141 height 16
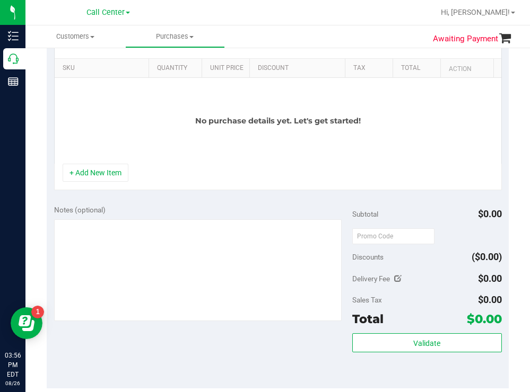
scroll to position [265, 0]
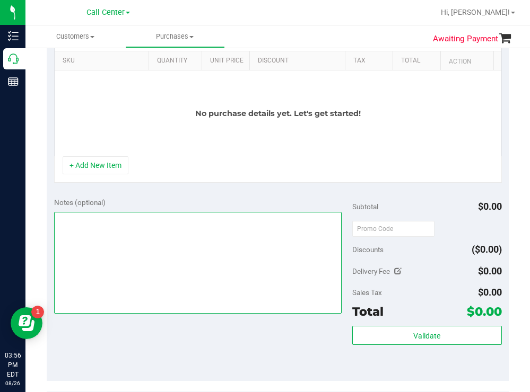
click at [94, 231] on textarea at bounding box center [198, 263] width 288 height 102
click at [92, 219] on textarea at bounding box center [198, 263] width 288 height 102
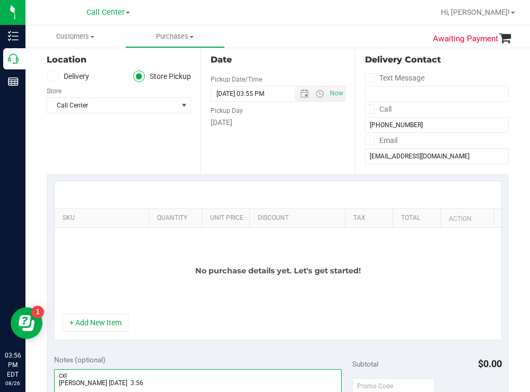
scroll to position [0, 0]
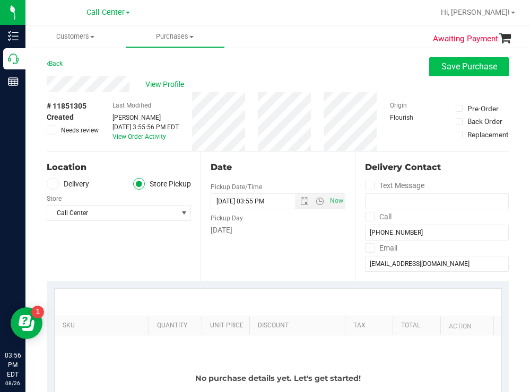
type textarea "cxl todd 8/26 3:56"
click at [447, 71] on span "Save Purchase" at bounding box center [469, 67] width 56 height 10
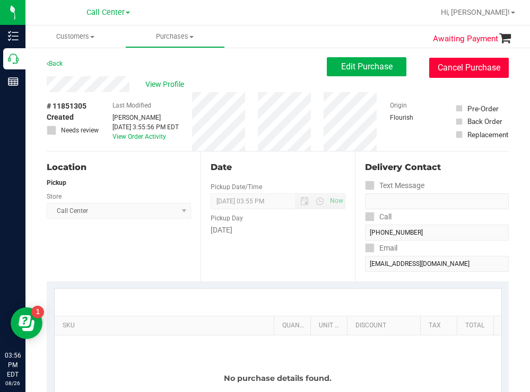
click at [448, 67] on button "Cancel Purchase" at bounding box center [469, 68] width 80 height 20
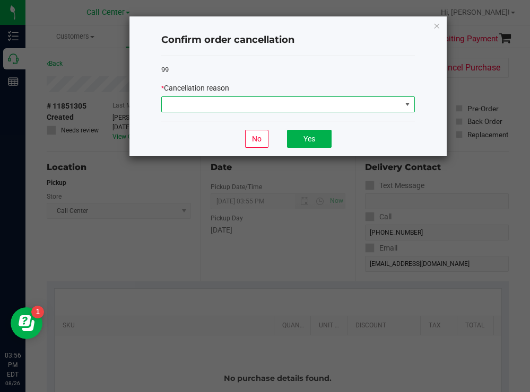
click at [200, 105] on span at bounding box center [281, 104] width 239 height 15
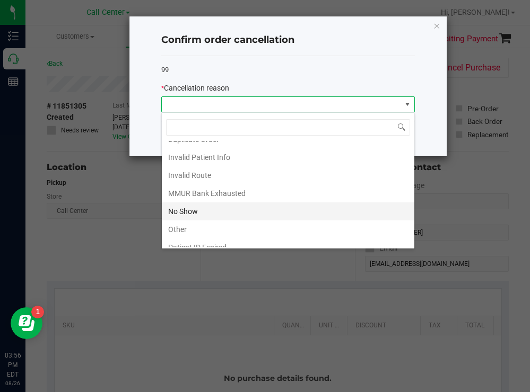
scroll to position [56, 0]
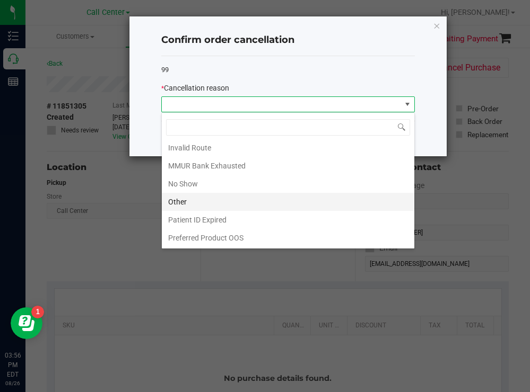
click at [182, 201] on li "Other" at bounding box center [288, 202] width 252 height 18
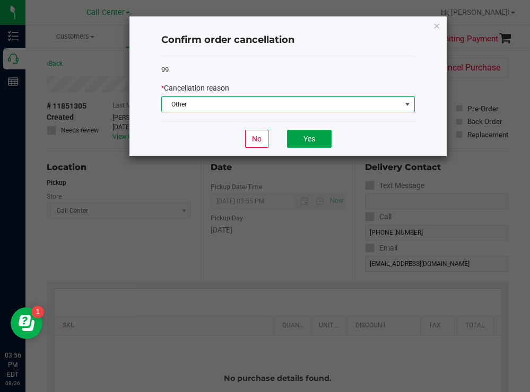
click at [323, 136] on button "Yes" at bounding box center [309, 139] width 45 height 18
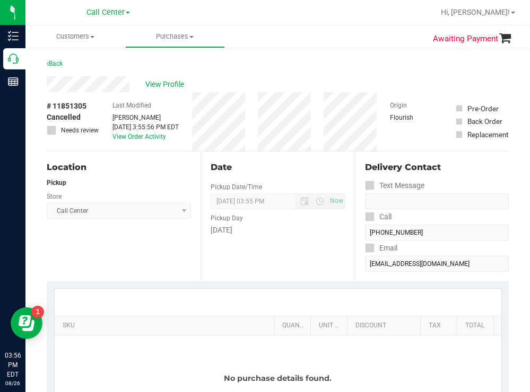
click at [286, 69] on div "Back" at bounding box center [278, 66] width 462 height 19
click at [176, 83] on span "View Profile" at bounding box center [166, 84] width 42 height 11
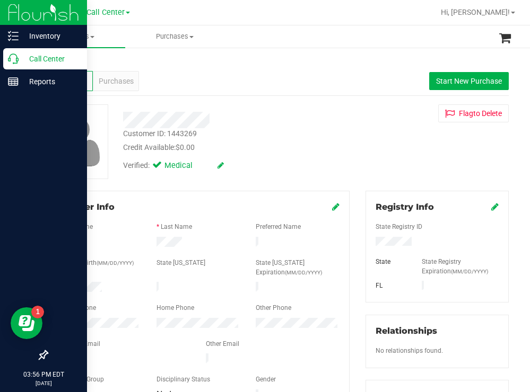
click at [41, 59] on p "Call Center" at bounding box center [51, 59] width 64 height 13
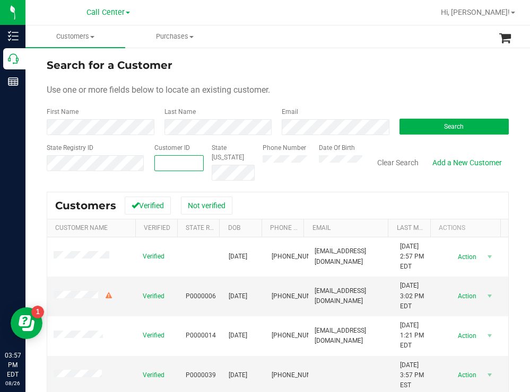
paste input "3218775167"
type input "3218775167"
click at [207, 156] on div "Customer ID 3218775167 State ID" at bounding box center [200, 162] width 108 height 38
drag, startPoint x: 408, startPoint y: 123, endPoint x: 340, endPoint y: 85, distance: 77.2
click at [408, 123] on button "Search" at bounding box center [454, 127] width 110 height 16
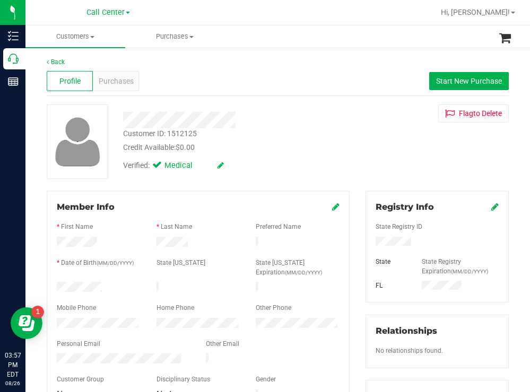
click at [380, 160] on div "Customer ID: 1512125 Credit Available: $0.00 Verified: Medical Flag to Delete" at bounding box center [278, 141] width 478 height 75
click at [125, 76] on span "Purchases" at bounding box center [116, 81] width 35 height 11
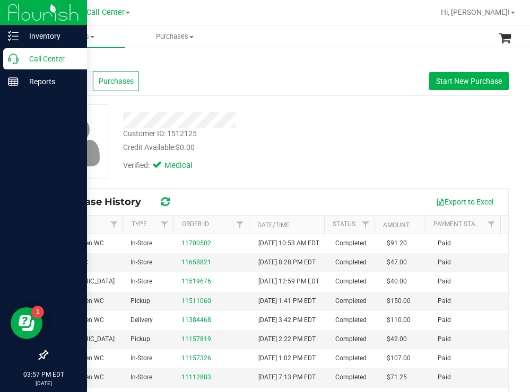
click at [27, 53] on p "Call Center" at bounding box center [51, 59] width 64 height 13
click at [46, 59] on p "Call Center" at bounding box center [51, 59] width 64 height 13
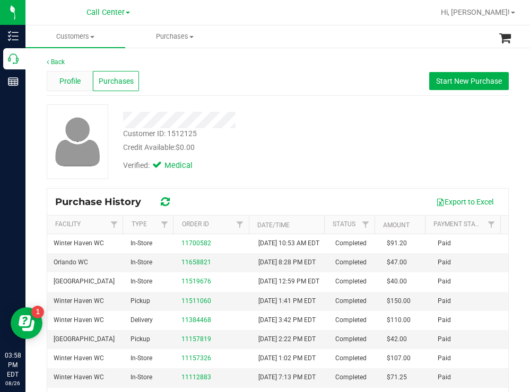
click at [72, 82] on span "Profile" at bounding box center [69, 81] width 21 height 11
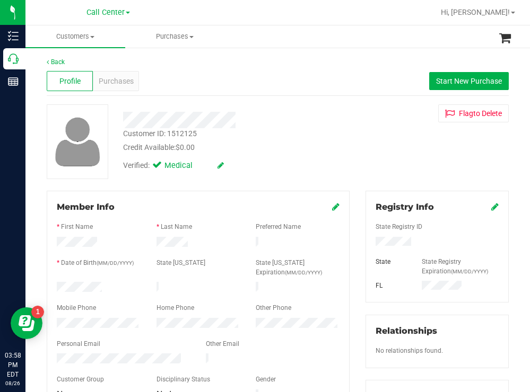
drag, startPoint x: 109, startPoint y: 286, endPoint x: 56, endPoint y: 286, distance: 53.0
click at [56, 286] on div at bounding box center [99, 288] width 100 height 13
drag, startPoint x: 407, startPoint y: 238, endPoint x: 368, endPoint y: 242, distance: 38.9
click at [368, 242] on div at bounding box center [437, 243] width 139 height 12
drag, startPoint x: 325, startPoint y: 178, endPoint x: 316, endPoint y: 169, distance: 13.1
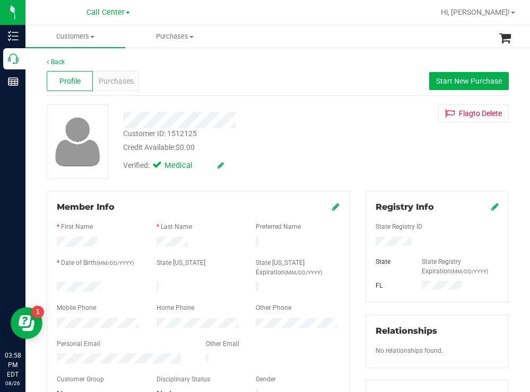
click at [322, 175] on div "Customer ID: 1512125 Credit Available: $0.00 Verified: Medical Flag to Delete" at bounding box center [278, 141] width 478 height 75
click at [112, 76] on span "Purchases" at bounding box center [116, 81] width 35 height 11
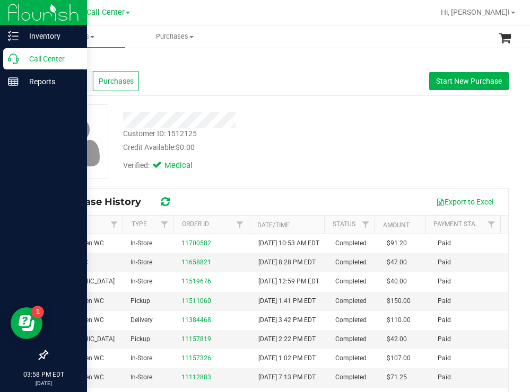
click at [32, 56] on p "Call Center" at bounding box center [51, 59] width 64 height 13
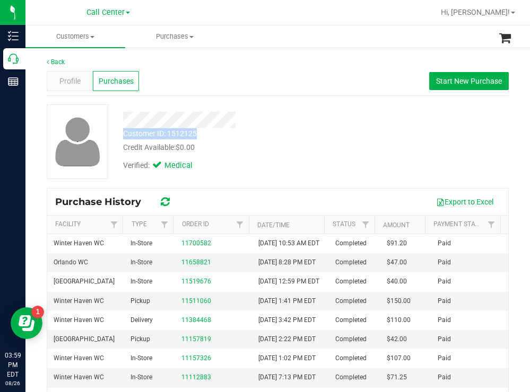
drag, startPoint x: 198, startPoint y: 135, endPoint x: 124, endPoint y: 137, distance: 73.7
click at [124, 137] on div "Customer ID: 1512125 Credit Available: $0.00" at bounding box center [234, 140] width 239 height 25
copy div "Customer ID: 1512125"
click at [75, 82] on span "Profile" at bounding box center [69, 81] width 21 height 11
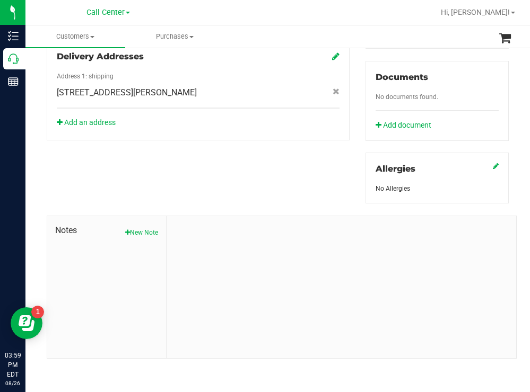
scroll to position [13, 0]
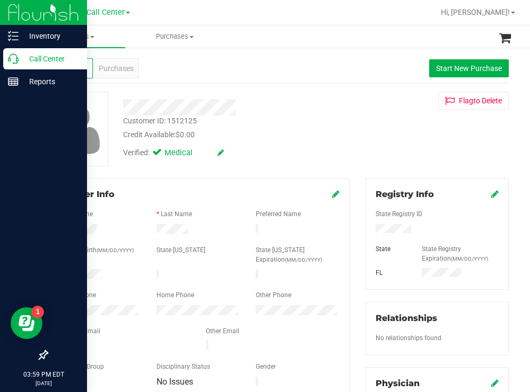
click at [37, 57] on p "Call Center" at bounding box center [51, 59] width 64 height 13
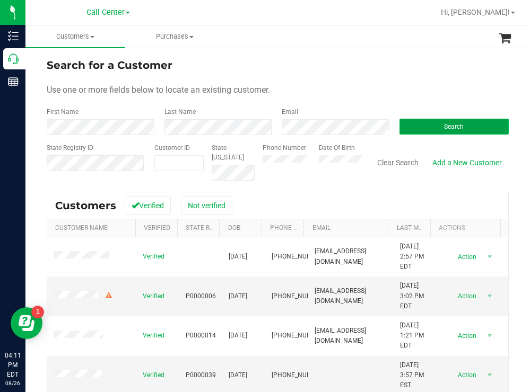
click at [418, 126] on button "Search" at bounding box center [454, 127] width 110 height 16
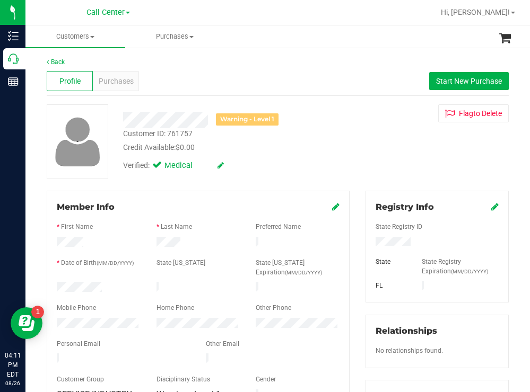
drag, startPoint x: 112, startPoint y: 286, endPoint x: 54, endPoint y: 284, distance: 58.9
click at [54, 284] on div at bounding box center [99, 288] width 100 height 13
drag, startPoint x: 56, startPoint y: 285, endPoint x: 91, endPoint y: 163, distance: 126.9
click at [91, 163] on img at bounding box center [78, 142] width 56 height 55
drag, startPoint x: 432, startPoint y: 241, endPoint x: 365, endPoint y: 242, distance: 66.3
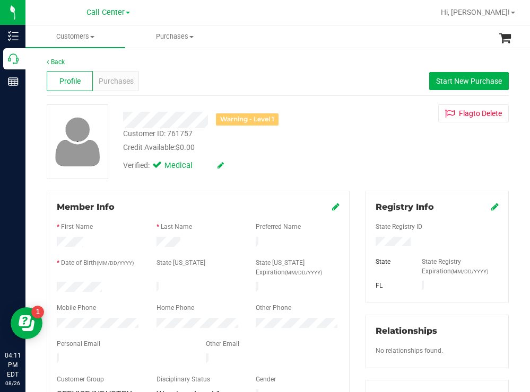
click at [368, 242] on div at bounding box center [437, 243] width 139 height 12
click at [344, 157] on div "Verified: Medical" at bounding box center [234, 164] width 239 height 23
click at [119, 78] on span "Purchases" at bounding box center [116, 81] width 35 height 11
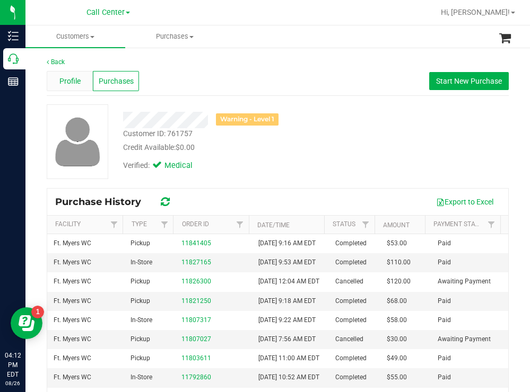
click at [79, 80] on span "Profile" at bounding box center [69, 81] width 21 height 11
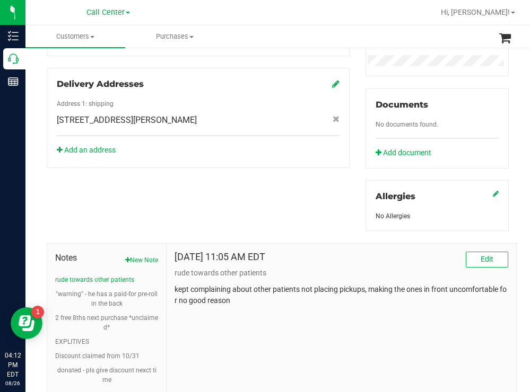
scroll to position [396, 0]
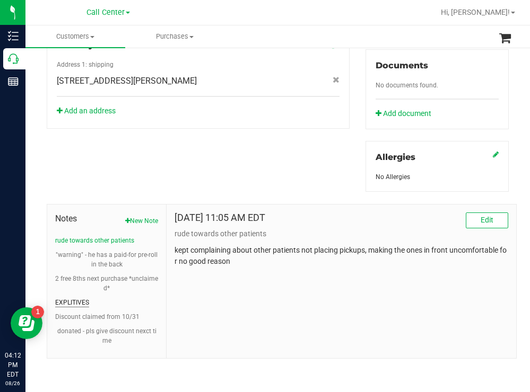
click at [79, 302] on button "EXPLITIVES" at bounding box center [72, 303] width 34 height 10
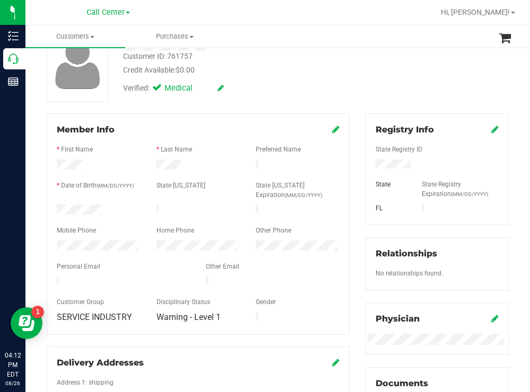
scroll to position [0, 0]
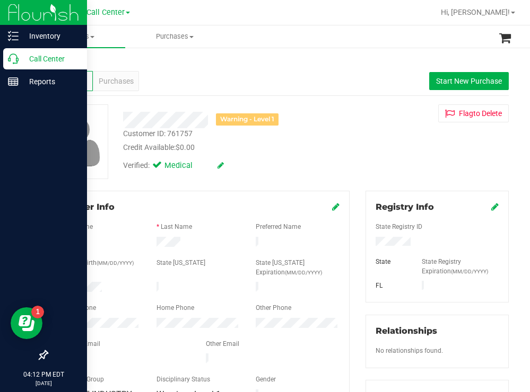
click at [41, 53] on p "Call Center" at bounding box center [51, 59] width 64 height 13
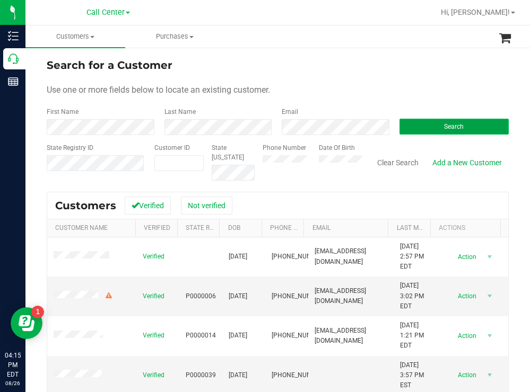
click at [413, 129] on button "Search" at bounding box center [454, 127] width 110 height 16
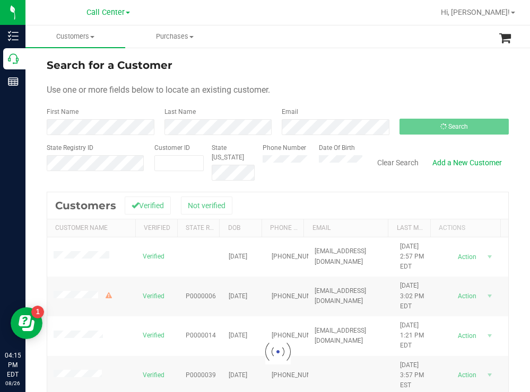
drag, startPoint x: 392, startPoint y: 62, endPoint x: 315, endPoint y: 55, distance: 78.3
click at [390, 62] on div "Search for a Customer" at bounding box center [278, 65] width 462 height 16
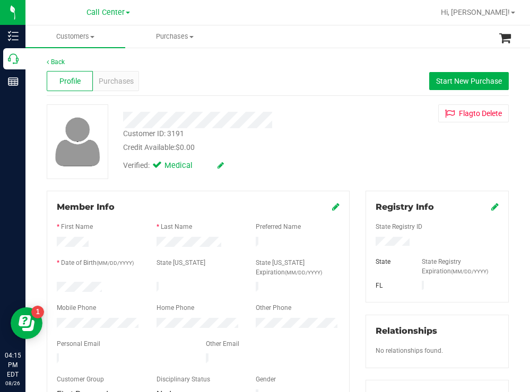
drag, startPoint x: 105, startPoint y: 284, endPoint x: 55, endPoint y: 285, distance: 50.4
click at [55, 285] on div at bounding box center [99, 288] width 100 height 13
drag, startPoint x: 407, startPoint y: 242, endPoint x: 366, endPoint y: 244, distance: 41.4
click at [368, 244] on div at bounding box center [437, 243] width 139 height 12
click at [330, 140] on div "Customer ID: 3191 Credit Available: $0.00" at bounding box center [234, 140] width 239 height 25
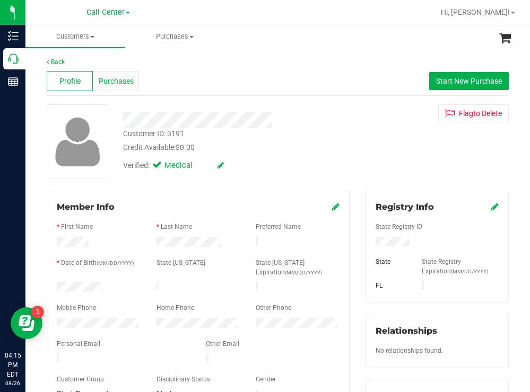
click at [119, 83] on span "Purchases" at bounding box center [116, 81] width 35 height 11
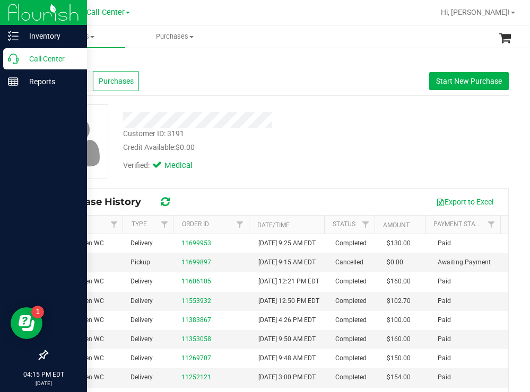
drag, startPoint x: 23, startPoint y: 56, endPoint x: 4, endPoint y: 56, distance: 19.6
click at [22, 56] on p "Call Center" at bounding box center [51, 59] width 64 height 13
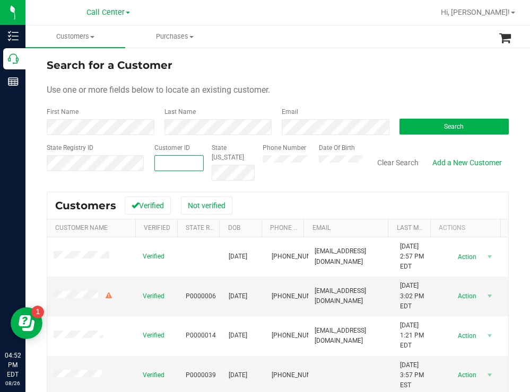
paste input "1441082"
type input "1441082"
click at [434, 123] on button "Search" at bounding box center [454, 127] width 110 height 16
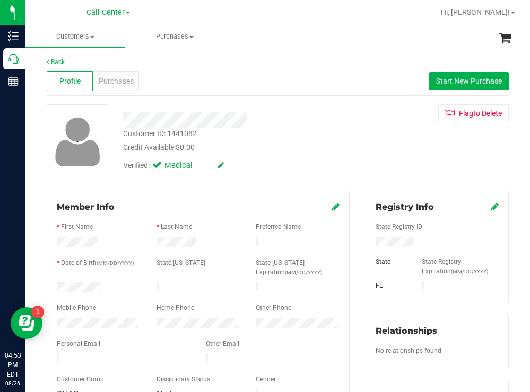
drag, startPoint x: 415, startPoint y: 245, endPoint x: 366, endPoint y: 242, distance: 48.9
click at [368, 242] on div at bounding box center [437, 243] width 139 height 12
click at [353, 173] on div "Customer ID: 1441082 Credit Available: $0.00 Verified: Medical Flag to Delete" at bounding box center [278, 141] width 478 height 75
drag, startPoint x: 108, startPoint y: 285, endPoint x: 56, endPoint y: 283, distance: 52.5
click at [56, 283] on div at bounding box center [99, 288] width 100 height 13
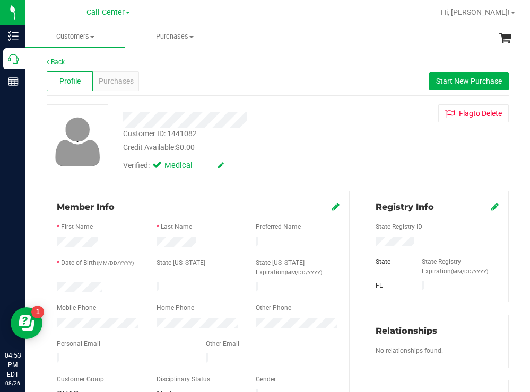
drag, startPoint x: 330, startPoint y: 150, endPoint x: 318, endPoint y: 150, distance: 11.7
click at [327, 150] on div "Credit Available: $0.00" at bounding box center [234, 147] width 223 height 11
click at [55, 318] on div at bounding box center [99, 324] width 100 height 13
click at [124, 79] on span "Purchases" at bounding box center [116, 81] width 35 height 11
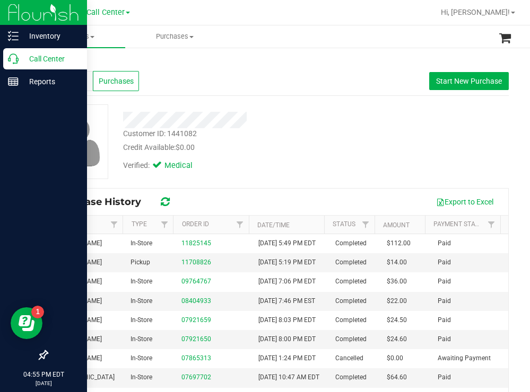
drag, startPoint x: 50, startPoint y: 58, endPoint x: 1, endPoint y: 64, distance: 49.2
click at [50, 58] on p "Call Center" at bounding box center [51, 59] width 64 height 13
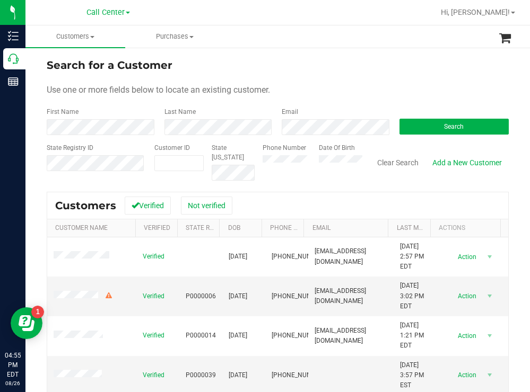
click at [256, 61] on div "Search for a Customer" at bounding box center [278, 65] width 462 height 16
drag, startPoint x: 412, startPoint y: 128, endPoint x: 390, endPoint y: 122, distance: 23.2
click at [411, 128] on button "Search" at bounding box center [454, 127] width 110 height 16
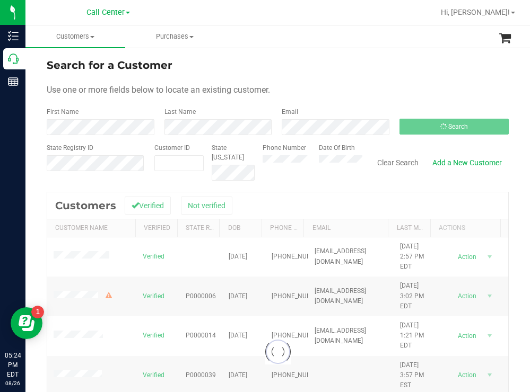
drag, startPoint x: 338, startPoint y: 98, endPoint x: 182, endPoint y: 89, distance: 155.7
click at [293, 95] on form "Search for a Customer Use one or more fields below to locate an existing custom…" at bounding box center [278, 119] width 462 height 124
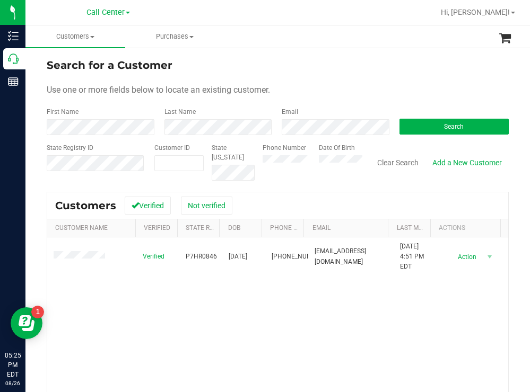
click at [407, 71] on div "Search for a Customer" at bounding box center [278, 65] width 462 height 16
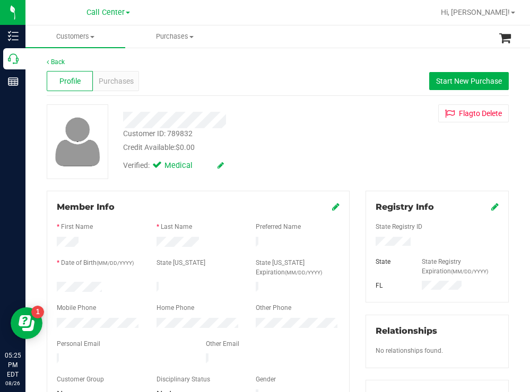
click at [58, 285] on div at bounding box center [99, 288] width 100 height 13
click at [312, 150] on div "Credit Available: $0.00" at bounding box center [234, 147] width 223 height 11
drag, startPoint x: 409, startPoint y: 247, endPoint x: 364, endPoint y: 246, distance: 44.6
click at [368, 246] on div at bounding box center [437, 243] width 139 height 12
drag, startPoint x: 290, startPoint y: 140, endPoint x: 262, endPoint y: 130, distance: 29.2
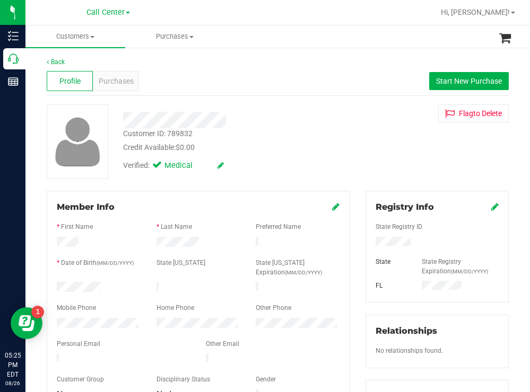
click at [289, 140] on div "Customer ID: 789832 Credit Available: $0.00" at bounding box center [234, 140] width 239 height 25
click at [127, 82] on span "Purchases" at bounding box center [116, 81] width 35 height 11
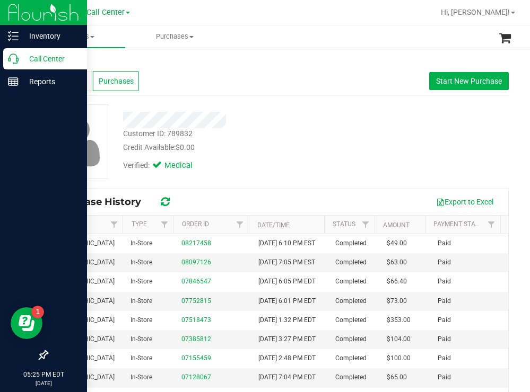
click at [32, 55] on p "Call Center" at bounding box center [51, 59] width 64 height 13
click at [32, 57] on p "Call Center" at bounding box center [51, 59] width 64 height 13
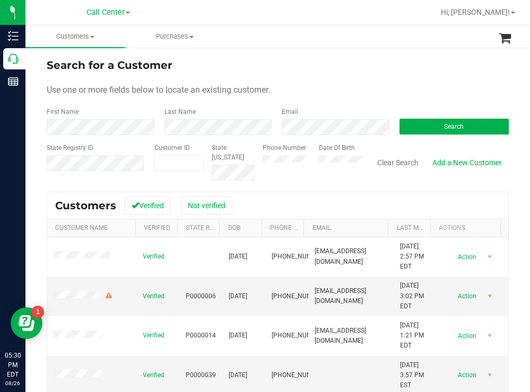
drag, startPoint x: 363, startPoint y: 80, endPoint x: 331, endPoint y: 65, distance: 35.1
click at [363, 78] on form "Search for a Customer Use one or more fields below to locate an existing custom…" at bounding box center [278, 119] width 462 height 124
click at [491, 11] on span "Hi, [PERSON_NAME]!" at bounding box center [475, 12] width 69 height 8
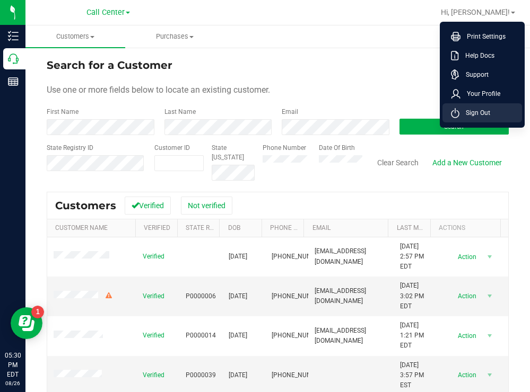
click at [479, 113] on span "Sign Out" at bounding box center [474, 113] width 31 height 11
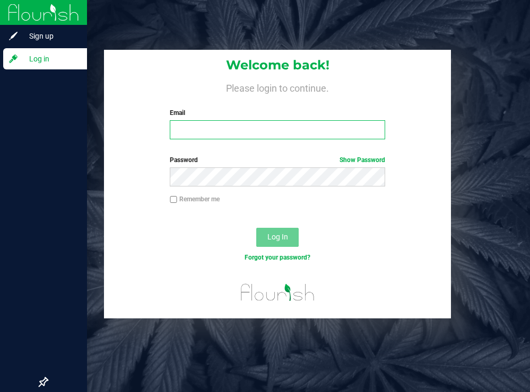
type input "tmather@liveparallel.com"
